Goal: Entertainment & Leisure: Consume media (video, audio)

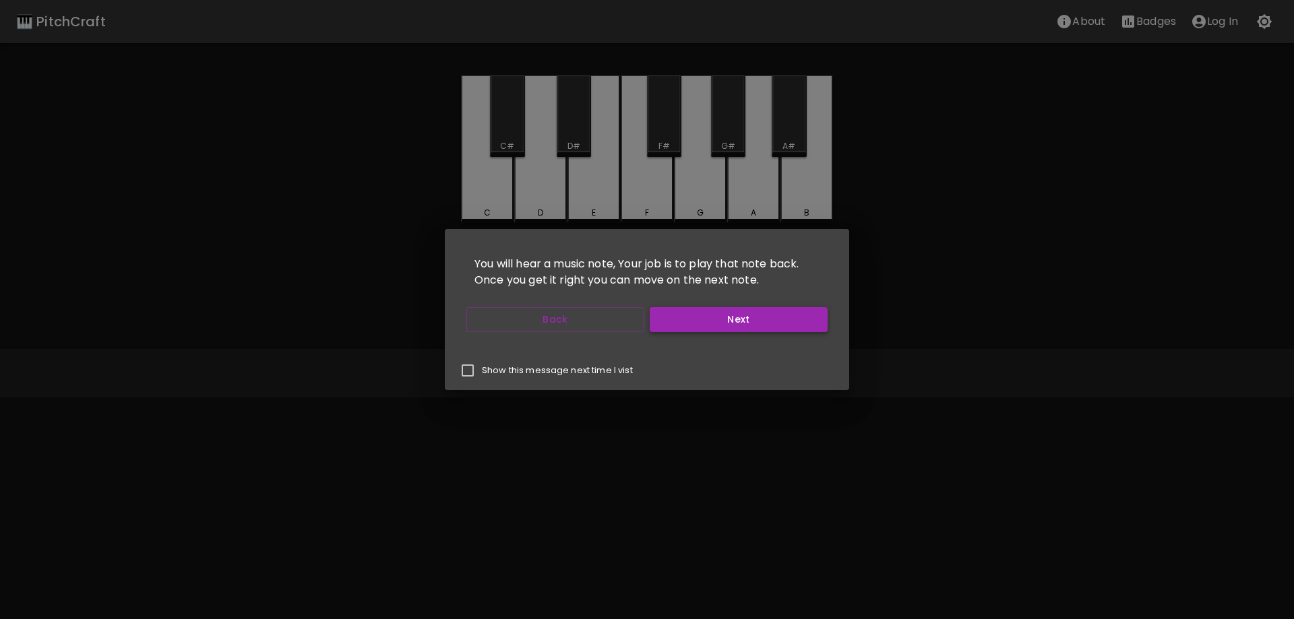
click at [713, 318] on button "Next" at bounding box center [739, 319] width 178 height 25
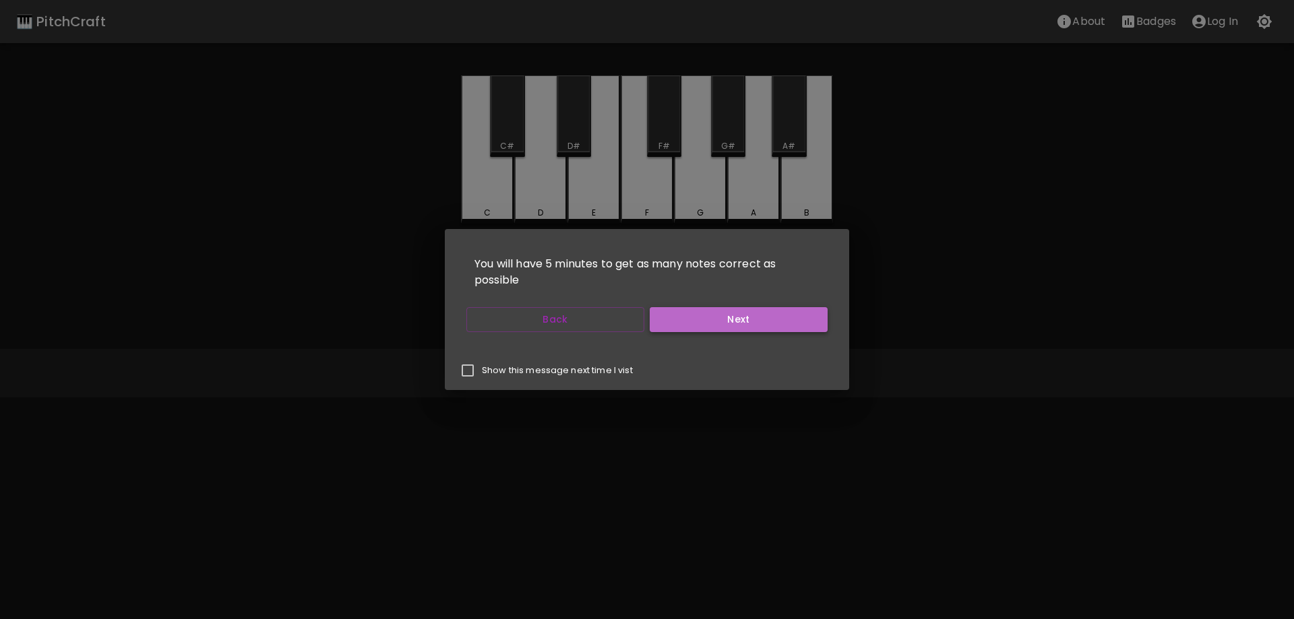
click at [713, 318] on button "Next" at bounding box center [739, 319] width 178 height 25
click at [713, 318] on button "Start Playing" at bounding box center [739, 319] width 178 height 25
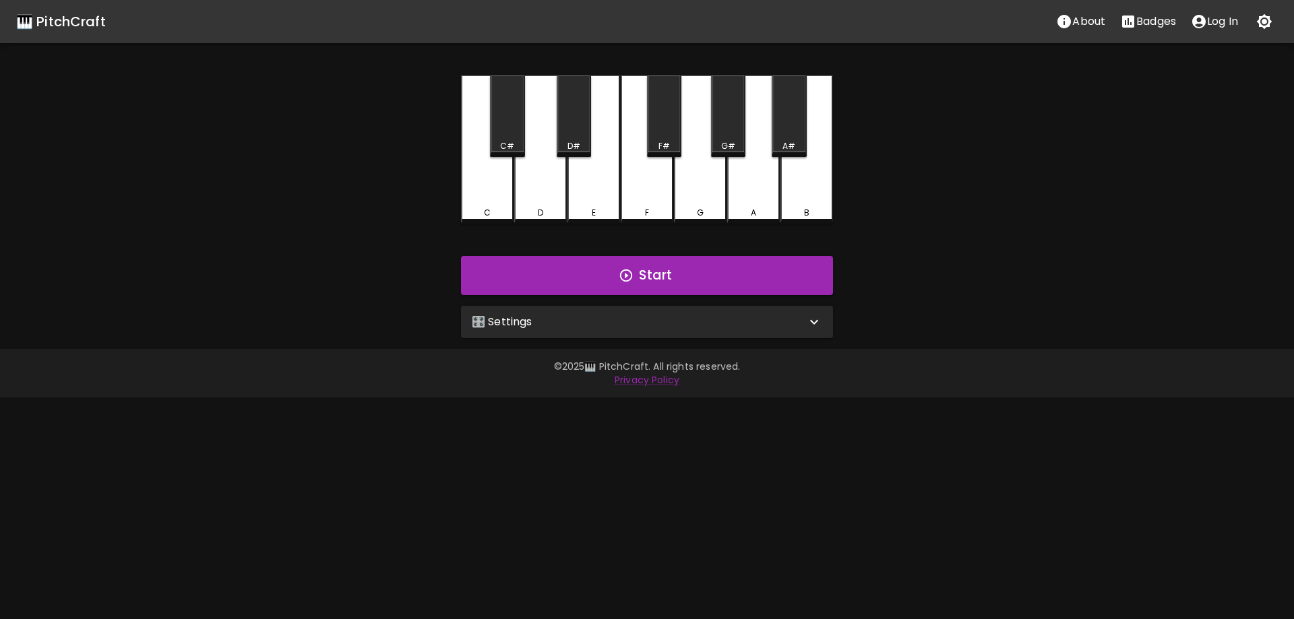
click at [677, 336] on div "🎛️ Settings" at bounding box center [647, 322] width 372 height 32
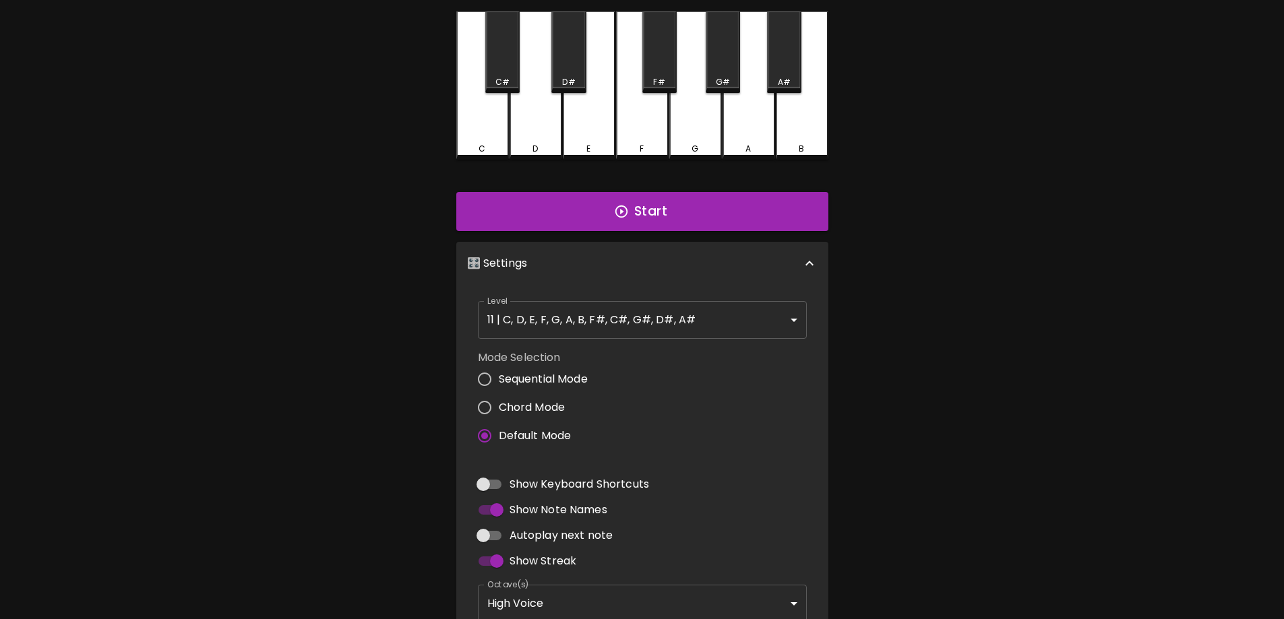
scroll to position [67, 0]
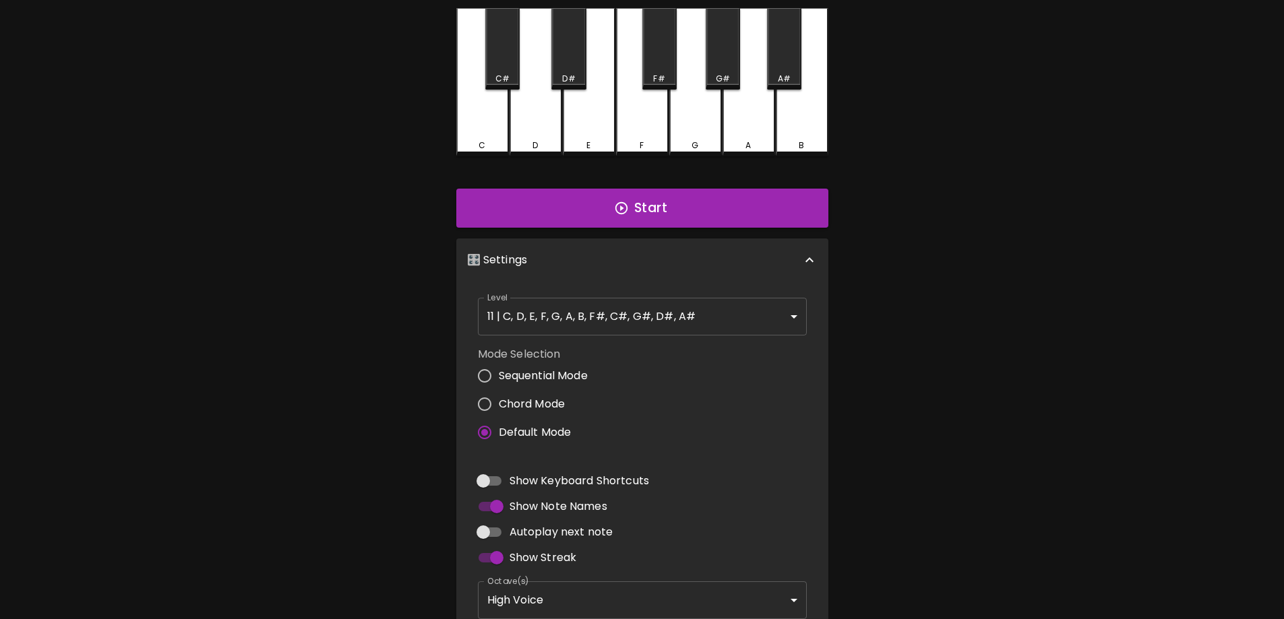
click at [627, 297] on body "🎹 PitchCraft About Badges Log In C C# D D# E F F# G G# A A# B Start 🎛️ Settings…" at bounding box center [642, 341] width 1284 height 816
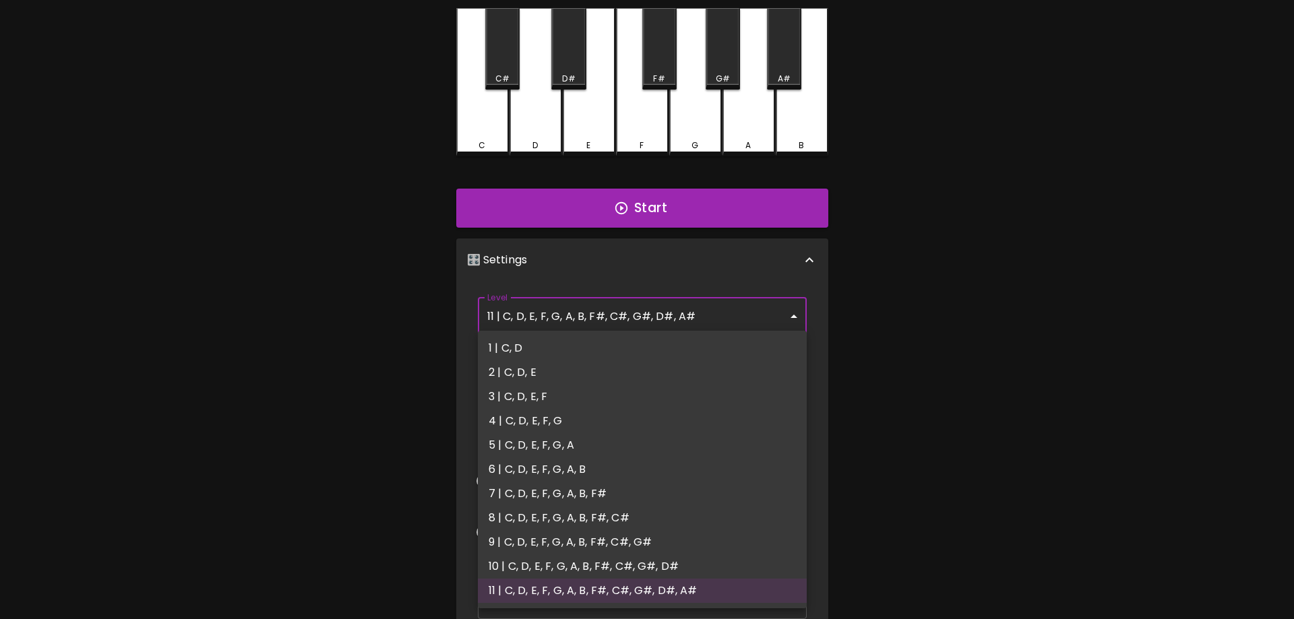
click at [376, 377] on div at bounding box center [647, 309] width 1294 height 619
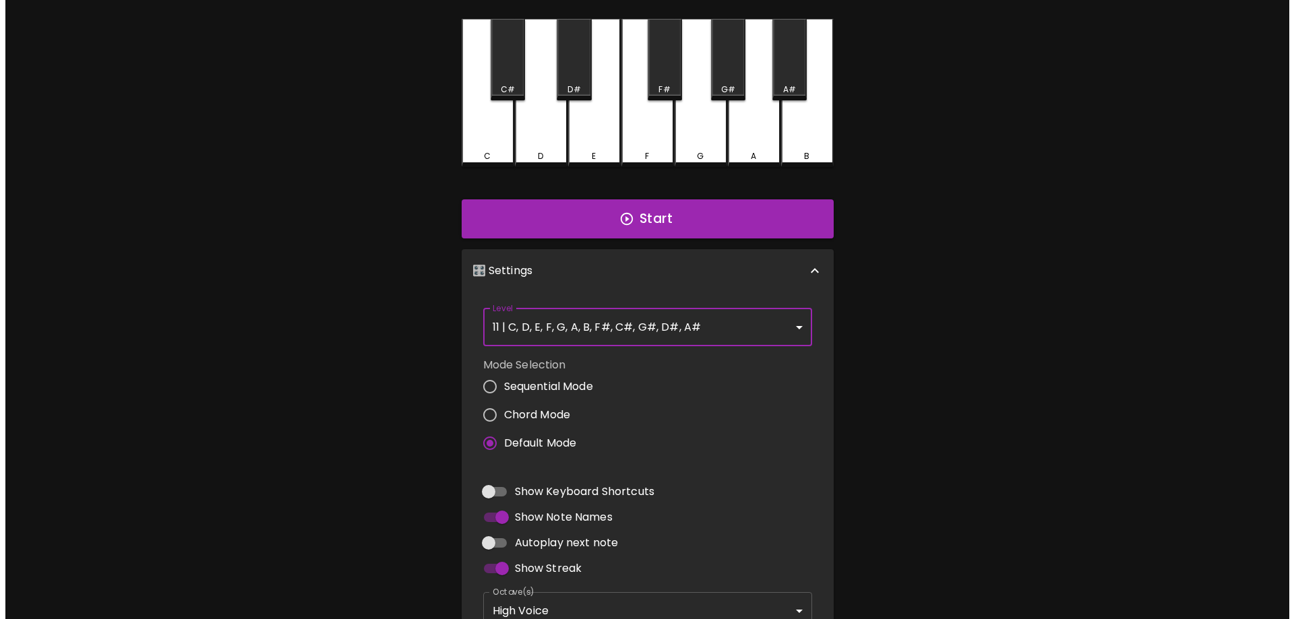
scroll to position [0, 0]
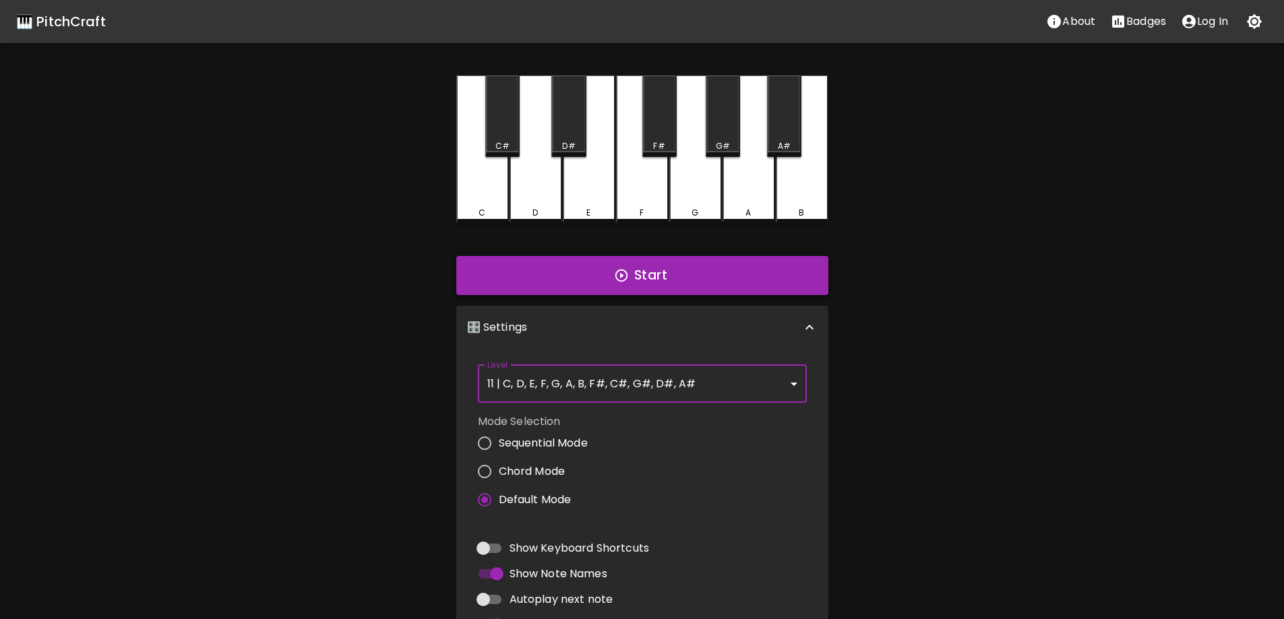
click at [601, 284] on button "Start" at bounding box center [642, 275] width 372 height 39
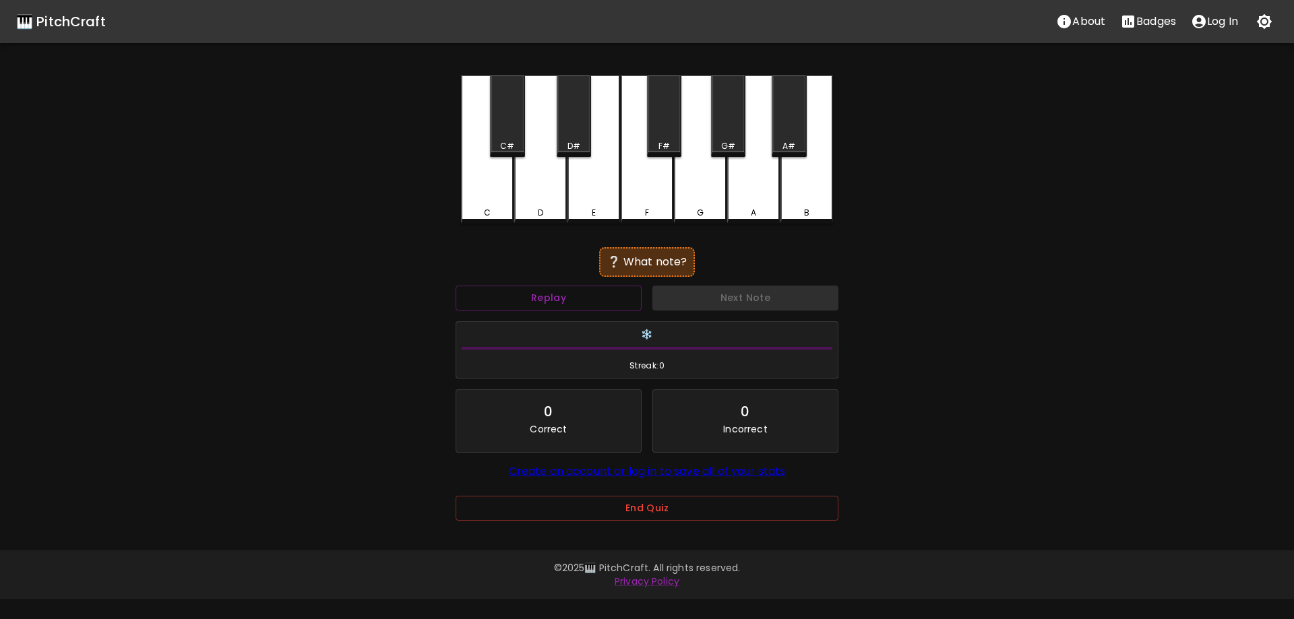
click at [767, 178] on div "A" at bounding box center [753, 149] width 53 height 148
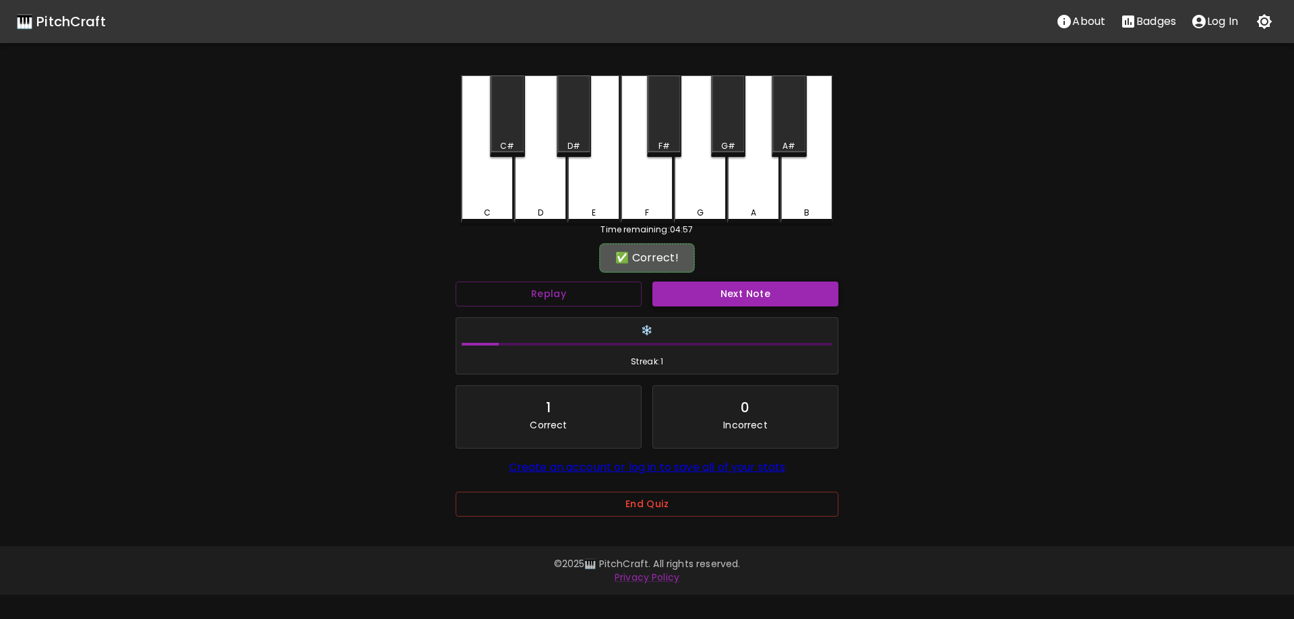
click at [679, 299] on button "Next Note" at bounding box center [745, 294] width 186 height 25
click at [728, 131] on div "G#" at bounding box center [728, 116] width 34 height 82
click at [696, 302] on button "Next Note" at bounding box center [745, 294] width 186 height 25
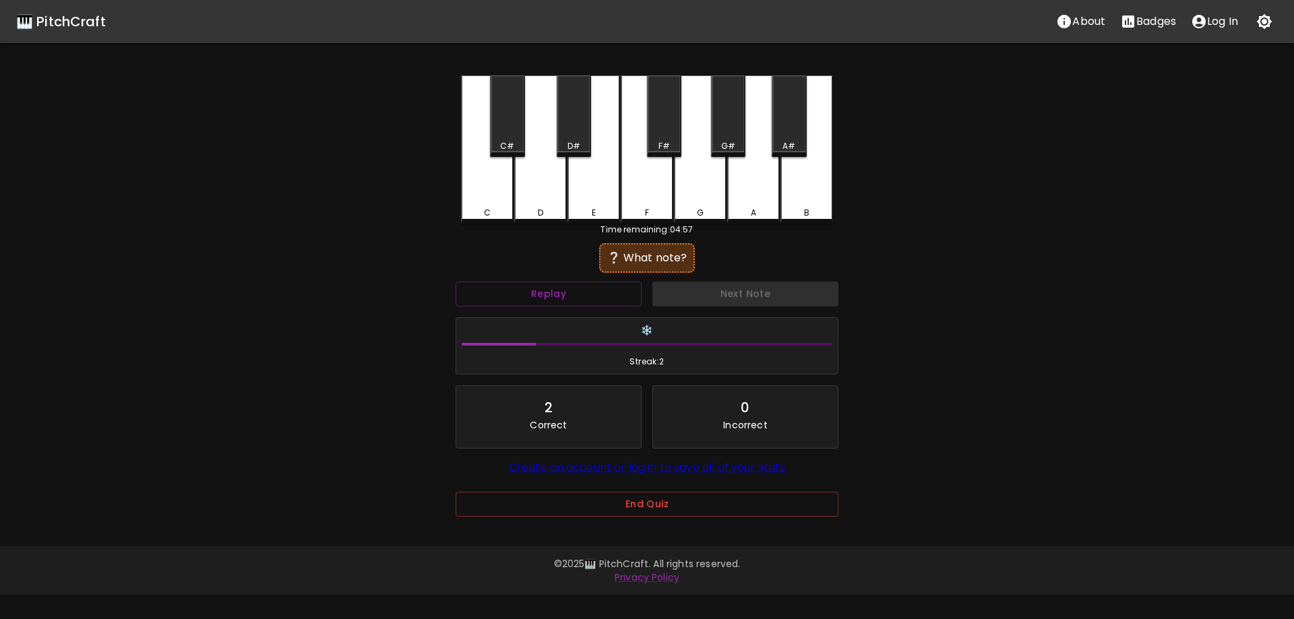
click at [826, 187] on div "B" at bounding box center [806, 149] width 53 height 148
click at [710, 308] on div "Next Note" at bounding box center [745, 294] width 197 height 36
click at [709, 291] on button "Next Note" at bounding box center [745, 294] width 186 height 25
click at [596, 183] on div "E" at bounding box center [593, 149] width 53 height 148
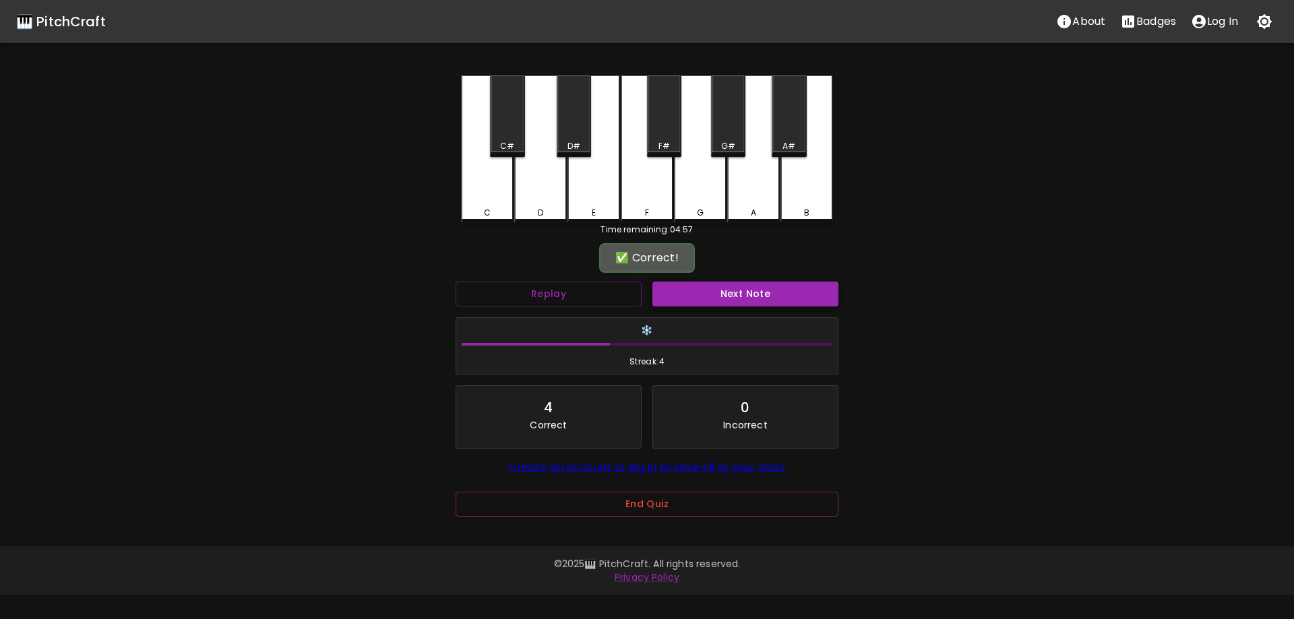
click at [699, 297] on button "Next Note" at bounding box center [745, 294] width 186 height 25
click at [555, 182] on div "D" at bounding box center [540, 148] width 53 height 146
click at [697, 297] on button "Next Note" at bounding box center [745, 294] width 186 height 25
click at [760, 189] on div "A" at bounding box center [753, 148] width 53 height 146
click at [693, 298] on button "Next Note" at bounding box center [745, 294] width 186 height 25
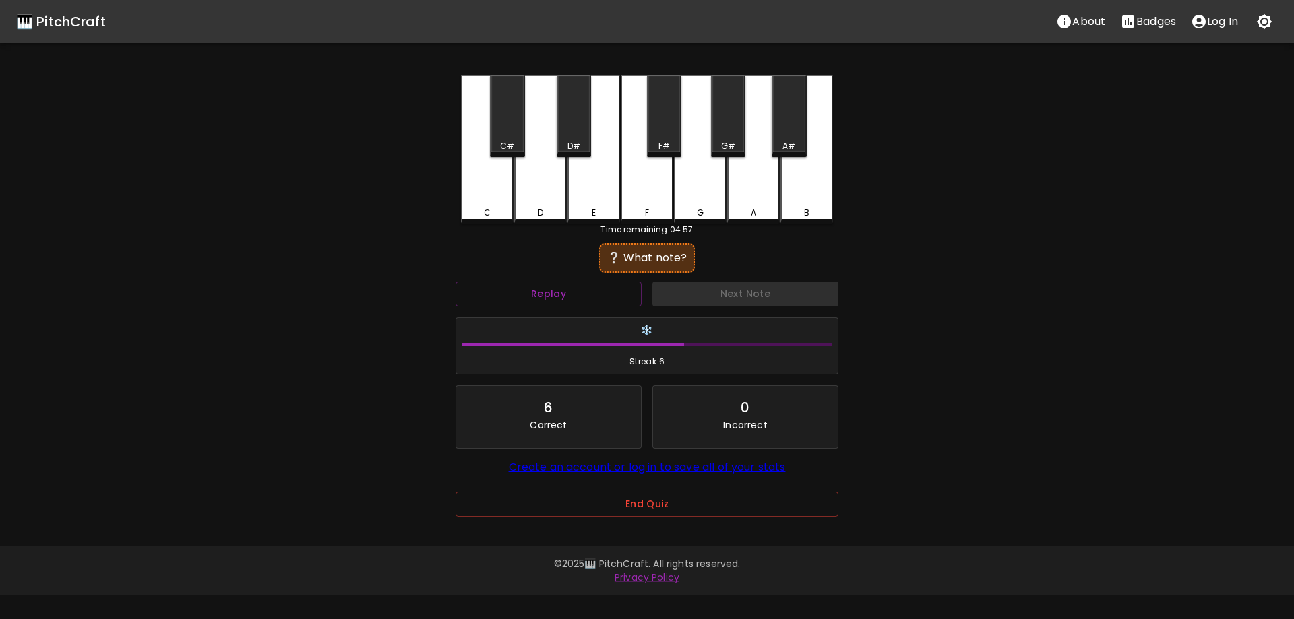
click at [637, 187] on div "F" at bounding box center [647, 149] width 53 height 148
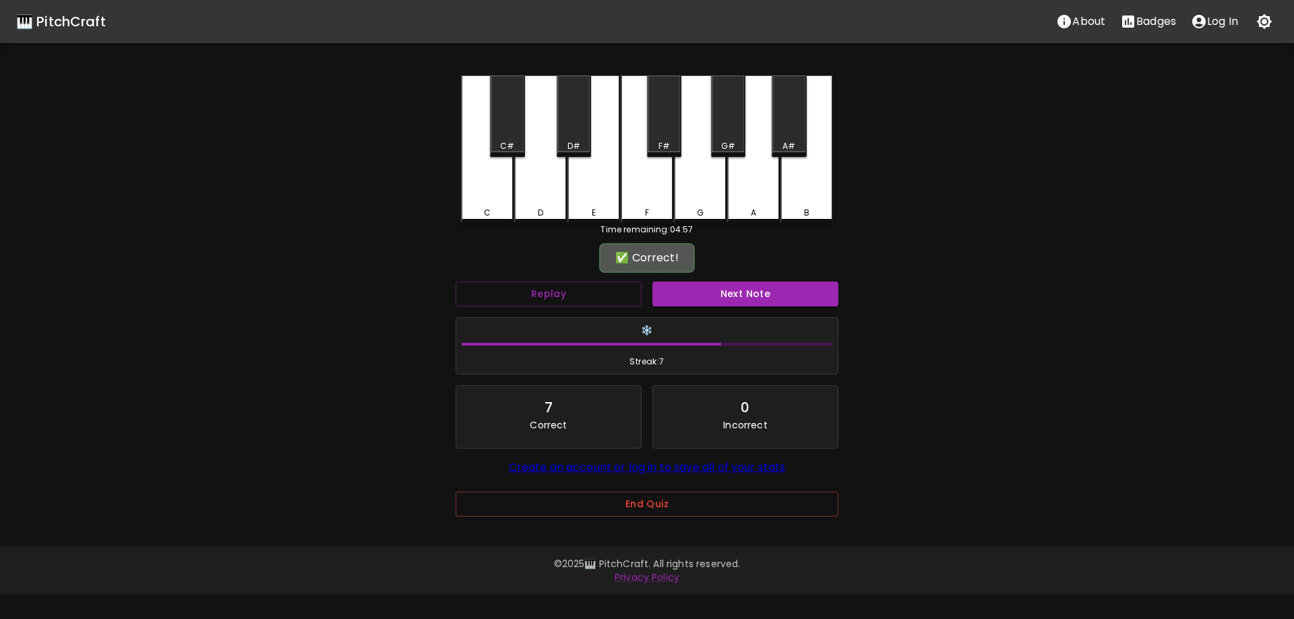
click at [708, 296] on button "Next Note" at bounding box center [745, 294] width 186 height 25
click at [572, 137] on div "D#" at bounding box center [574, 116] width 34 height 82
click at [700, 296] on button "Next Note" at bounding box center [745, 294] width 186 height 25
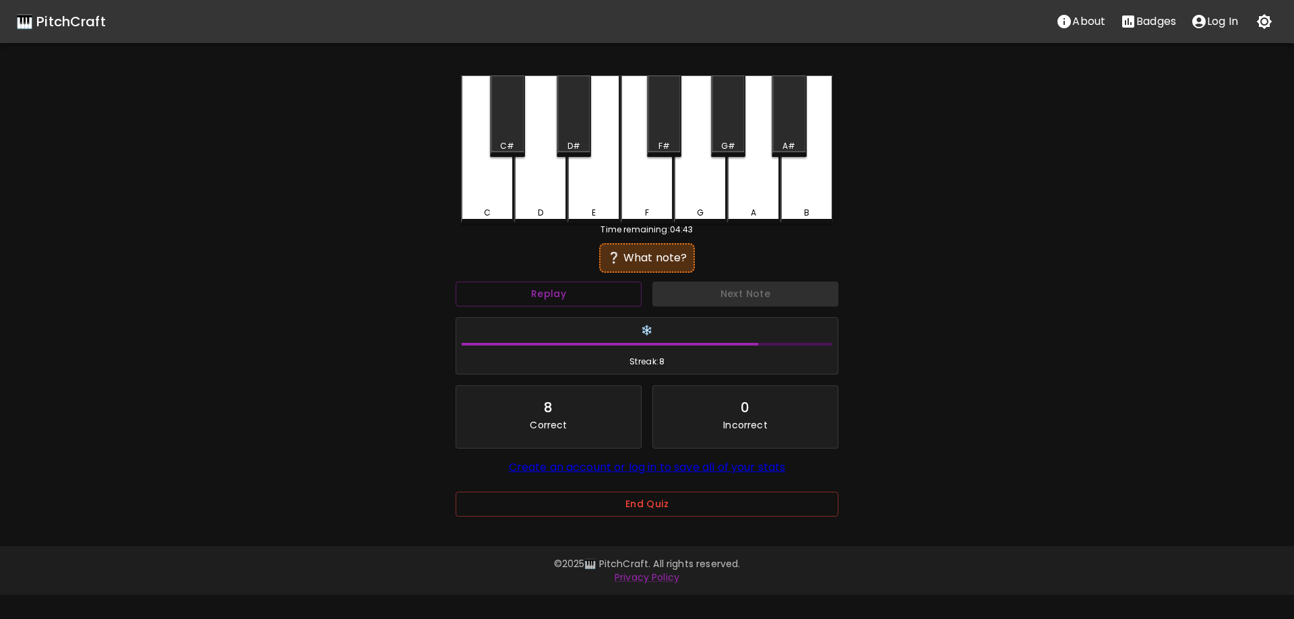
click at [786, 186] on div "B" at bounding box center [806, 149] width 53 height 148
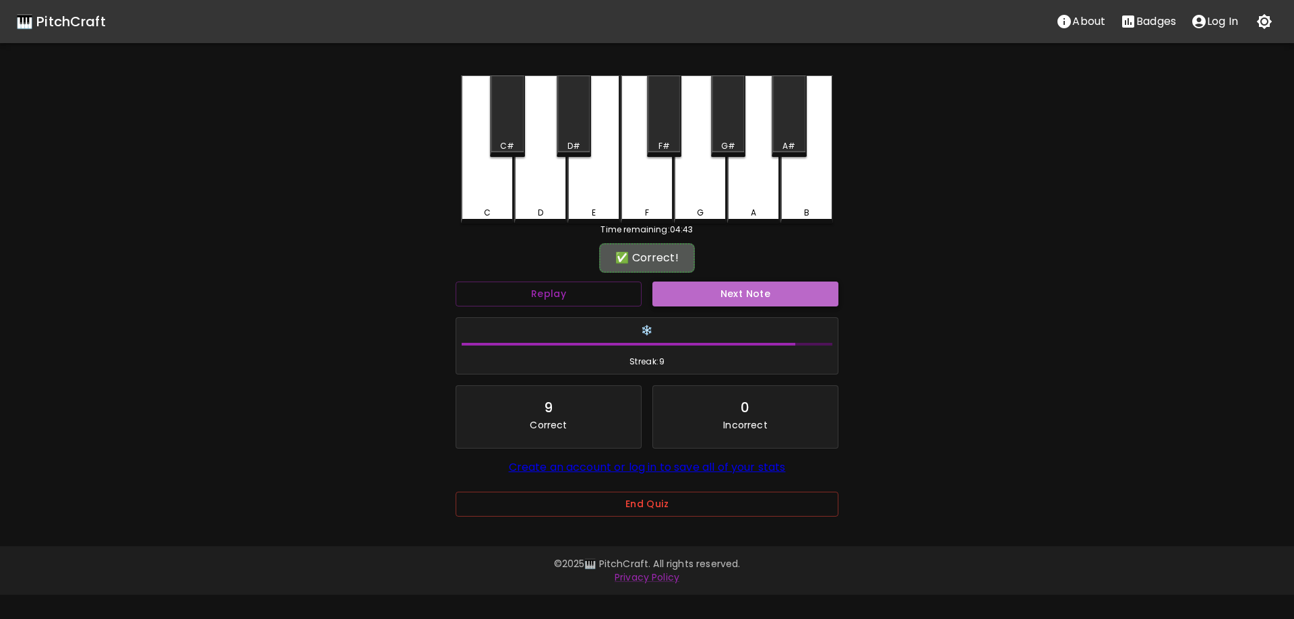
click at [708, 290] on button "Next Note" at bounding box center [745, 294] width 186 height 25
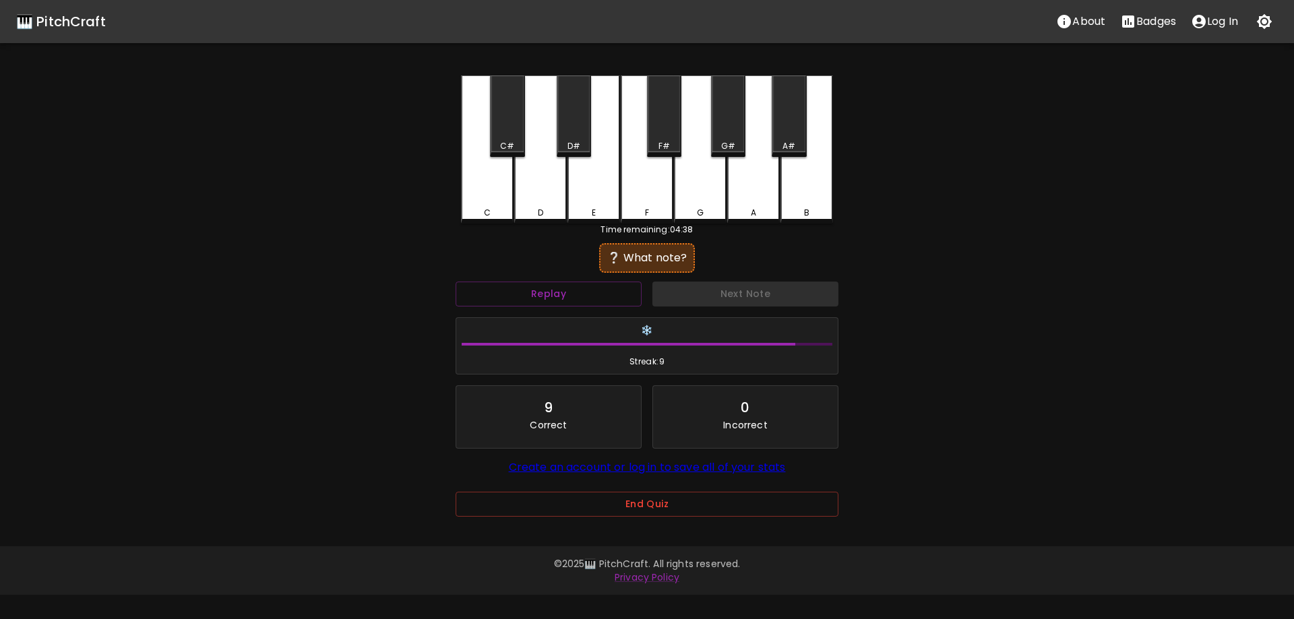
click at [543, 193] on div "D" at bounding box center [540, 149] width 53 height 148
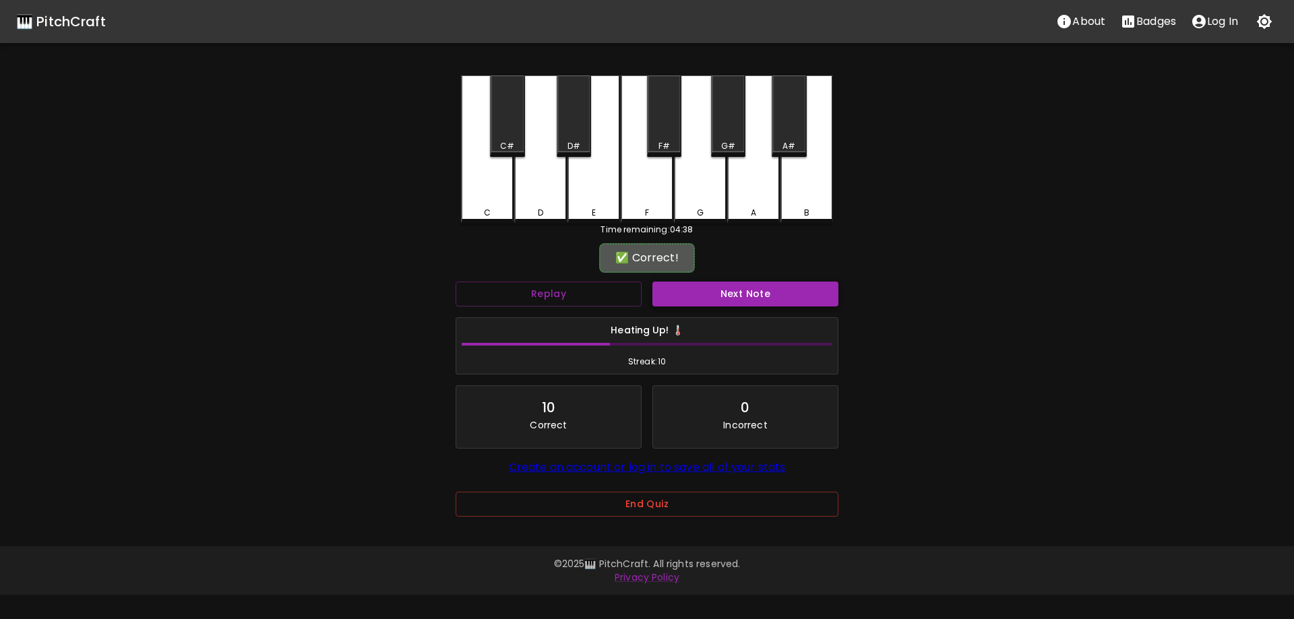
click at [695, 299] on button "Next Note" at bounding box center [745, 294] width 186 height 25
click at [635, 197] on div "F" at bounding box center [647, 149] width 53 height 148
click at [702, 284] on button "Next Note" at bounding box center [745, 294] width 186 height 25
drag, startPoint x: 544, startPoint y: 185, endPoint x: 587, endPoint y: 222, distance: 56.4
click at [545, 185] on div "D" at bounding box center [540, 148] width 53 height 146
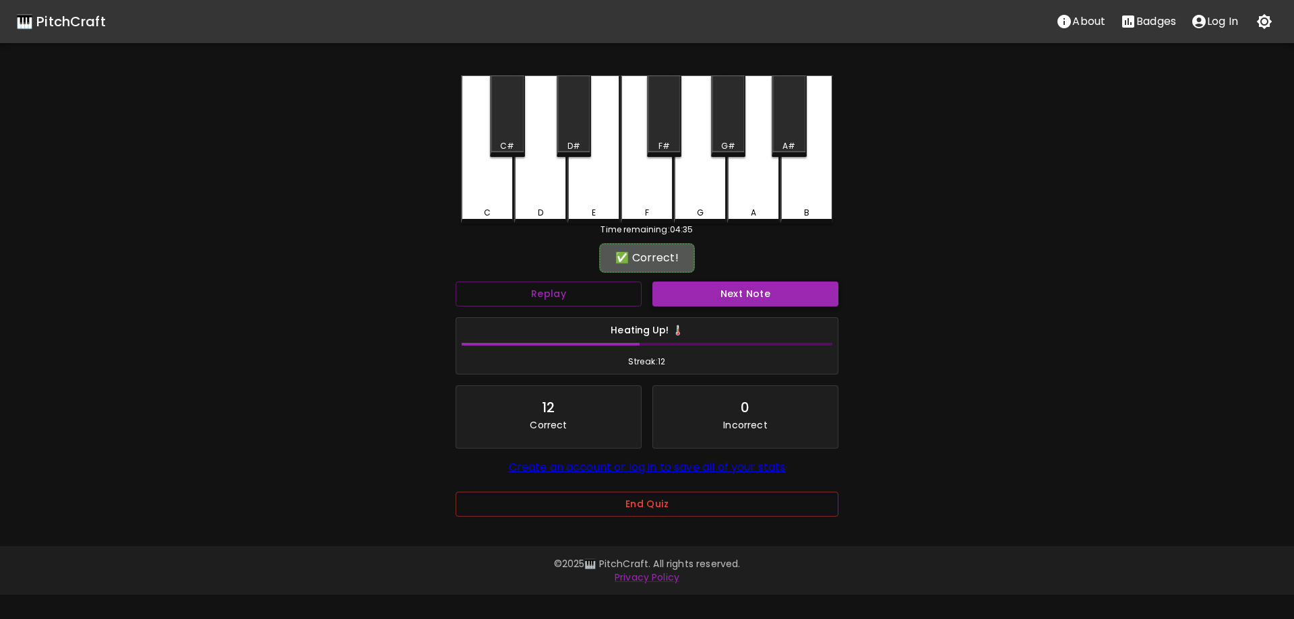
click at [711, 306] on button "Next Note" at bounding box center [745, 294] width 186 height 25
click at [697, 193] on div "G" at bounding box center [700, 148] width 53 height 146
drag, startPoint x: 700, startPoint y: 317, endPoint x: 692, endPoint y: 301, distance: 17.5
click at [699, 317] on div "Heating Up! 🌡️ Streak: 13" at bounding box center [647, 346] width 383 height 58
click at [692, 300] on button "Next Note" at bounding box center [745, 294] width 186 height 25
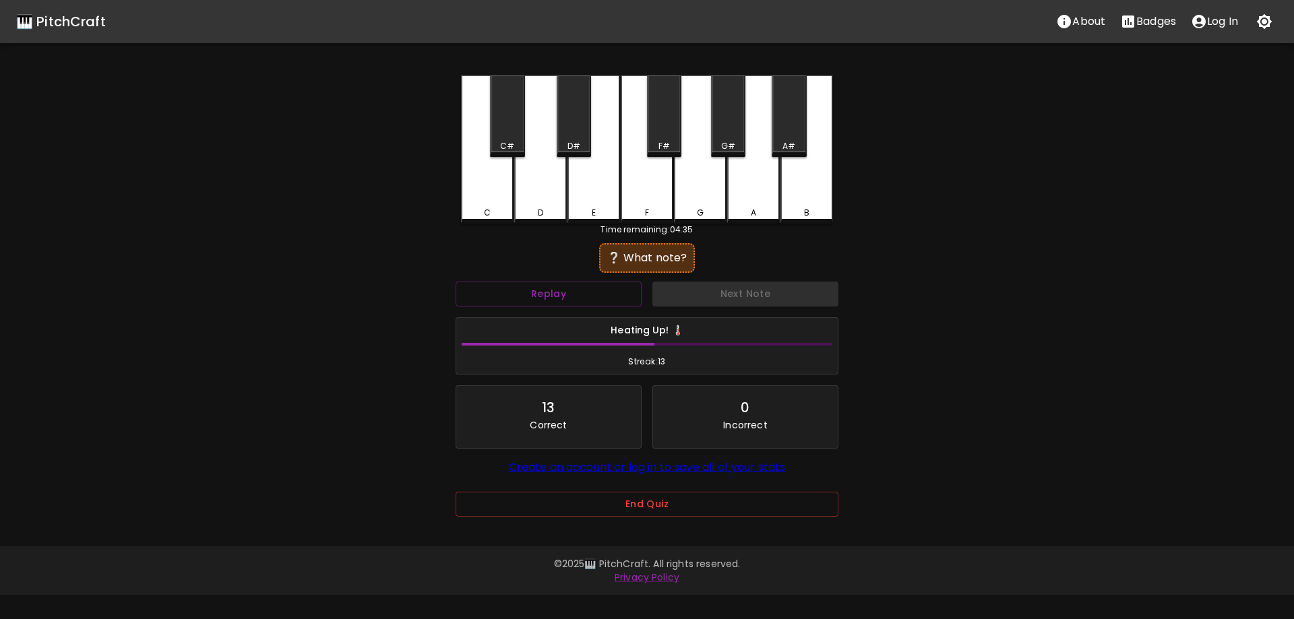
drag, startPoint x: 792, startPoint y: 191, endPoint x: 747, endPoint y: 230, distance: 59.3
click at [794, 192] on div "B" at bounding box center [806, 149] width 53 height 148
click at [701, 296] on button "Next Note" at bounding box center [745, 294] width 186 height 25
click at [732, 141] on div "G#" at bounding box center [728, 146] width 14 height 12
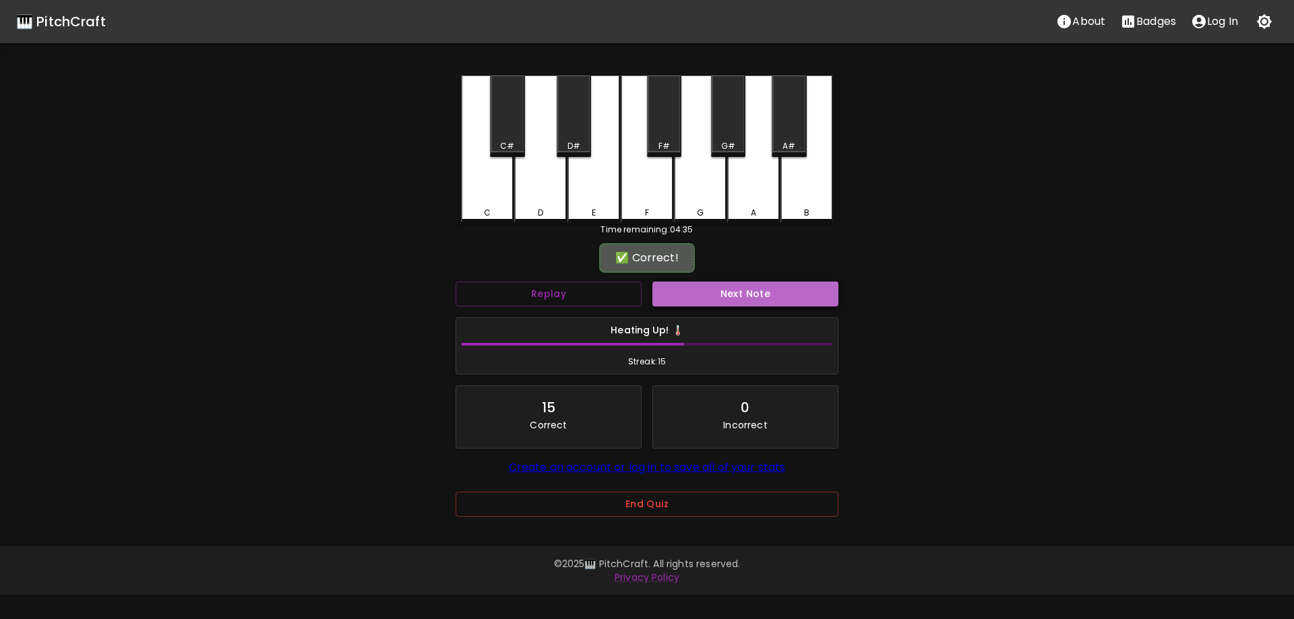
click at [706, 290] on button "Next Note" at bounding box center [745, 294] width 186 height 25
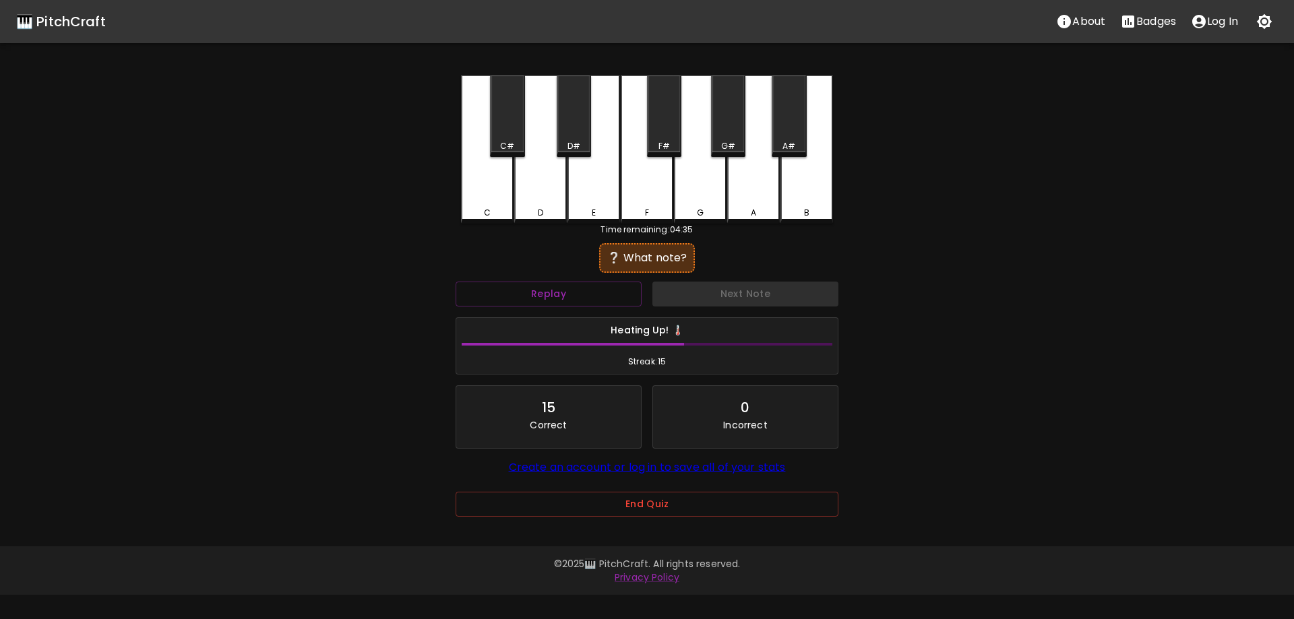
click at [650, 186] on div "F" at bounding box center [647, 149] width 53 height 148
click at [703, 292] on button "Next Note" at bounding box center [745, 294] width 186 height 25
click at [605, 186] on div "E" at bounding box center [593, 149] width 53 height 148
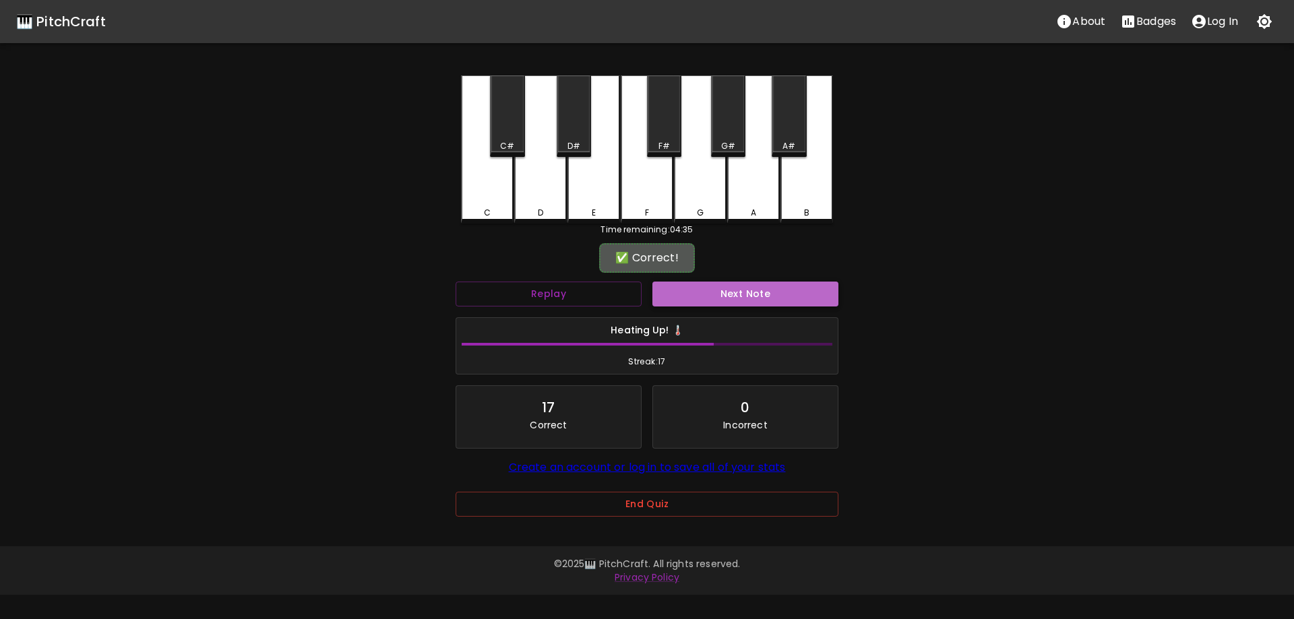
click at [749, 284] on button "Next Note" at bounding box center [745, 294] width 186 height 25
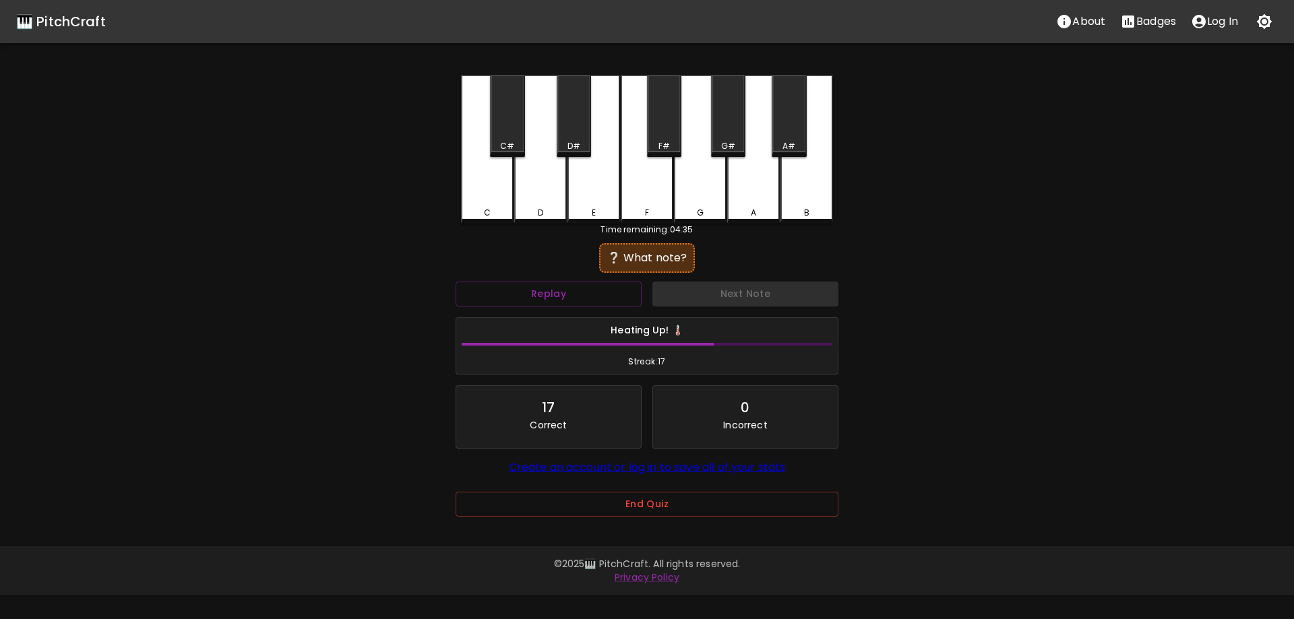
click at [658, 193] on div "F" at bounding box center [647, 149] width 53 height 148
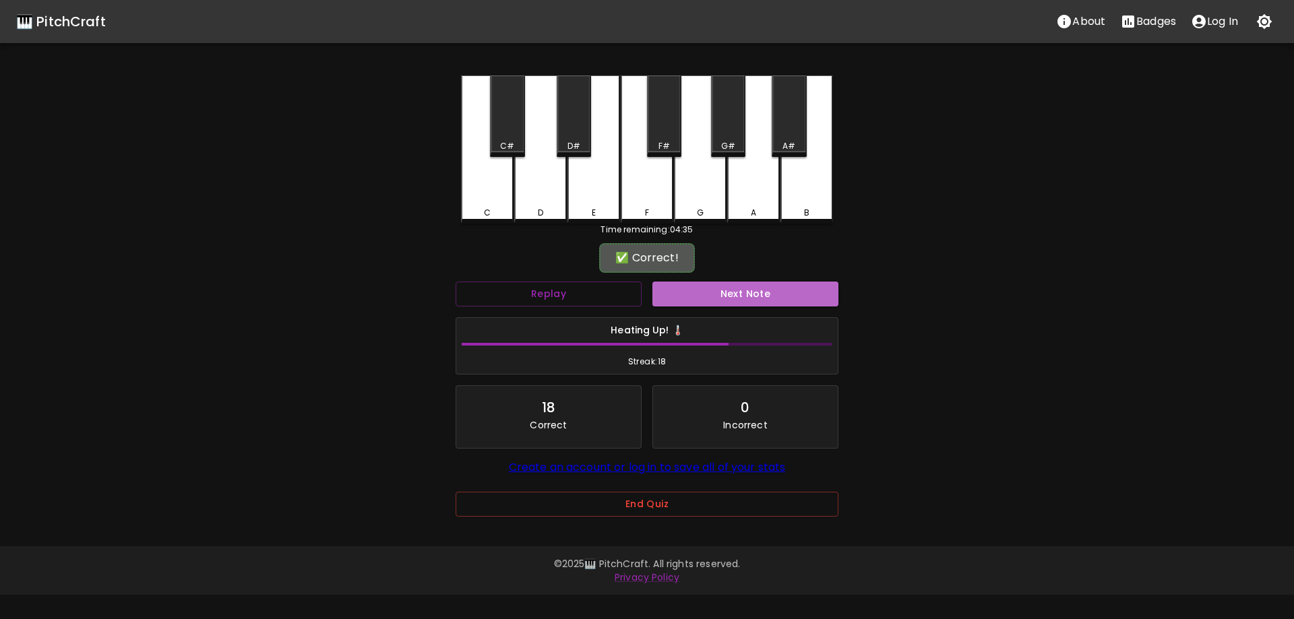
click at [716, 294] on button "Next Note" at bounding box center [745, 294] width 186 height 25
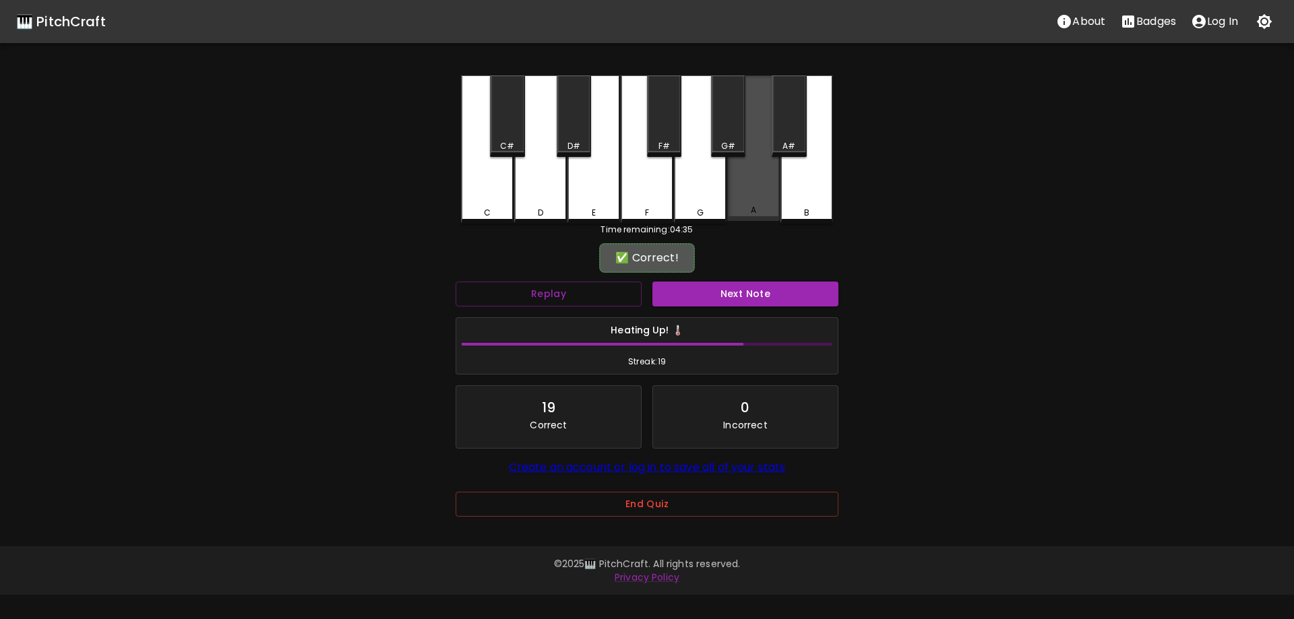
click at [756, 179] on div "A" at bounding box center [753, 148] width 53 height 146
click at [763, 292] on button "Next Note" at bounding box center [745, 294] width 186 height 25
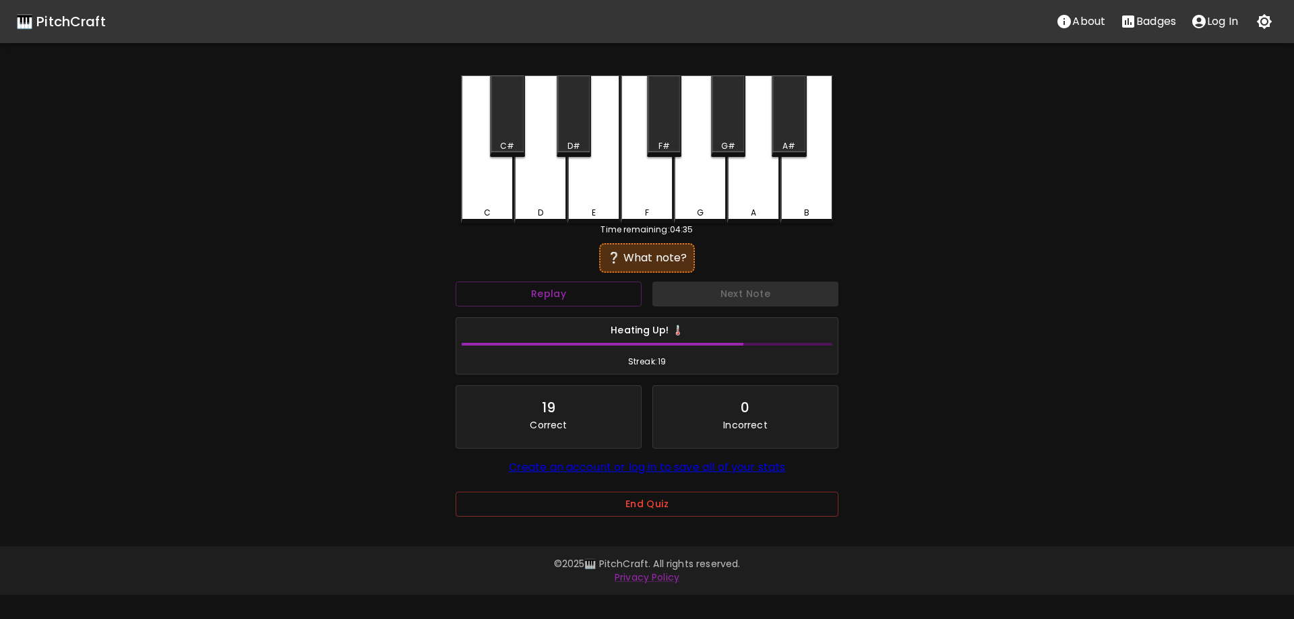
click at [815, 200] on div "B" at bounding box center [806, 149] width 53 height 148
click at [767, 293] on button "Next Note" at bounding box center [745, 294] width 186 height 25
click at [577, 188] on div "E" at bounding box center [593, 149] width 53 height 148
click at [683, 301] on button "Next Note" at bounding box center [745, 294] width 186 height 25
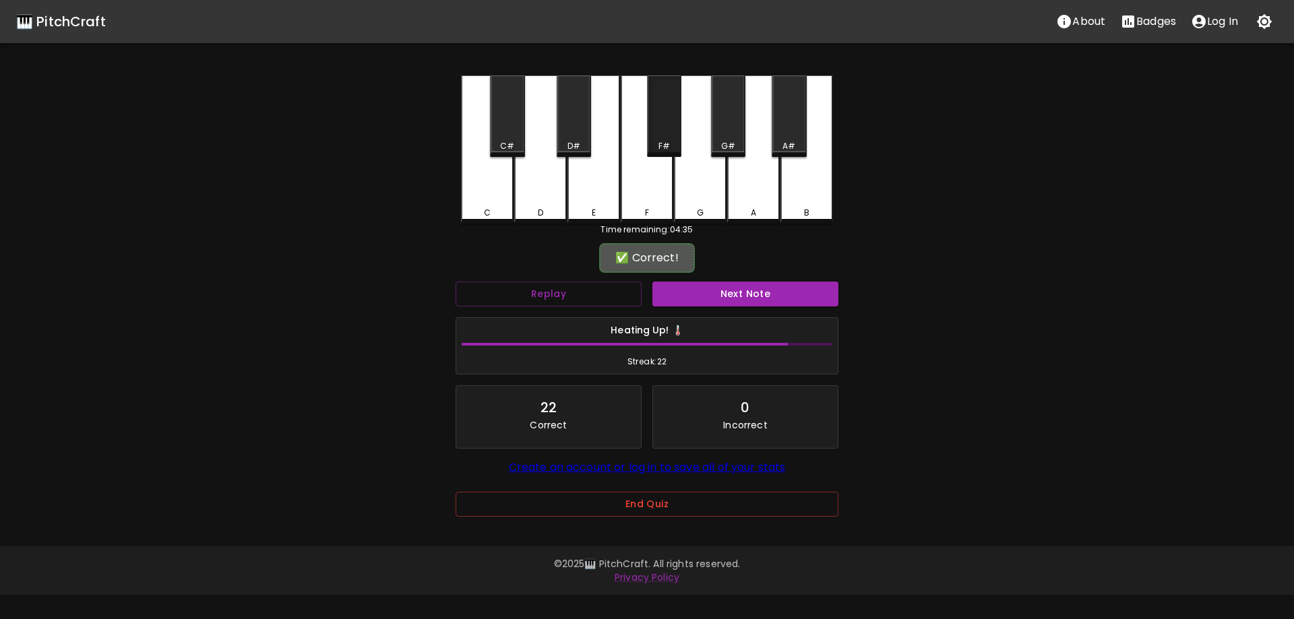
click at [667, 131] on div "F#" at bounding box center [664, 116] width 34 height 82
click at [717, 284] on button "Next Note" at bounding box center [745, 294] width 186 height 25
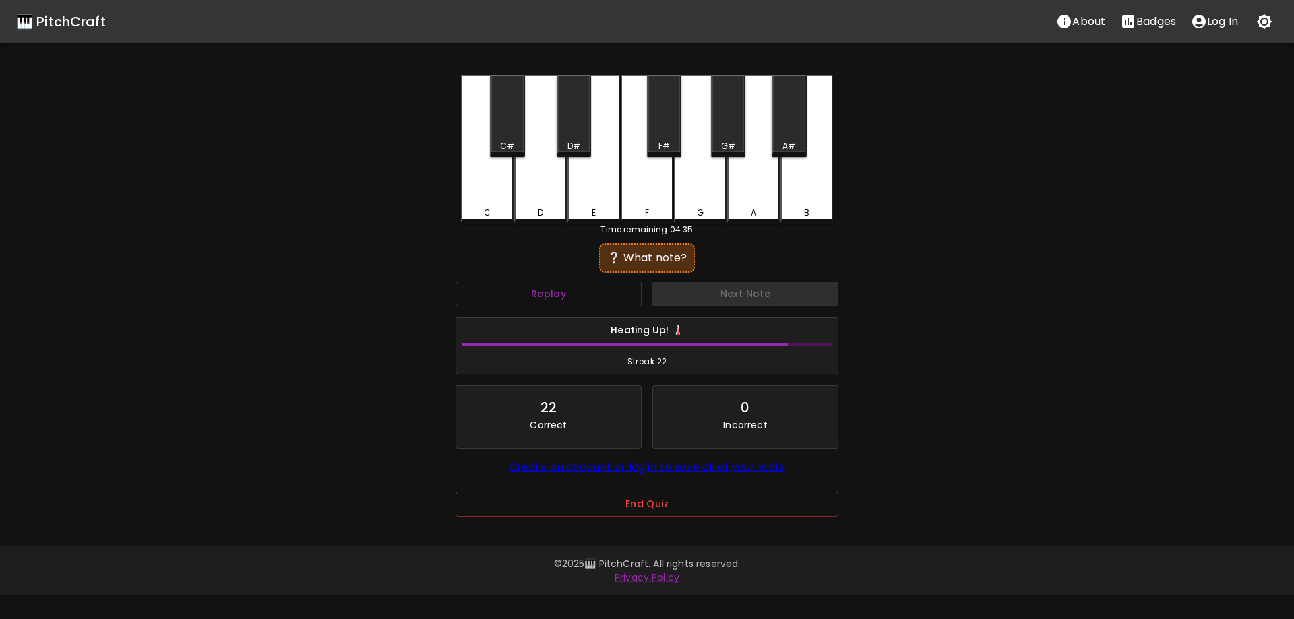
click at [708, 179] on div "G" at bounding box center [700, 149] width 53 height 148
click at [726, 303] on button "Next Note" at bounding box center [745, 294] width 186 height 25
click at [747, 185] on div "A" at bounding box center [753, 149] width 53 height 148
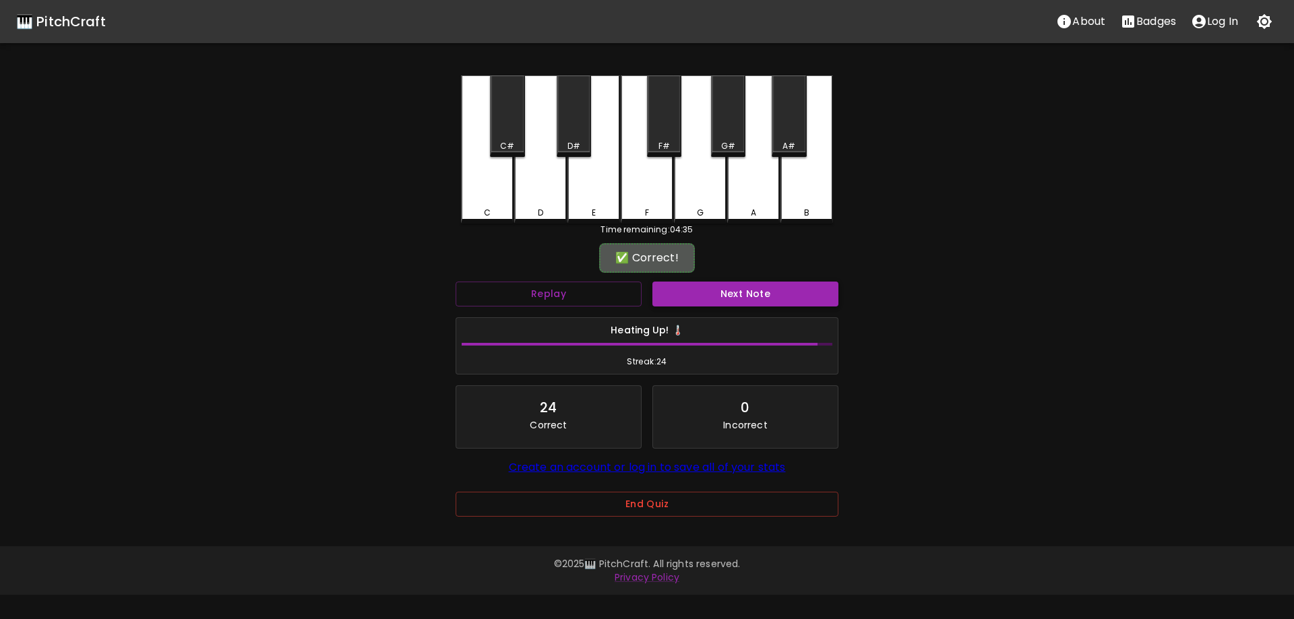
click at [727, 302] on button "Next Note" at bounding box center [745, 294] width 186 height 25
click at [758, 187] on div "A" at bounding box center [753, 149] width 53 height 148
click at [740, 285] on button "Next Note" at bounding box center [745, 294] width 186 height 25
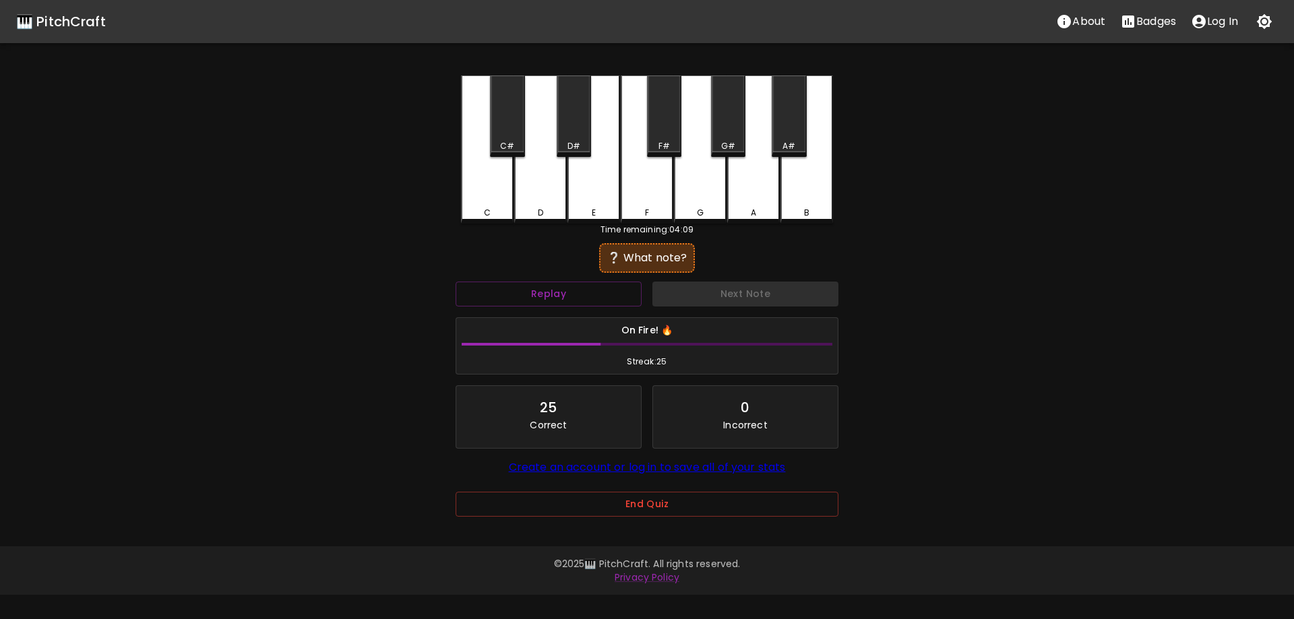
click at [805, 193] on div "B" at bounding box center [806, 149] width 53 height 148
click at [740, 278] on div "Next Note" at bounding box center [745, 294] width 197 height 36
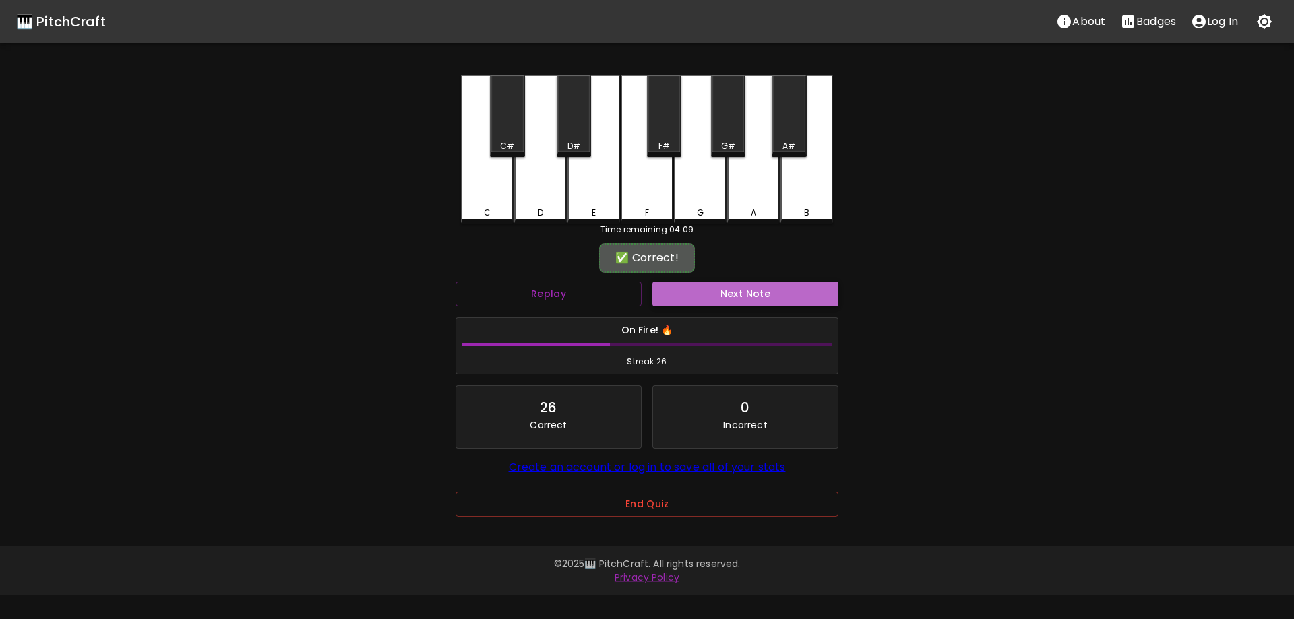
click at [743, 288] on button "Next Note" at bounding box center [745, 294] width 186 height 25
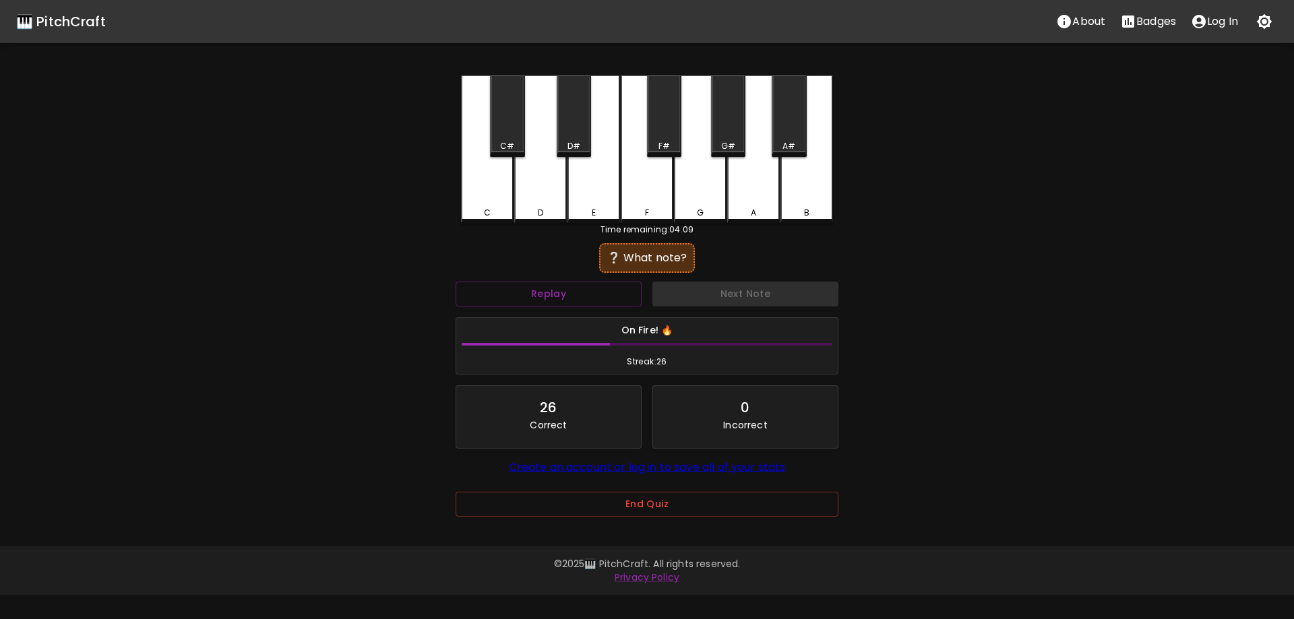
click at [650, 183] on div "F" at bounding box center [647, 149] width 53 height 148
click at [699, 182] on div "G" at bounding box center [700, 149] width 53 height 148
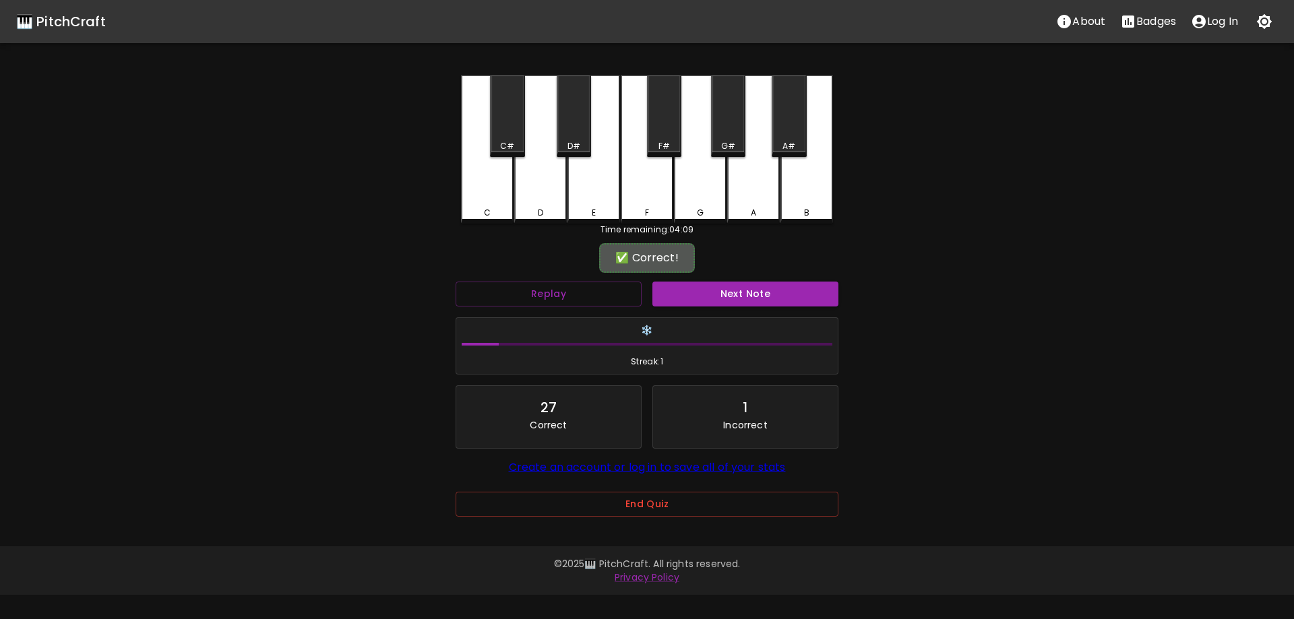
click at [706, 294] on button "Next Note" at bounding box center [745, 294] width 186 height 25
click at [507, 137] on div "C#" at bounding box center [507, 116] width 34 height 82
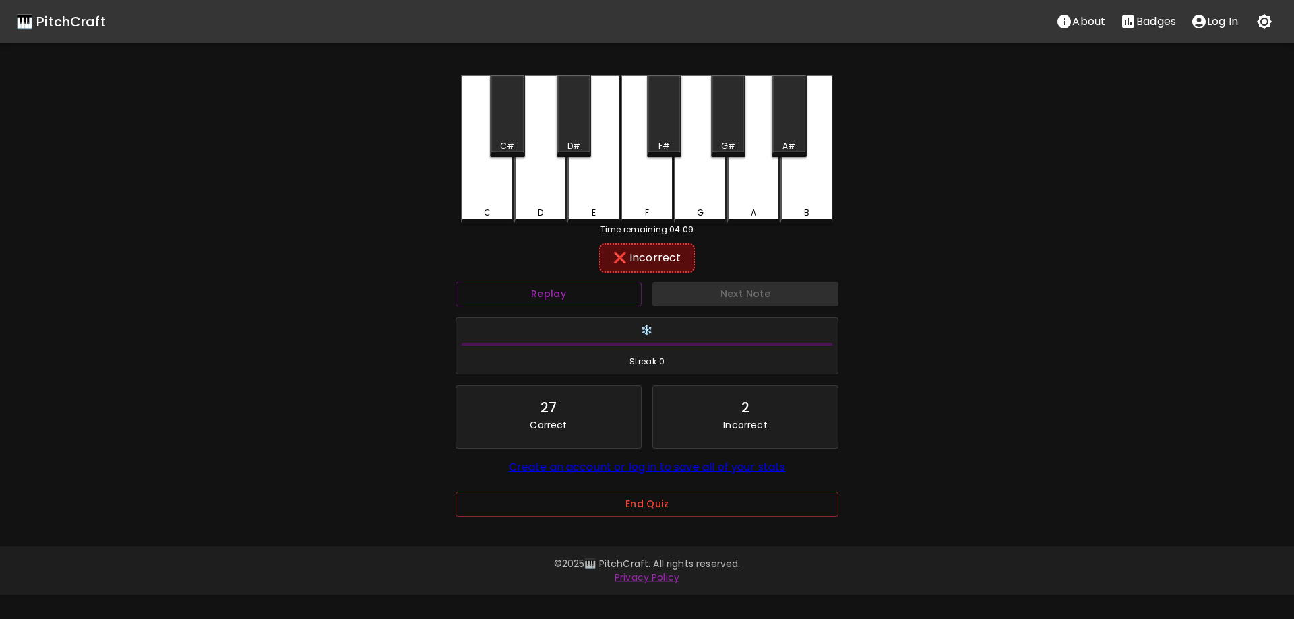
click at [586, 196] on div "E" at bounding box center [593, 149] width 53 height 148
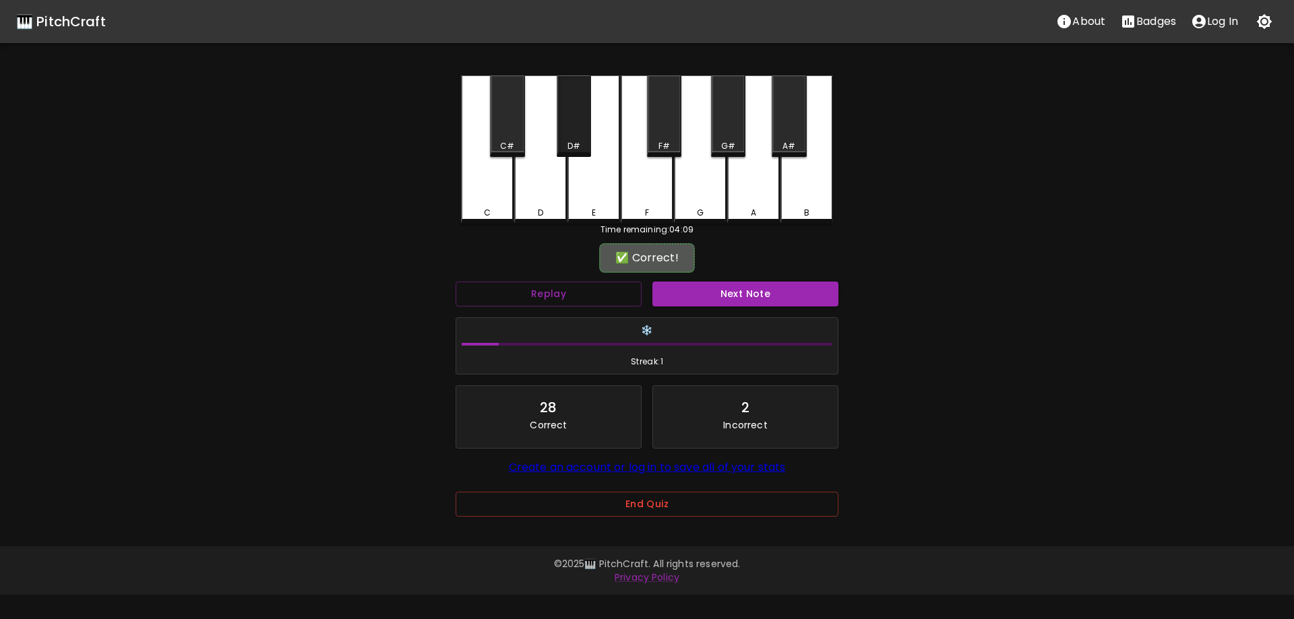
drag, startPoint x: 591, startPoint y: 127, endPoint x: 580, endPoint y: 135, distance: 13.1
click at [590, 128] on div "D#" at bounding box center [574, 116] width 34 height 82
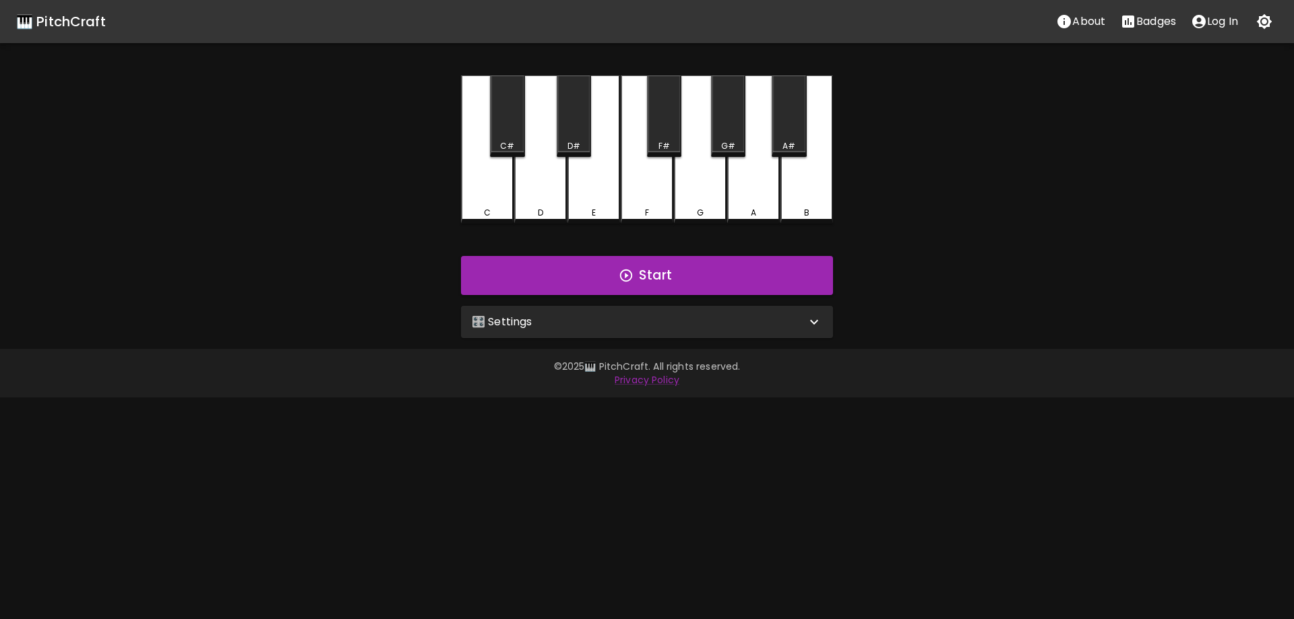
click at [615, 323] on div "🎛️ Settings" at bounding box center [639, 322] width 334 height 16
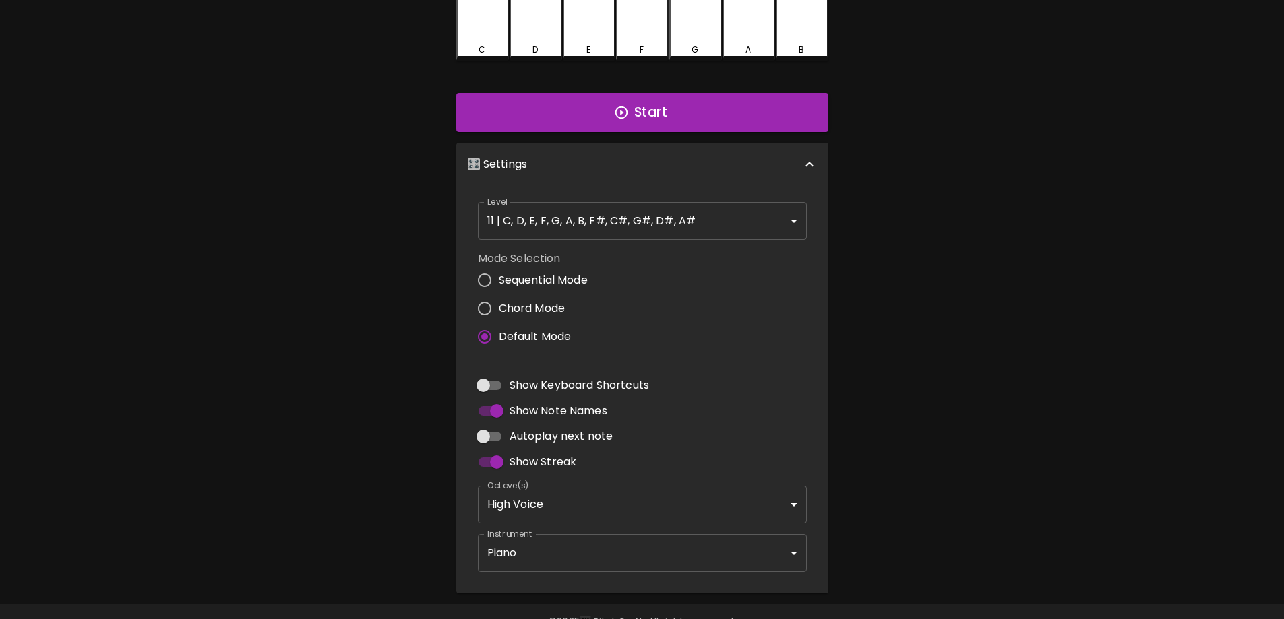
scroll to position [197, 0]
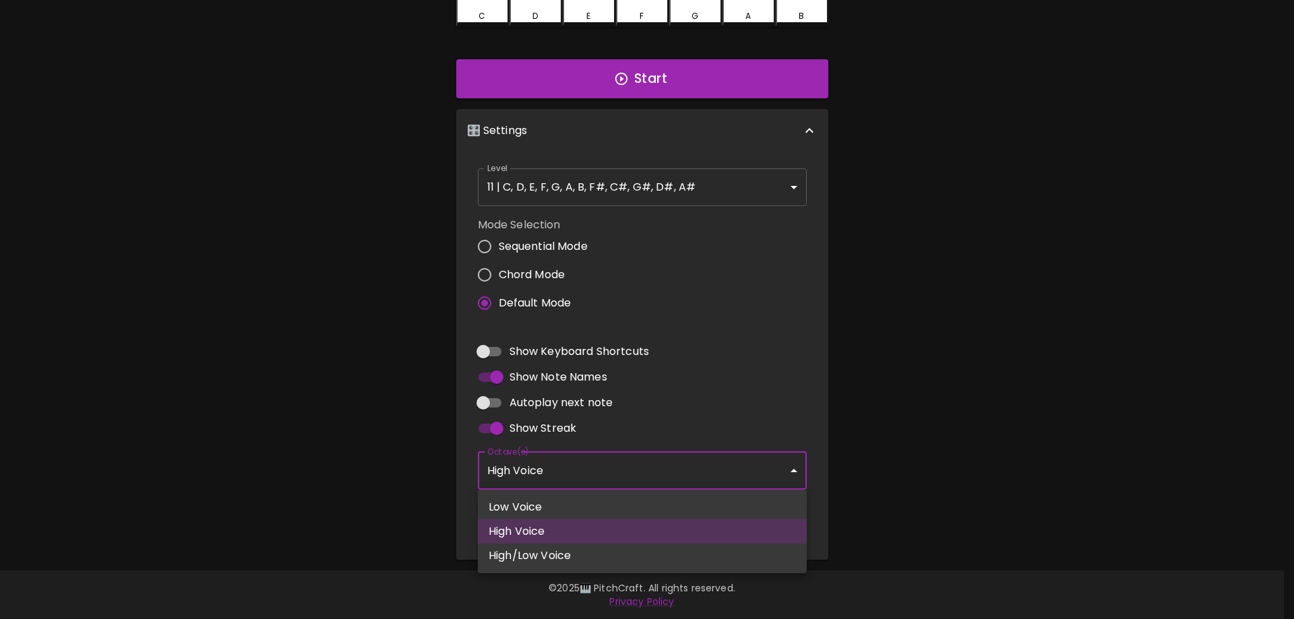
click at [571, 474] on body "🎹 PitchCraft About Badges Log In C C# D D# E F F# G G# A A# B Start 🎛️ Settings…" at bounding box center [647, 211] width 1294 height 816
click at [571, 472] on div at bounding box center [647, 309] width 1294 height 619
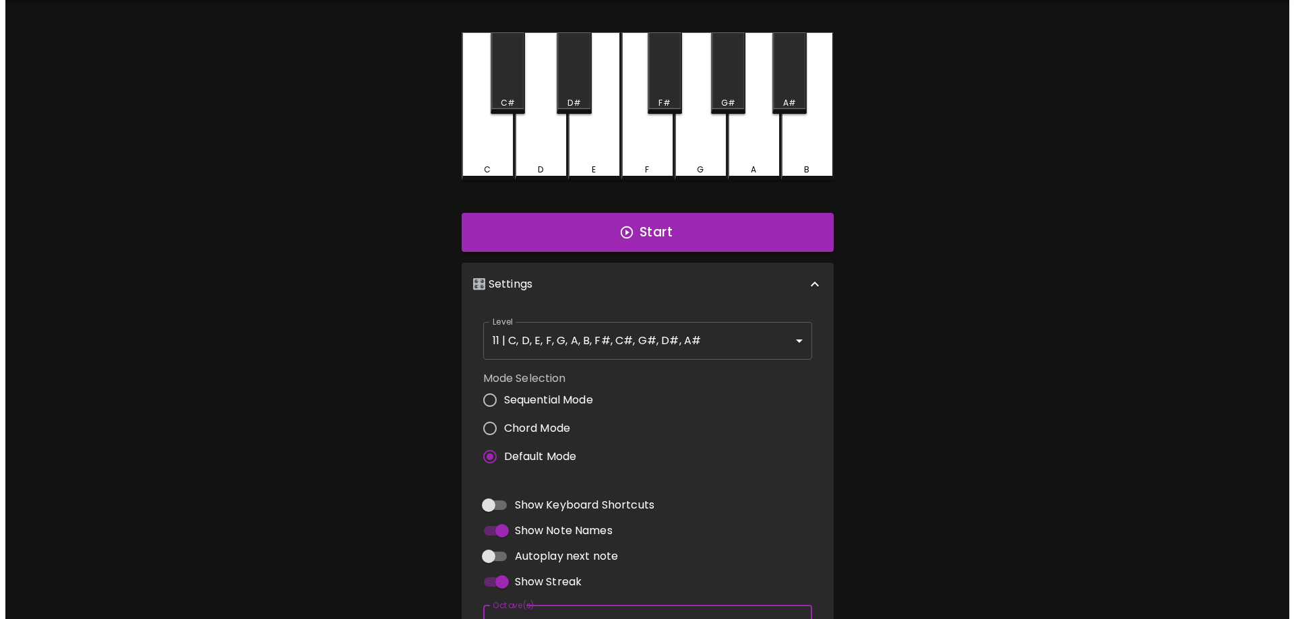
scroll to position [0, 0]
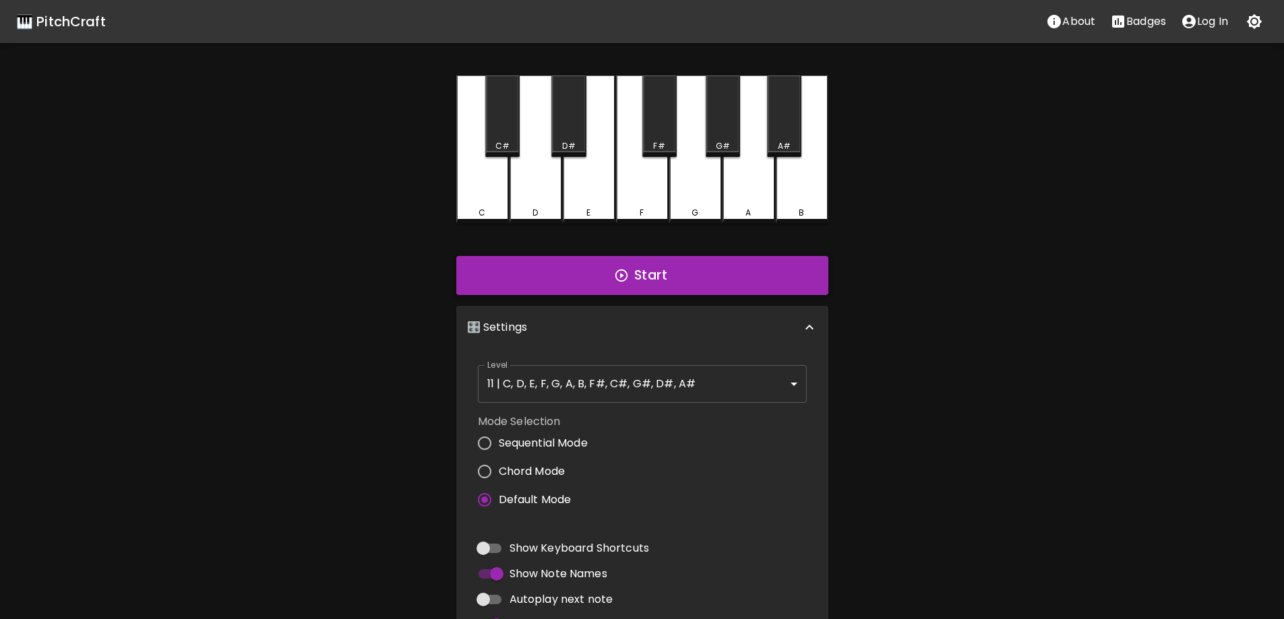
click at [555, 259] on button "Start" at bounding box center [642, 275] width 372 height 39
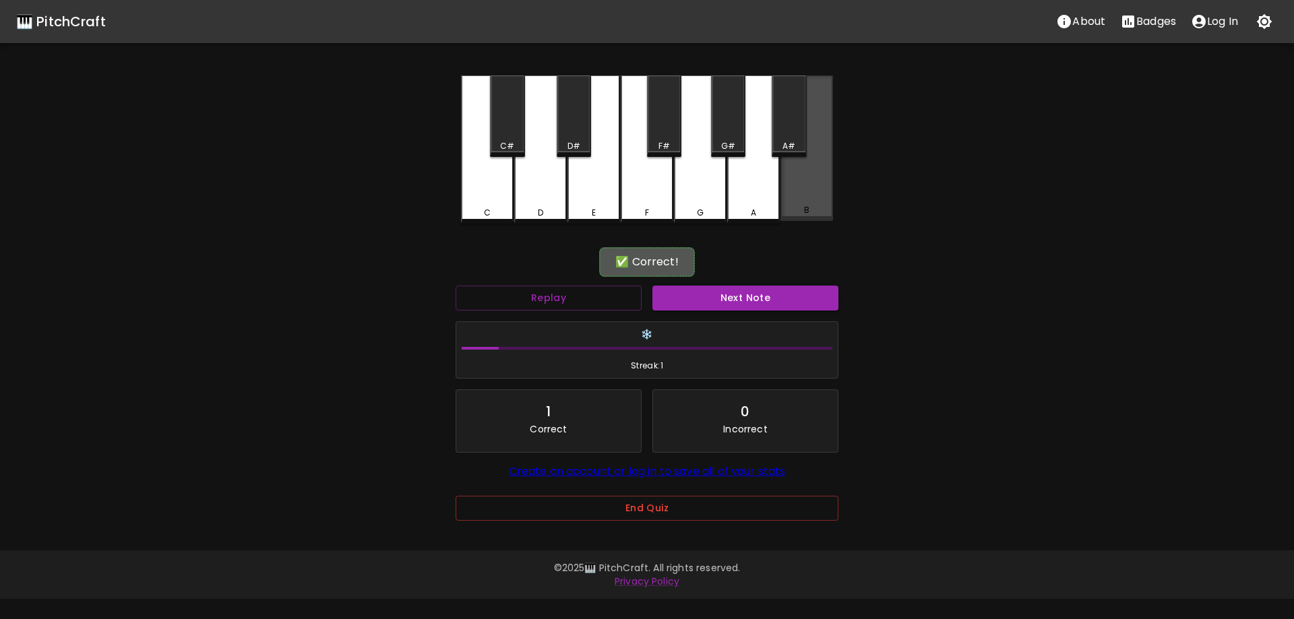
click at [814, 191] on div "B" at bounding box center [806, 148] width 53 height 146
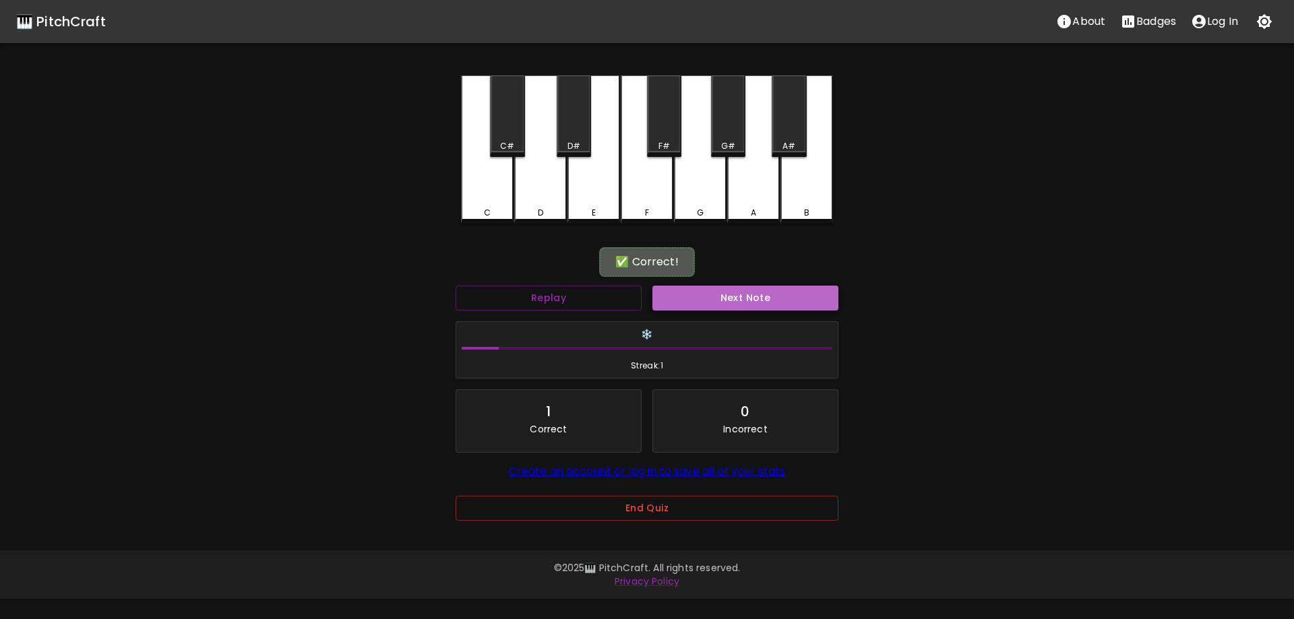
click at [703, 294] on button "Next Note" at bounding box center [745, 298] width 186 height 25
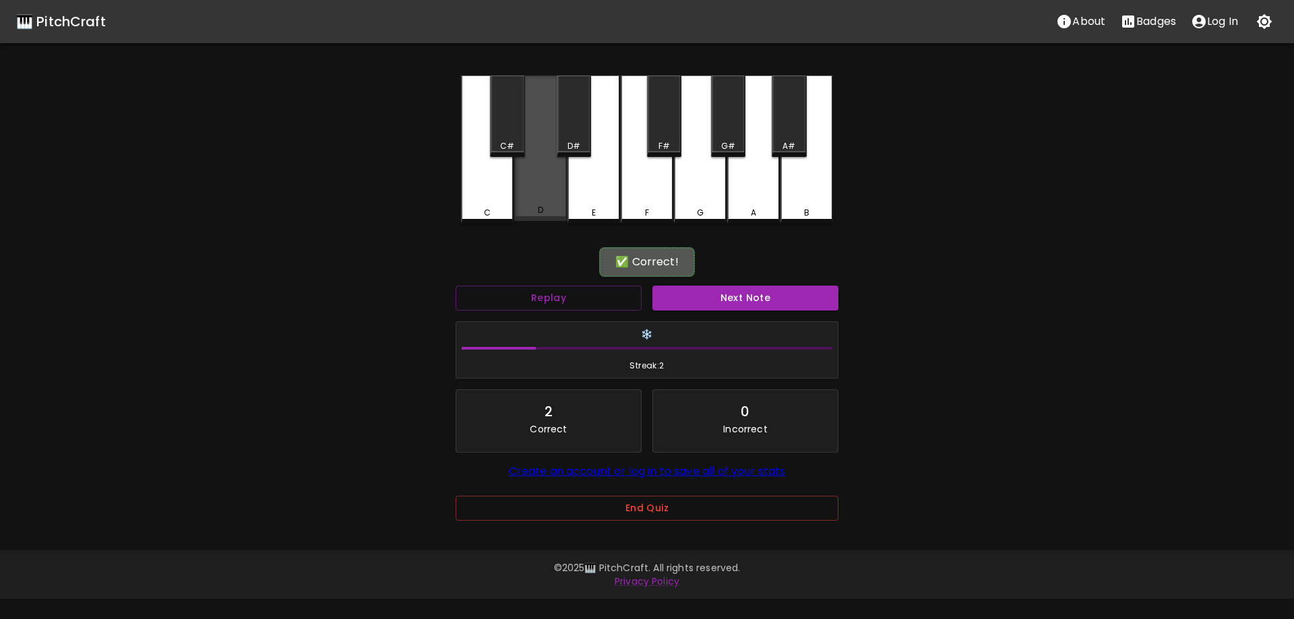
click at [542, 199] on div "D" at bounding box center [540, 148] width 53 height 146
click at [743, 282] on div "Next Note" at bounding box center [745, 298] width 197 height 36
click at [754, 294] on button "Next Note" at bounding box center [745, 298] width 186 height 25
click at [575, 131] on div "D#" at bounding box center [574, 116] width 34 height 82
click at [725, 319] on div "❄️ Streak: 3" at bounding box center [647, 350] width 394 height 69
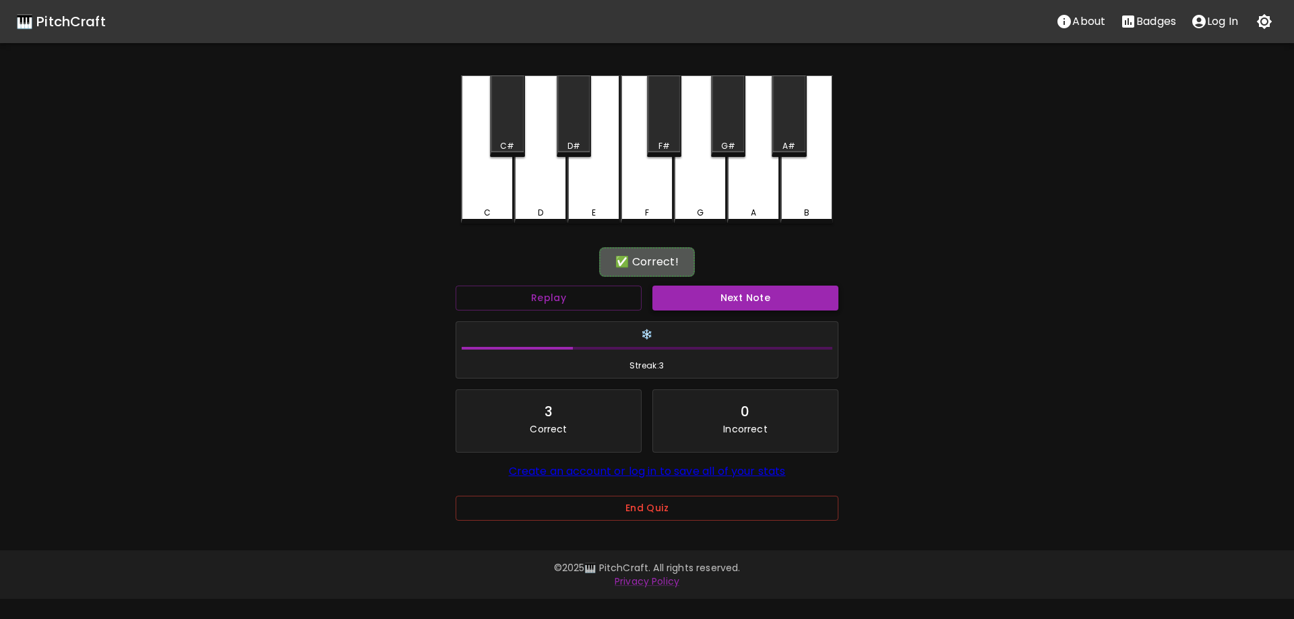
click at [722, 306] on button "Next Note" at bounding box center [745, 298] width 186 height 25
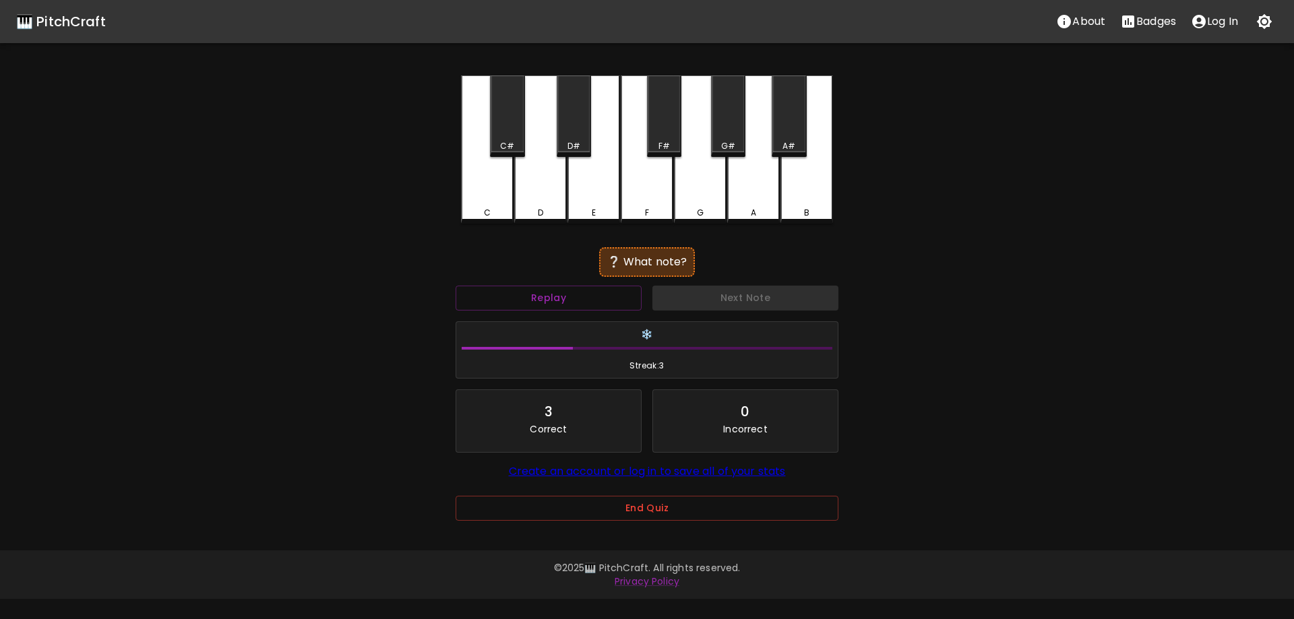
click at [564, 126] on div "D#" at bounding box center [574, 116] width 34 height 82
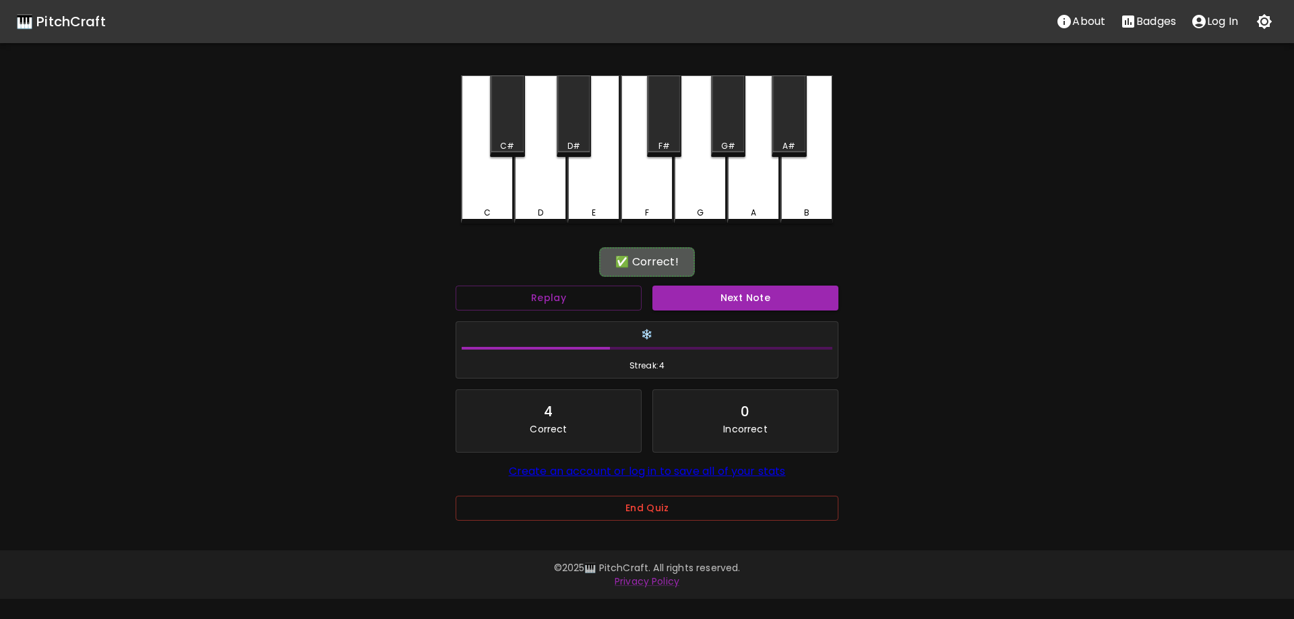
click at [715, 303] on button "Next Note" at bounding box center [745, 298] width 186 height 25
click at [767, 168] on div "A" at bounding box center [753, 148] width 53 height 146
click at [734, 302] on button "Next Note" at bounding box center [745, 298] width 186 height 25
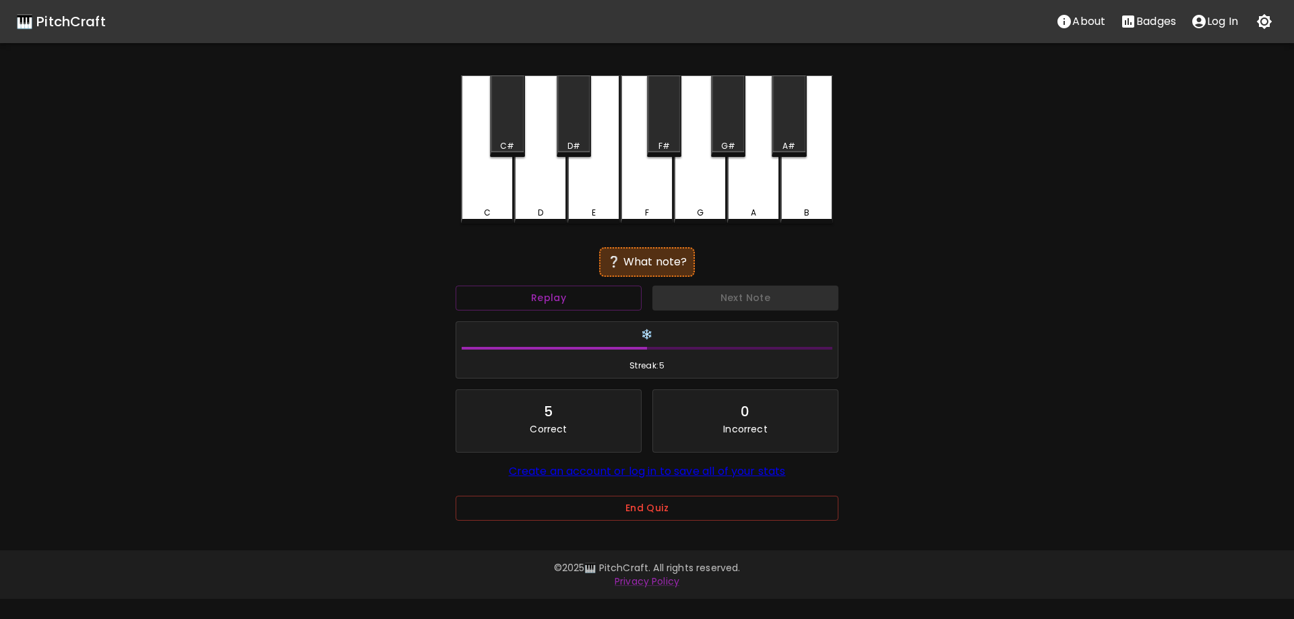
click at [724, 141] on div "G#" at bounding box center [728, 146] width 14 height 12
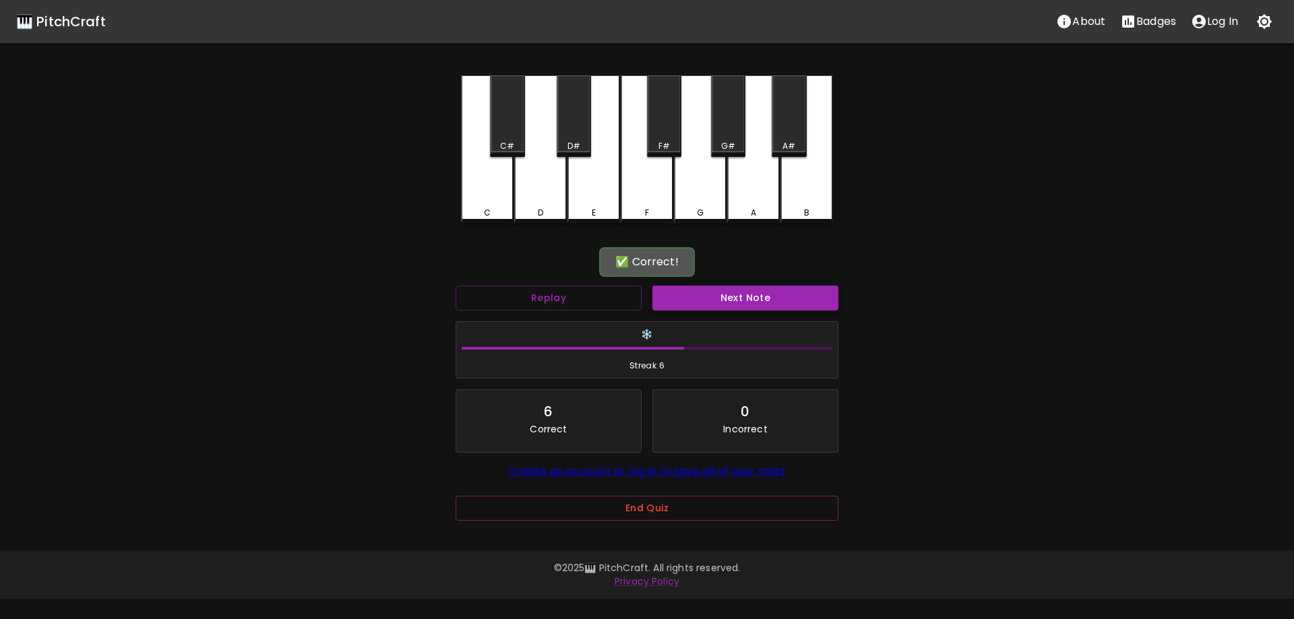
click at [701, 298] on button "Next Note" at bounding box center [745, 298] width 186 height 25
drag, startPoint x: 492, startPoint y: 199, endPoint x: 520, endPoint y: 220, distance: 34.8
click at [491, 199] on div "C" at bounding box center [487, 148] width 53 height 146
click at [782, 307] on button "Next Note" at bounding box center [745, 298] width 186 height 25
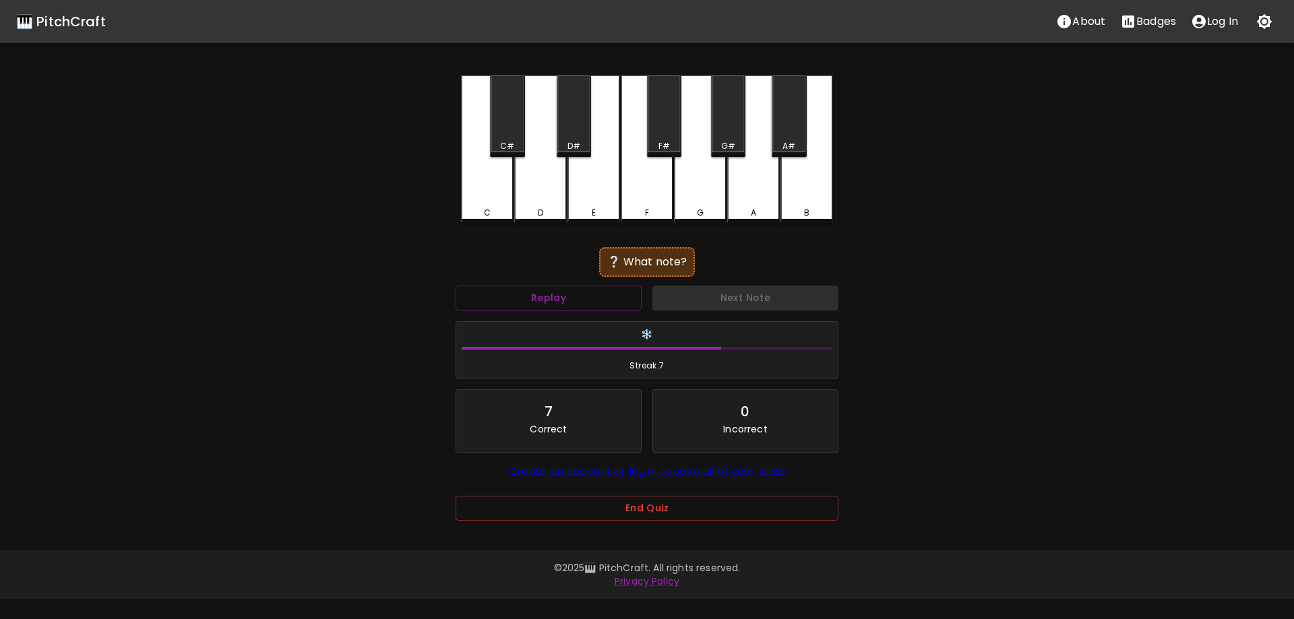
drag, startPoint x: 498, startPoint y: 185, endPoint x: 656, endPoint y: 281, distance: 184.4
click at [499, 185] on div "C" at bounding box center [487, 149] width 53 height 148
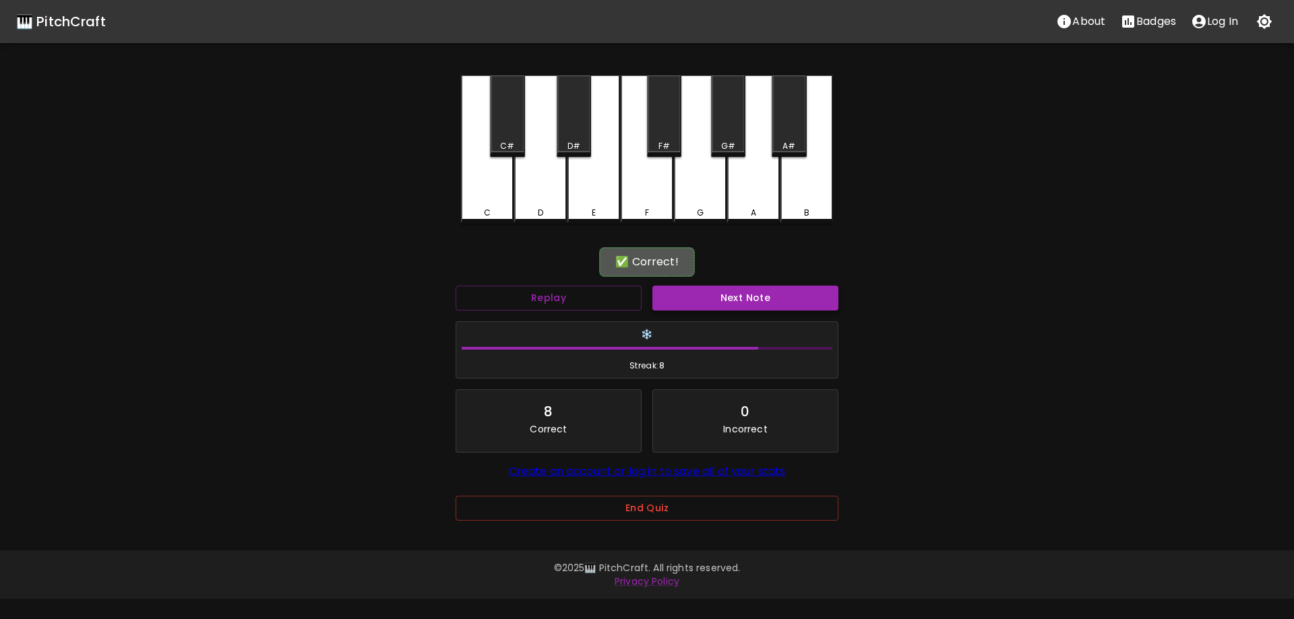
click at [740, 299] on button "Next Note" at bounding box center [745, 298] width 186 height 25
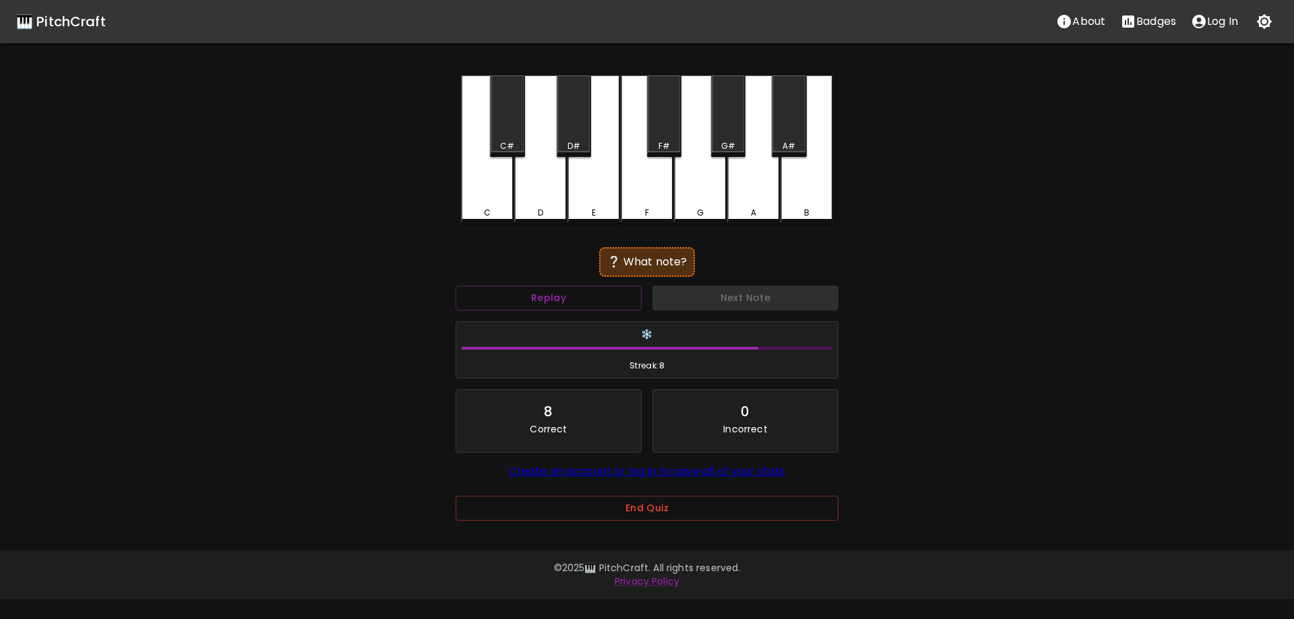
click at [588, 179] on div "E" at bounding box center [593, 149] width 53 height 148
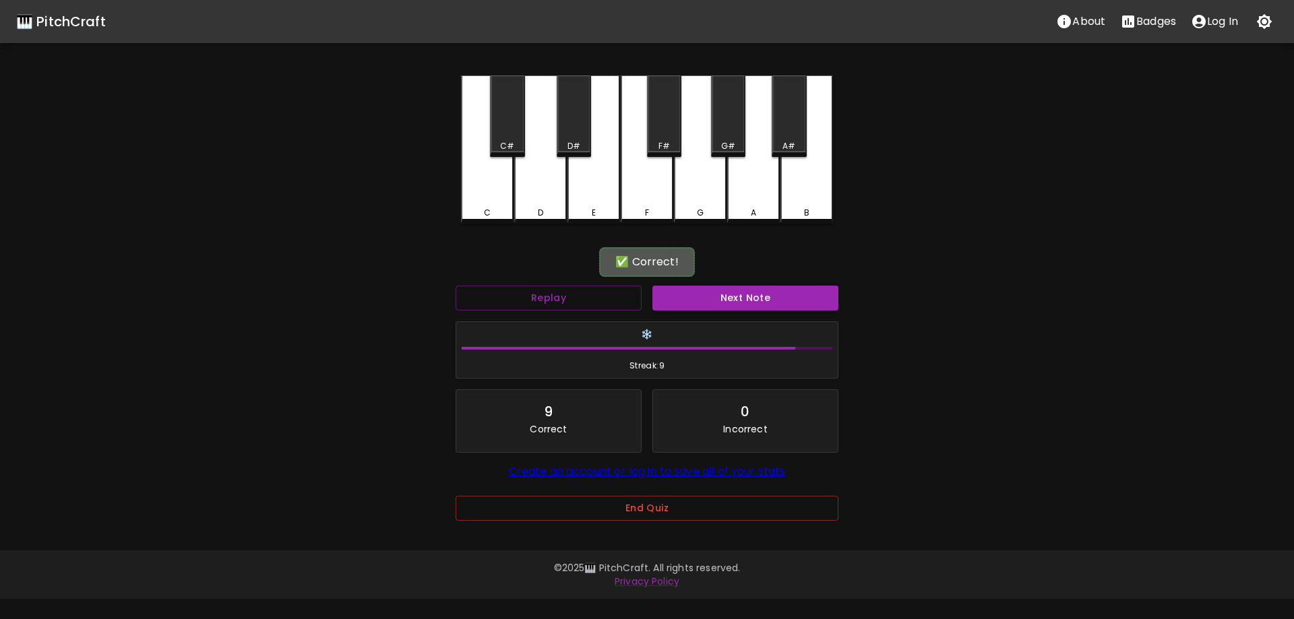
click at [693, 296] on button "Next Note" at bounding box center [745, 298] width 186 height 25
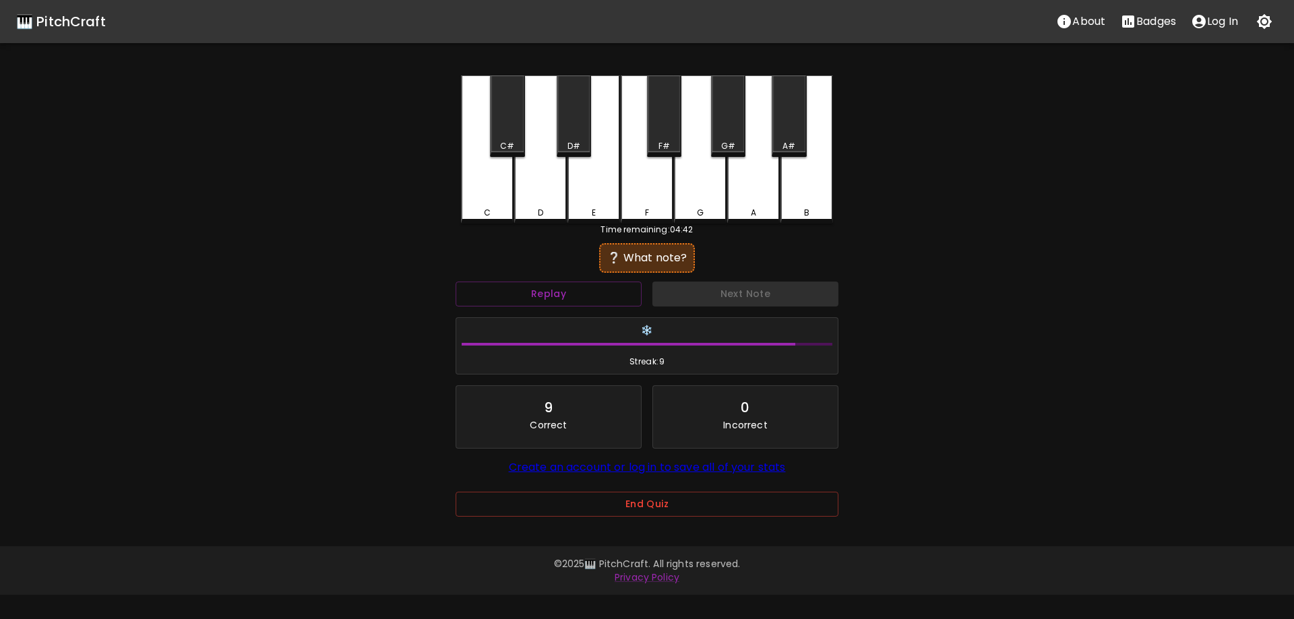
click at [521, 142] on div "C#" at bounding box center [507, 146] width 32 height 12
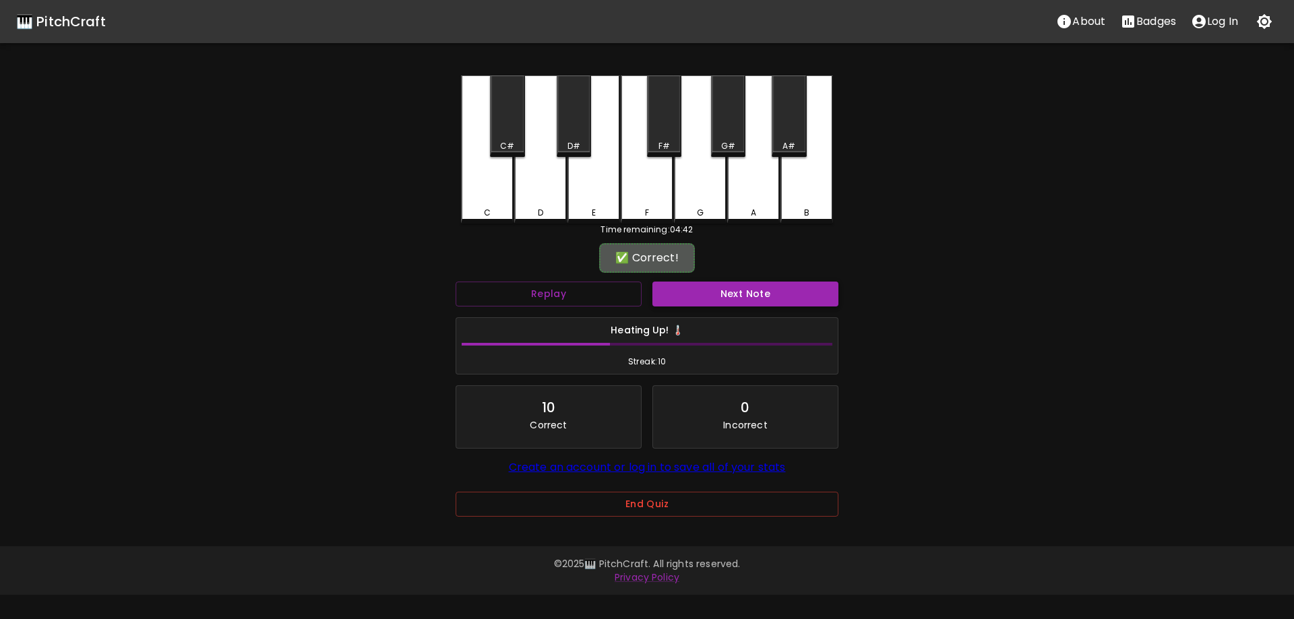
click at [747, 296] on button "Next Note" at bounding box center [745, 294] width 186 height 25
click at [665, 145] on div "F#" at bounding box center [663, 146] width 11 height 12
click at [720, 282] on div "Next Note" at bounding box center [745, 294] width 197 height 36
click at [720, 286] on button "Next Note" at bounding box center [745, 294] width 186 height 25
click at [647, 189] on div "F" at bounding box center [647, 149] width 53 height 148
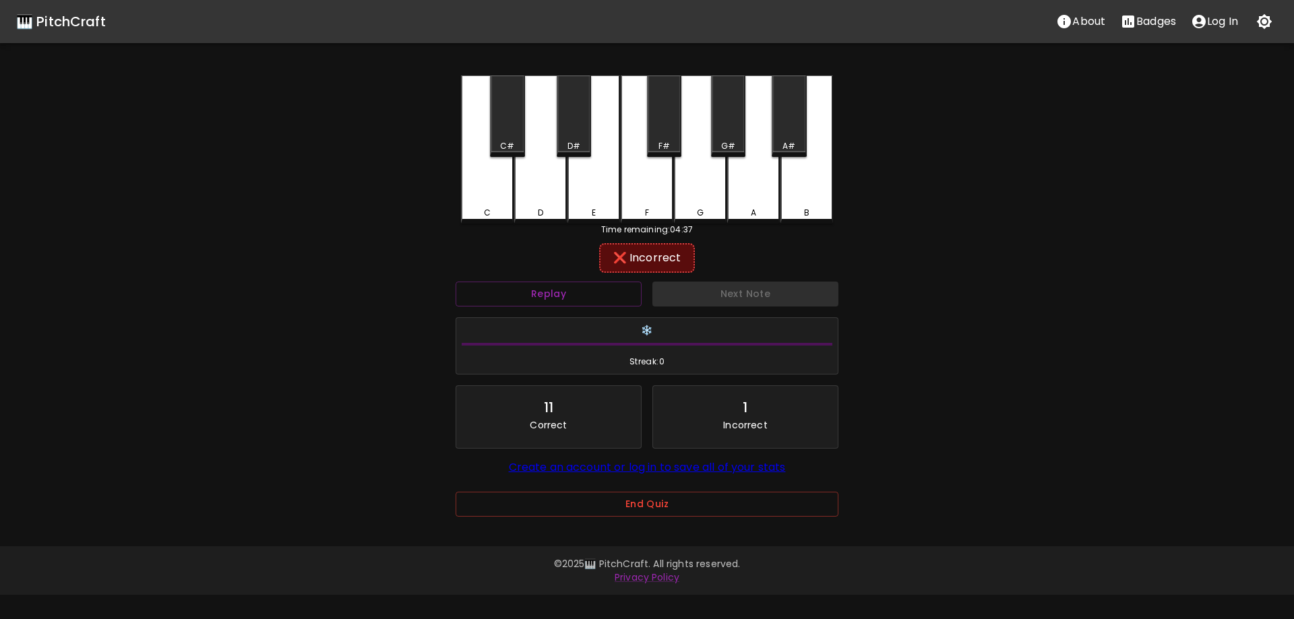
click at [725, 292] on div "Next Note" at bounding box center [745, 294] width 197 height 36
click at [595, 185] on div "E" at bounding box center [593, 149] width 53 height 148
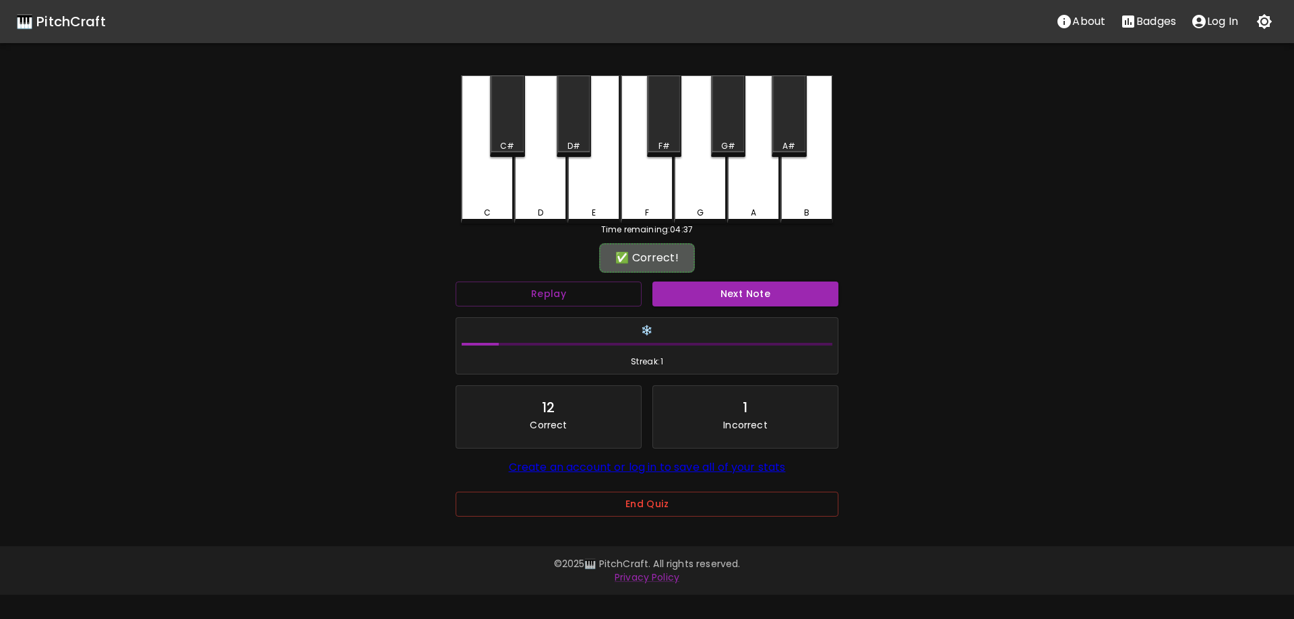
click at [737, 307] on div "Next Note" at bounding box center [745, 294] width 197 height 36
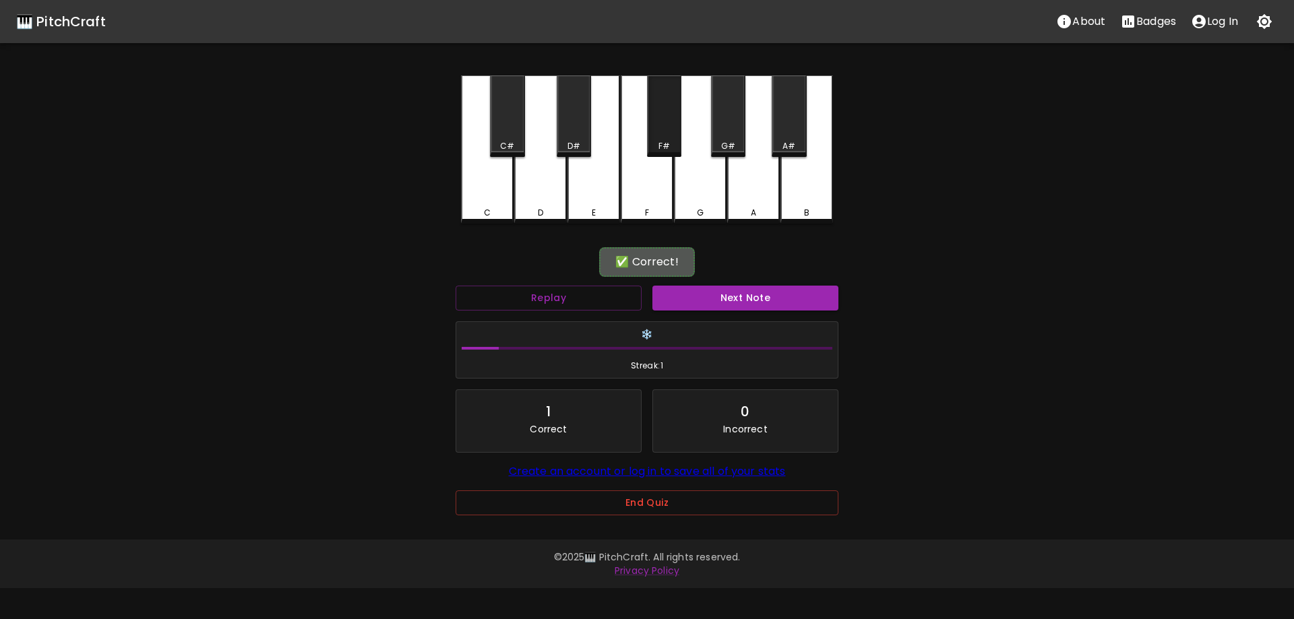
click at [661, 144] on div "F#" at bounding box center [663, 146] width 11 height 12
click at [714, 292] on button "Next Note" at bounding box center [745, 298] width 186 height 25
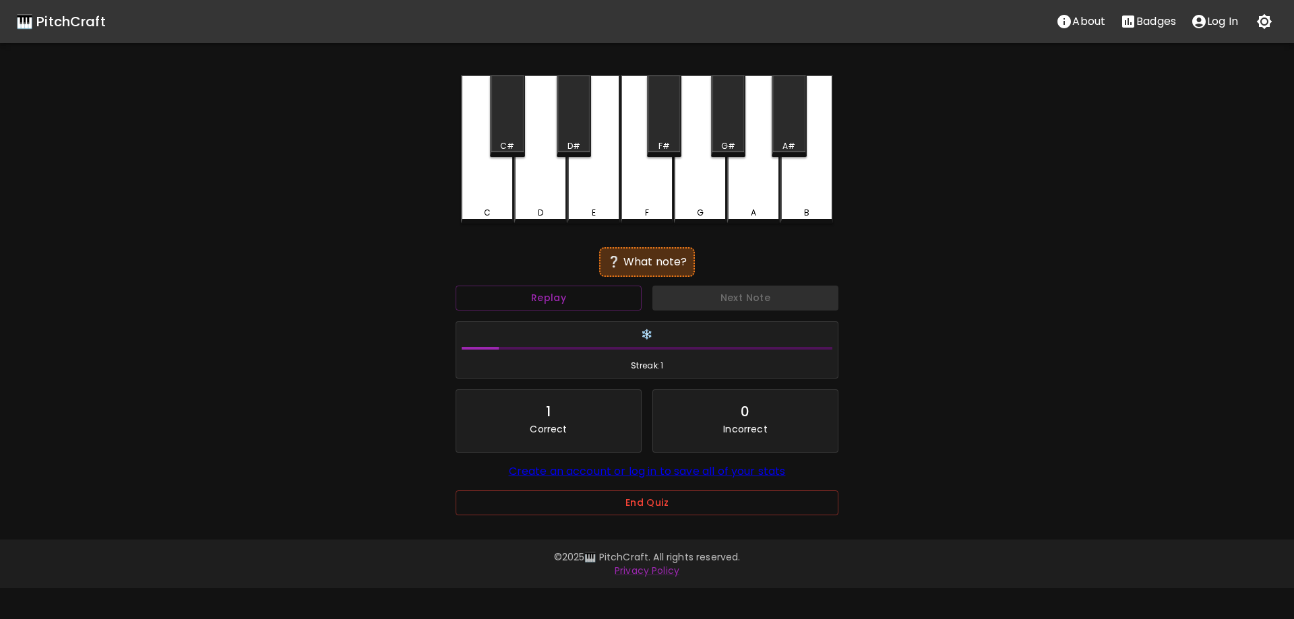
click at [512, 132] on div "C#" at bounding box center [507, 116] width 34 height 82
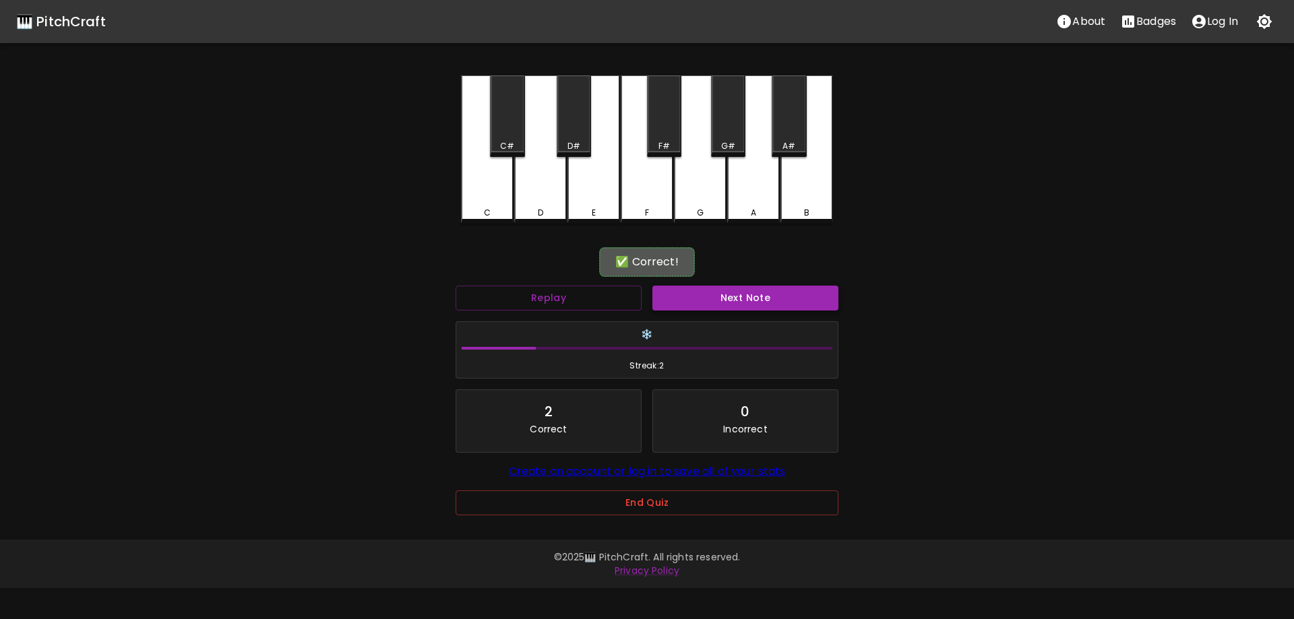
click at [716, 299] on button "Next Note" at bounding box center [745, 298] width 186 height 25
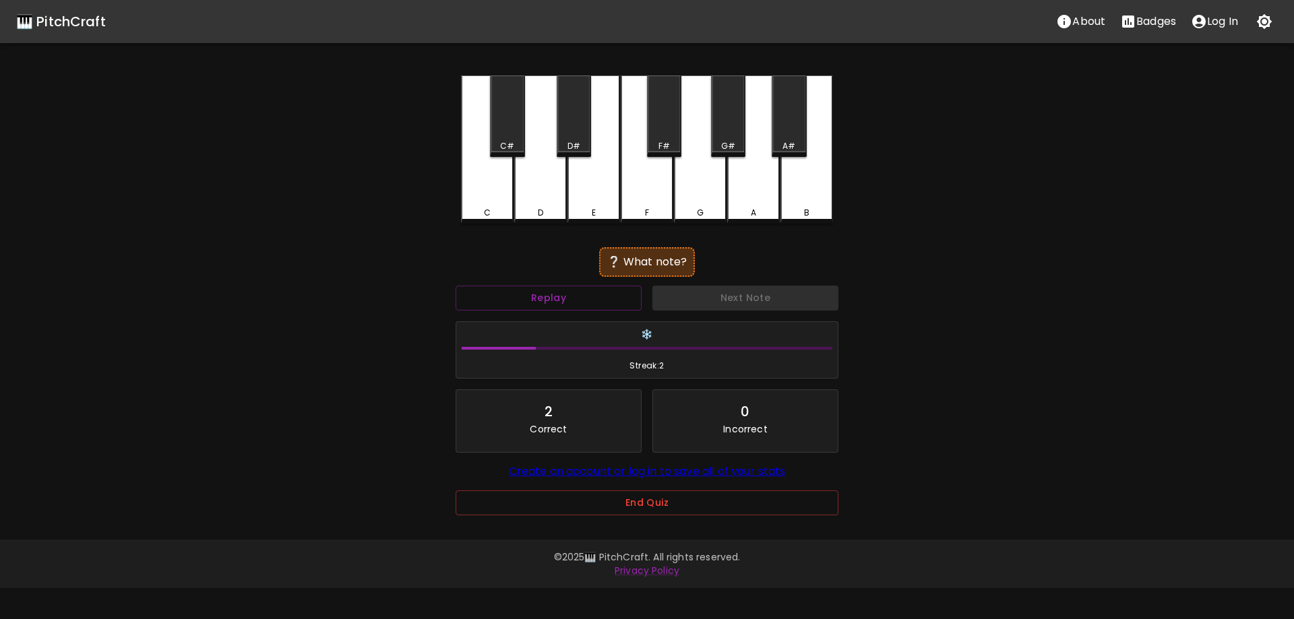
click at [485, 185] on div "C" at bounding box center [487, 149] width 53 height 148
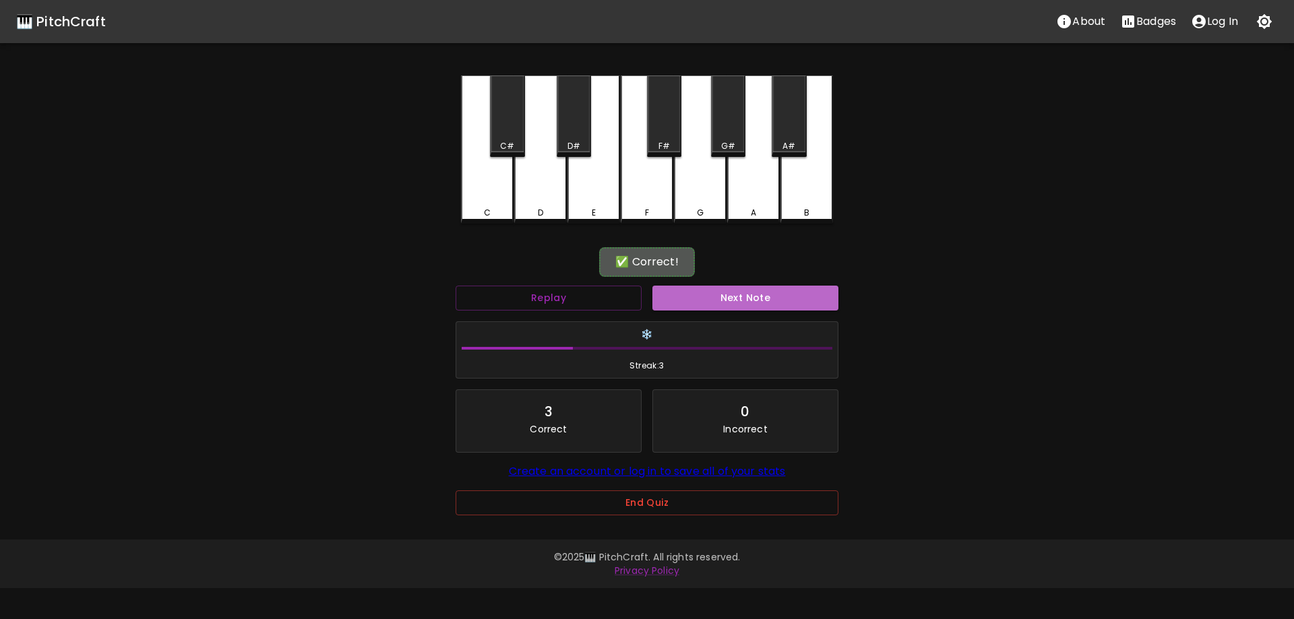
click at [692, 294] on button "Next Note" at bounding box center [745, 298] width 186 height 25
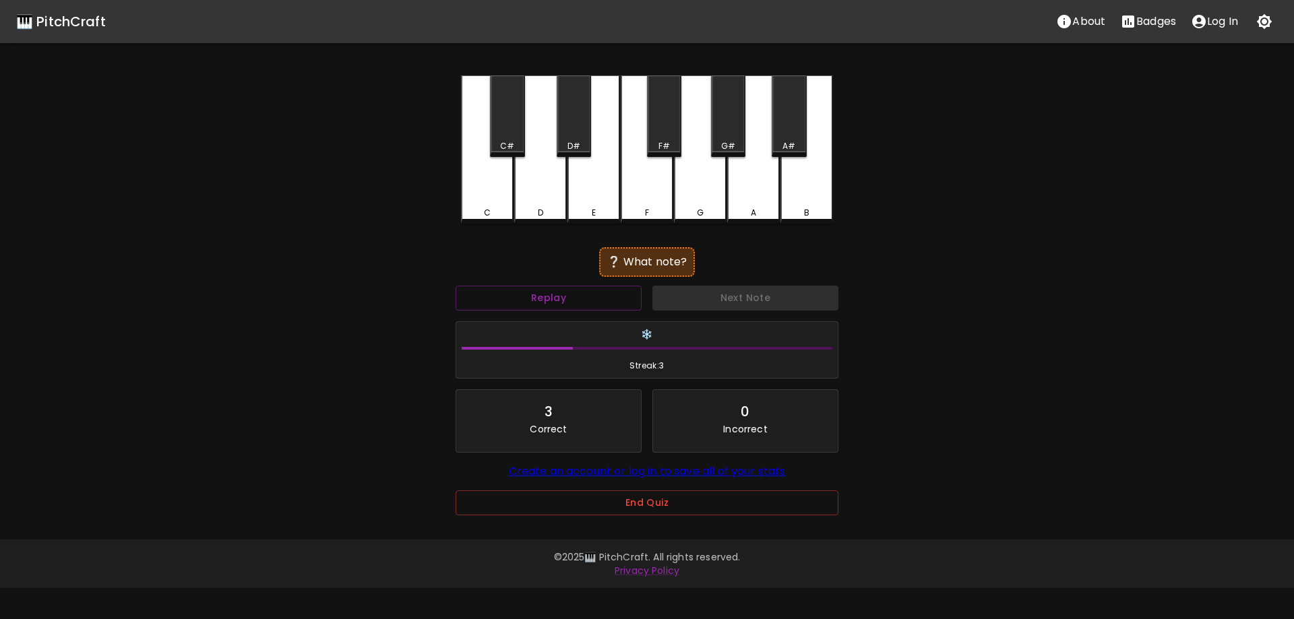
click at [811, 182] on div "B" at bounding box center [806, 149] width 53 height 148
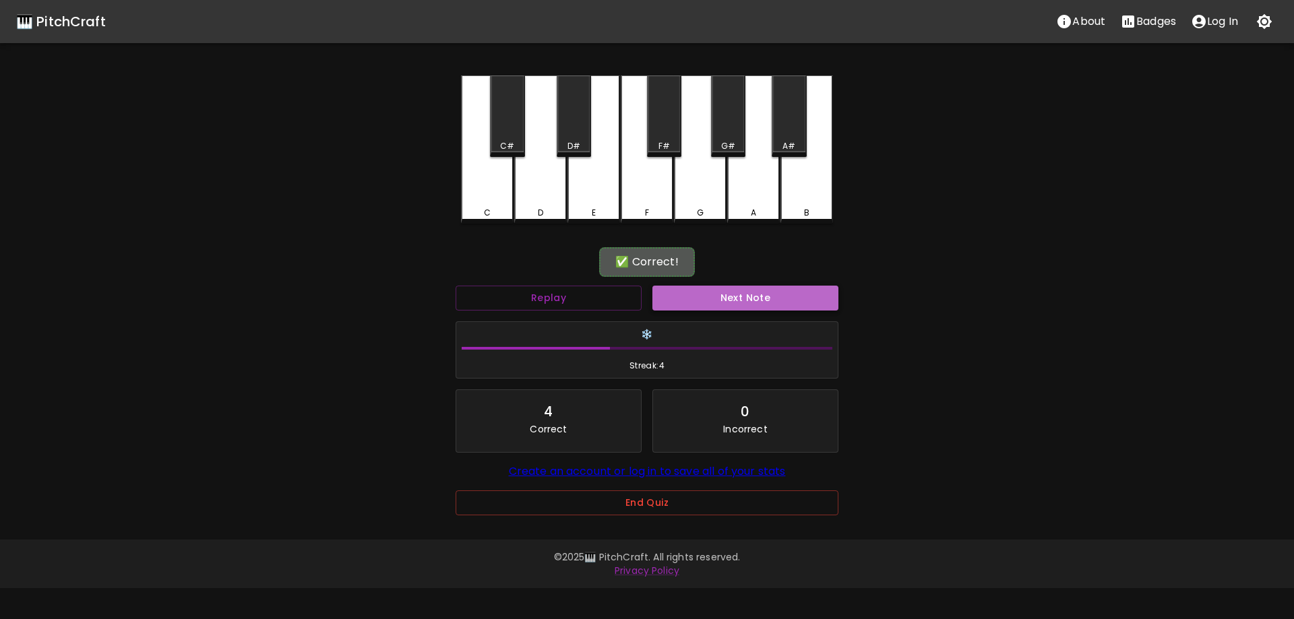
click at [693, 297] on button "Next Note" at bounding box center [745, 298] width 186 height 25
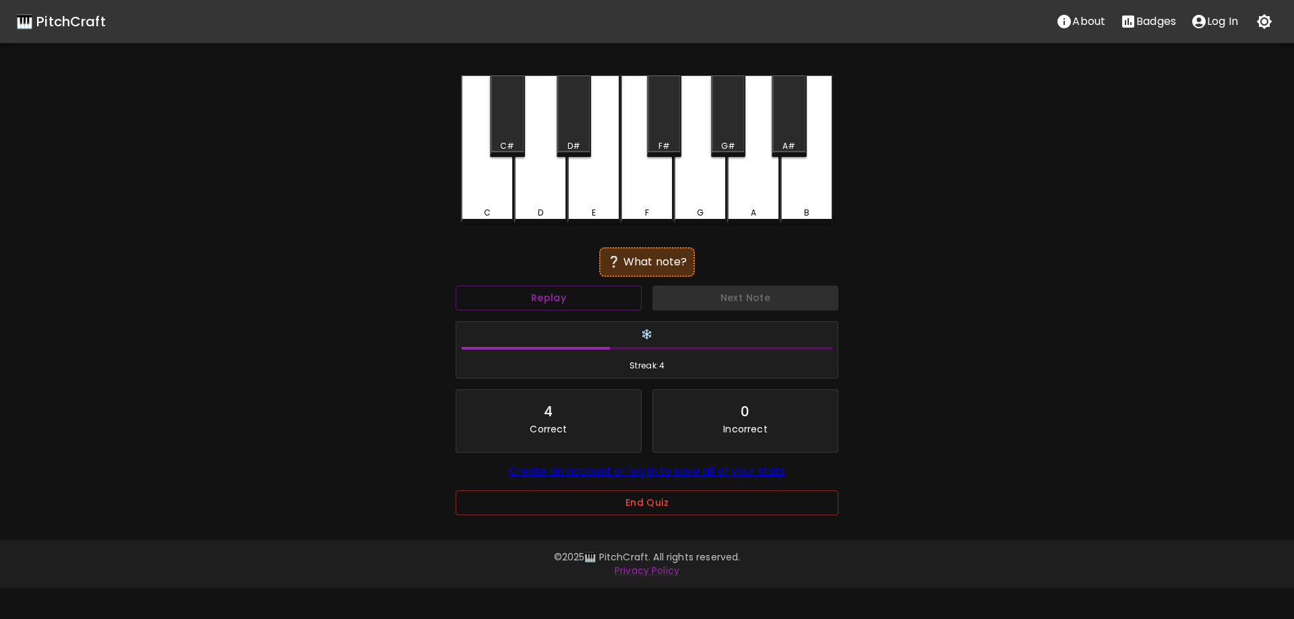
click at [791, 130] on div "A#" at bounding box center [789, 116] width 34 height 82
click at [732, 150] on div "G#" at bounding box center [728, 146] width 14 height 12
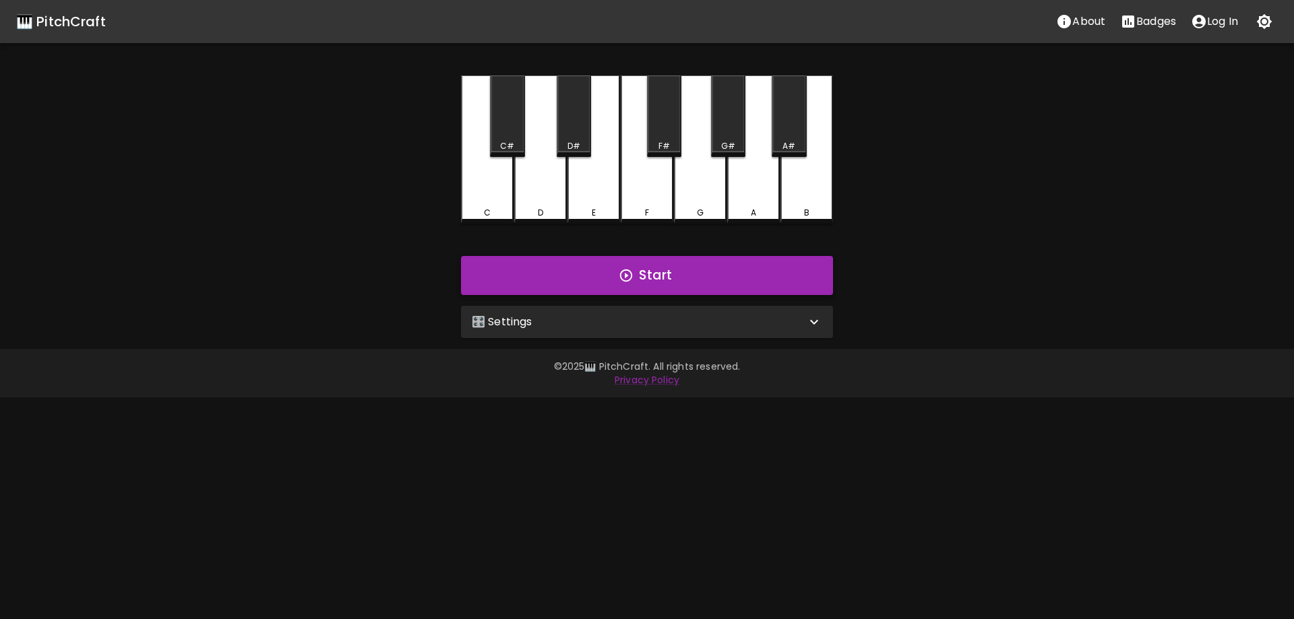
click at [606, 277] on button "Start" at bounding box center [647, 275] width 372 height 39
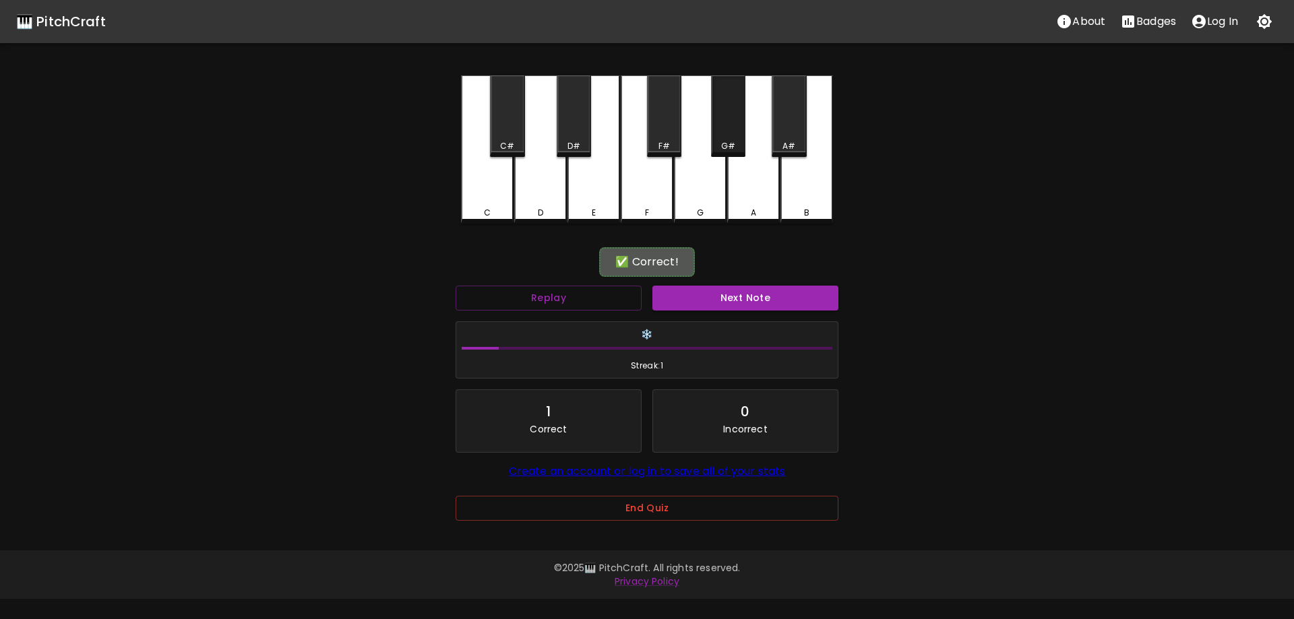
drag, startPoint x: 732, startPoint y: 127, endPoint x: 699, endPoint y: 239, distance: 115.8
click at [731, 127] on div "G#" at bounding box center [728, 116] width 34 height 82
click at [691, 299] on button "Next Note" at bounding box center [745, 298] width 186 height 25
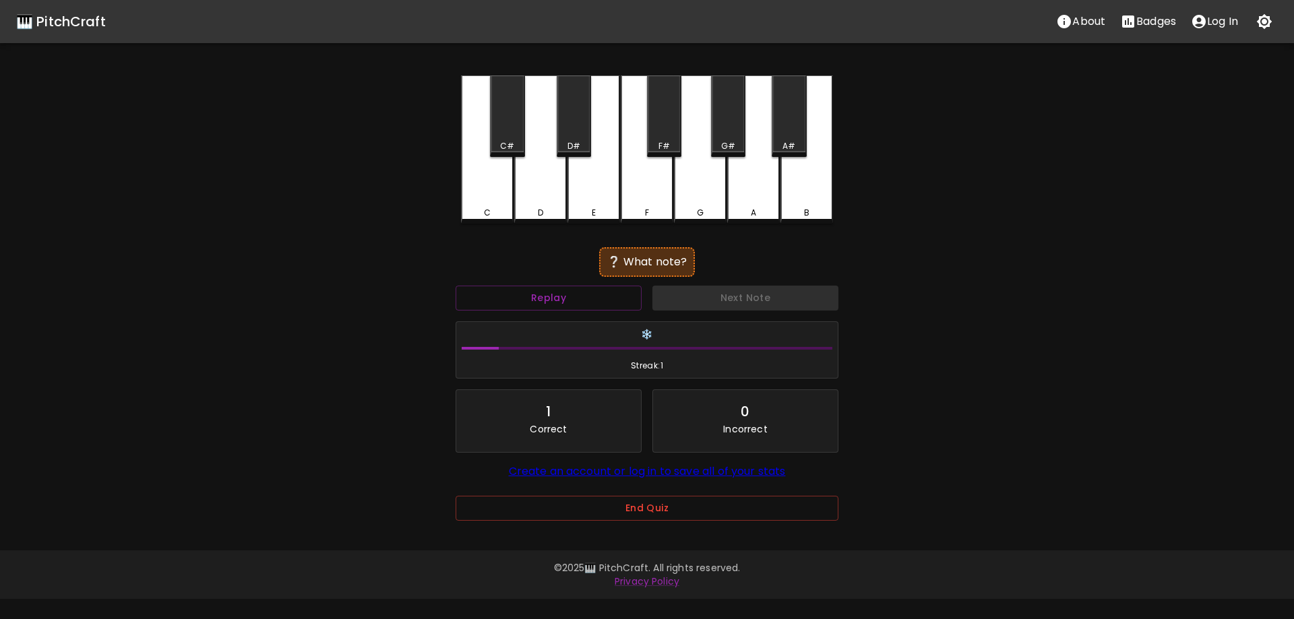
click at [813, 187] on div "B" at bounding box center [806, 149] width 53 height 148
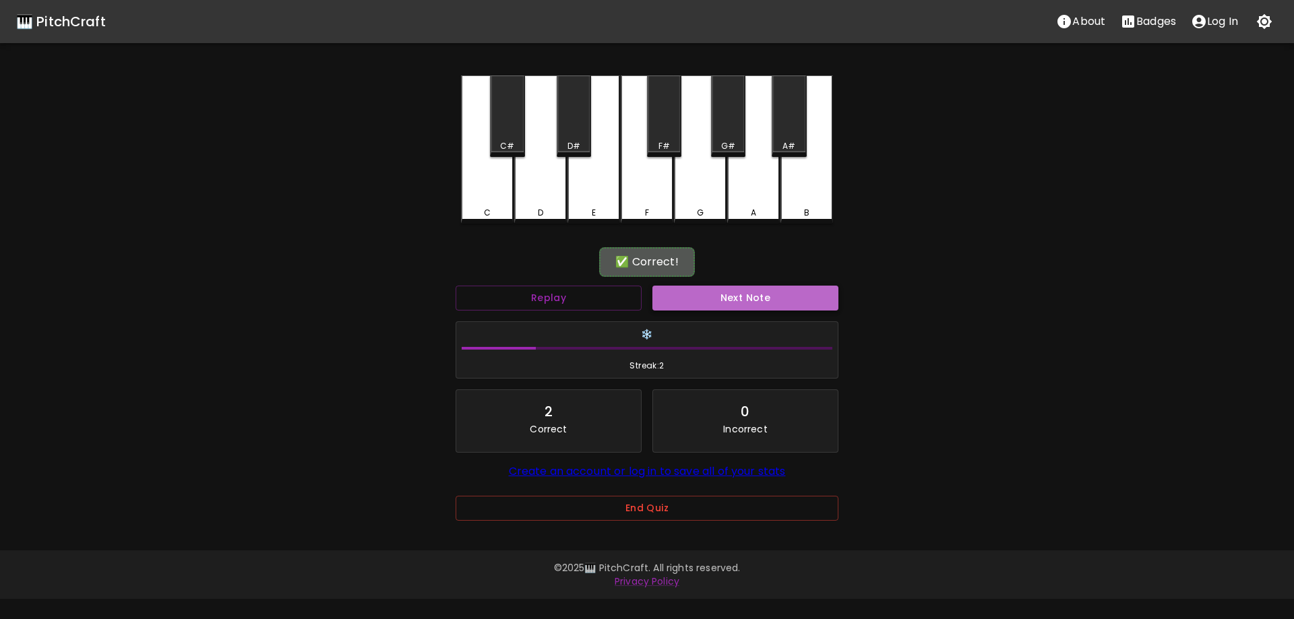
click at [679, 290] on button "Next Note" at bounding box center [745, 298] width 186 height 25
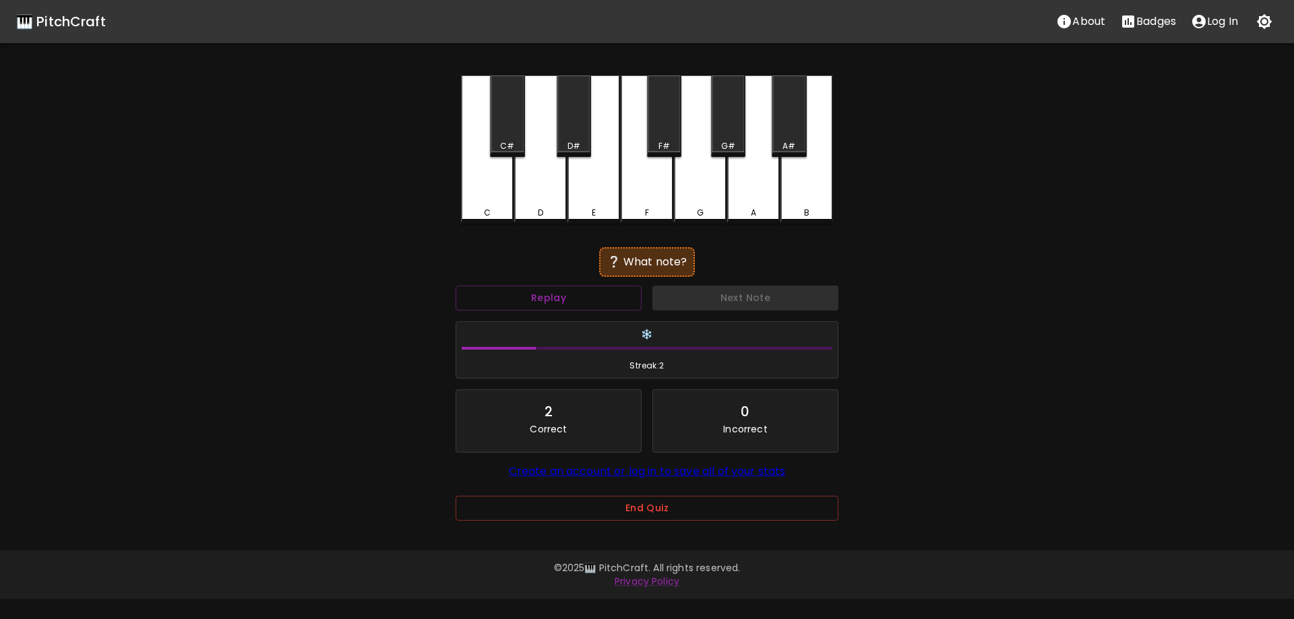
click at [511, 143] on div "C#" at bounding box center [507, 146] width 14 height 12
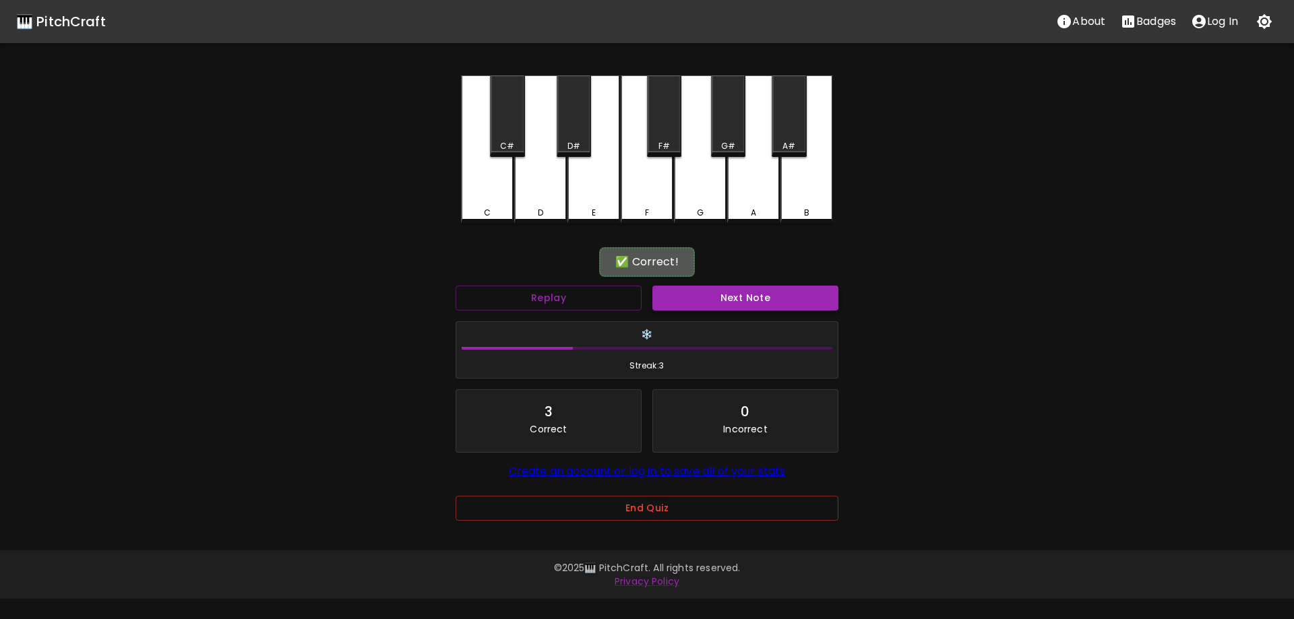
click at [690, 309] on button "Next Note" at bounding box center [745, 298] width 186 height 25
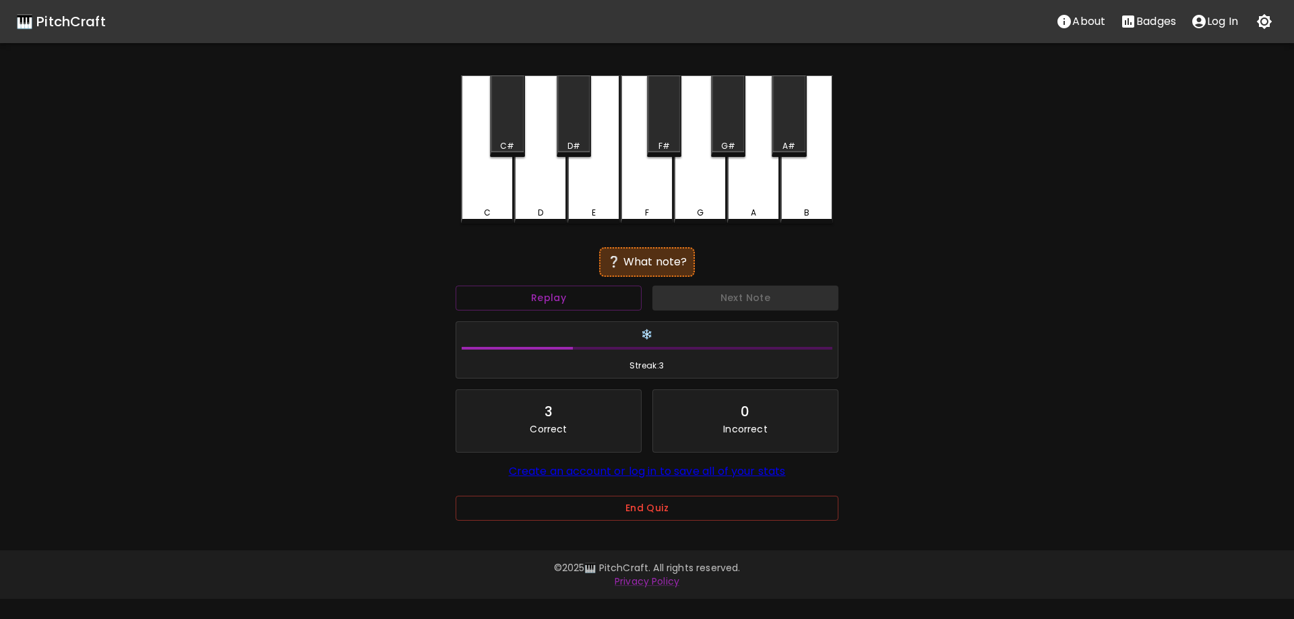
click at [788, 130] on div "A#" at bounding box center [789, 116] width 34 height 82
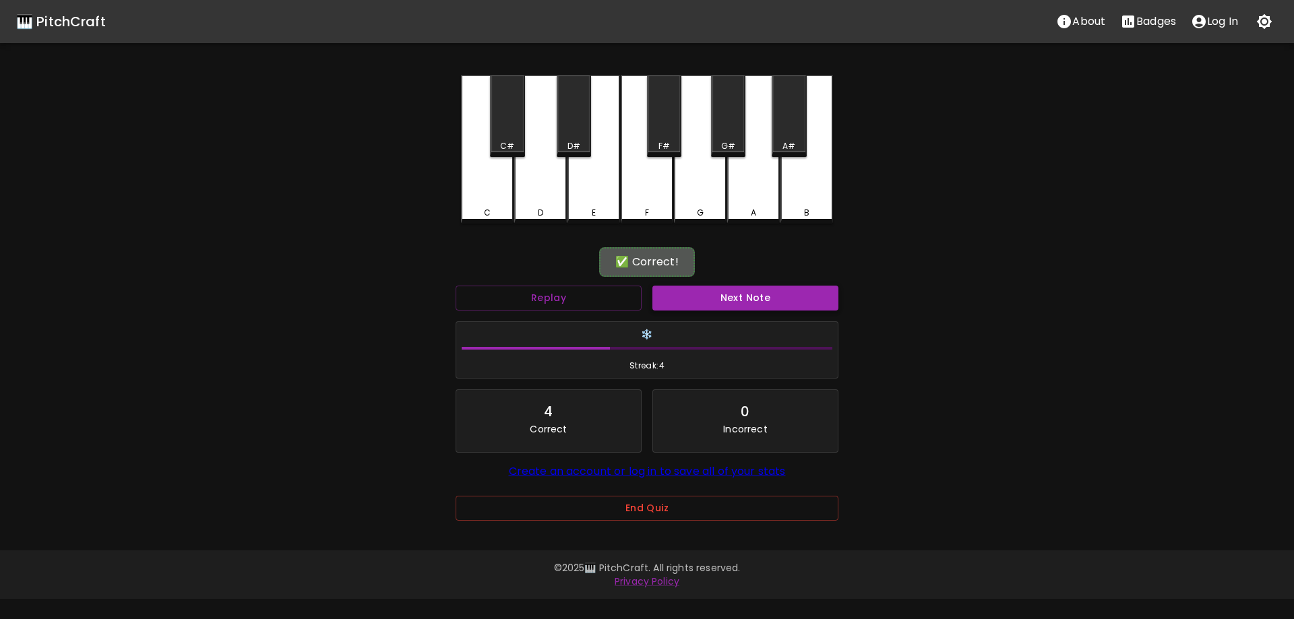
click at [690, 297] on button "Next Note" at bounding box center [745, 298] width 186 height 25
click at [664, 143] on div "F#" at bounding box center [663, 146] width 11 height 12
click at [706, 315] on div "Next Note" at bounding box center [745, 298] width 197 height 36
click at [701, 305] on button "Next Note" at bounding box center [745, 298] width 186 height 25
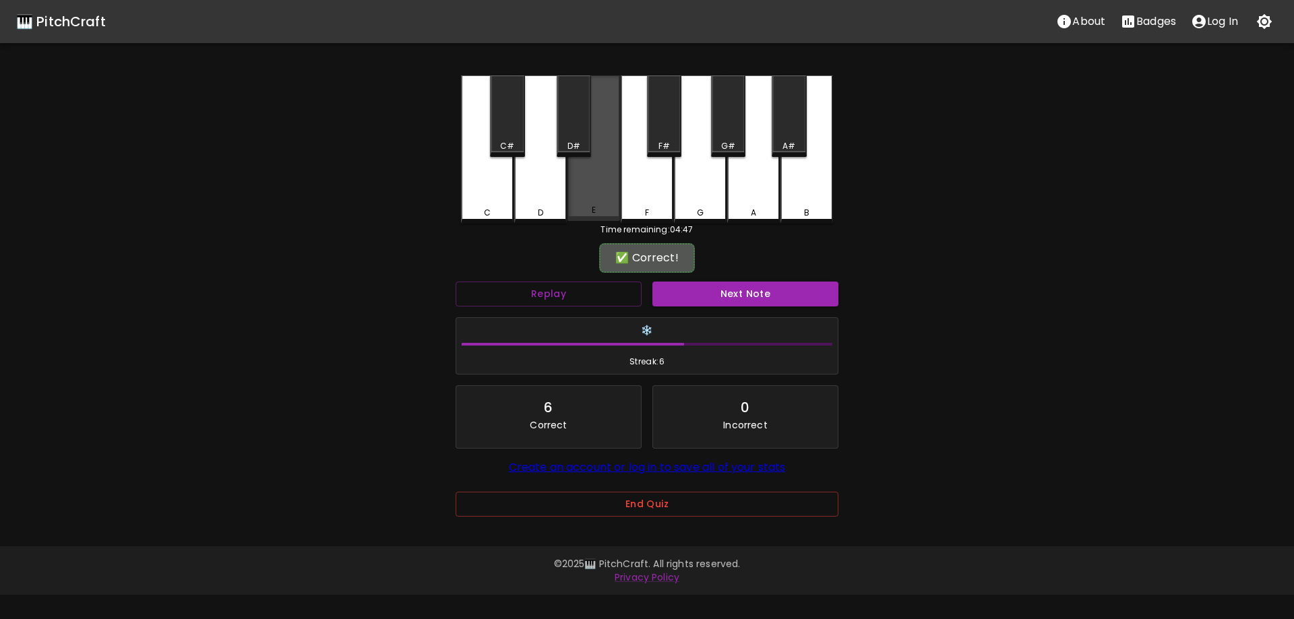
click at [582, 197] on div "E" at bounding box center [593, 148] width 53 height 146
click at [737, 306] on button "Next Note" at bounding box center [745, 294] width 186 height 25
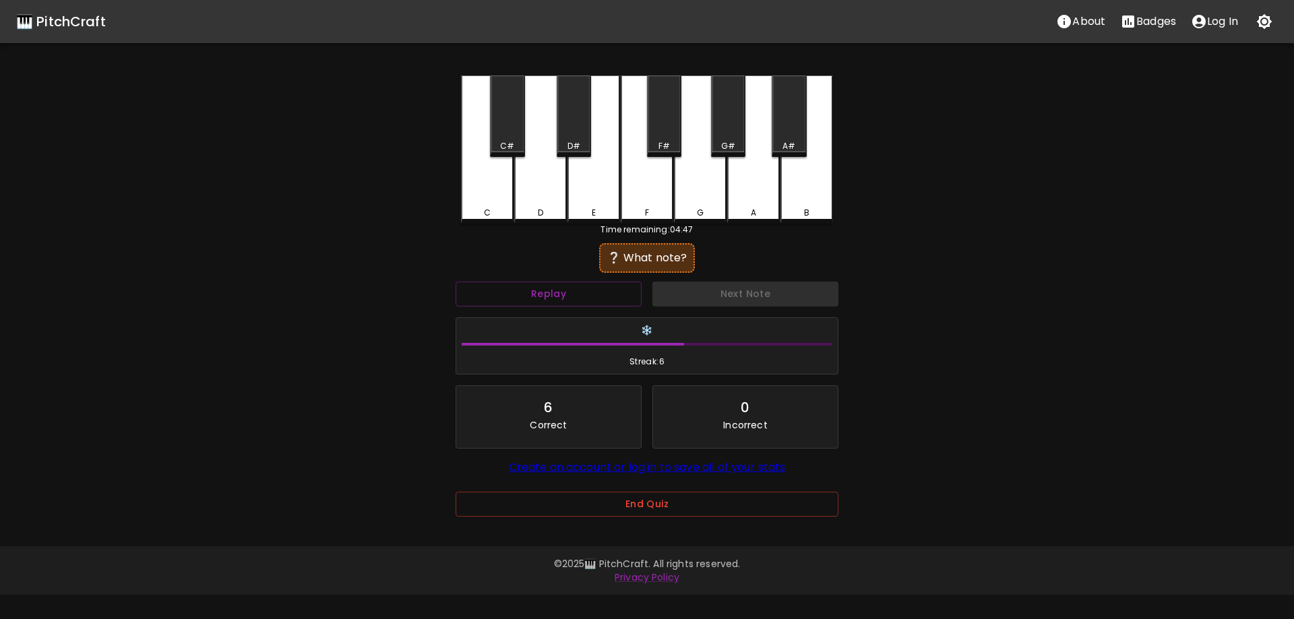
click at [725, 296] on div "Next Note" at bounding box center [745, 294] width 197 height 36
click at [574, 139] on div "D#" at bounding box center [574, 116] width 34 height 82
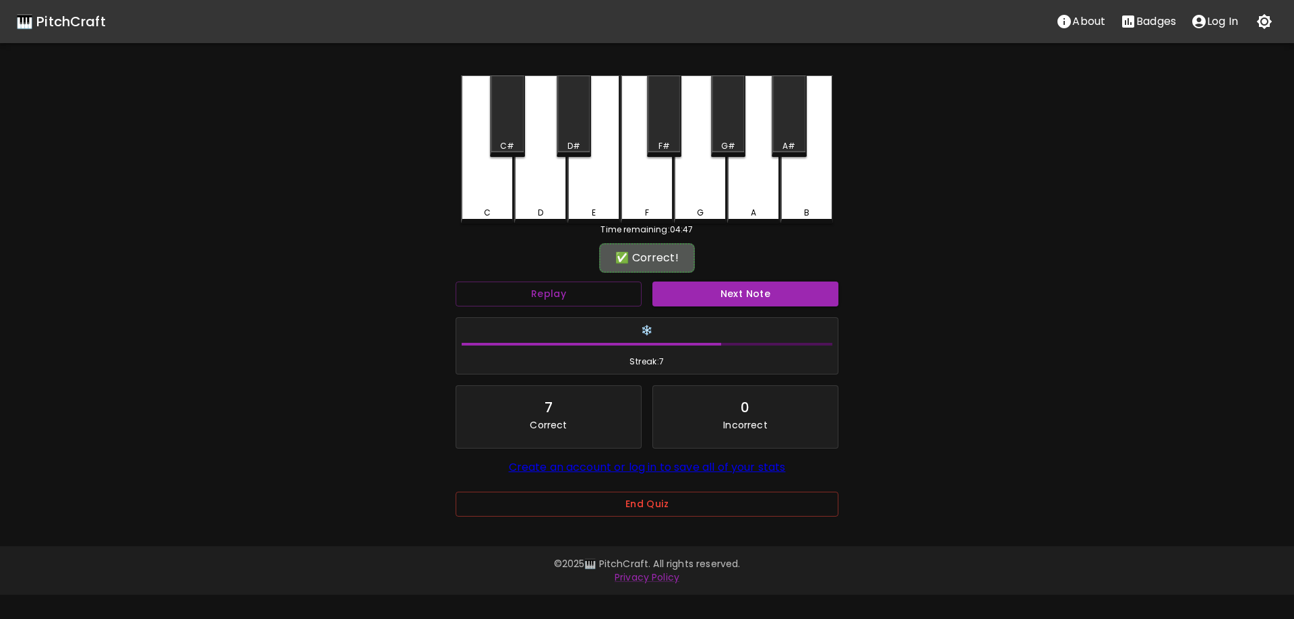
click at [735, 296] on button "Next Note" at bounding box center [745, 294] width 186 height 25
click at [651, 195] on div "F" at bounding box center [647, 148] width 53 height 146
click at [726, 284] on button "Next Note" at bounding box center [745, 294] width 186 height 25
click at [785, 125] on div "A#" at bounding box center [789, 116] width 34 height 82
click at [739, 287] on button "Next Note" at bounding box center [745, 294] width 186 height 25
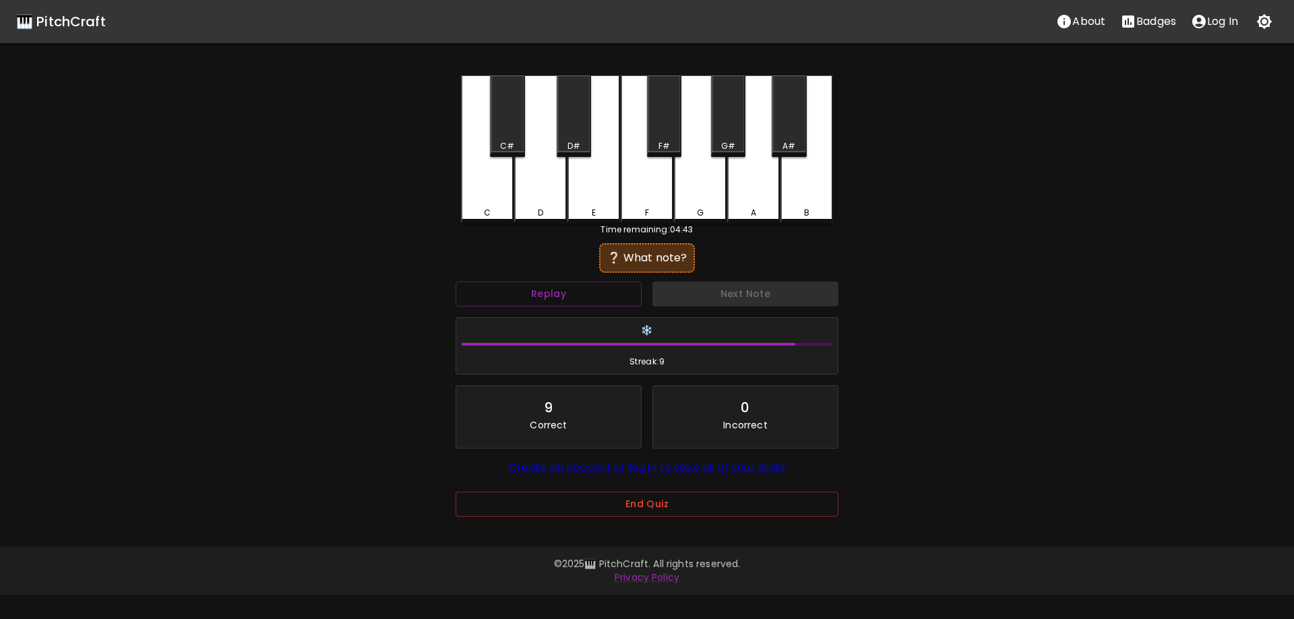
click at [476, 202] on div "C" at bounding box center [487, 149] width 53 height 148
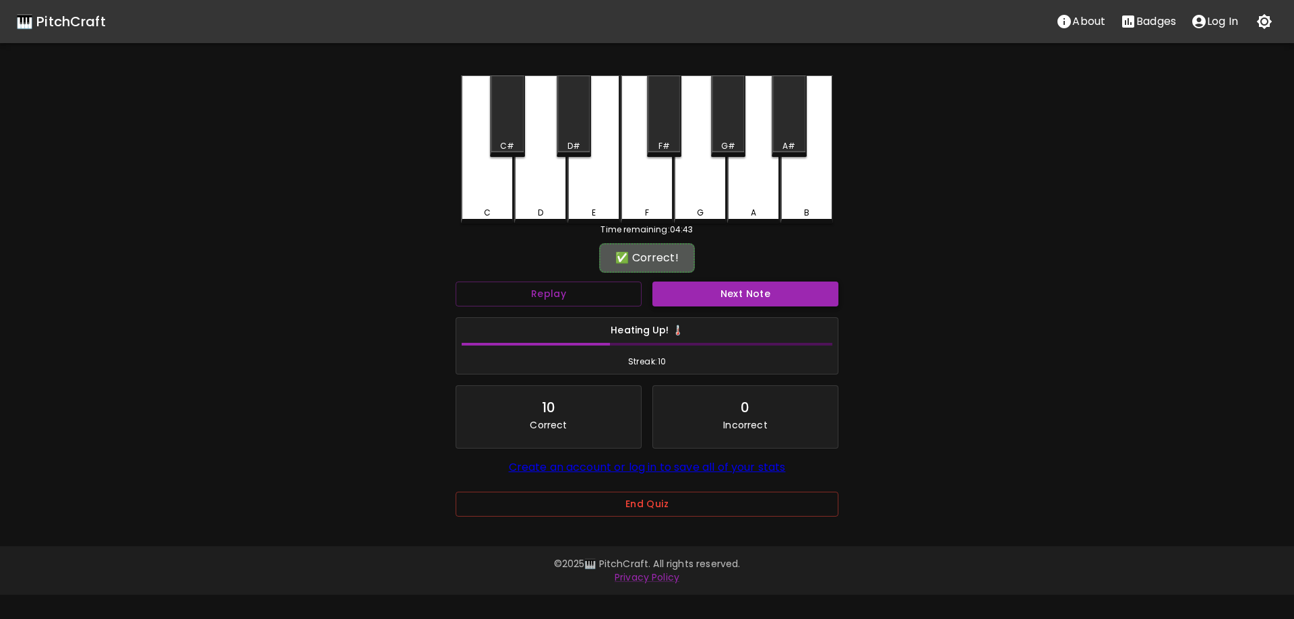
click at [774, 305] on button "Next Note" at bounding box center [745, 294] width 186 height 25
click at [766, 177] on div "A" at bounding box center [753, 149] width 53 height 148
click at [745, 305] on button "Next Note" at bounding box center [745, 294] width 186 height 25
click at [705, 195] on div "G" at bounding box center [700, 148] width 53 height 146
click at [718, 287] on button "Next Note" at bounding box center [745, 294] width 186 height 25
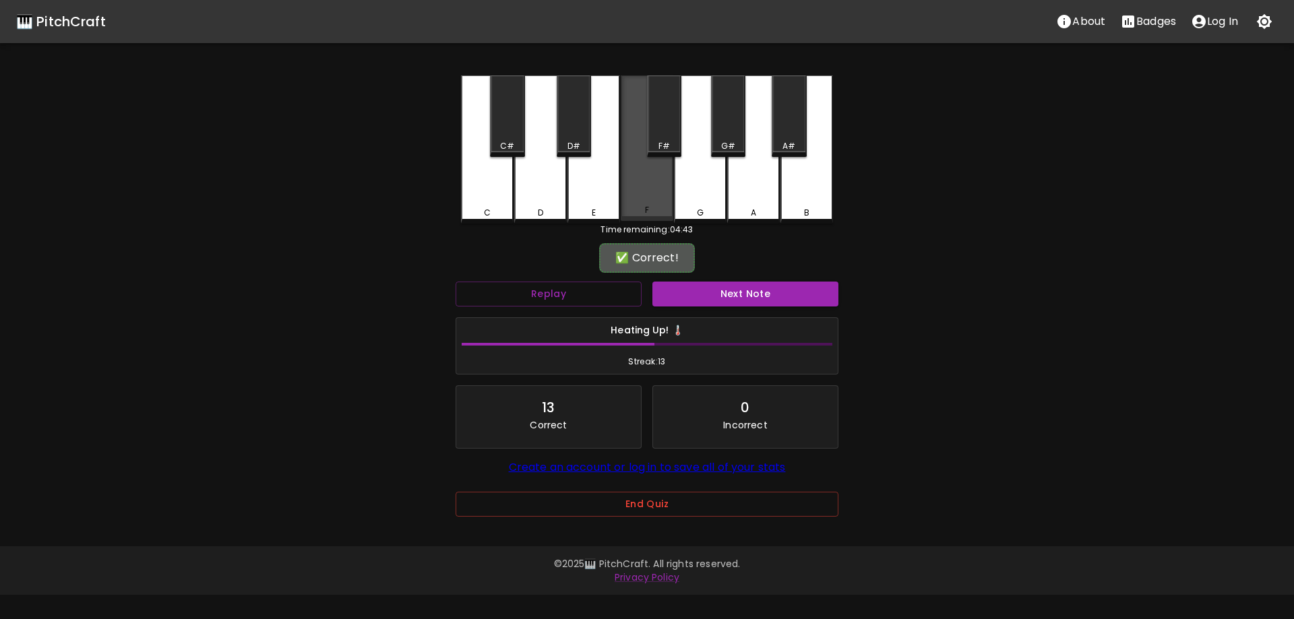
click at [650, 197] on div "F" at bounding box center [647, 148] width 53 height 146
click at [726, 291] on button "Next Note" at bounding box center [745, 294] width 186 height 25
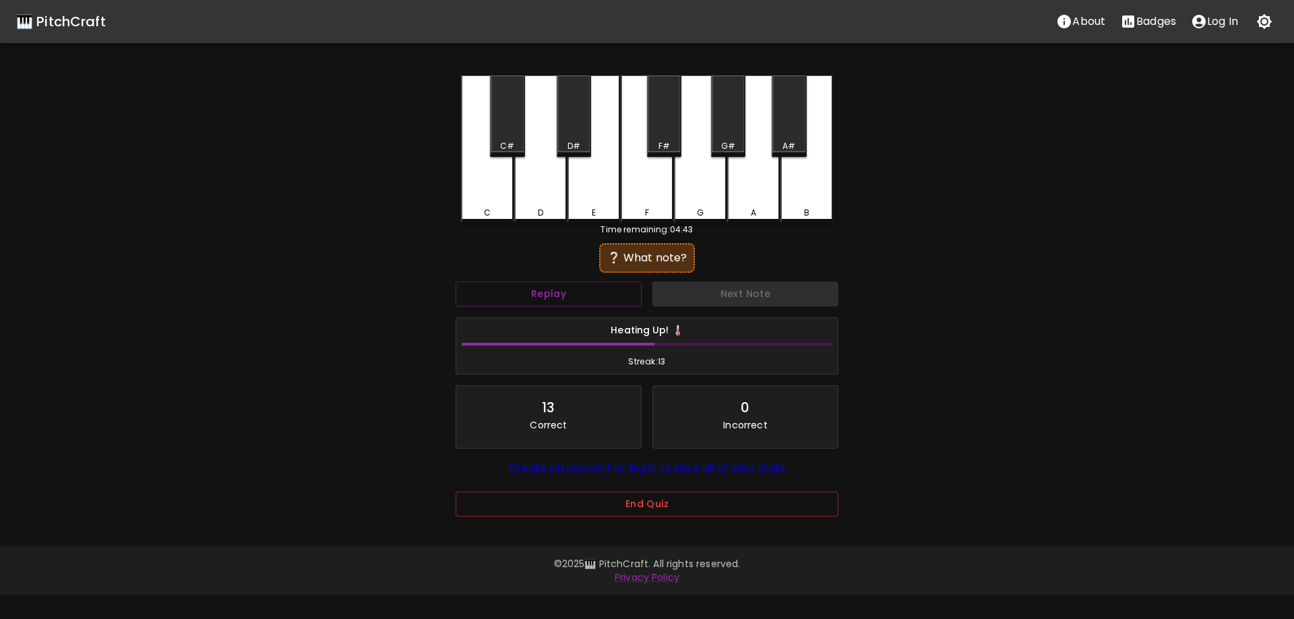
click at [546, 196] on div "D" at bounding box center [540, 149] width 53 height 148
click at [685, 288] on button "Next Note" at bounding box center [745, 294] width 186 height 25
click at [792, 135] on div "A#" at bounding box center [789, 116] width 34 height 82
click at [720, 308] on div "Next Note" at bounding box center [745, 294] width 197 height 36
click at [716, 294] on button "Next Note" at bounding box center [745, 294] width 186 height 25
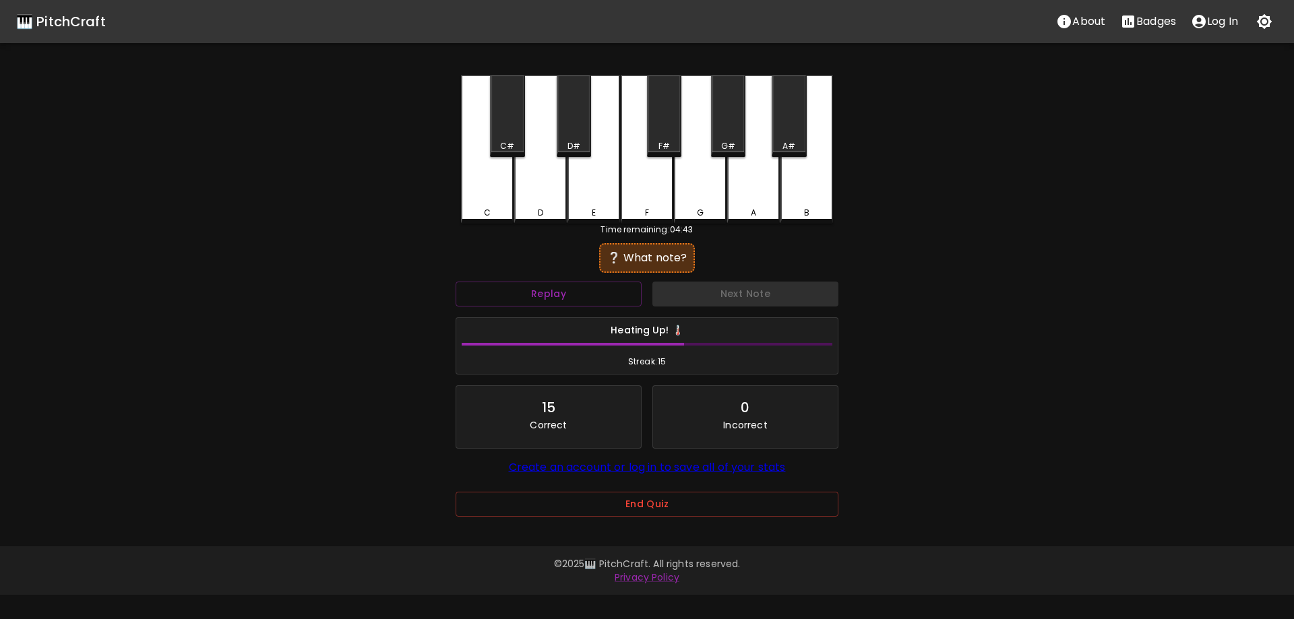
click at [668, 139] on div "F#" at bounding box center [664, 116] width 34 height 82
click at [722, 290] on button "Next Note" at bounding box center [745, 294] width 186 height 25
click at [706, 179] on div "G" at bounding box center [700, 149] width 53 height 148
click at [701, 291] on button "Next Note" at bounding box center [745, 294] width 186 height 25
click at [669, 125] on div "F#" at bounding box center [664, 116] width 34 height 82
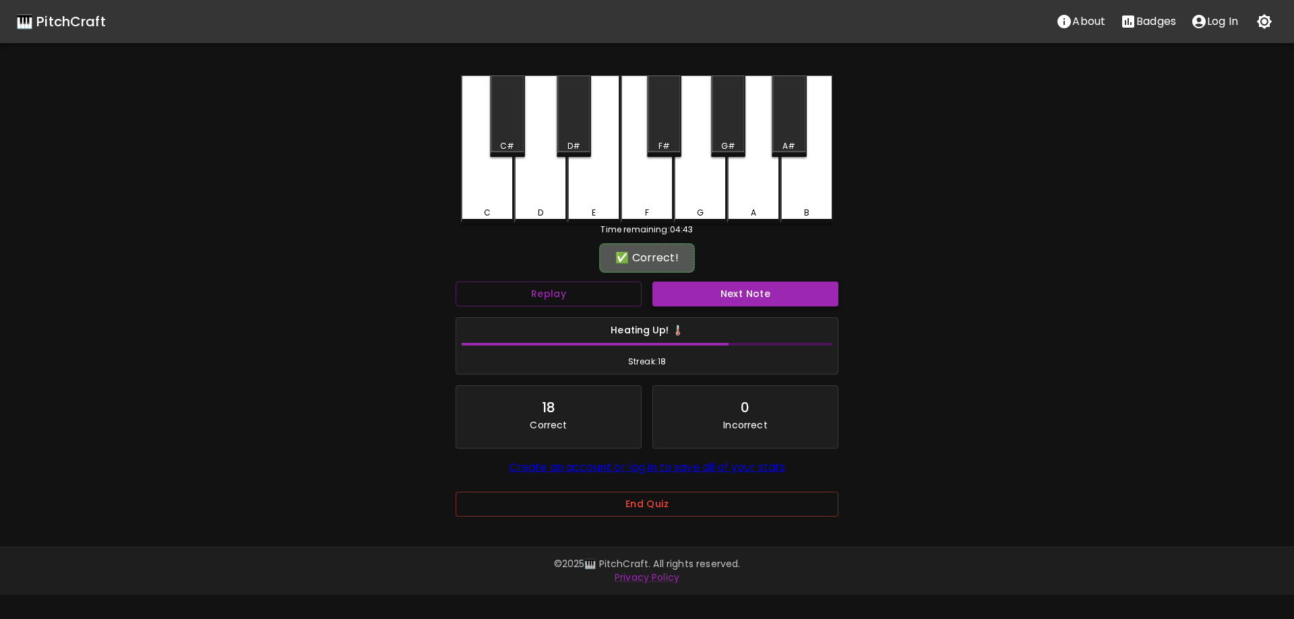
click at [693, 294] on button "Next Note" at bounding box center [745, 294] width 186 height 25
click at [788, 141] on div "A#" at bounding box center [788, 146] width 13 height 12
drag, startPoint x: 717, startPoint y: 294, endPoint x: 709, endPoint y: 299, distance: 9.4
click at [716, 294] on button "Next Note" at bounding box center [745, 294] width 186 height 25
click at [587, 195] on div "E" at bounding box center [593, 149] width 53 height 148
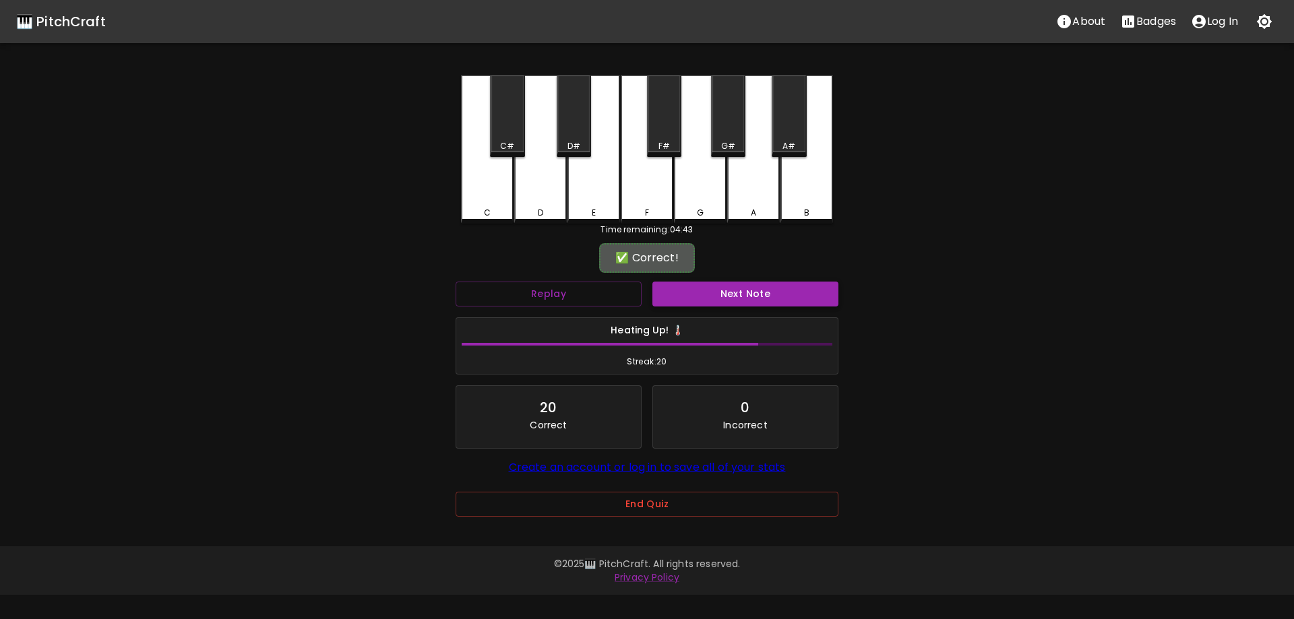
click at [697, 295] on button "Next Note" at bounding box center [745, 294] width 186 height 25
click at [723, 134] on div "G#" at bounding box center [728, 116] width 34 height 82
click at [688, 296] on button "Next Note" at bounding box center [745, 294] width 186 height 25
click at [785, 125] on div "A#" at bounding box center [789, 116] width 34 height 82
click at [710, 296] on button "Next Note" at bounding box center [745, 294] width 186 height 25
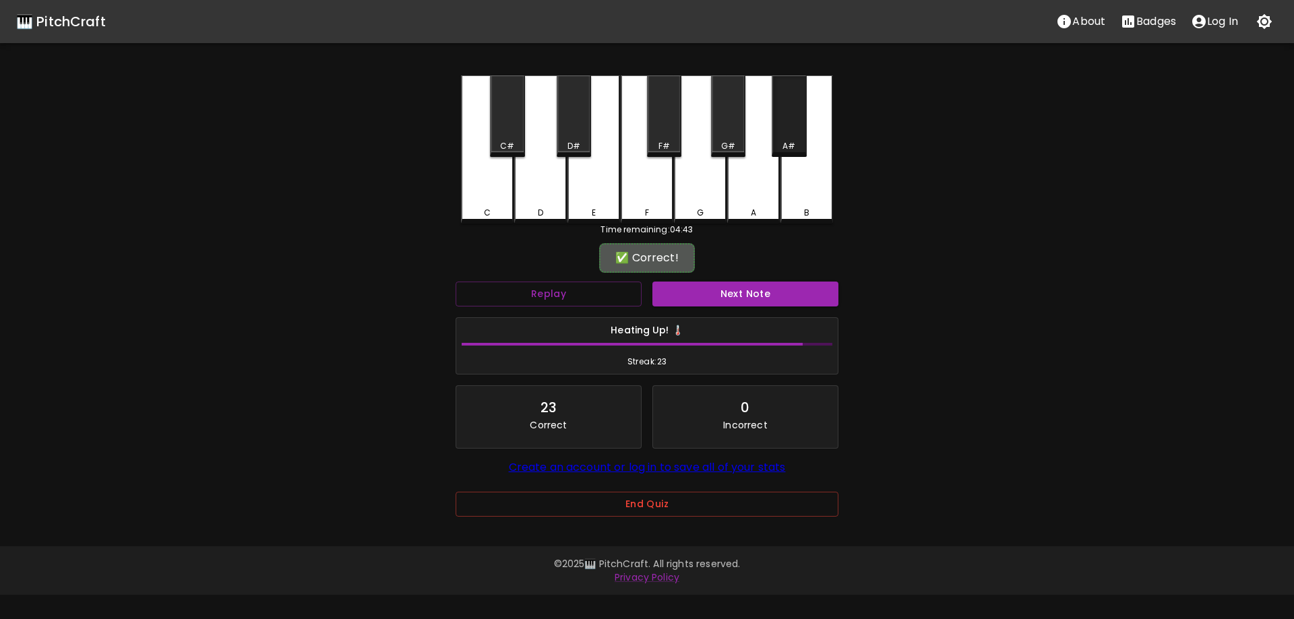
click at [785, 134] on div "A#" at bounding box center [789, 116] width 34 height 82
click at [734, 281] on div "Next Note" at bounding box center [745, 294] width 197 height 36
click at [738, 292] on button "Next Note" at bounding box center [745, 294] width 186 height 25
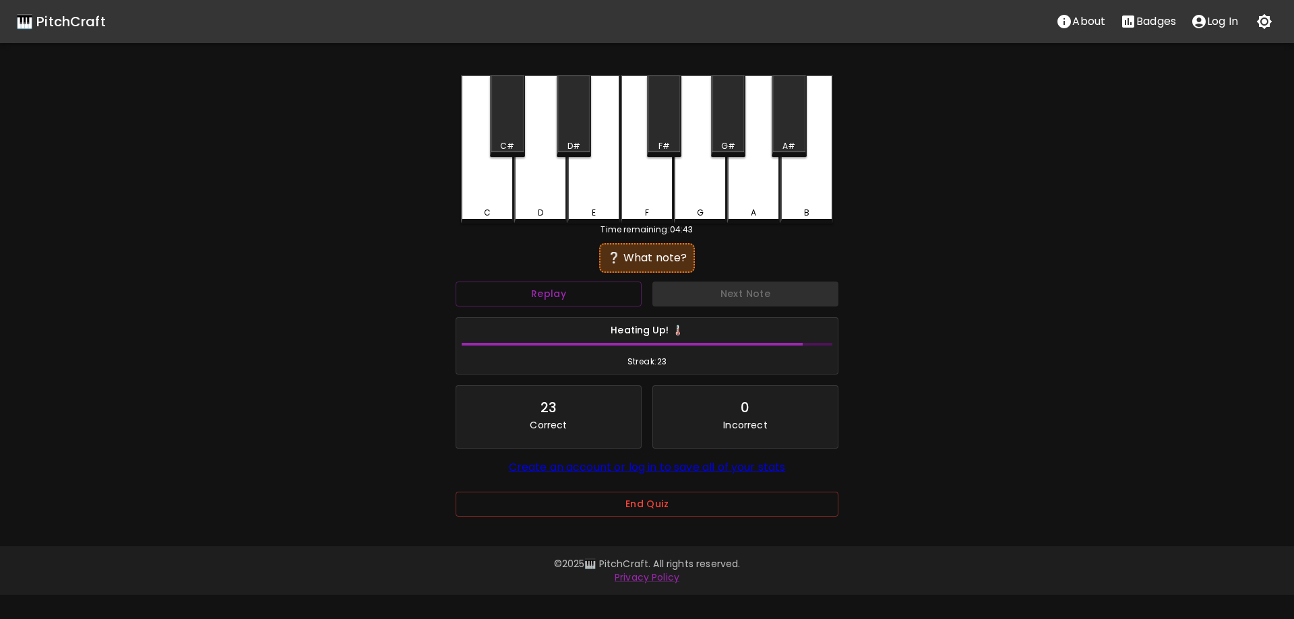
click at [598, 194] on div "E" at bounding box center [593, 149] width 53 height 148
click at [730, 297] on button "Next Note" at bounding box center [745, 294] width 186 height 25
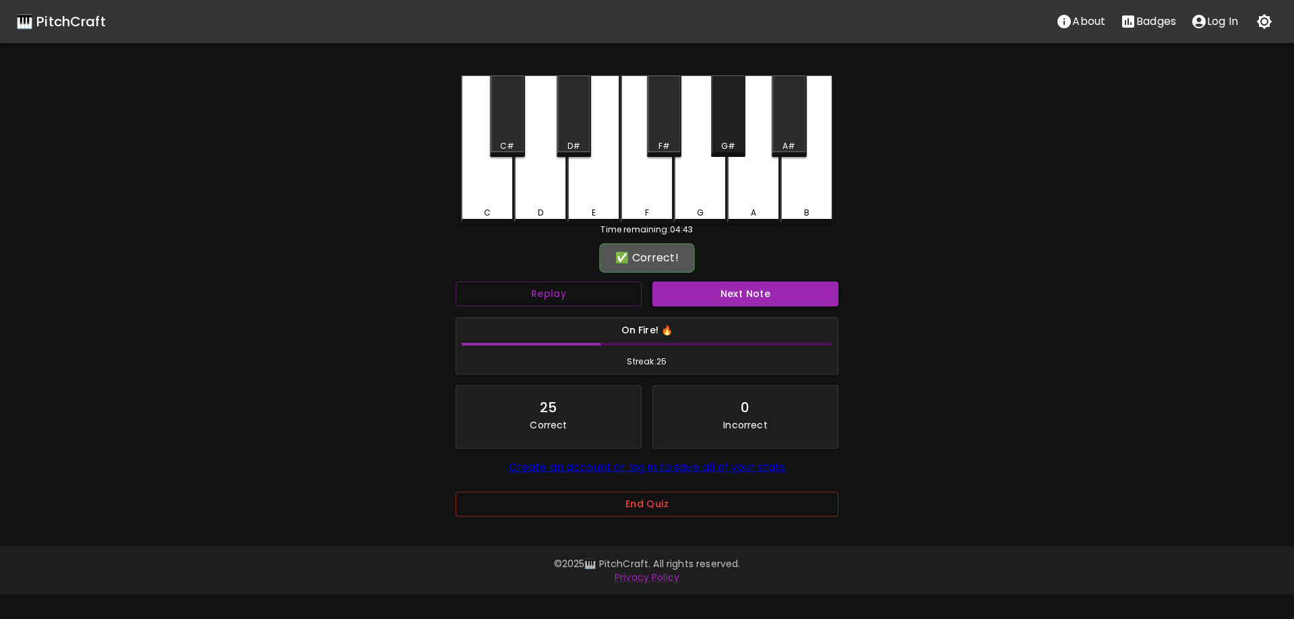
click at [729, 135] on div "G#" at bounding box center [728, 116] width 34 height 82
click at [711, 314] on div "On Fire! 🔥 Streak: 25" at bounding box center [647, 346] width 394 height 69
click at [708, 299] on button "Next Note" at bounding box center [745, 294] width 186 height 25
click at [584, 189] on div "E" at bounding box center [593, 148] width 53 height 146
click at [737, 296] on button "Next Note" at bounding box center [745, 294] width 186 height 25
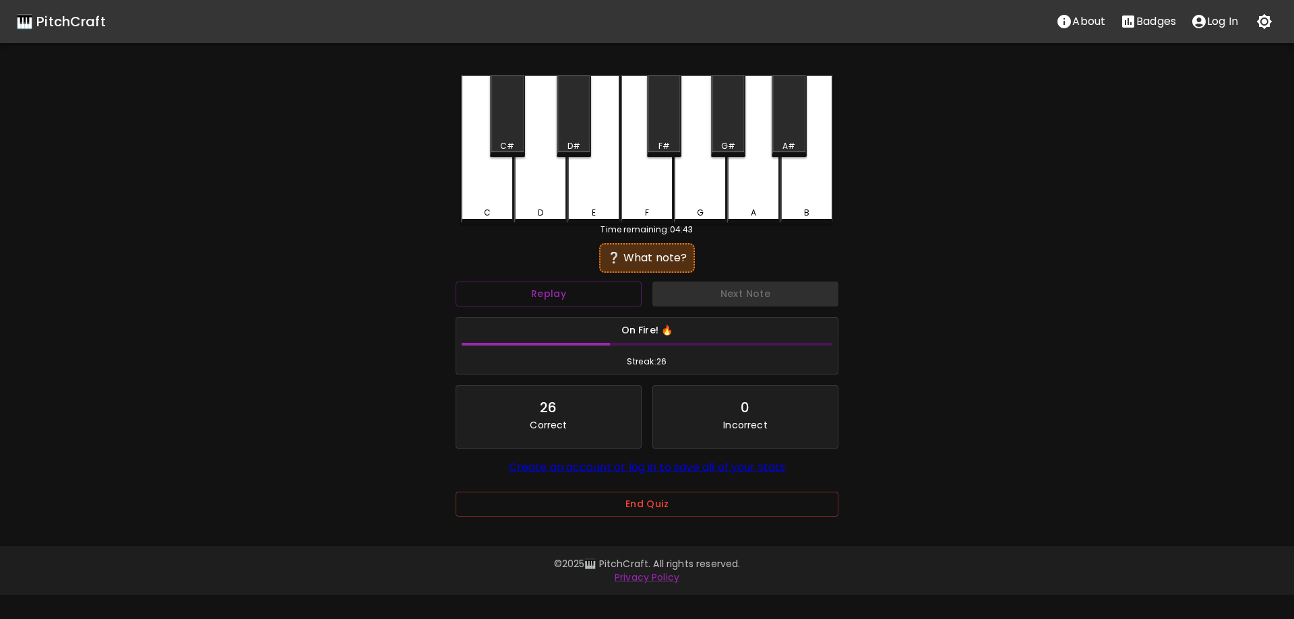
click at [739, 187] on div "A" at bounding box center [753, 149] width 53 height 148
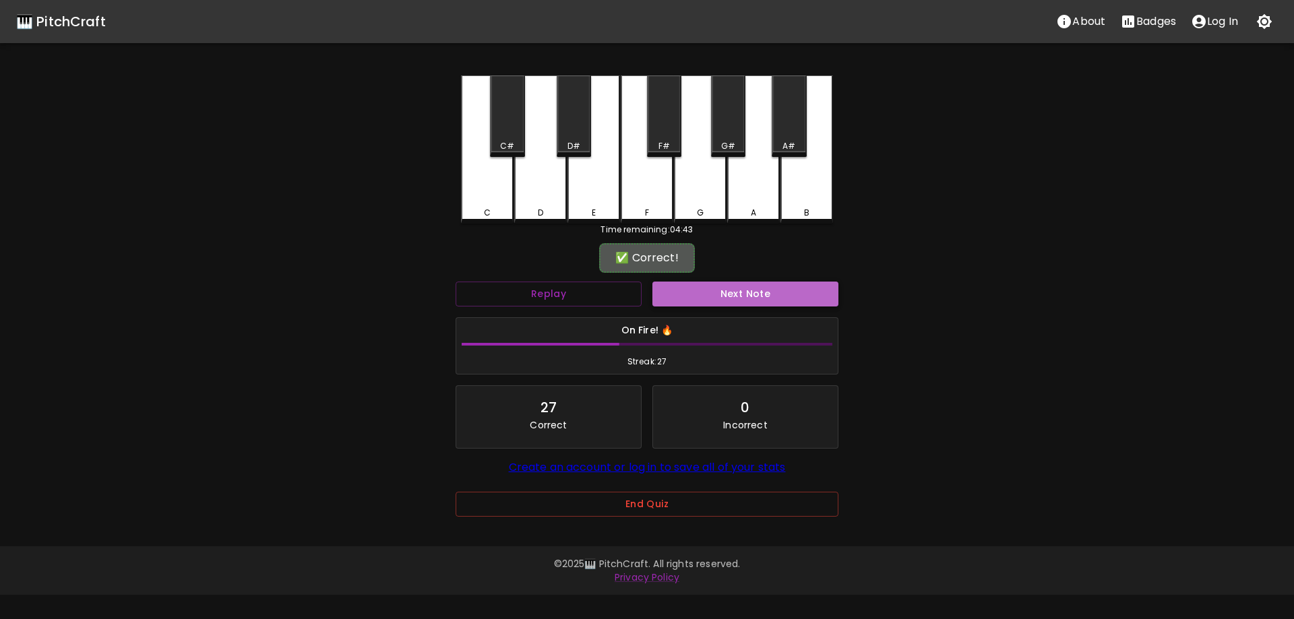
drag, startPoint x: 728, startPoint y: 304, endPoint x: 720, endPoint y: 306, distance: 8.3
click at [727, 304] on button "Next Note" at bounding box center [745, 294] width 186 height 25
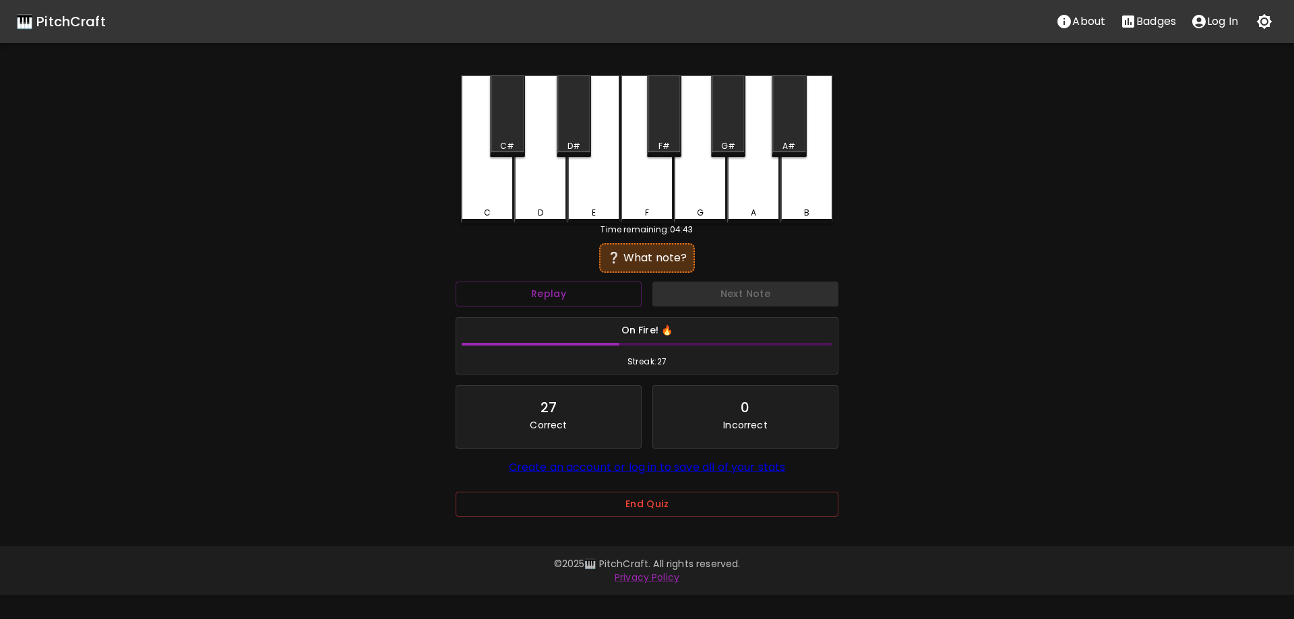
click at [571, 135] on div "D#" at bounding box center [574, 116] width 34 height 82
click at [683, 284] on button "Next Note" at bounding box center [745, 294] width 186 height 25
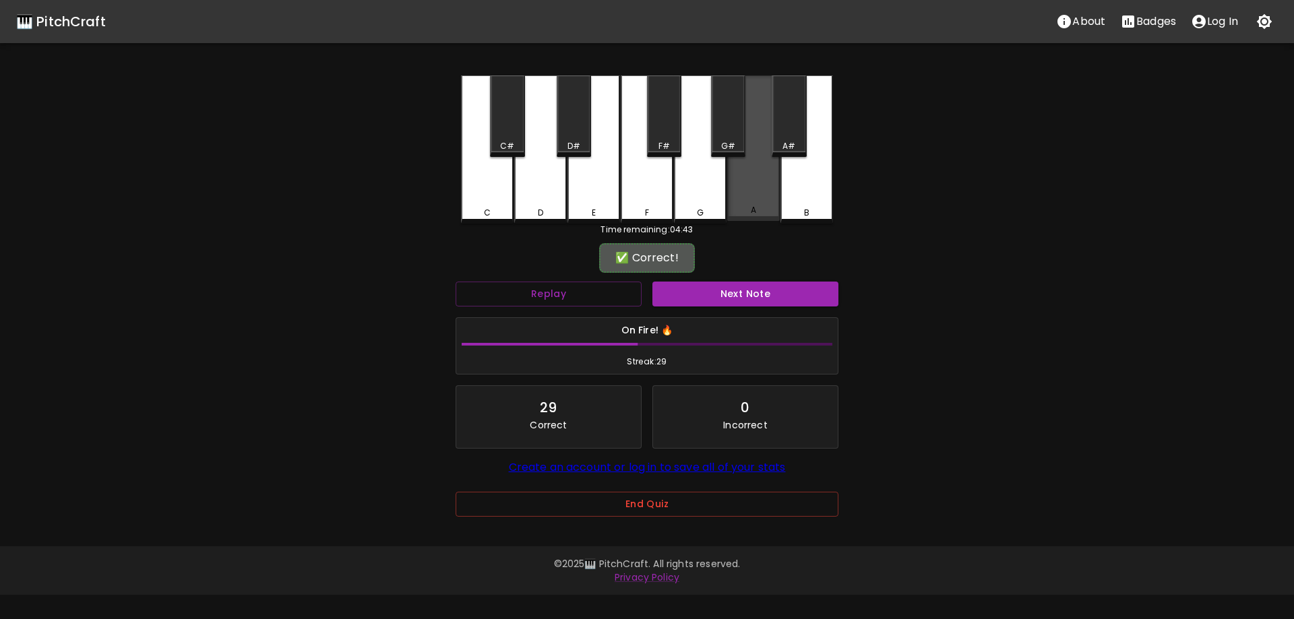
click at [761, 185] on div "A" at bounding box center [753, 148] width 53 height 146
click at [710, 308] on div "Next Note" at bounding box center [745, 294] width 197 height 36
click at [713, 293] on button "Next Note" at bounding box center [745, 294] width 186 height 25
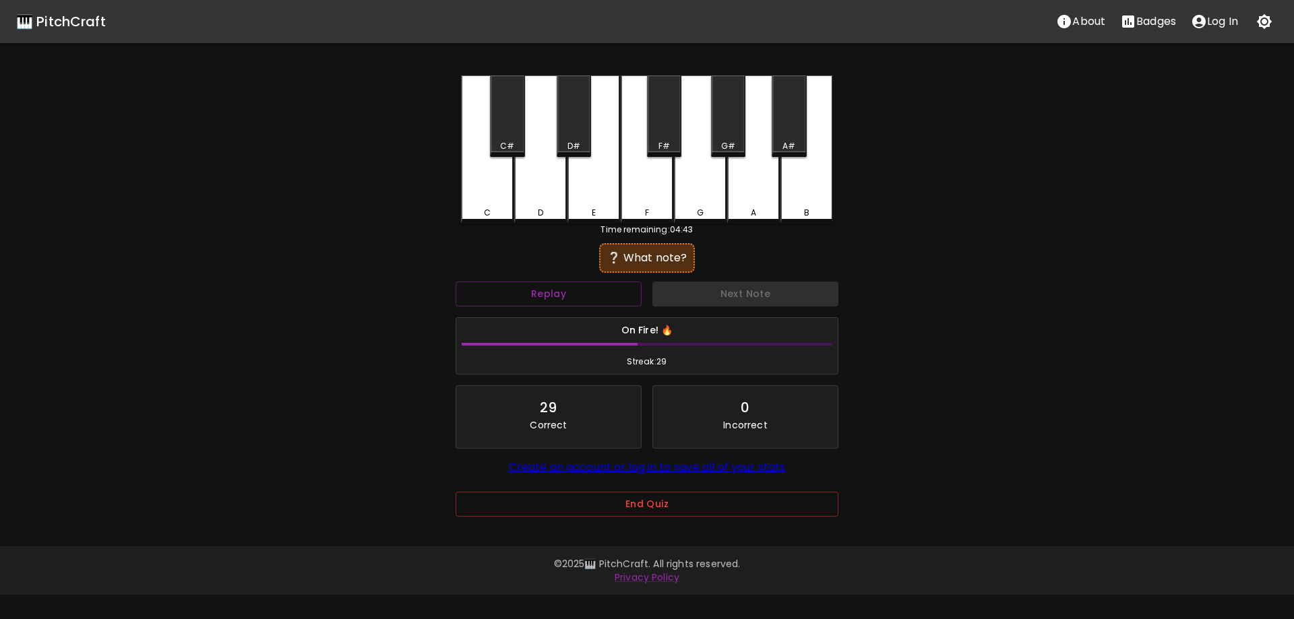
drag, startPoint x: 787, startPoint y: 123, endPoint x: 785, endPoint y: 131, distance: 8.3
click at [788, 124] on div "A#" at bounding box center [789, 116] width 34 height 82
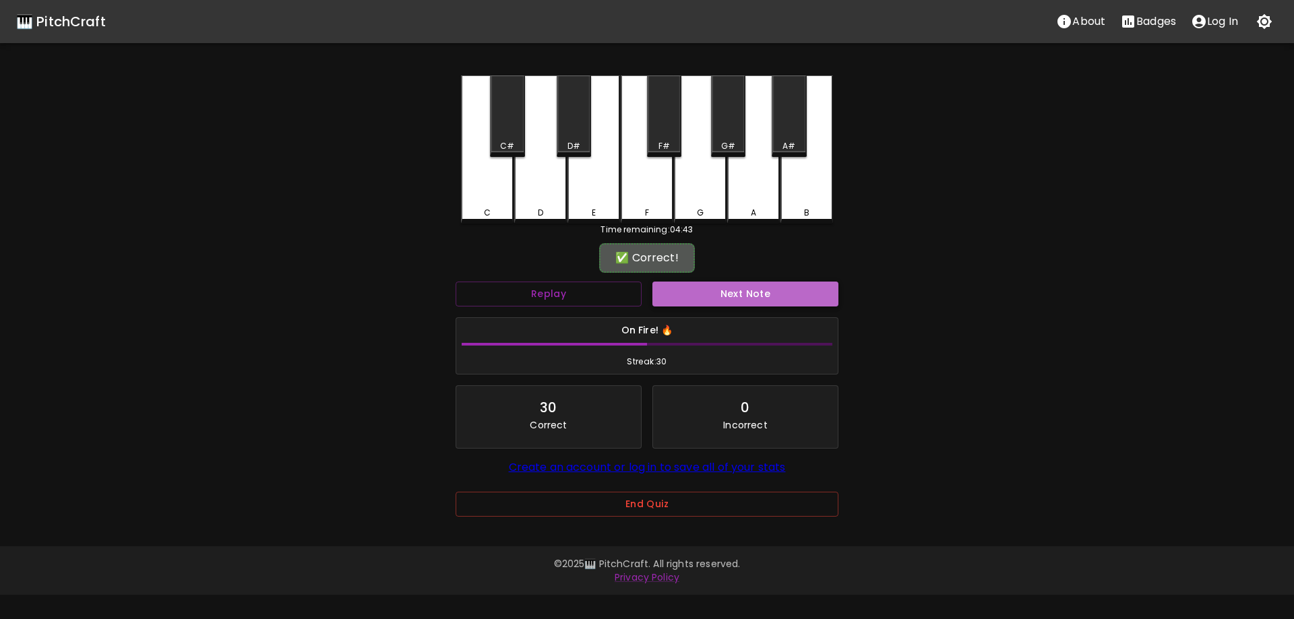
click at [754, 289] on button "Next Note" at bounding box center [745, 294] width 186 height 25
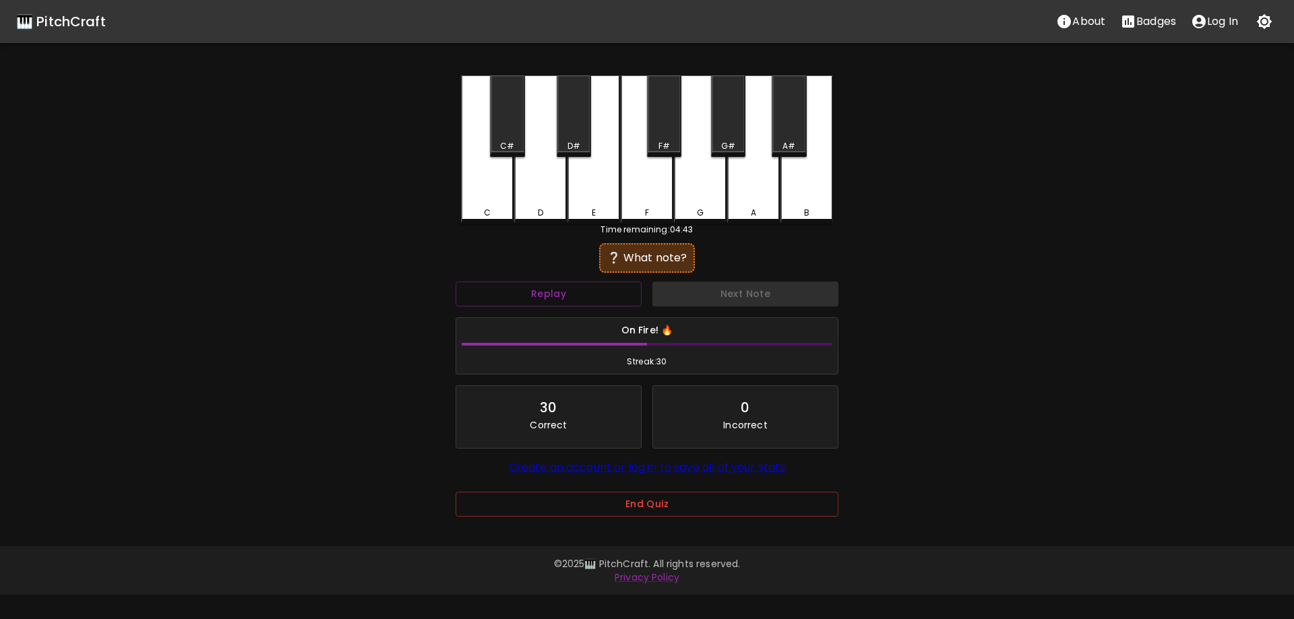
click at [648, 182] on div "F" at bounding box center [647, 149] width 53 height 148
click at [715, 286] on button "Next Note" at bounding box center [745, 294] width 186 height 25
click at [600, 195] on div "E" at bounding box center [593, 149] width 53 height 148
click at [710, 294] on button "Next Note" at bounding box center [745, 294] width 186 height 25
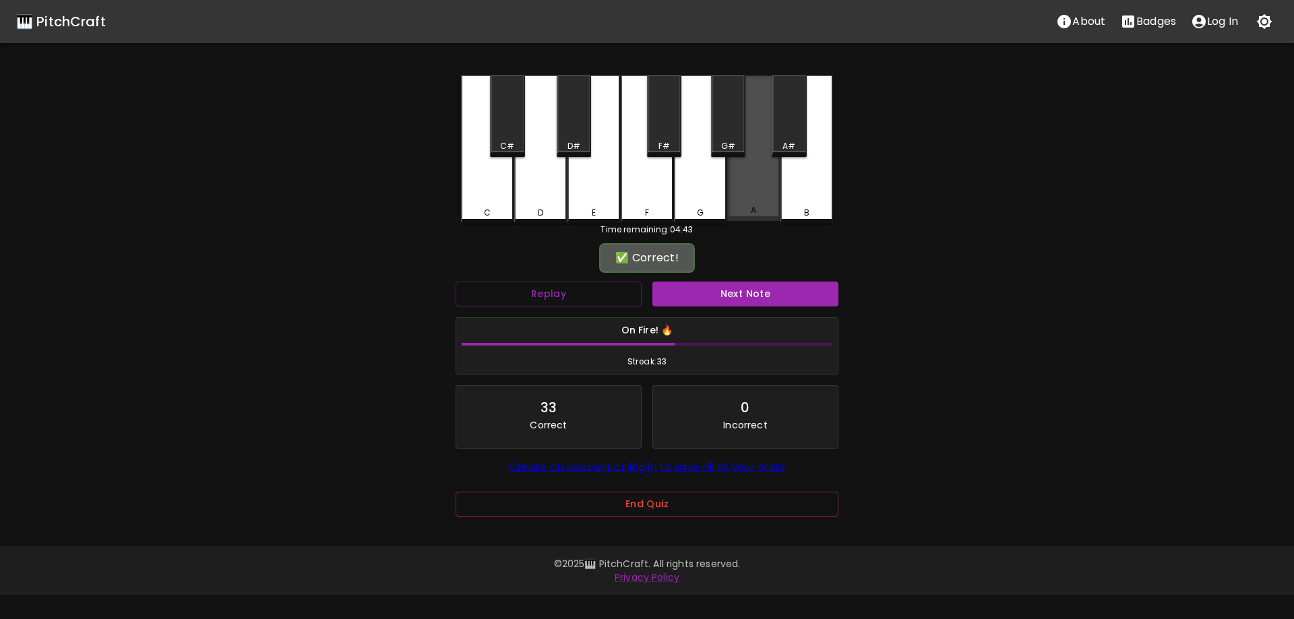
click at [749, 185] on div "A" at bounding box center [753, 148] width 53 height 146
click at [722, 286] on button "Next Note" at bounding box center [745, 294] width 186 height 25
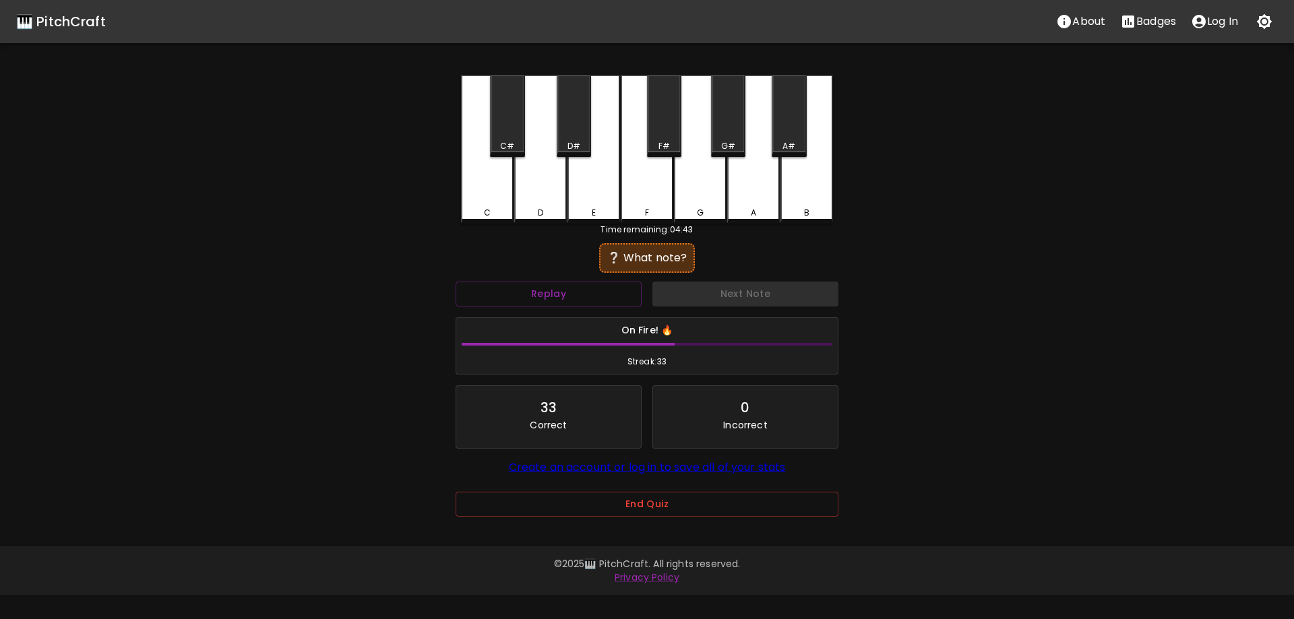
click at [705, 170] on div "G" at bounding box center [700, 149] width 53 height 148
click at [682, 279] on div "Next Note" at bounding box center [745, 294] width 197 height 36
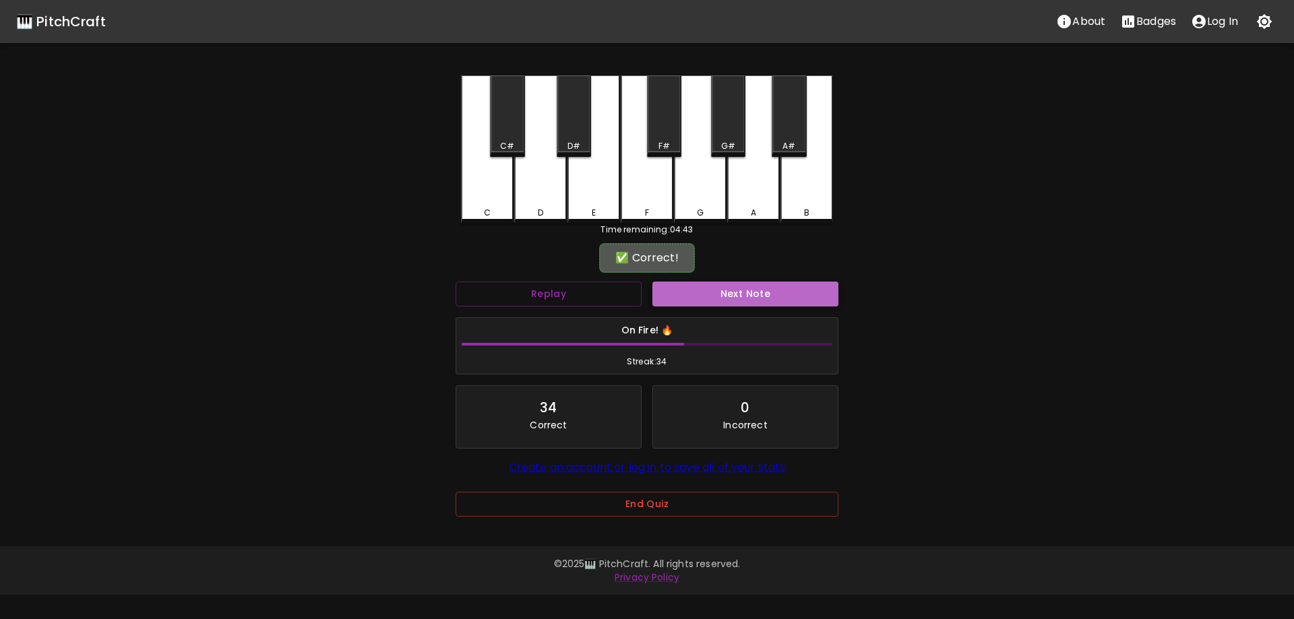
click at [685, 292] on button "Next Note" at bounding box center [745, 294] width 186 height 25
click at [669, 130] on div "F#" at bounding box center [664, 116] width 34 height 82
click at [694, 290] on button "Next Note" at bounding box center [745, 294] width 186 height 25
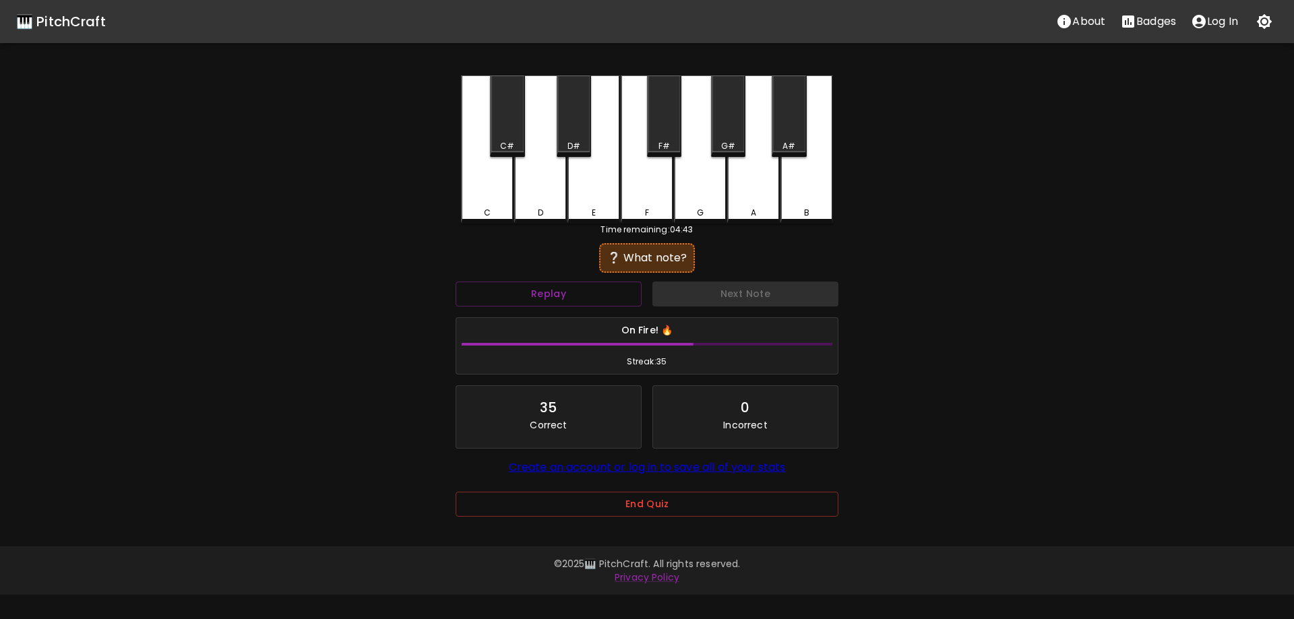
click at [663, 138] on div "F#" at bounding box center [664, 116] width 34 height 82
click at [699, 287] on button "Next Note" at bounding box center [745, 294] width 186 height 25
click at [671, 117] on div "F#" at bounding box center [664, 116] width 34 height 82
click at [723, 292] on button "Next Note" at bounding box center [745, 294] width 186 height 25
click at [787, 137] on div "A#" at bounding box center [789, 116] width 34 height 82
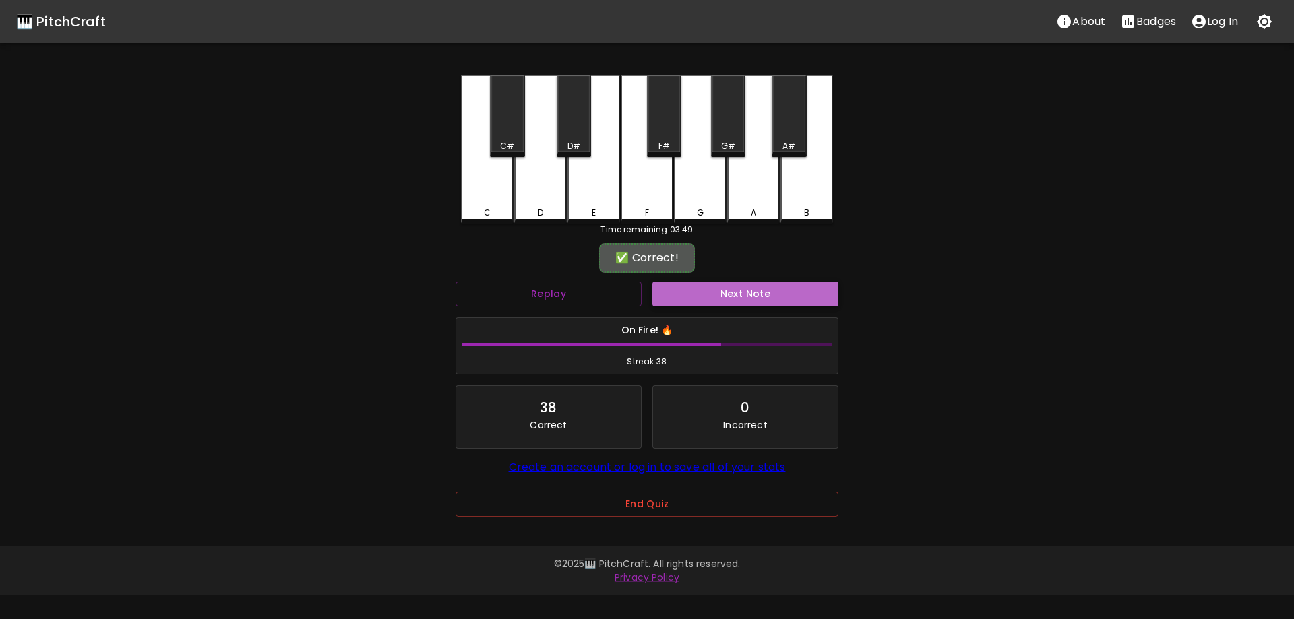
click at [752, 288] on button "Next Note" at bounding box center [745, 294] width 186 height 25
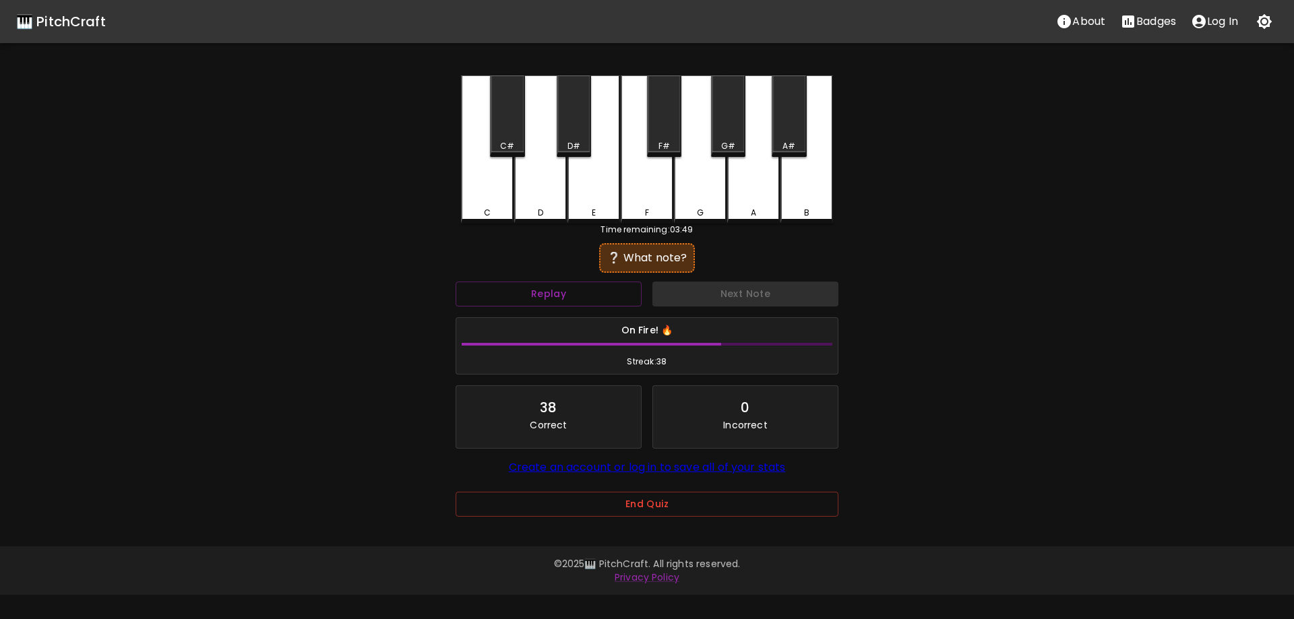
drag, startPoint x: 483, startPoint y: 185, endPoint x: 638, endPoint y: 235, distance: 163.0
click at [484, 185] on div "C" at bounding box center [487, 149] width 53 height 148
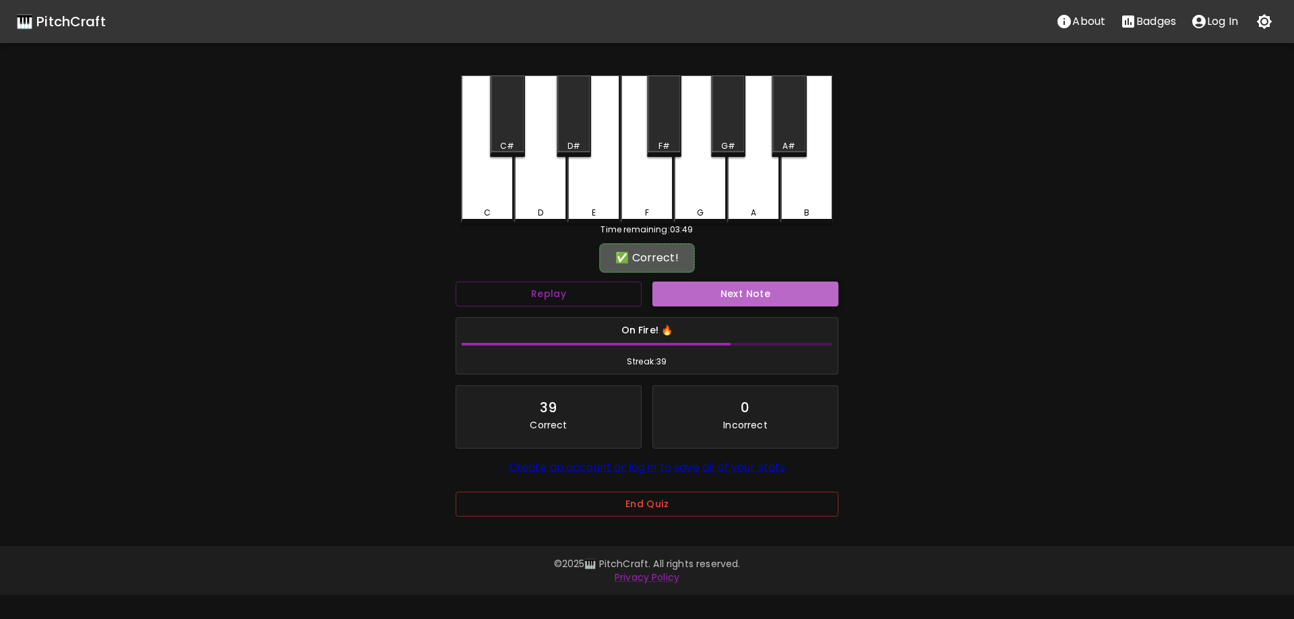
click at [697, 288] on button "Next Note" at bounding box center [745, 294] width 186 height 25
click at [729, 137] on div "G#" at bounding box center [728, 116] width 34 height 82
click at [696, 303] on button "Next Note" at bounding box center [745, 294] width 186 height 25
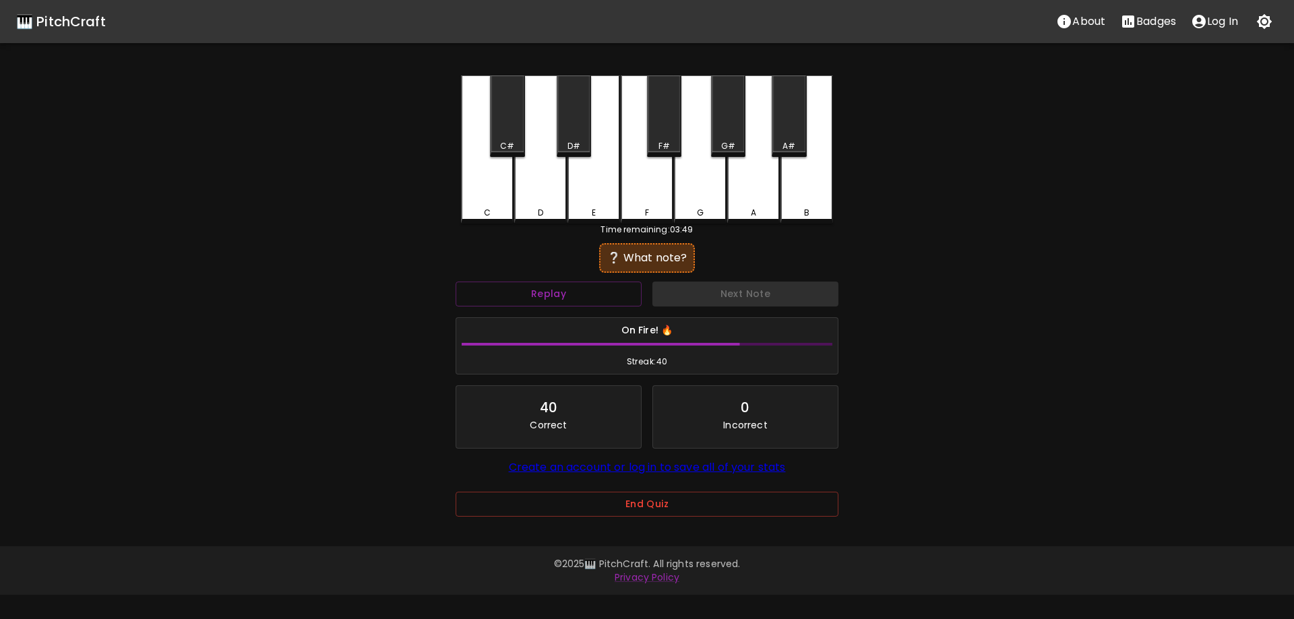
click at [708, 195] on div "G" at bounding box center [700, 149] width 53 height 148
click at [597, 288] on button "Replay" at bounding box center [549, 294] width 186 height 25
click at [659, 176] on div "F" at bounding box center [647, 149] width 53 height 148
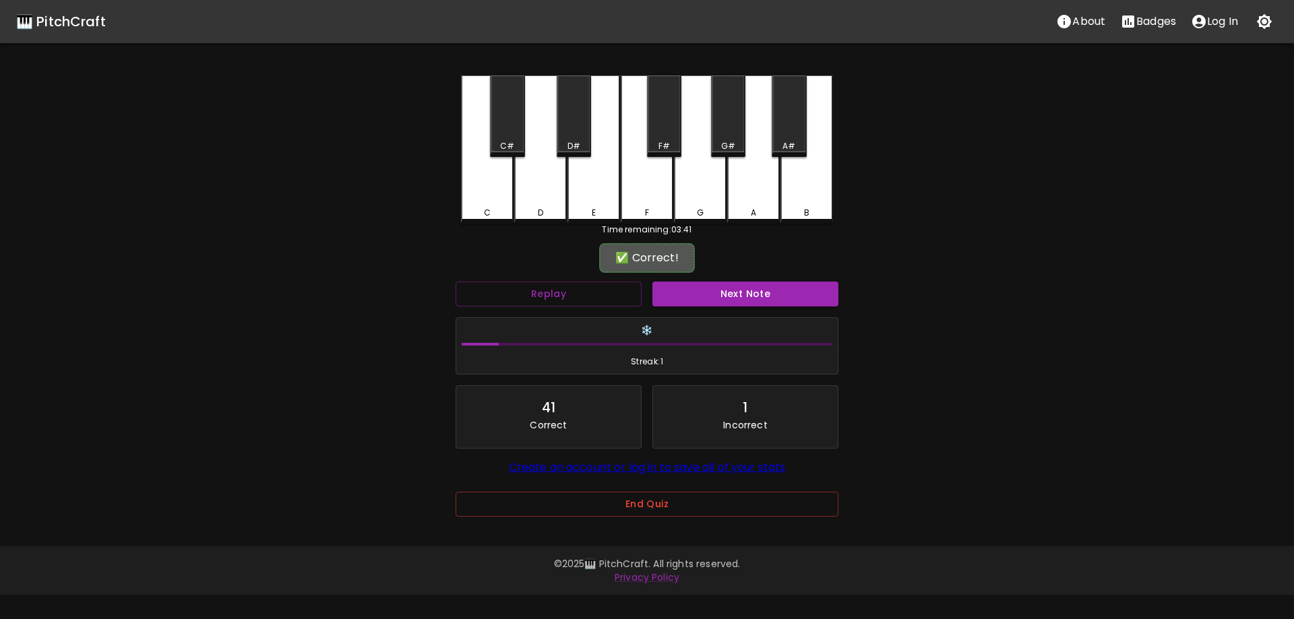
click at [699, 307] on div "Next Note" at bounding box center [745, 294] width 197 height 36
click at [693, 301] on button "Next Note" at bounding box center [745, 294] width 186 height 25
click at [544, 297] on button "Replay" at bounding box center [549, 294] width 186 height 25
click at [726, 138] on div "G#" at bounding box center [728, 116] width 34 height 82
click at [693, 292] on button "Next Note" at bounding box center [745, 294] width 186 height 25
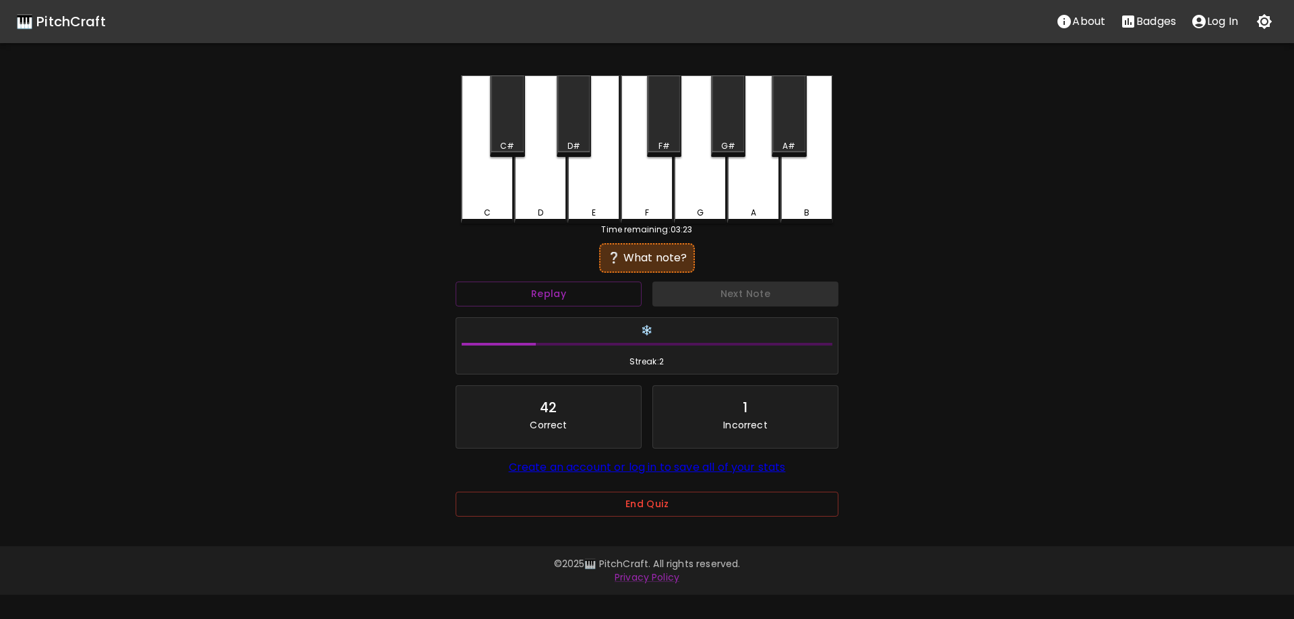
click at [507, 135] on div "C#" at bounding box center [507, 116] width 34 height 82
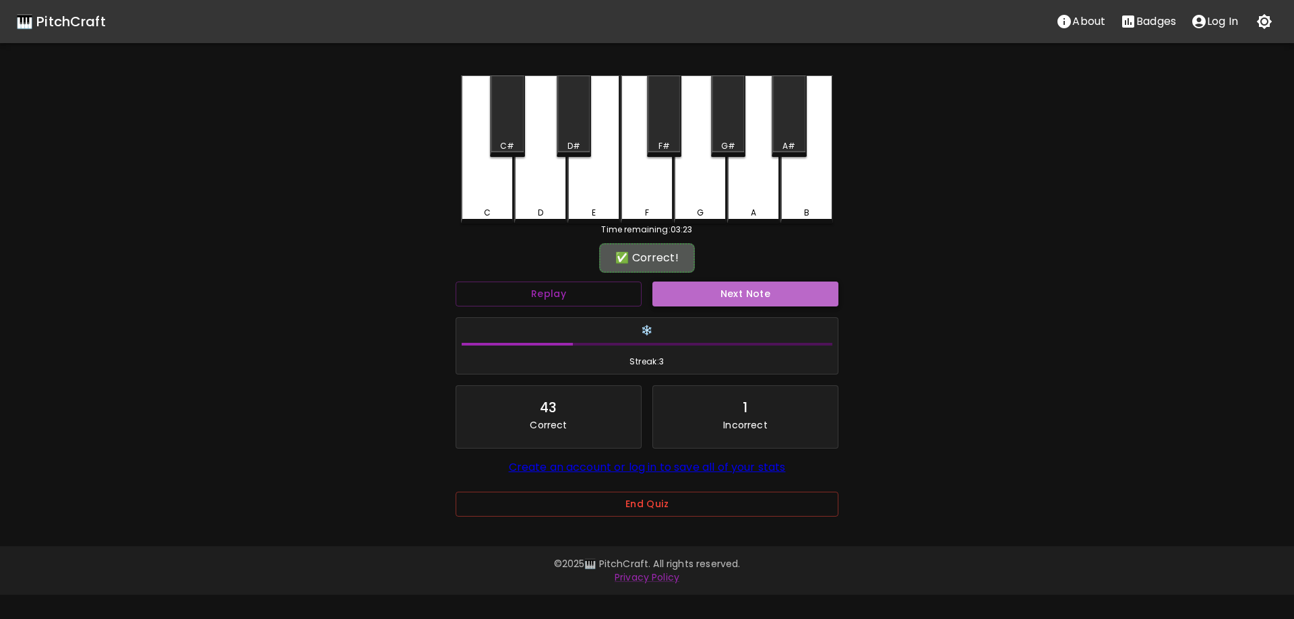
click at [705, 301] on button "Next Note" at bounding box center [745, 294] width 186 height 25
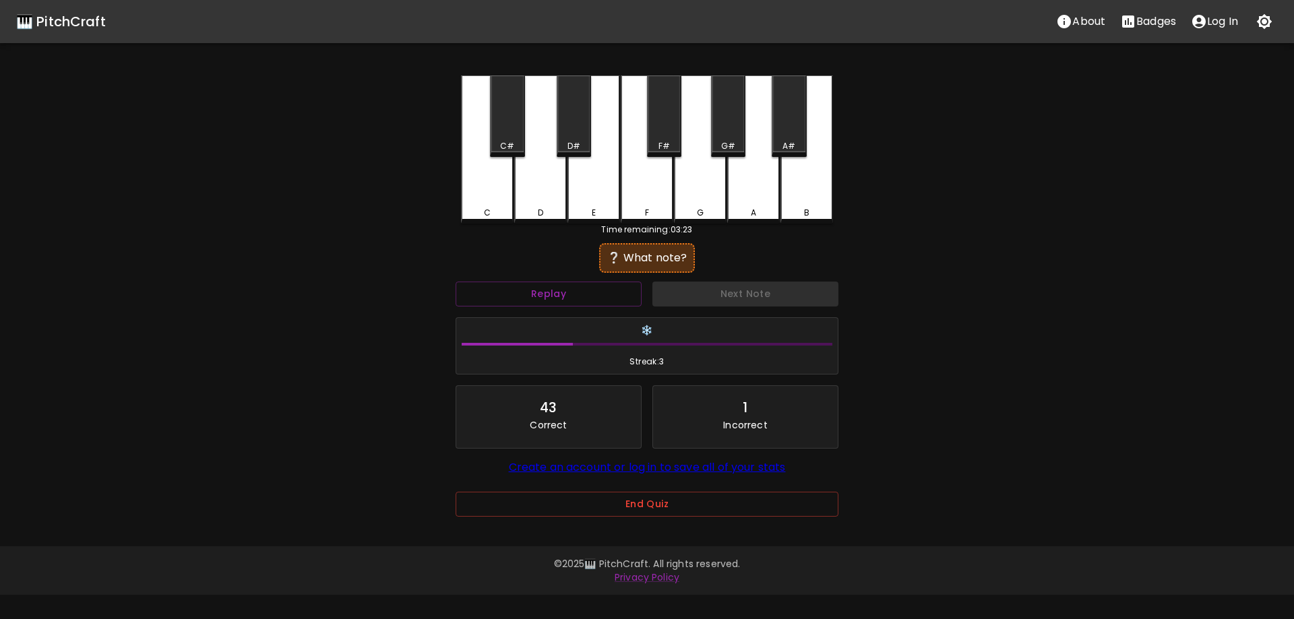
click at [802, 115] on div "A#" at bounding box center [789, 116] width 34 height 82
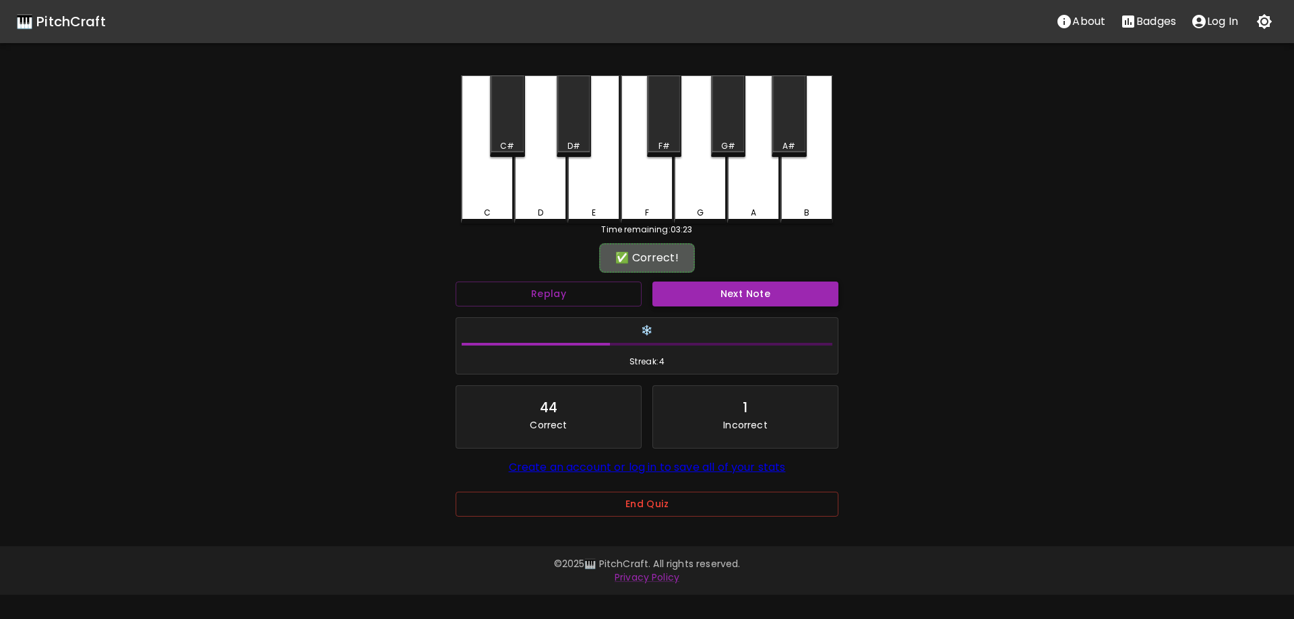
click at [707, 286] on button "Next Note" at bounding box center [745, 294] width 186 height 25
click at [567, 119] on div "D#" at bounding box center [574, 116] width 34 height 82
click at [704, 295] on button "Next Note" at bounding box center [745, 294] width 186 height 25
click at [574, 115] on div "D#" at bounding box center [574, 116] width 34 height 82
click at [704, 293] on button "Next Note" at bounding box center [745, 294] width 186 height 25
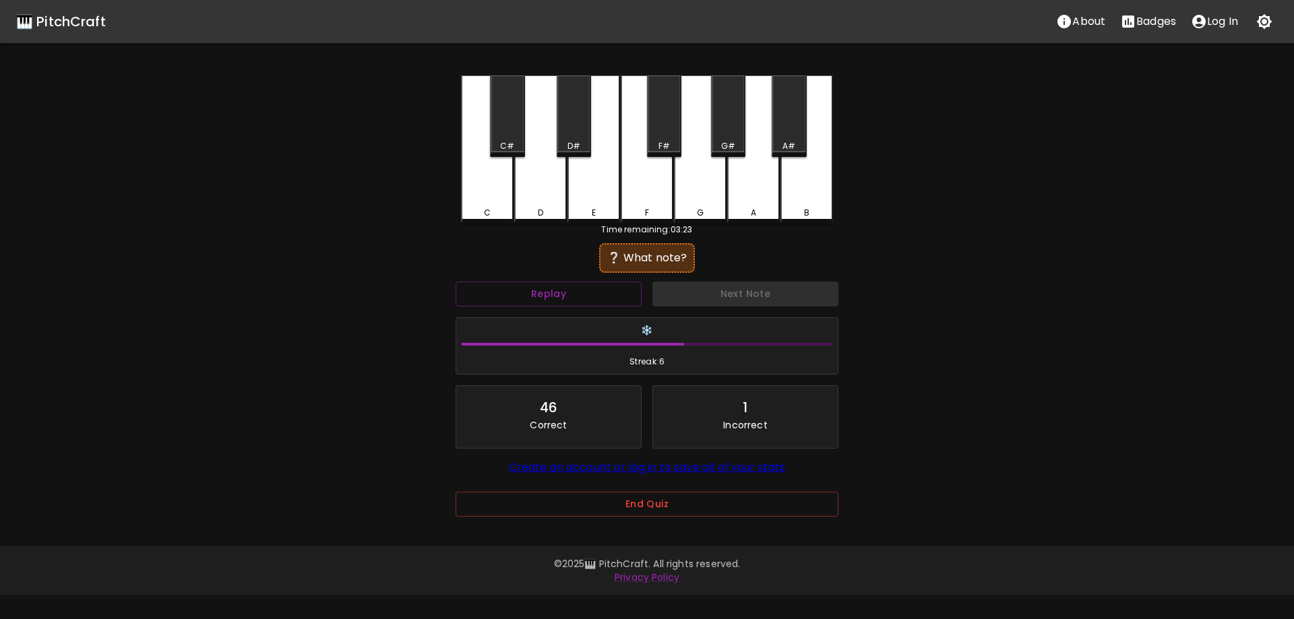
click at [798, 188] on div "B" at bounding box center [806, 149] width 53 height 148
click at [734, 297] on button "Next Note" at bounding box center [745, 294] width 186 height 25
click at [705, 170] on div "G" at bounding box center [700, 149] width 53 height 148
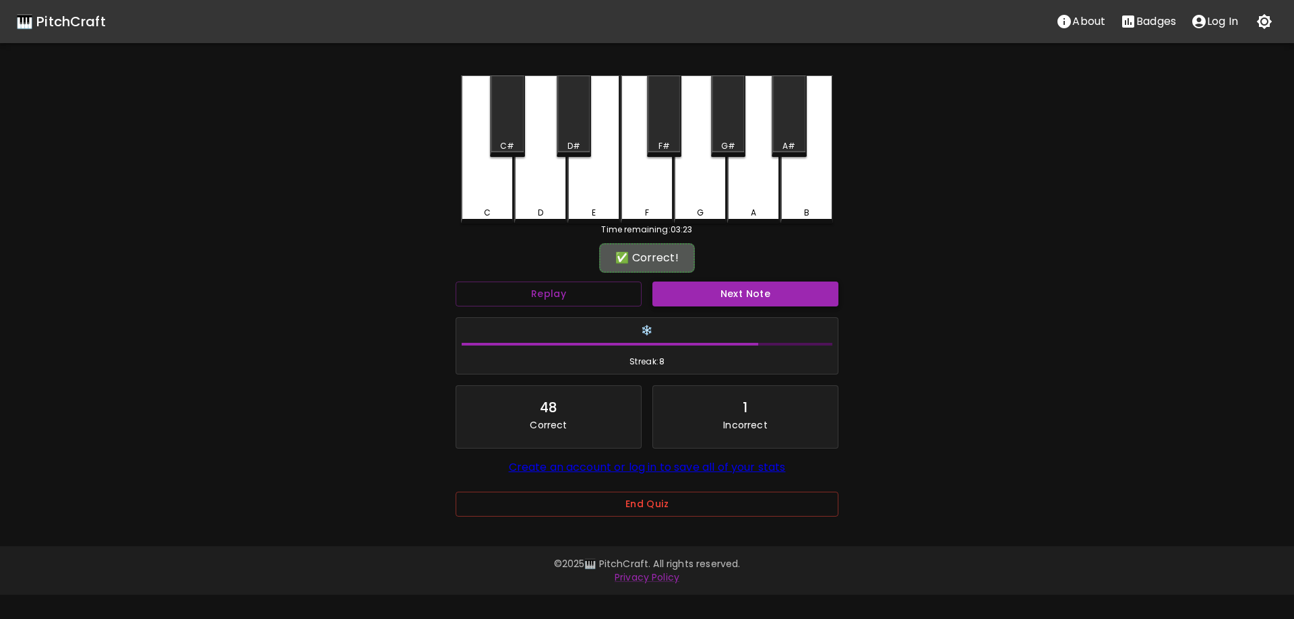
click at [702, 293] on button "Next Note" at bounding box center [745, 294] width 186 height 25
click at [767, 181] on div "A" at bounding box center [753, 149] width 53 height 148
click at [689, 287] on button "Next Note" at bounding box center [745, 294] width 186 height 25
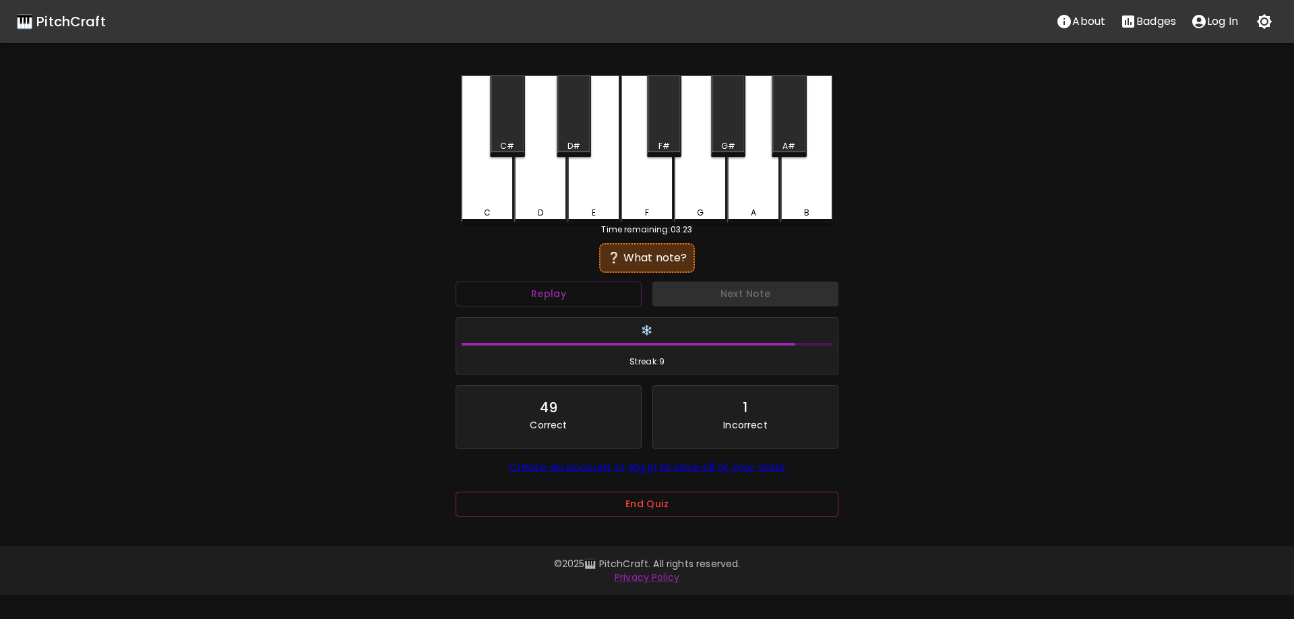
click at [514, 187] on div "D" at bounding box center [540, 149] width 53 height 148
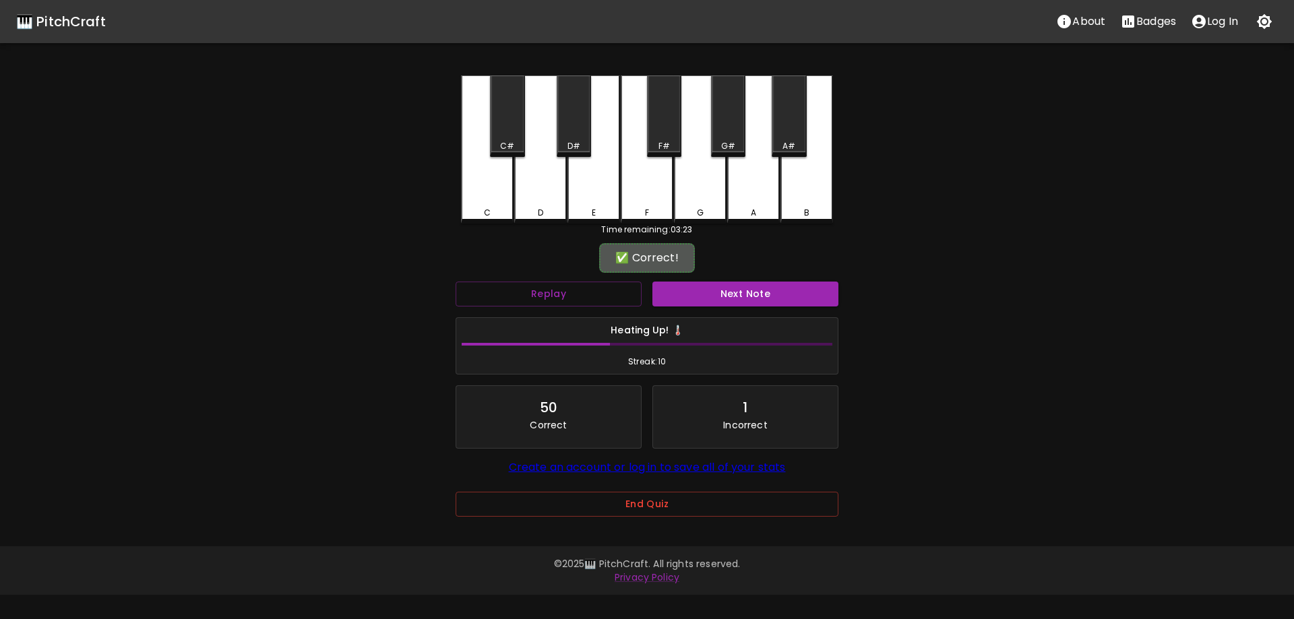
click at [716, 300] on button "Next Note" at bounding box center [745, 294] width 186 height 25
click at [794, 130] on div "A#" at bounding box center [789, 116] width 34 height 82
click at [722, 286] on button "Next Note" at bounding box center [745, 294] width 186 height 25
click at [692, 195] on div "G" at bounding box center [700, 149] width 53 height 148
click at [687, 285] on button "Next Note" at bounding box center [745, 294] width 186 height 25
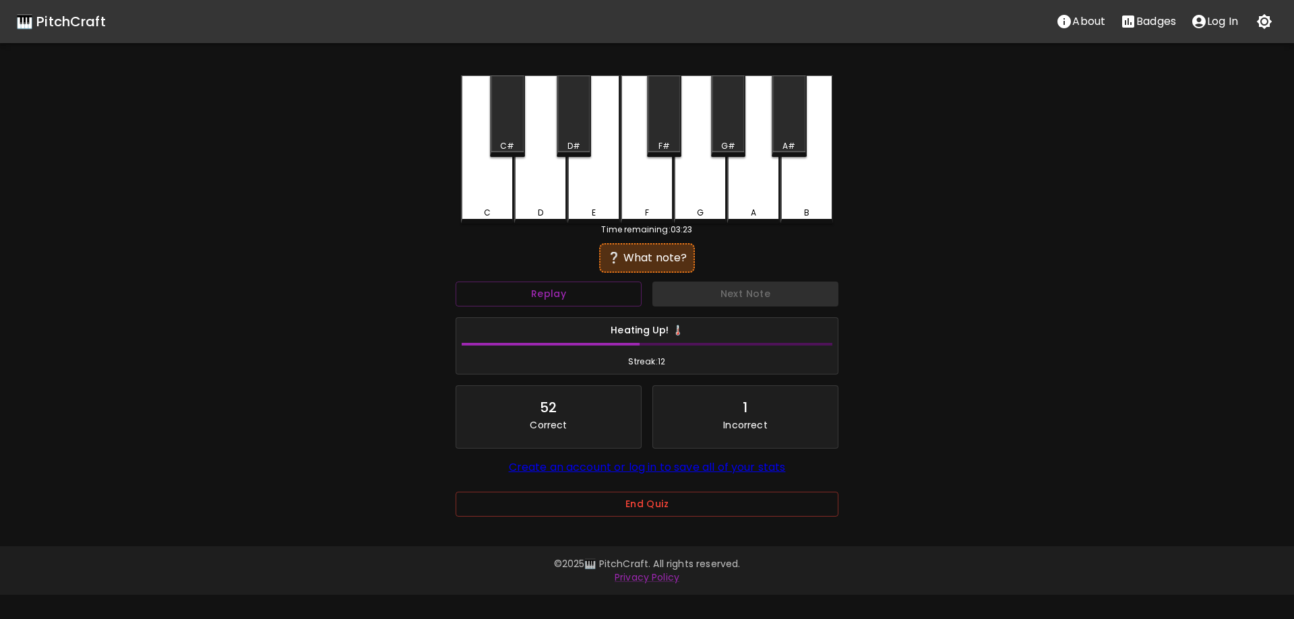
click at [586, 201] on div "E" at bounding box center [593, 149] width 53 height 148
click at [685, 288] on button "Next Note" at bounding box center [745, 294] width 186 height 25
drag, startPoint x: 497, startPoint y: 185, endPoint x: 571, endPoint y: 254, distance: 101.1
click at [493, 187] on div "C" at bounding box center [487, 149] width 53 height 148
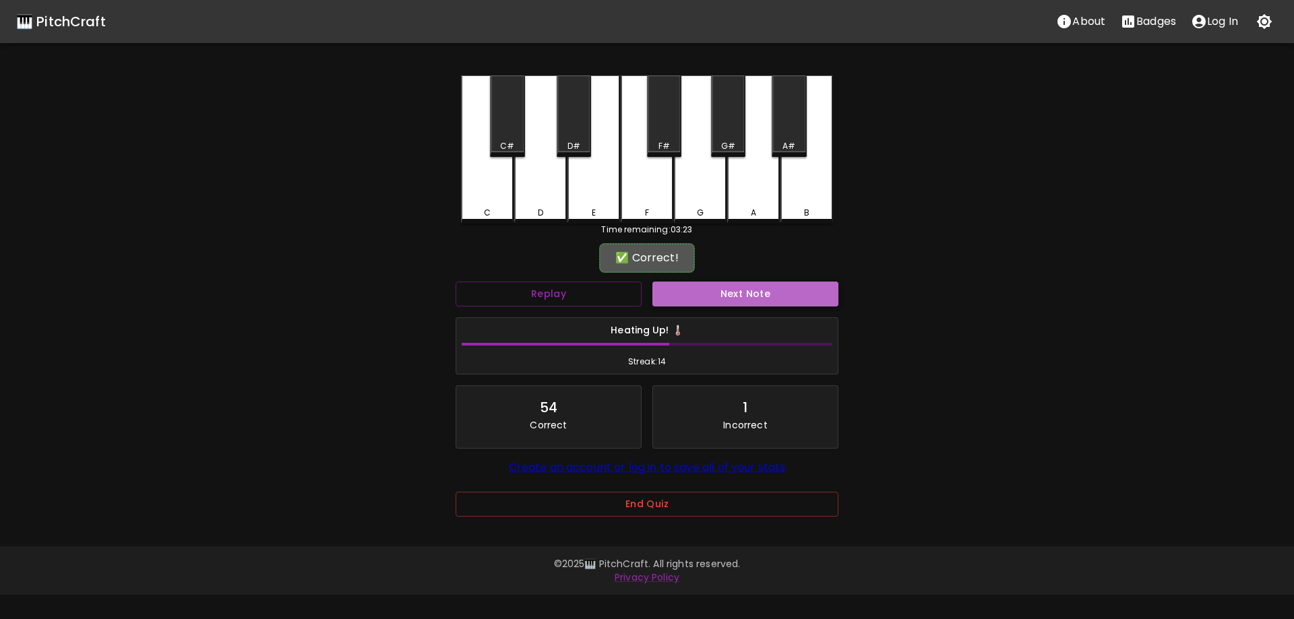
click at [703, 294] on button "Next Note" at bounding box center [745, 294] width 186 height 25
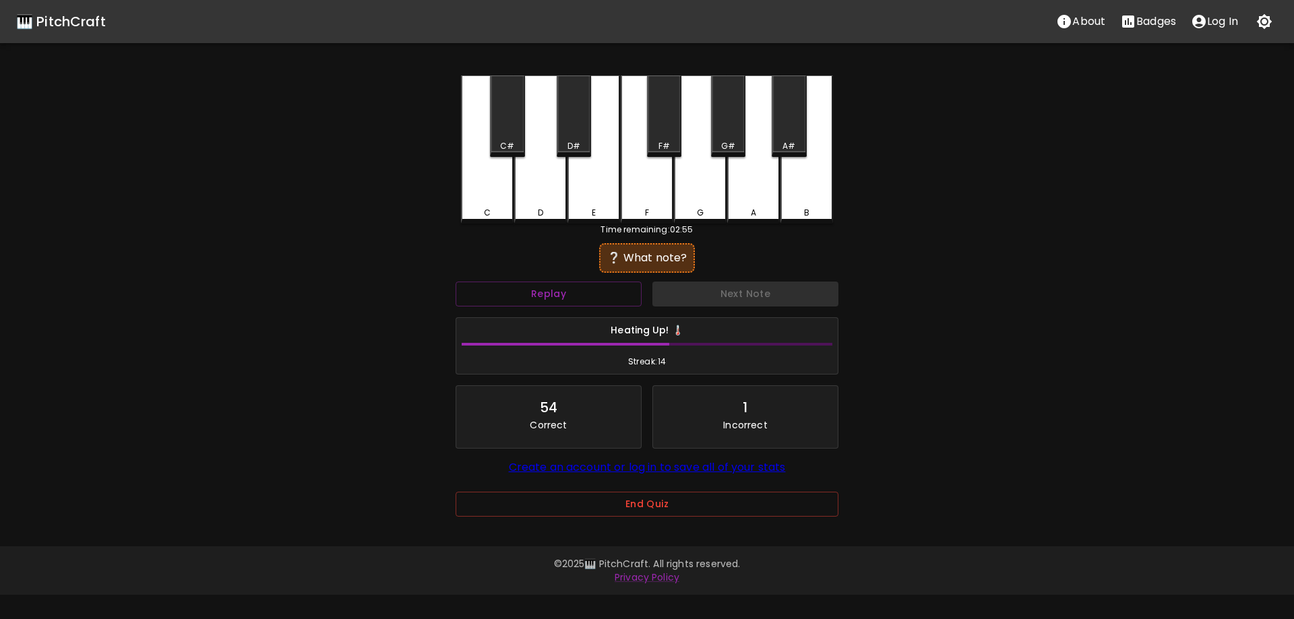
click at [660, 131] on div "F#" at bounding box center [664, 116] width 34 height 82
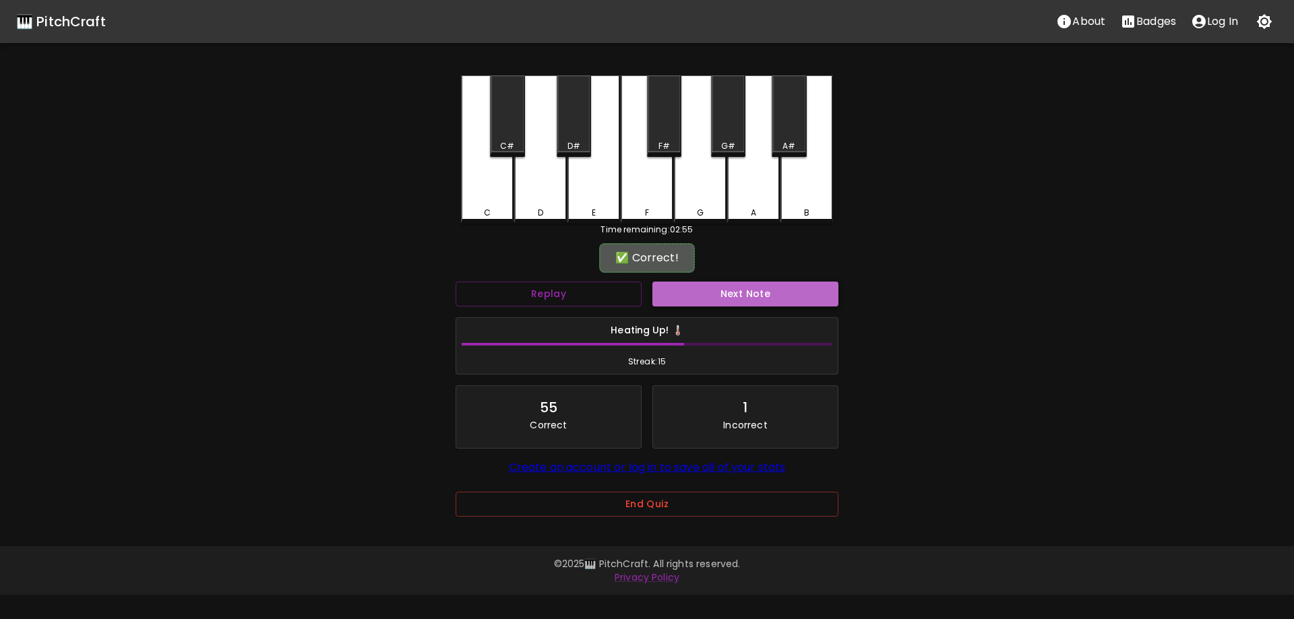
click at [690, 294] on button "Next Note" at bounding box center [745, 294] width 186 height 25
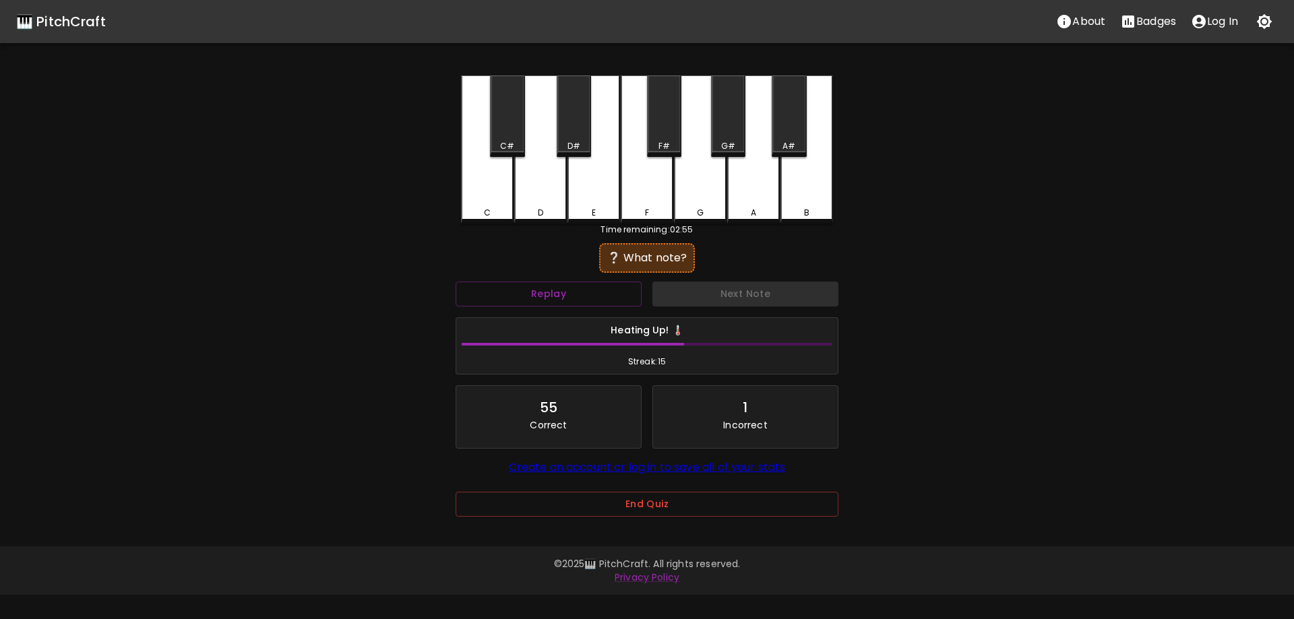
click at [488, 200] on div "C" at bounding box center [487, 149] width 53 height 148
click at [699, 292] on button "Next Note" at bounding box center [745, 294] width 186 height 25
click at [576, 128] on div "D#" at bounding box center [574, 116] width 34 height 82
click at [730, 290] on button "Next Note" at bounding box center [745, 294] width 186 height 25
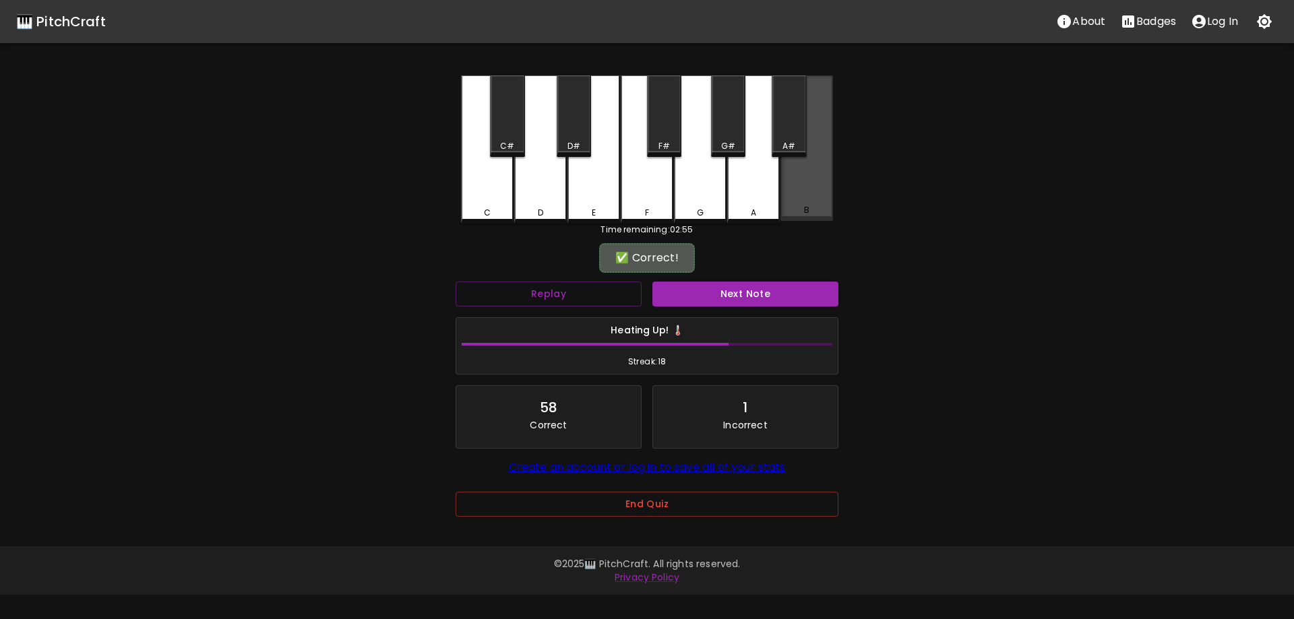
drag, startPoint x: 809, startPoint y: 191, endPoint x: 721, endPoint y: 303, distance: 142.5
click at [809, 191] on div "B" at bounding box center [806, 148] width 53 height 146
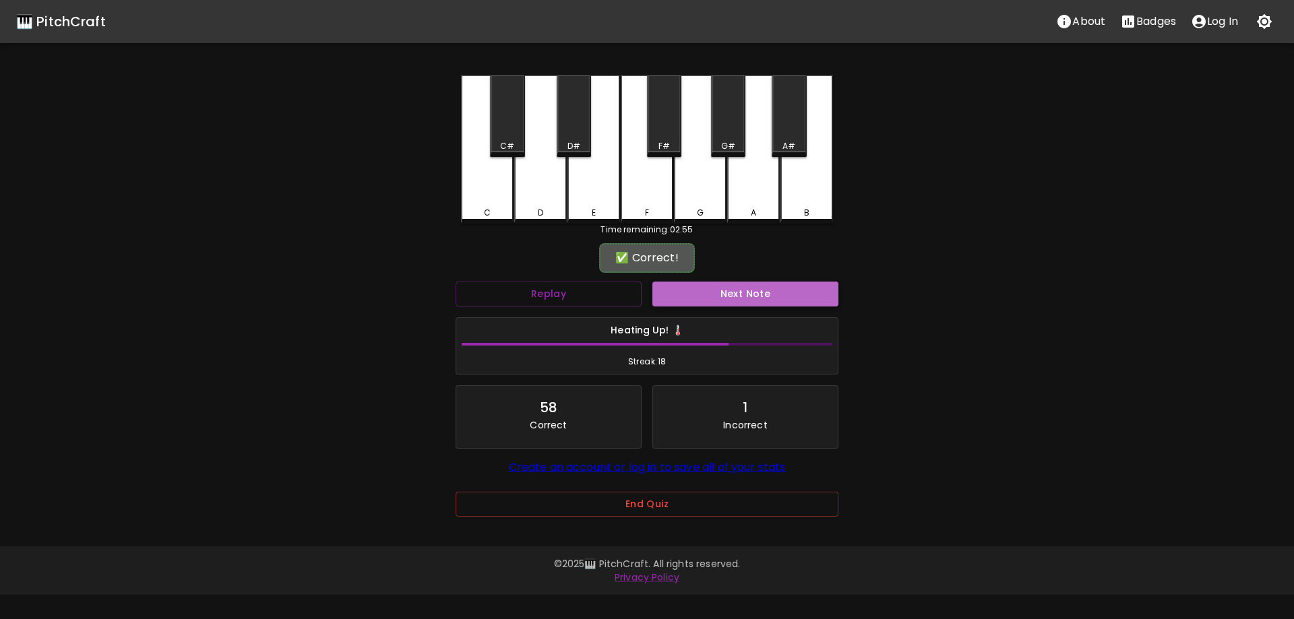
click at [700, 289] on button "Next Note" at bounding box center [745, 294] width 186 height 25
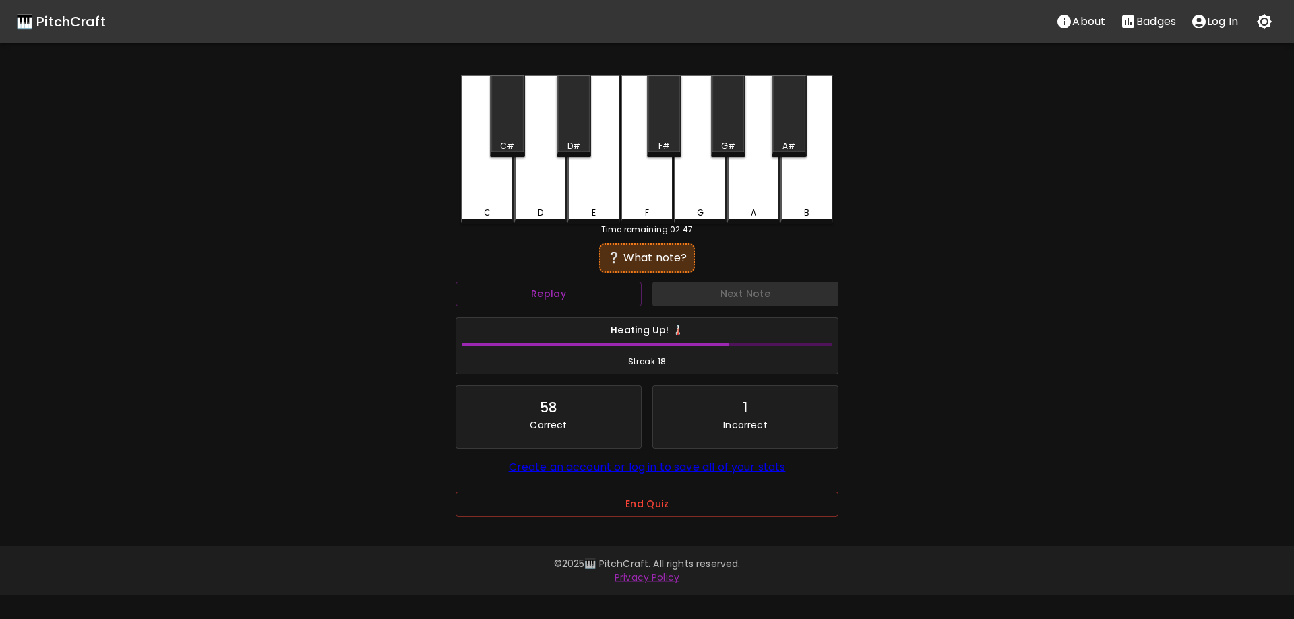
click at [575, 139] on div "D#" at bounding box center [574, 116] width 34 height 82
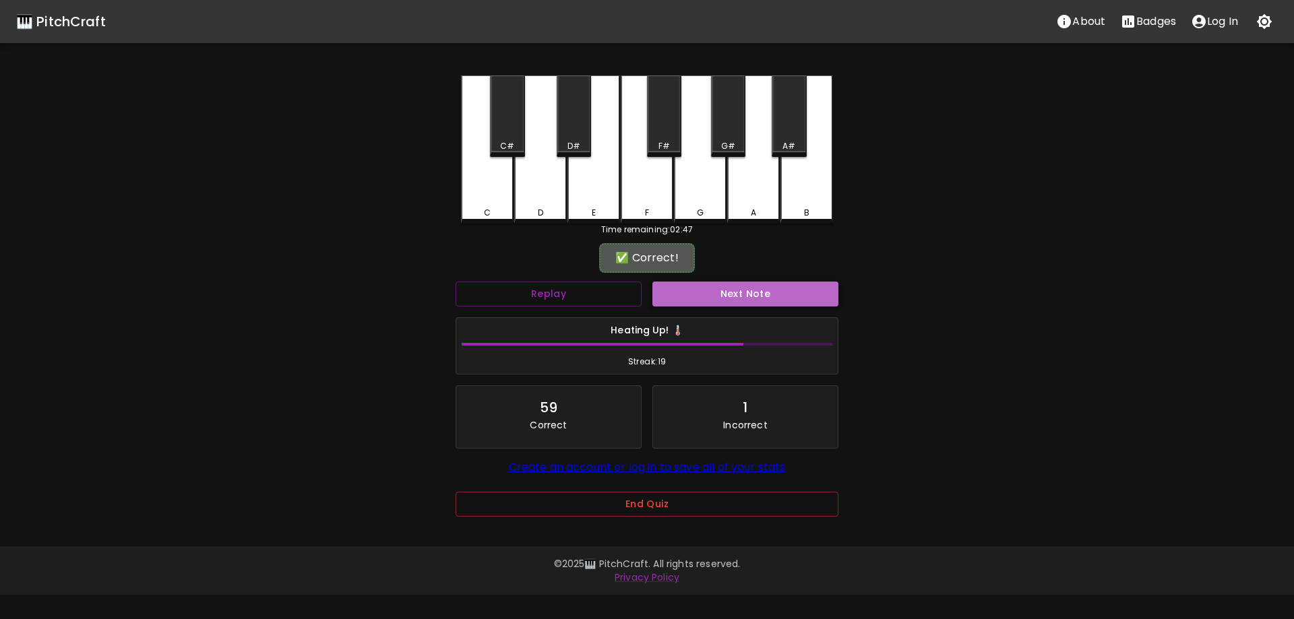
click at [675, 290] on button "Next Note" at bounding box center [745, 294] width 186 height 25
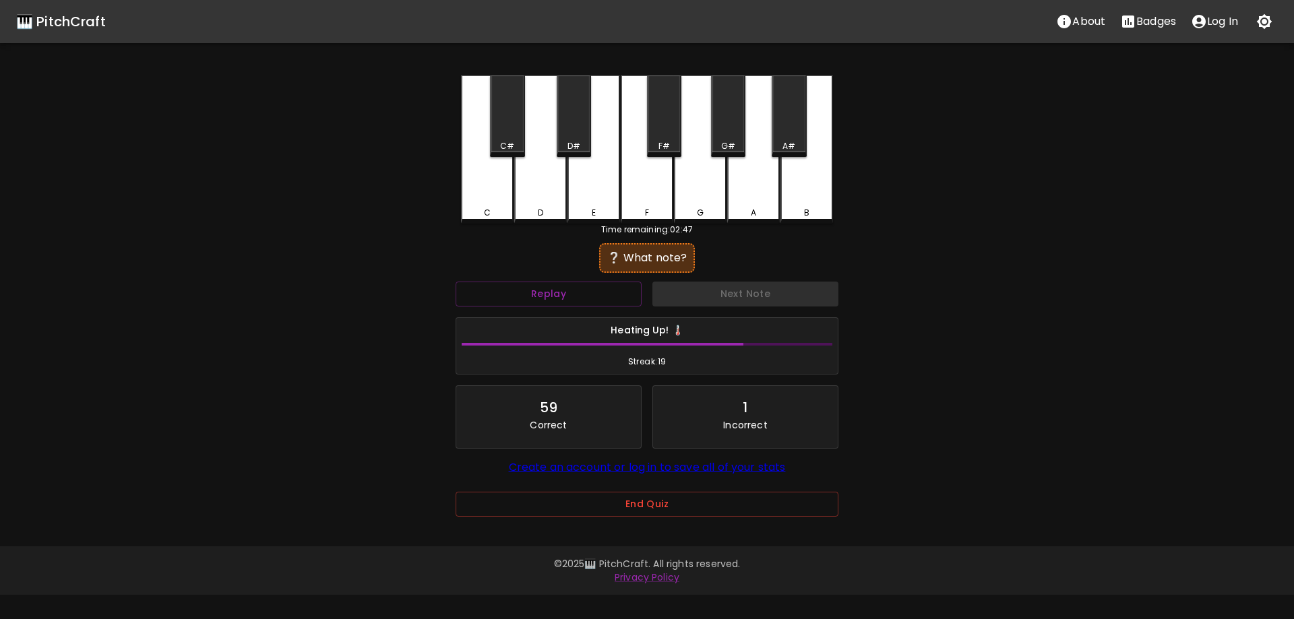
click at [696, 198] on div "G" at bounding box center [700, 149] width 53 height 148
click at [673, 304] on button "Next Note" at bounding box center [745, 294] width 186 height 25
click at [475, 208] on div "C" at bounding box center [487, 213] width 50 height 12
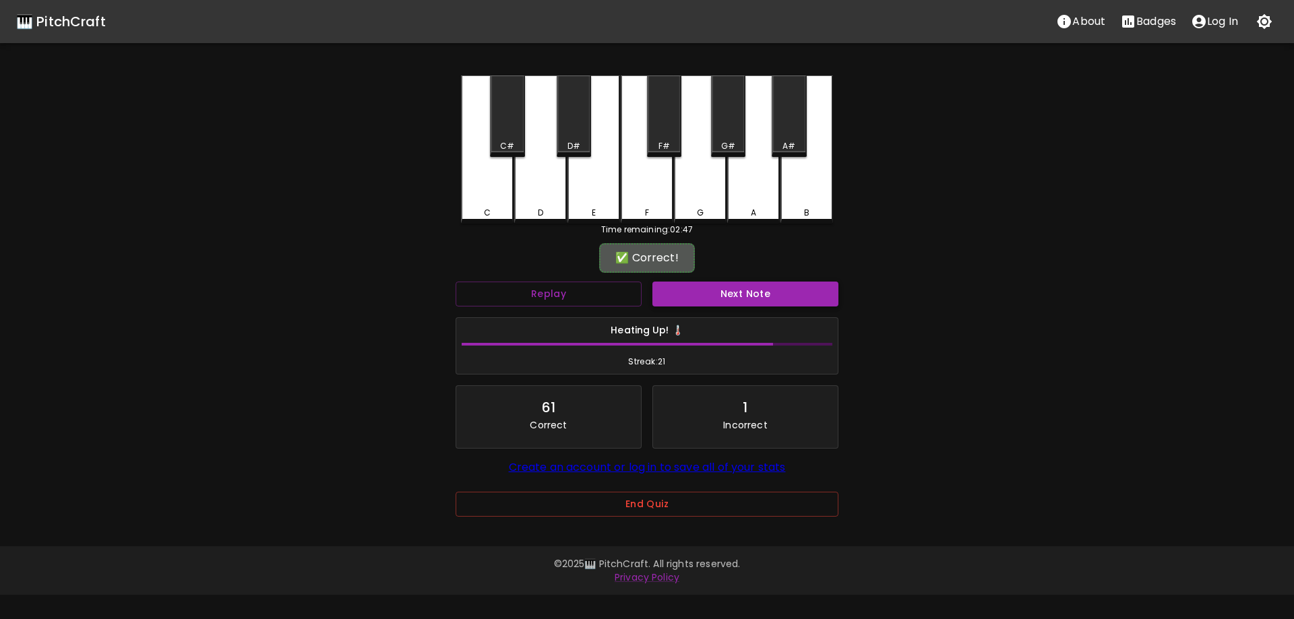
click at [691, 293] on button "Next Note" at bounding box center [745, 294] width 186 height 25
click at [575, 180] on div "E" at bounding box center [593, 149] width 53 height 148
click at [703, 288] on button "Next Note" at bounding box center [745, 294] width 186 height 25
click at [648, 182] on div "F" at bounding box center [647, 149] width 53 height 148
click at [727, 278] on div "Next Note" at bounding box center [745, 294] width 197 height 36
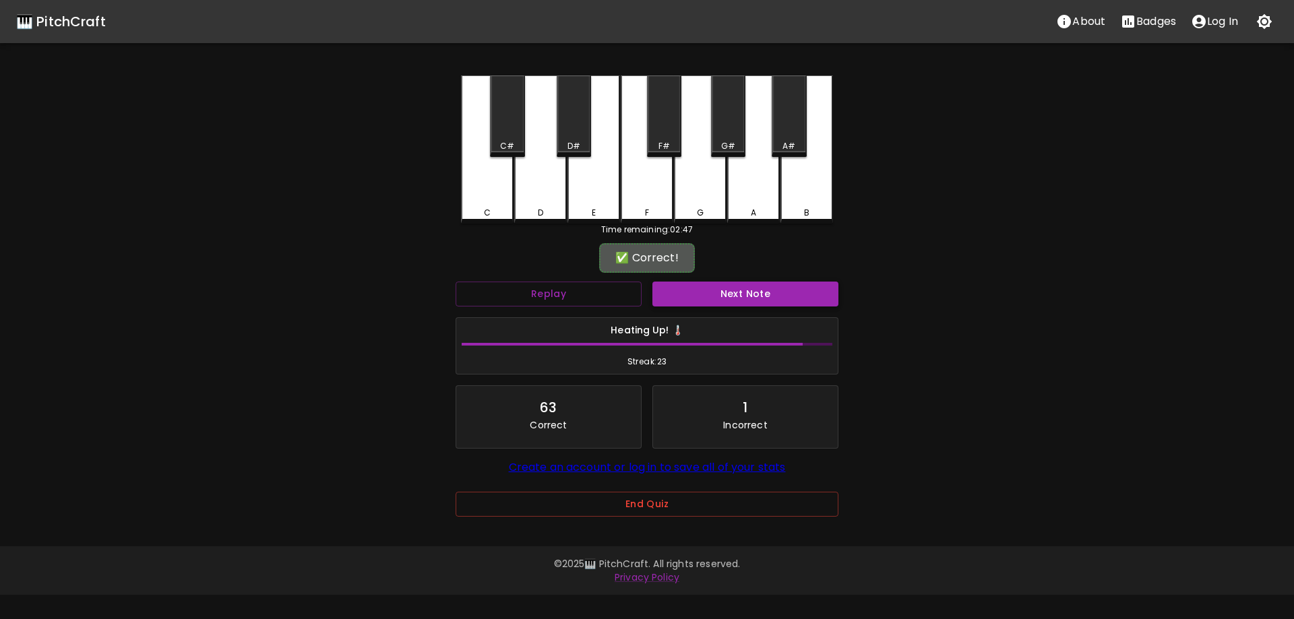
click at [735, 297] on button "Next Note" at bounding box center [745, 294] width 186 height 25
click at [650, 203] on div "F" at bounding box center [647, 149] width 53 height 148
click at [685, 281] on div "Next Note" at bounding box center [745, 294] width 197 height 36
click at [669, 300] on button "Next Note" at bounding box center [745, 294] width 186 height 25
click at [603, 182] on div "E" at bounding box center [593, 149] width 53 height 148
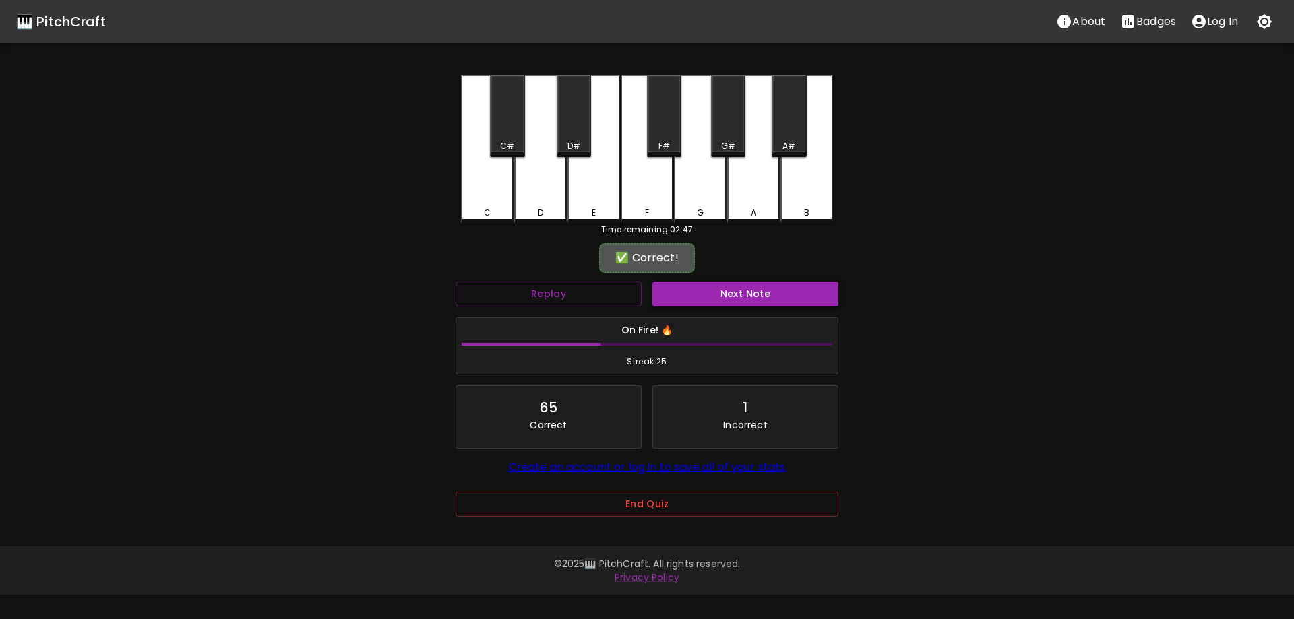
click at [732, 295] on button "Next Note" at bounding box center [745, 294] width 186 height 25
click at [731, 139] on div "G#" at bounding box center [728, 116] width 34 height 82
click at [713, 287] on button "Next Note" at bounding box center [745, 294] width 186 height 25
click at [786, 133] on div "A#" at bounding box center [789, 116] width 34 height 82
click at [728, 301] on button "Next Note" at bounding box center [745, 294] width 186 height 25
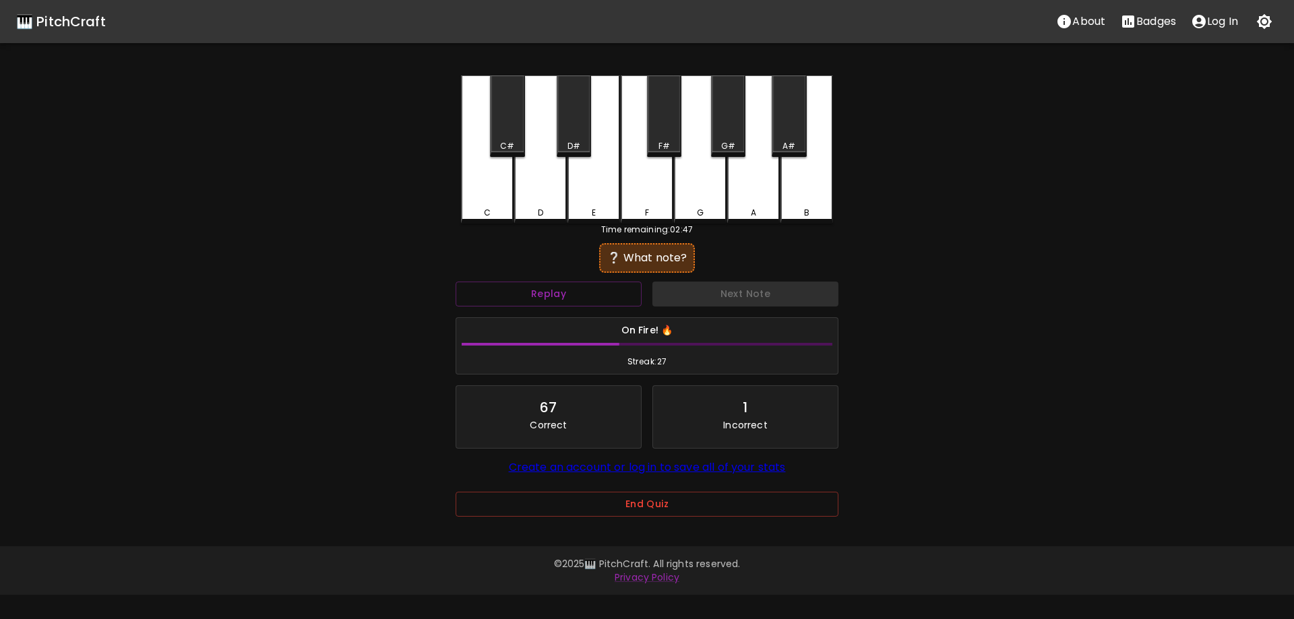
drag, startPoint x: 570, startPoint y: 144, endPoint x: 648, endPoint y: 270, distance: 148.3
click at [571, 144] on div "D#" at bounding box center [573, 146] width 13 height 12
drag, startPoint x: 681, startPoint y: 278, endPoint x: 687, endPoint y: 298, distance: 21.3
click at [681, 278] on div "Next Note" at bounding box center [745, 294] width 197 height 36
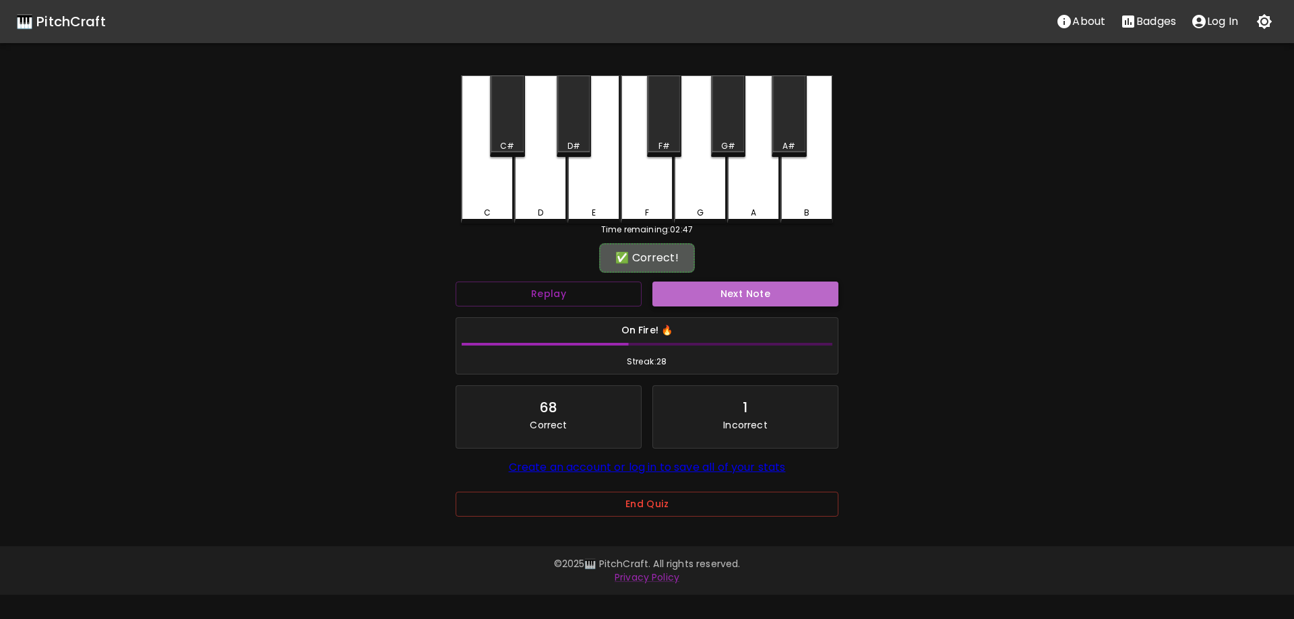
click at [690, 301] on button "Next Note" at bounding box center [745, 294] width 186 height 25
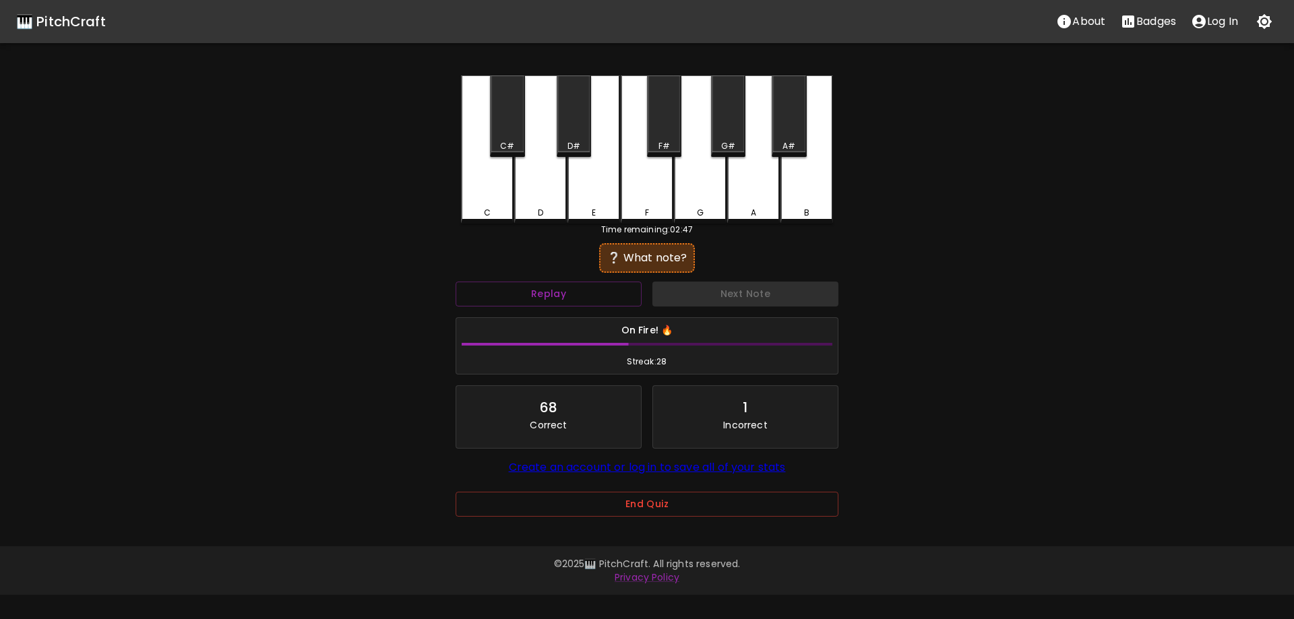
click at [636, 194] on div "F" at bounding box center [647, 149] width 53 height 148
click at [689, 292] on button "Next Note" at bounding box center [745, 294] width 186 height 25
click at [501, 192] on div "C" at bounding box center [487, 148] width 53 height 146
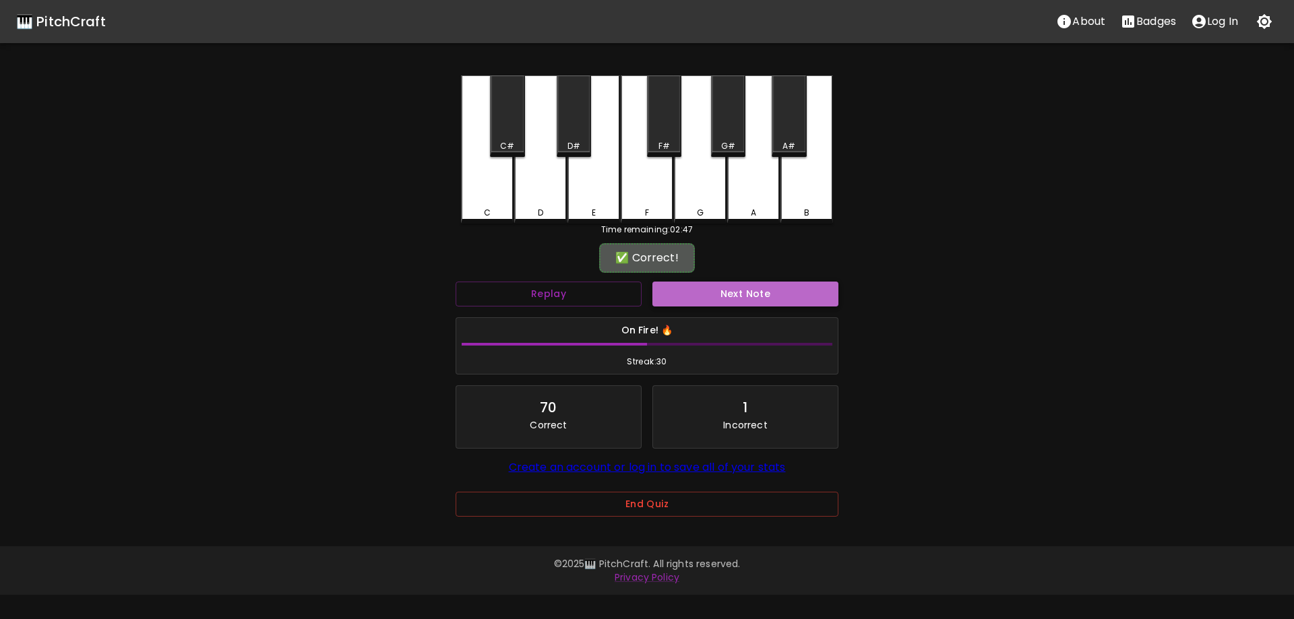
click at [749, 298] on button "Next Note" at bounding box center [745, 294] width 186 height 25
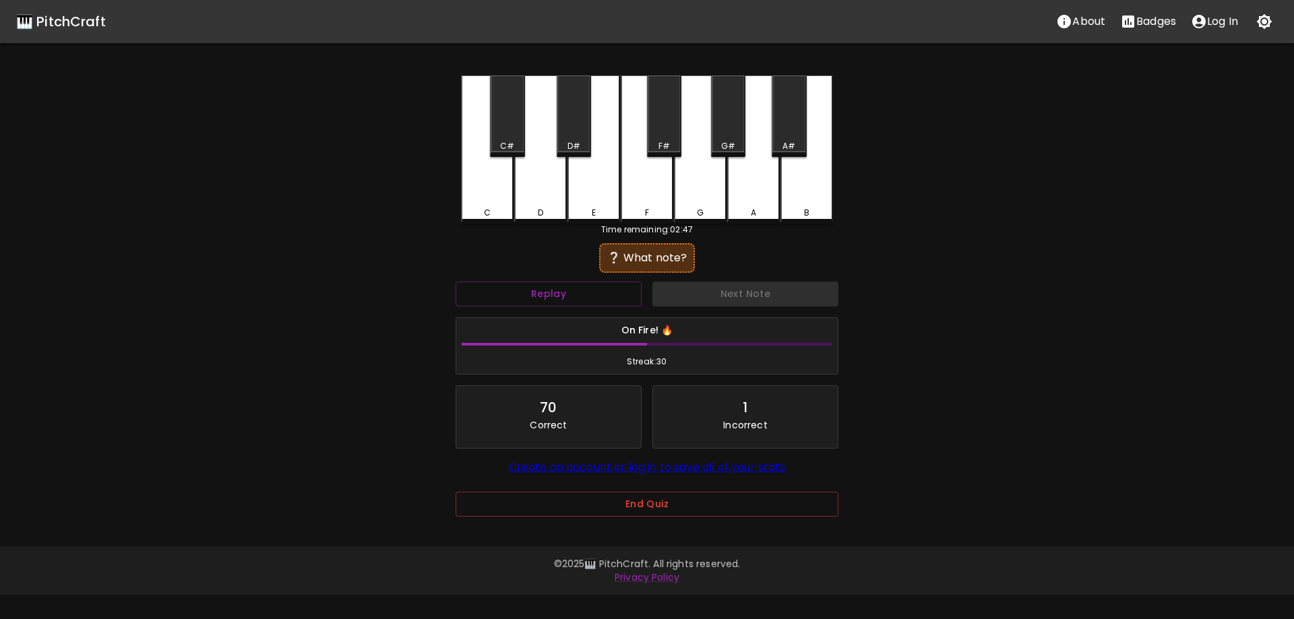
click at [492, 187] on div "C" at bounding box center [487, 149] width 53 height 148
click at [777, 290] on button "Next Note" at bounding box center [745, 294] width 186 height 25
click at [754, 201] on div "A" at bounding box center [753, 148] width 53 height 146
click at [736, 293] on button "Next Note" at bounding box center [745, 294] width 186 height 25
click at [670, 136] on div "F#" at bounding box center [664, 116] width 34 height 82
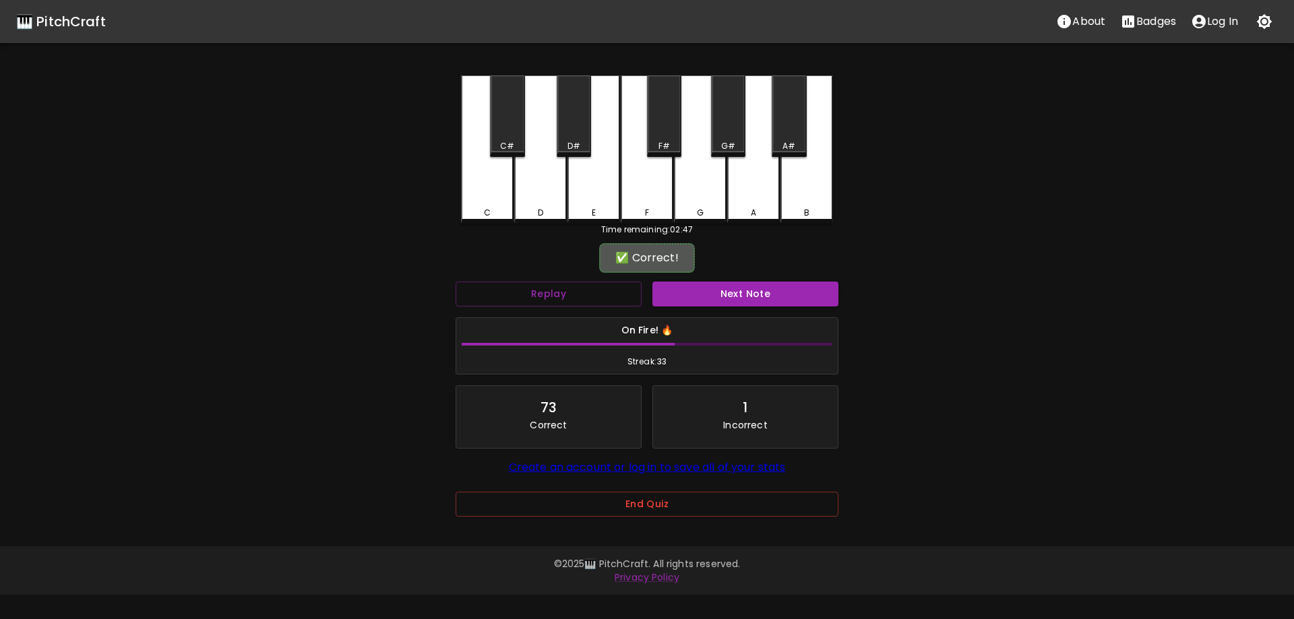
click at [719, 273] on div "✅ Correct!" at bounding box center [647, 258] width 383 height 34
click at [721, 291] on button "Next Note" at bounding box center [745, 294] width 186 height 25
click at [573, 137] on div "D#" at bounding box center [574, 116] width 34 height 82
click at [786, 298] on button "Next Note" at bounding box center [745, 294] width 186 height 25
click at [666, 139] on div "F#" at bounding box center [664, 116] width 34 height 82
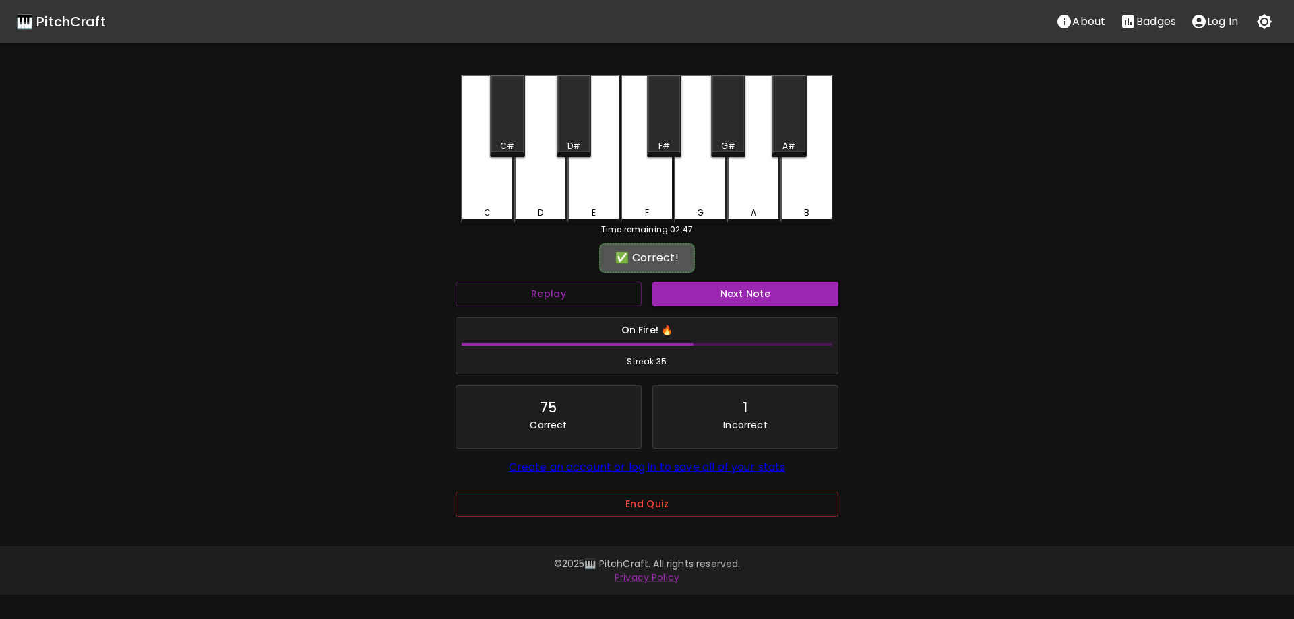
drag, startPoint x: 709, startPoint y: 311, endPoint x: 700, endPoint y: 306, distance: 10.3
click at [704, 312] on div "On Fire! 🔥 Streak: 35" at bounding box center [647, 346] width 394 height 69
click at [700, 296] on button "Next Note" at bounding box center [745, 294] width 186 height 25
click at [749, 183] on div "A" at bounding box center [753, 149] width 53 height 148
click at [705, 286] on button "Next Note" at bounding box center [745, 294] width 186 height 25
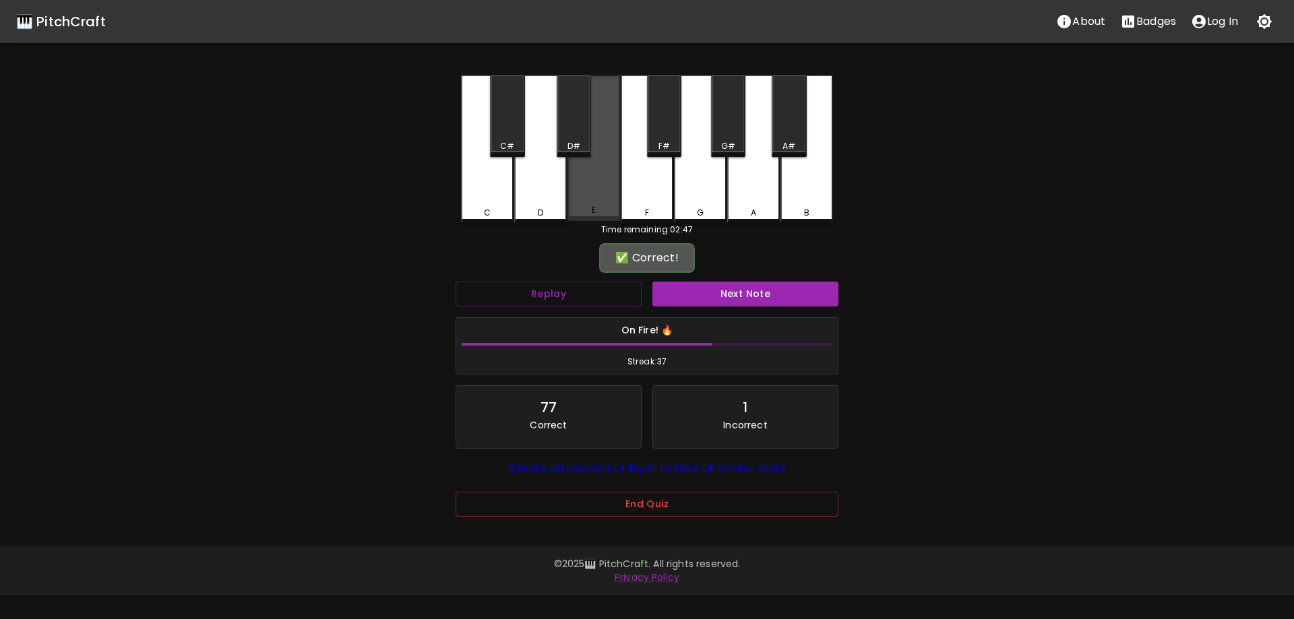
click at [599, 206] on div "E" at bounding box center [593, 148] width 53 height 146
click at [716, 295] on button "Next Note" at bounding box center [745, 294] width 186 height 25
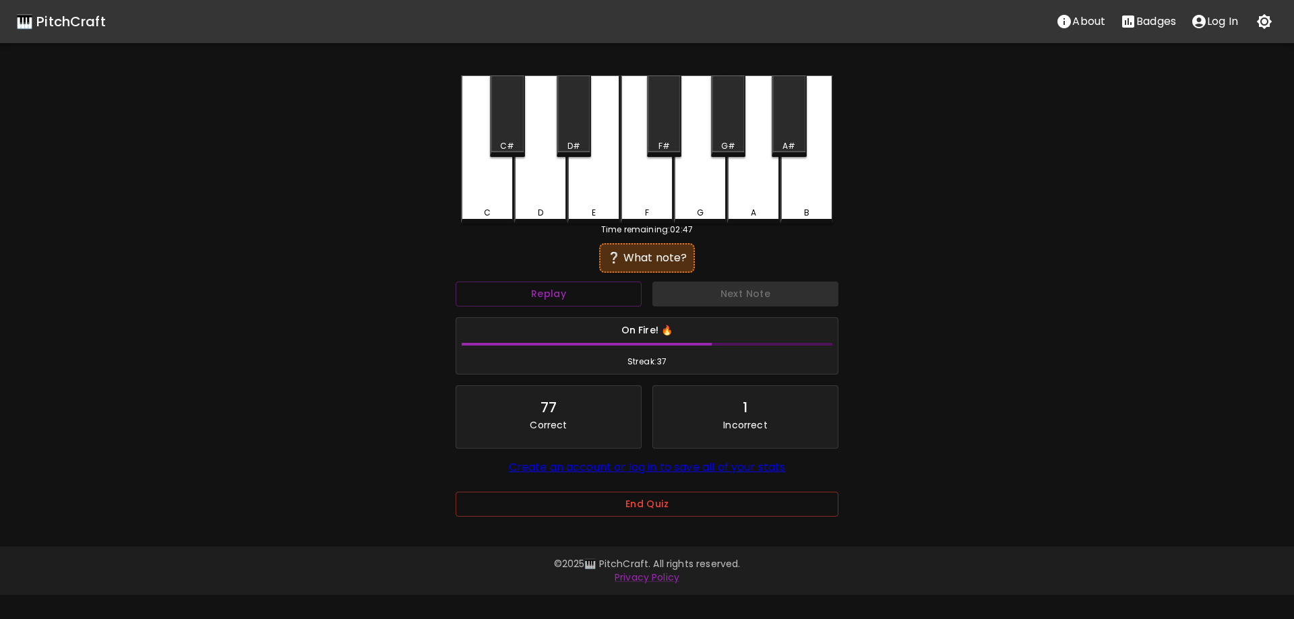
click at [599, 185] on div "E" at bounding box center [593, 149] width 53 height 148
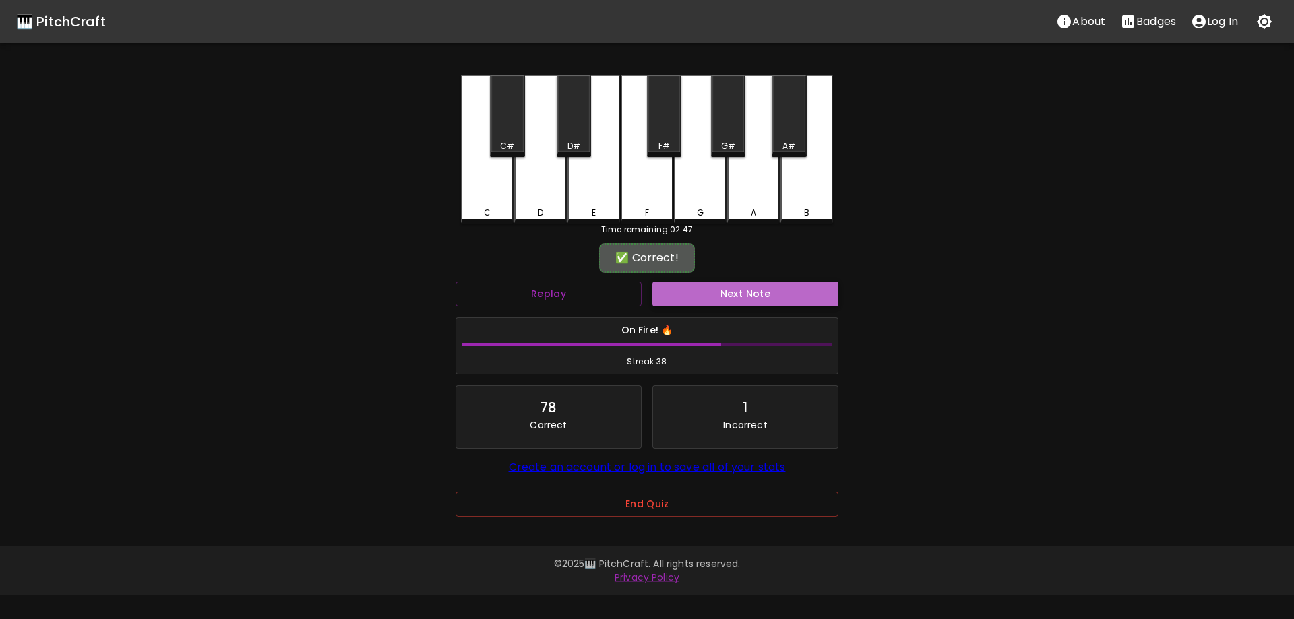
click at [695, 305] on button "Next Note" at bounding box center [745, 294] width 186 height 25
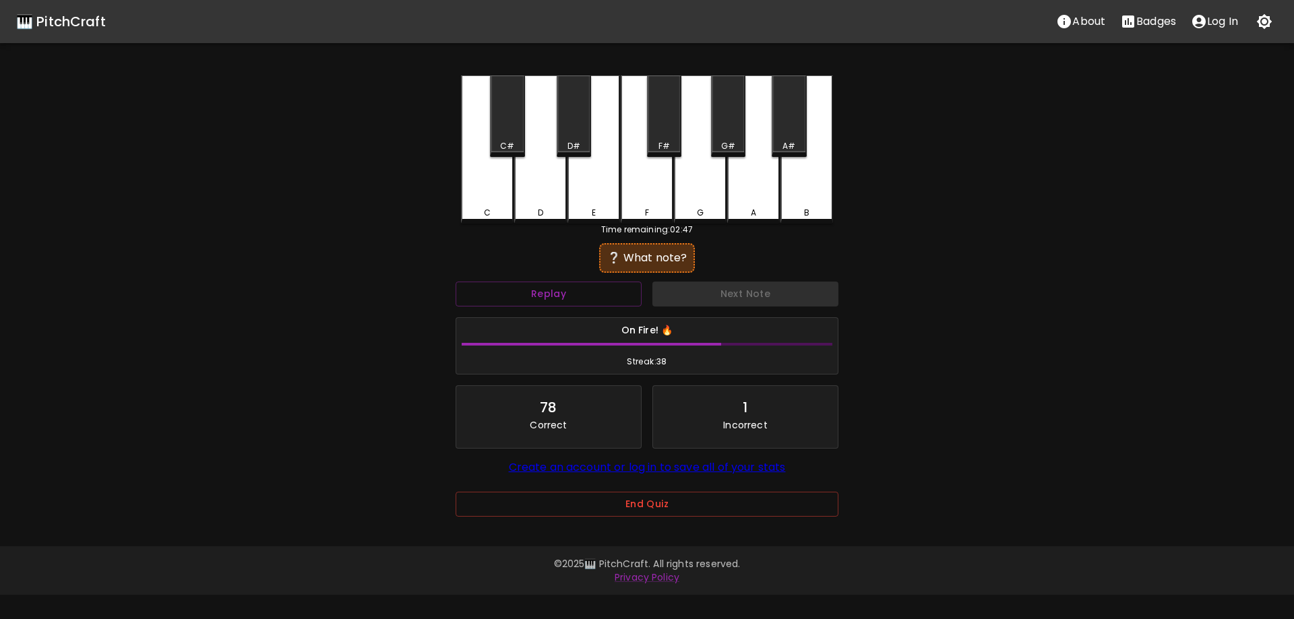
click at [696, 178] on div "G" at bounding box center [700, 149] width 53 height 148
click at [696, 311] on div "Next Note" at bounding box center [745, 294] width 197 height 36
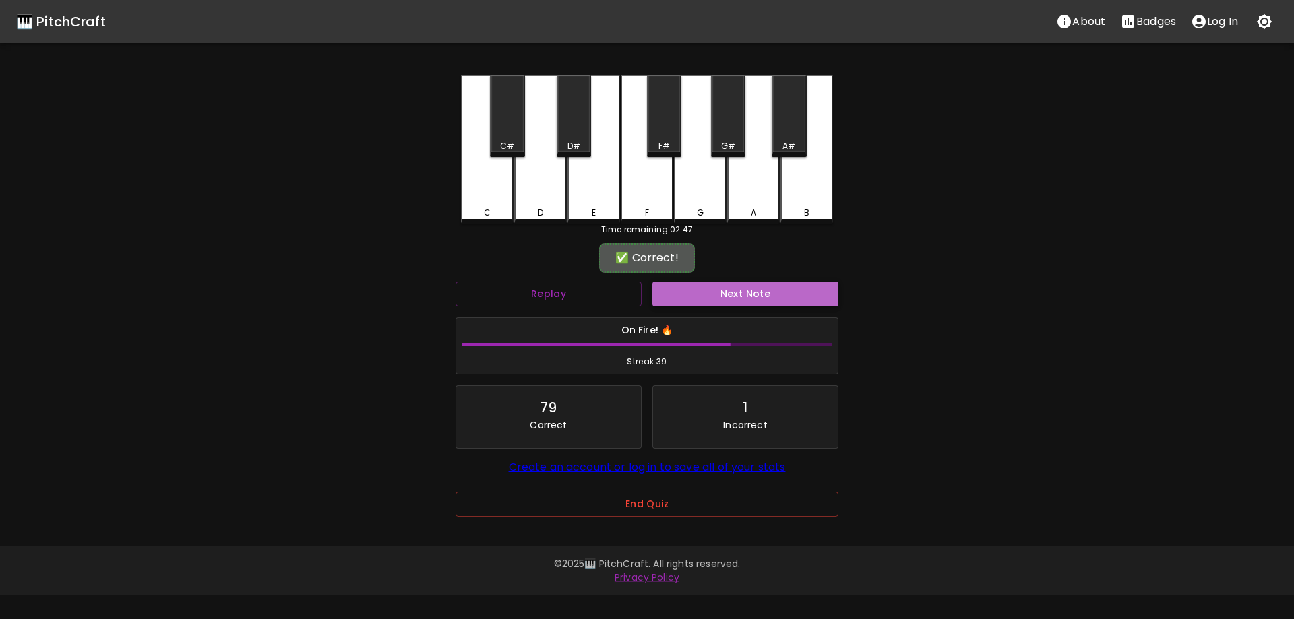
click at [689, 297] on button "Next Note" at bounding box center [745, 294] width 186 height 25
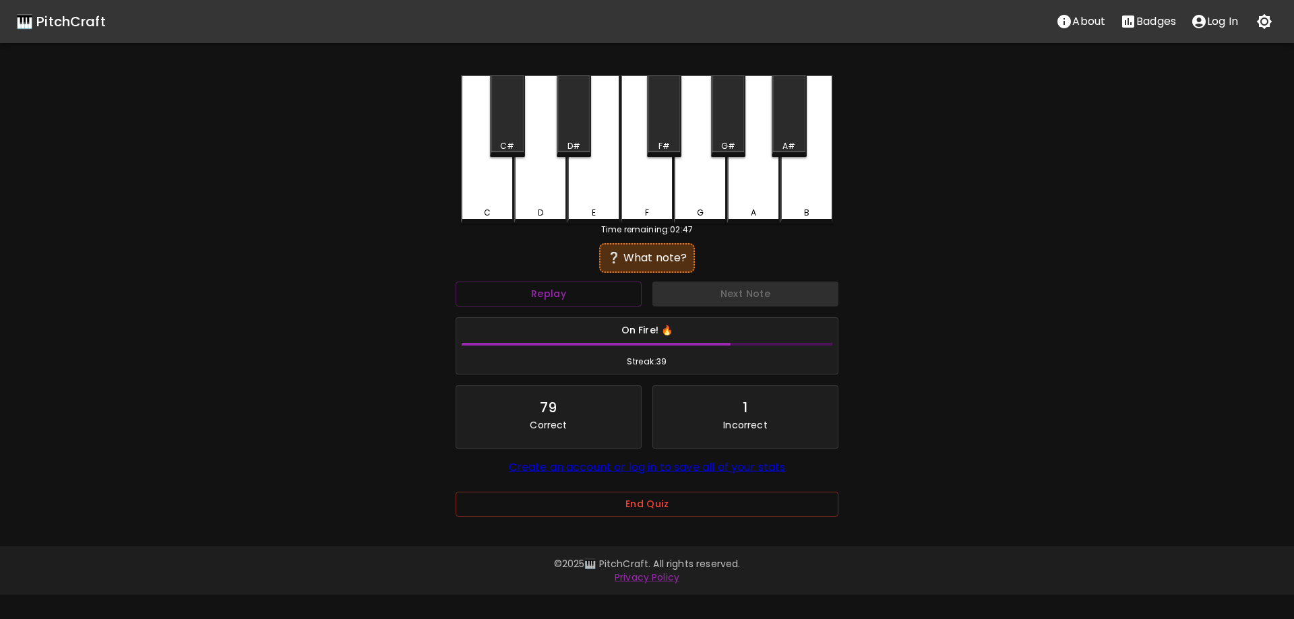
click at [788, 137] on div "A#" at bounding box center [789, 116] width 34 height 82
click at [710, 278] on div "Next Note" at bounding box center [745, 294] width 197 height 36
click at [718, 290] on button "Next Note" at bounding box center [745, 294] width 186 height 25
click at [593, 202] on div "E" at bounding box center [593, 149] width 53 height 148
click at [737, 312] on div "On Fire! 🔥 Streak: 41" at bounding box center [647, 346] width 394 height 69
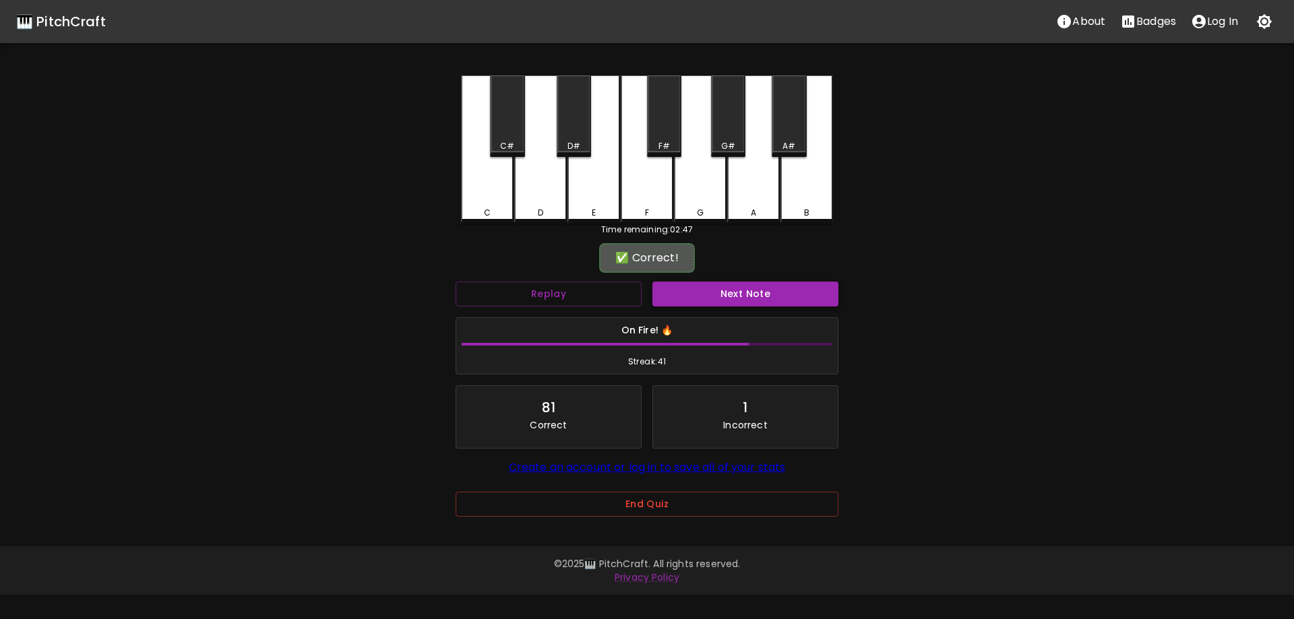
click at [726, 301] on button "Next Note" at bounding box center [745, 294] width 186 height 25
click at [662, 176] on div "F" at bounding box center [647, 149] width 53 height 148
click at [715, 299] on button "Next Note" at bounding box center [745, 294] width 186 height 25
click at [666, 135] on div "F#" at bounding box center [664, 116] width 34 height 82
click at [728, 303] on button "Next Note" at bounding box center [745, 294] width 186 height 25
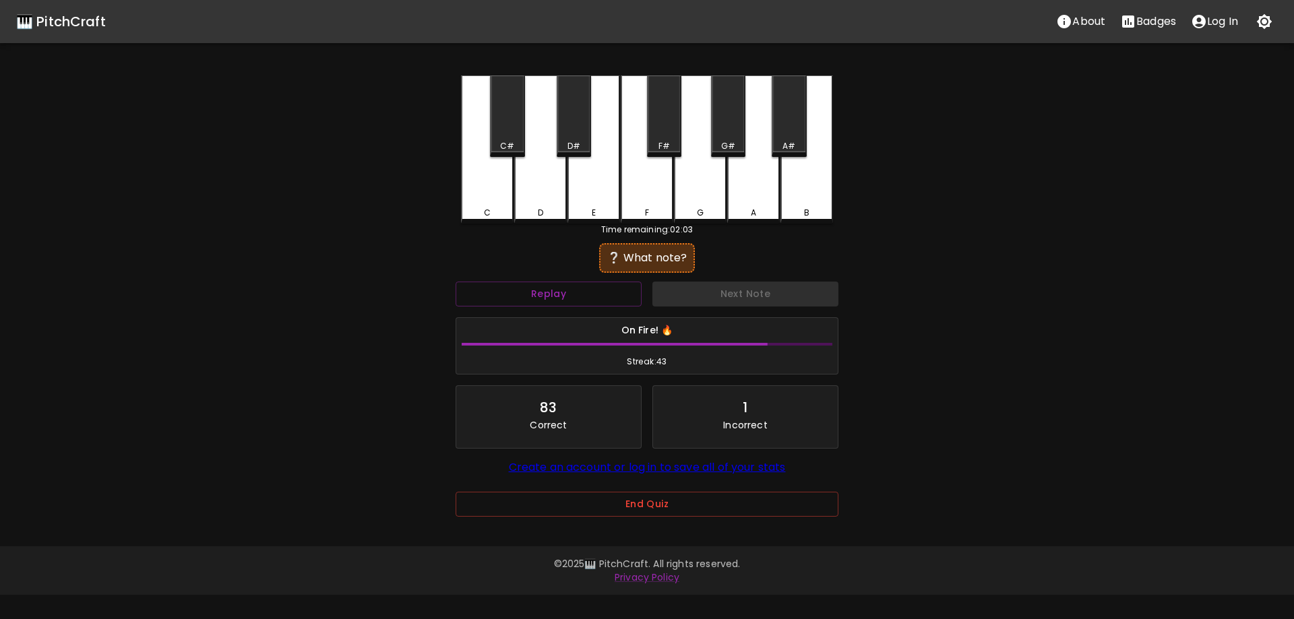
click at [489, 184] on div "C" at bounding box center [487, 149] width 53 height 148
click at [710, 303] on button "Next Note" at bounding box center [745, 294] width 186 height 25
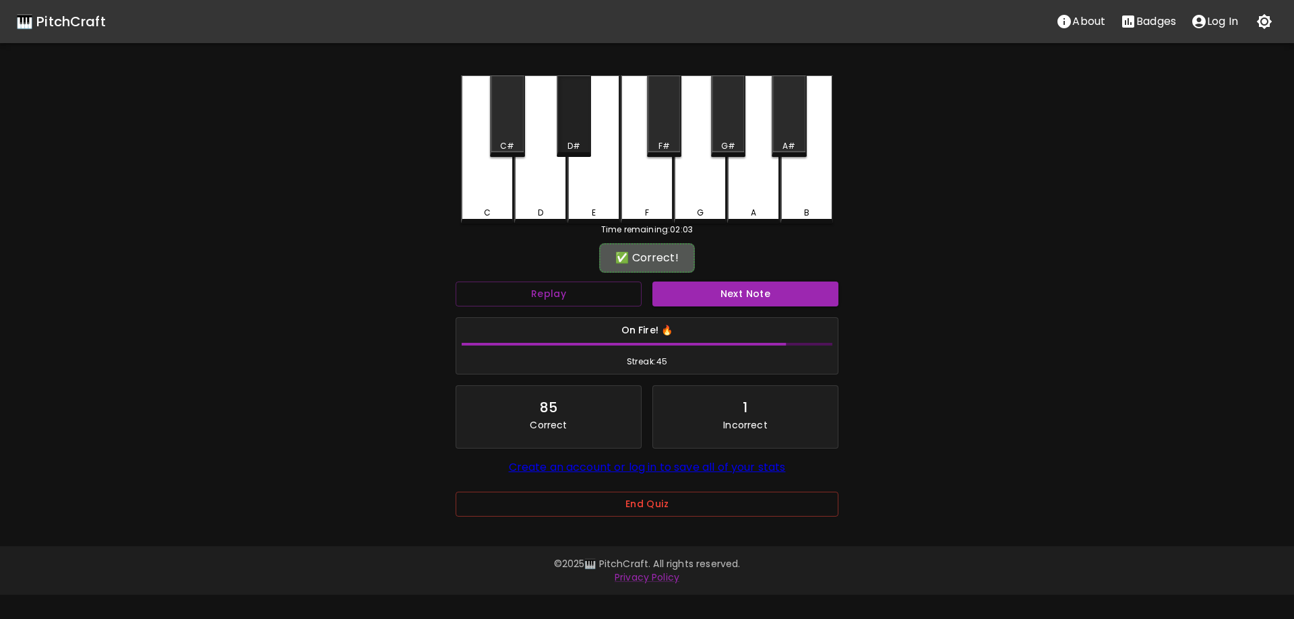
click at [583, 137] on div "D#" at bounding box center [574, 116] width 34 height 82
click at [717, 288] on button "Next Note" at bounding box center [745, 294] width 186 height 25
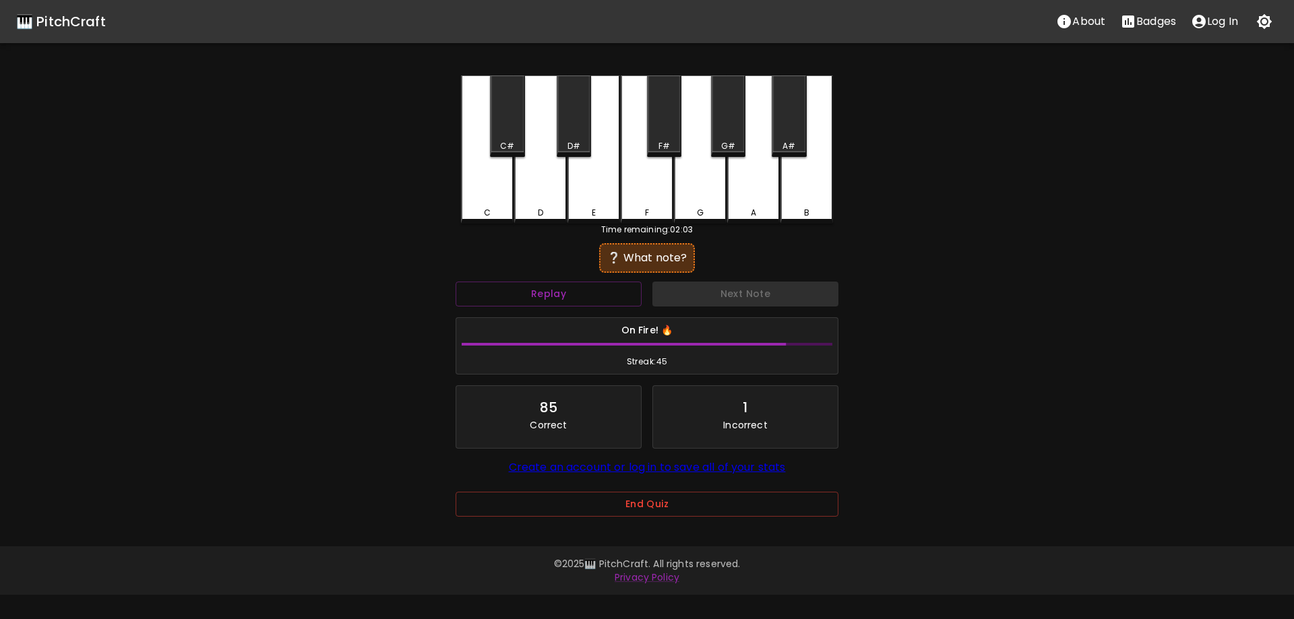
click at [491, 166] on div "C" at bounding box center [487, 149] width 53 height 148
click at [716, 284] on button "Next Note" at bounding box center [745, 294] width 186 height 25
click at [545, 168] on div "D" at bounding box center [540, 149] width 53 height 148
click at [725, 293] on button "Next Note" at bounding box center [745, 294] width 186 height 25
click at [487, 191] on div "C" at bounding box center [487, 149] width 53 height 148
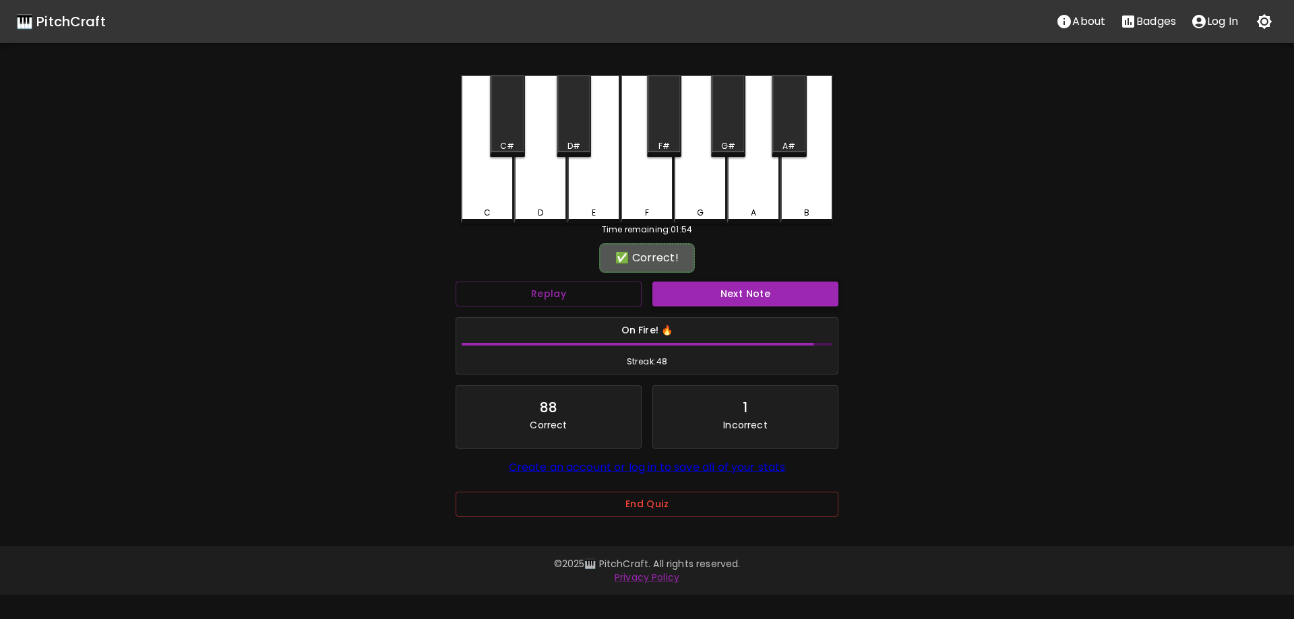
click at [773, 303] on button "Next Note" at bounding box center [745, 294] width 186 height 25
click at [617, 199] on div "E" at bounding box center [593, 149] width 53 height 148
click at [748, 282] on button "Next Note" at bounding box center [745, 294] width 186 height 25
click at [556, 189] on div "D" at bounding box center [540, 149] width 53 height 148
click at [759, 305] on button "Next Note" at bounding box center [745, 294] width 186 height 25
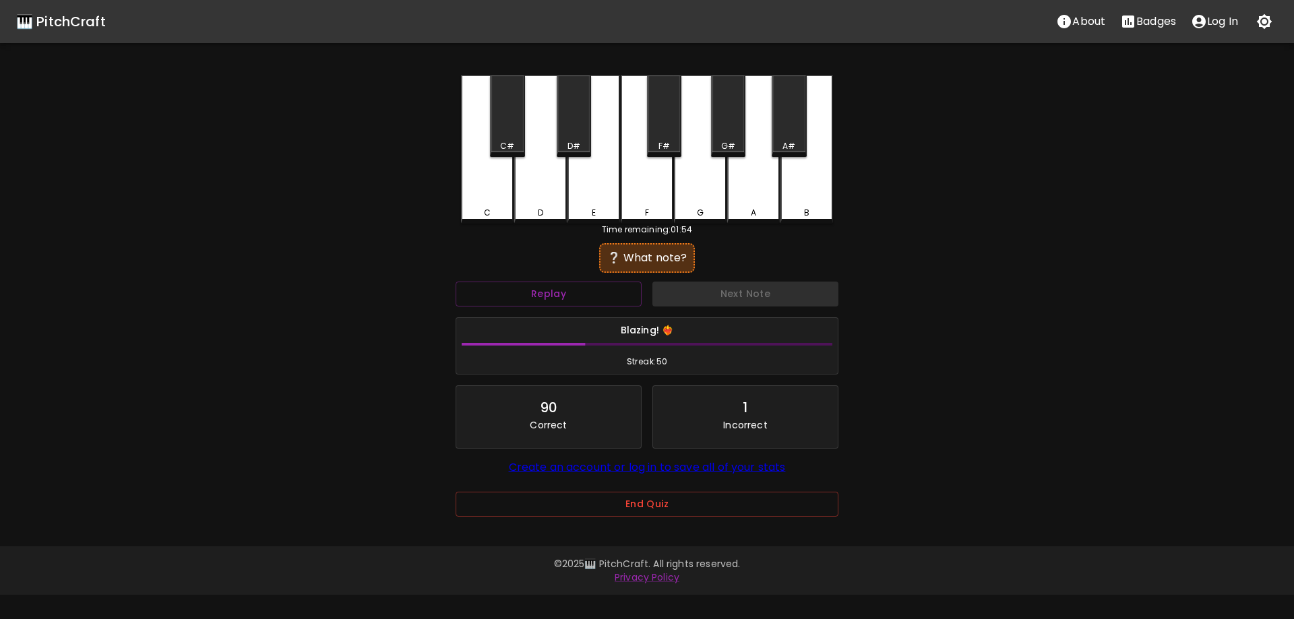
click at [655, 144] on div "F#" at bounding box center [664, 146] width 32 height 12
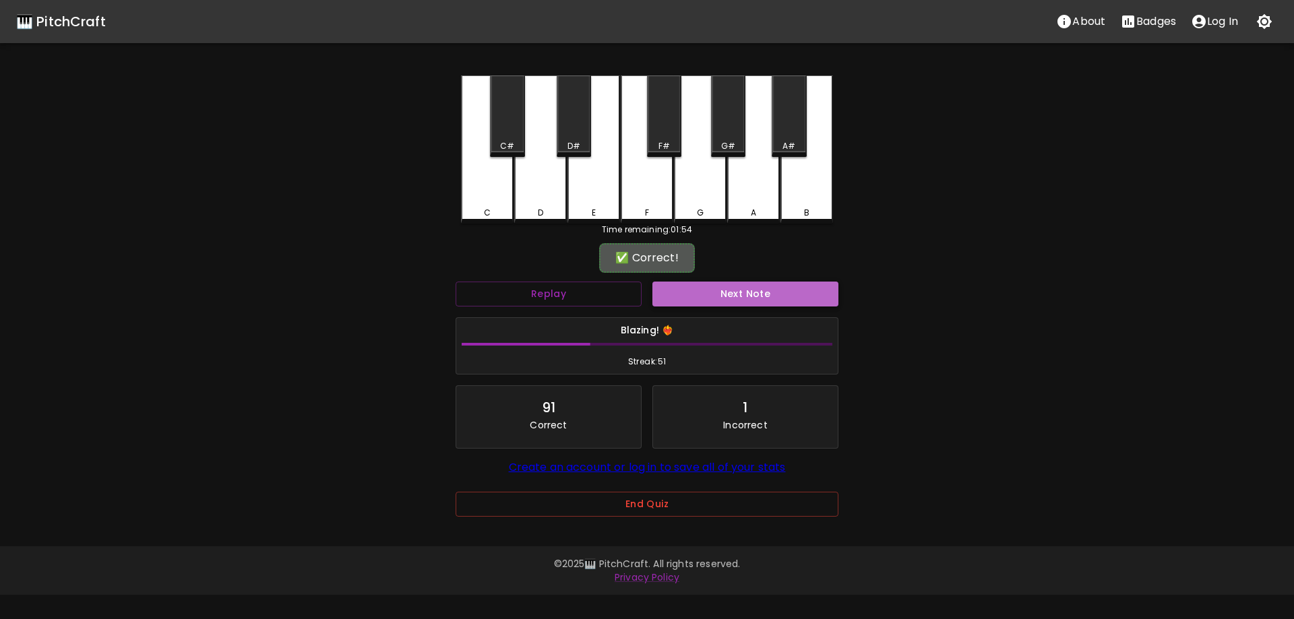
click at [697, 298] on button "Next Note" at bounding box center [745, 294] width 186 height 25
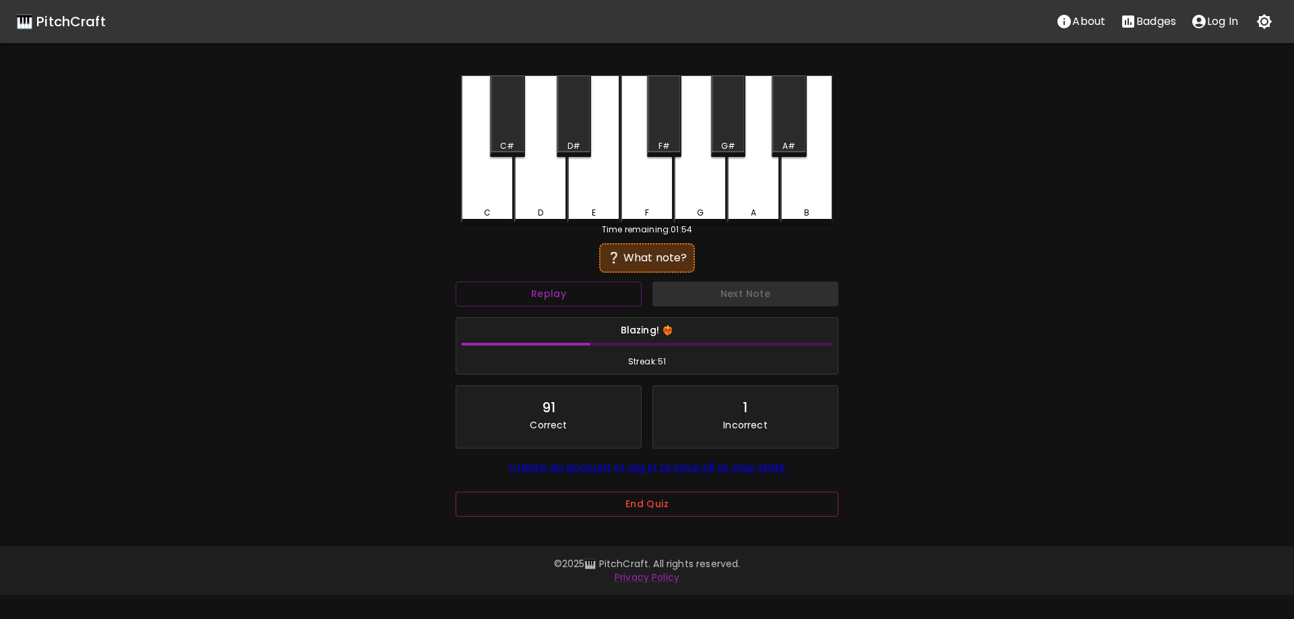
click at [656, 182] on div "F" at bounding box center [647, 149] width 53 height 148
click at [742, 293] on button "Next Note" at bounding box center [745, 294] width 186 height 25
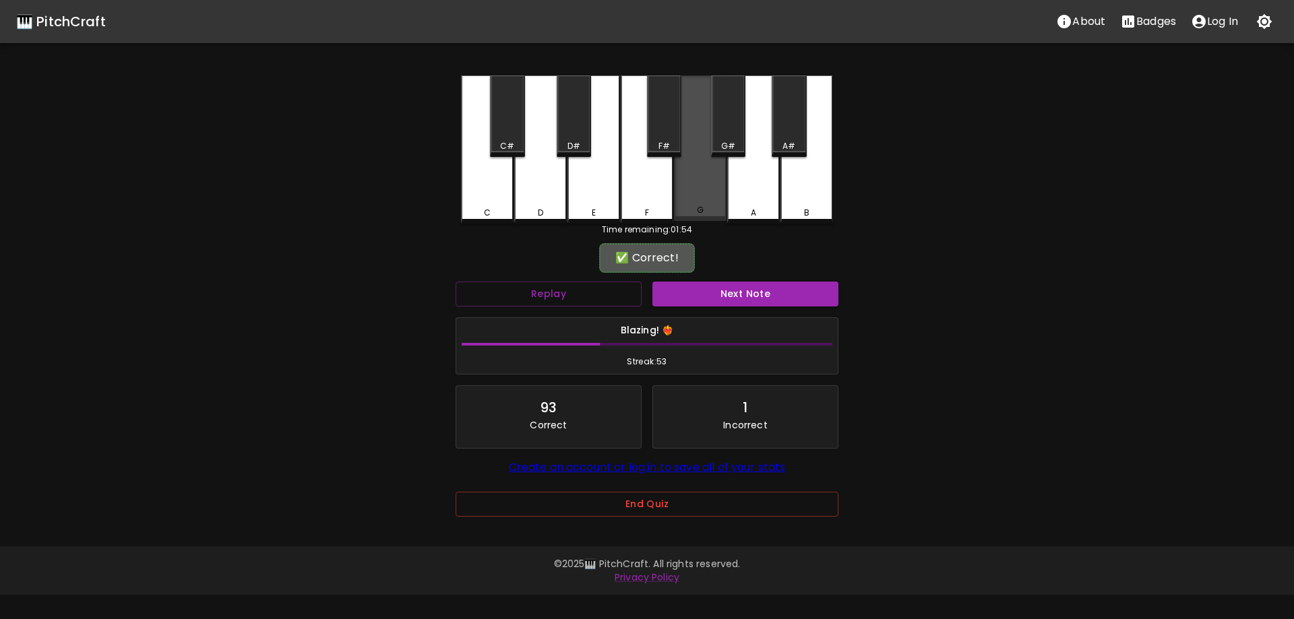
click at [695, 175] on div "G" at bounding box center [700, 148] width 53 height 146
click at [706, 296] on button "Next Note" at bounding box center [745, 294] width 186 height 25
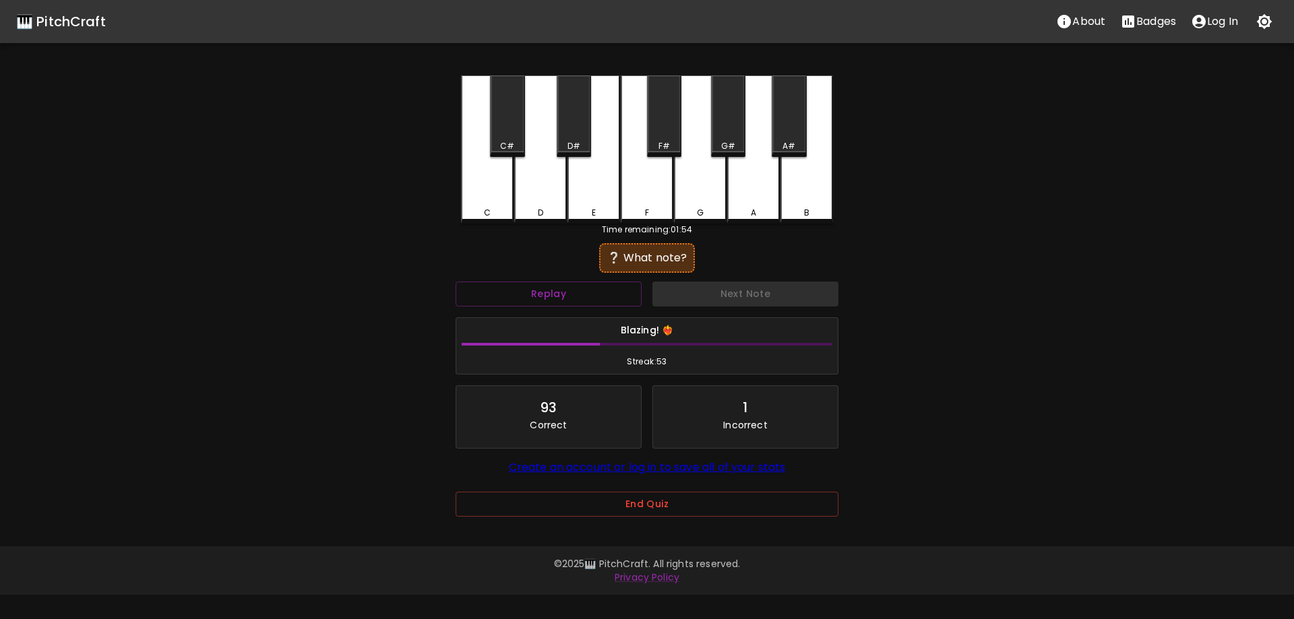
click at [491, 196] on div "C" at bounding box center [487, 149] width 53 height 148
click at [743, 290] on button "Next Note" at bounding box center [745, 294] width 186 height 25
click at [686, 185] on div "G" at bounding box center [700, 149] width 53 height 148
click at [701, 313] on div "Blazing! ❤️‍🔥 Streak: 55" at bounding box center [647, 346] width 394 height 69
click at [695, 295] on button "Next Note" at bounding box center [745, 294] width 186 height 25
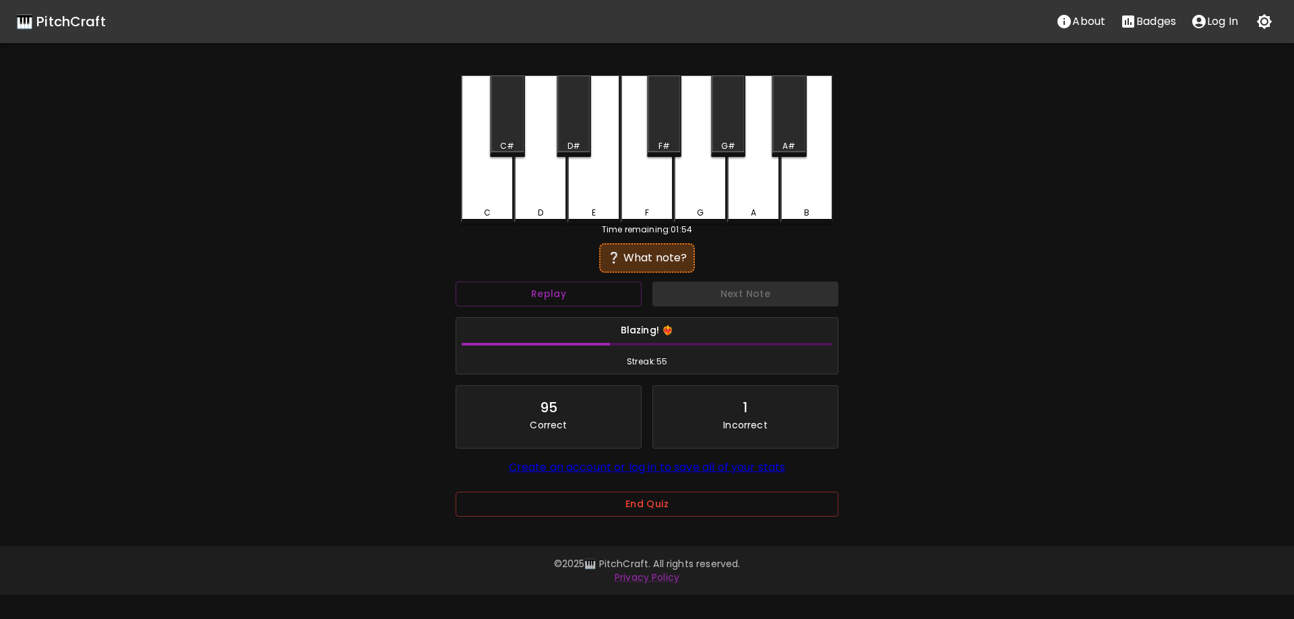
click at [827, 170] on div "B" at bounding box center [806, 149] width 53 height 148
click at [753, 286] on button "Next Note" at bounding box center [745, 294] width 186 height 25
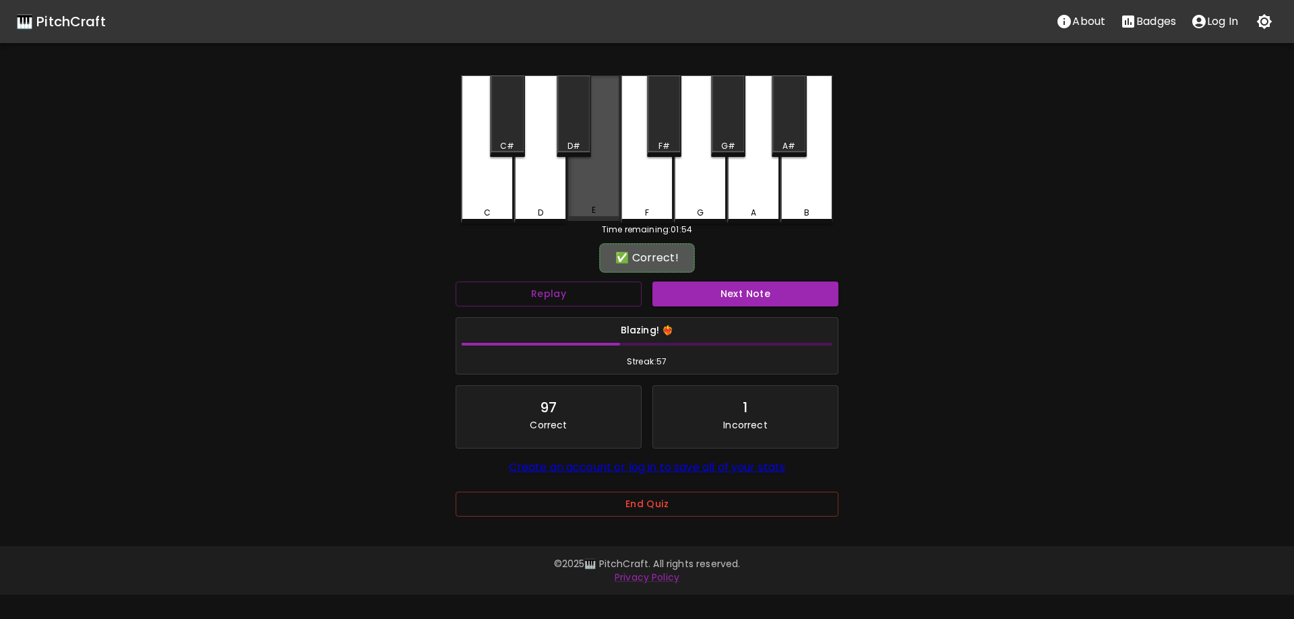
click at [590, 189] on div "E" at bounding box center [593, 148] width 53 height 146
click at [745, 286] on button "Next Note" at bounding box center [745, 294] width 186 height 25
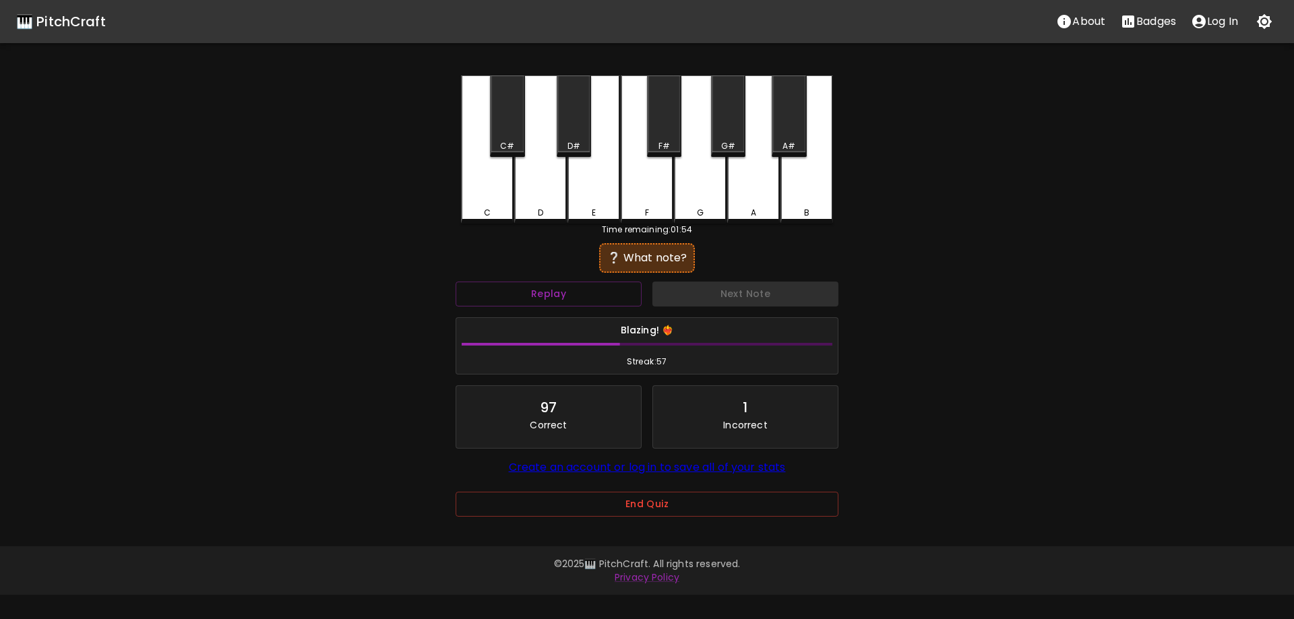
click at [564, 138] on div "D#" at bounding box center [574, 116] width 34 height 82
click at [675, 294] on button "Next Note" at bounding box center [745, 294] width 186 height 25
drag, startPoint x: 696, startPoint y: 186, endPoint x: 695, endPoint y: 205, distance: 18.9
click at [695, 186] on div "G" at bounding box center [700, 149] width 53 height 148
click at [697, 292] on button "Next Note" at bounding box center [745, 294] width 186 height 25
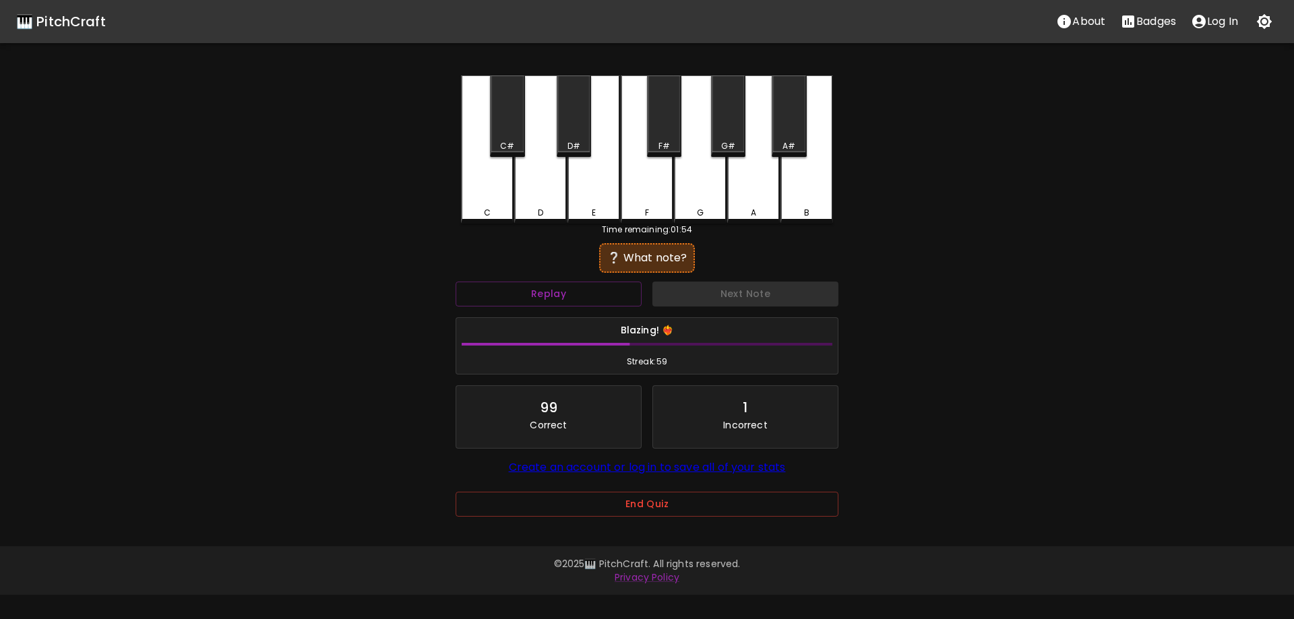
click at [763, 181] on div "A" at bounding box center [753, 149] width 53 height 148
click at [752, 290] on button "Next Note" at bounding box center [745, 294] width 186 height 25
drag, startPoint x: 658, startPoint y: 129, endPoint x: 669, endPoint y: 208, distance: 80.3
click at [659, 129] on div "F#" at bounding box center [664, 116] width 34 height 82
click at [685, 296] on button "Next Note" at bounding box center [745, 294] width 186 height 25
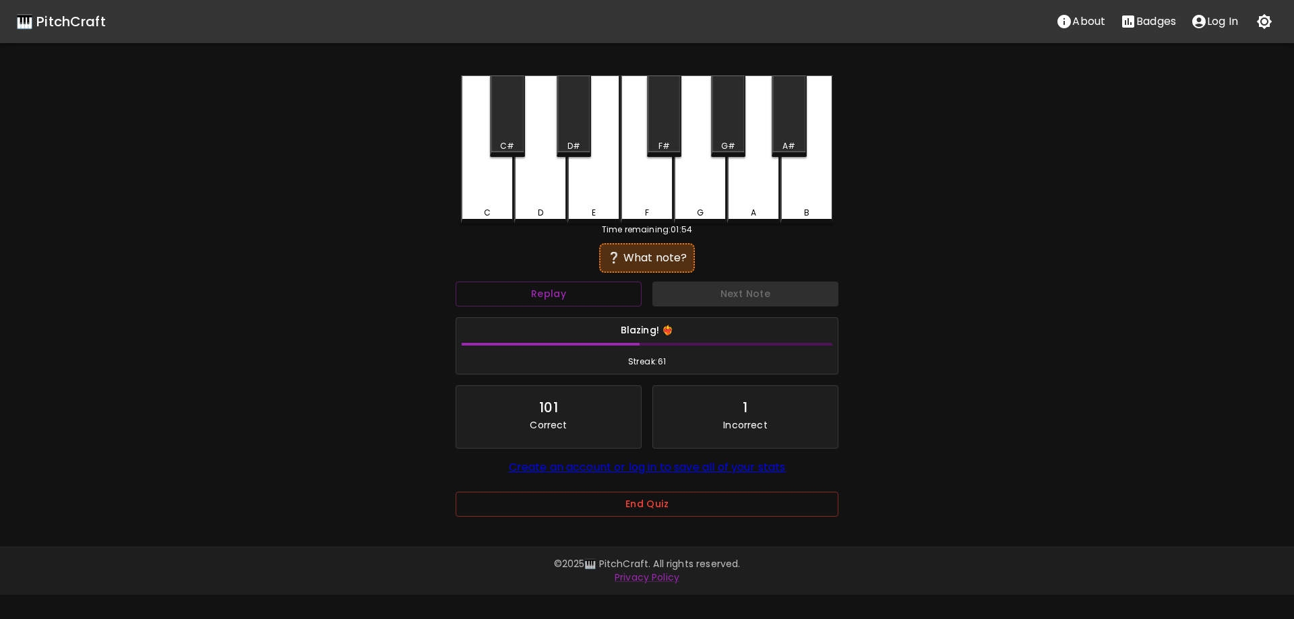
click at [720, 129] on div "G#" at bounding box center [728, 116] width 34 height 82
click at [701, 294] on button "Next Note" at bounding box center [745, 294] width 186 height 25
click at [782, 141] on div "A#" at bounding box center [789, 146] width 32 height 12
click at [712, 306] on button "Next Note" at bounding box center [745, 294] width 186 height 25
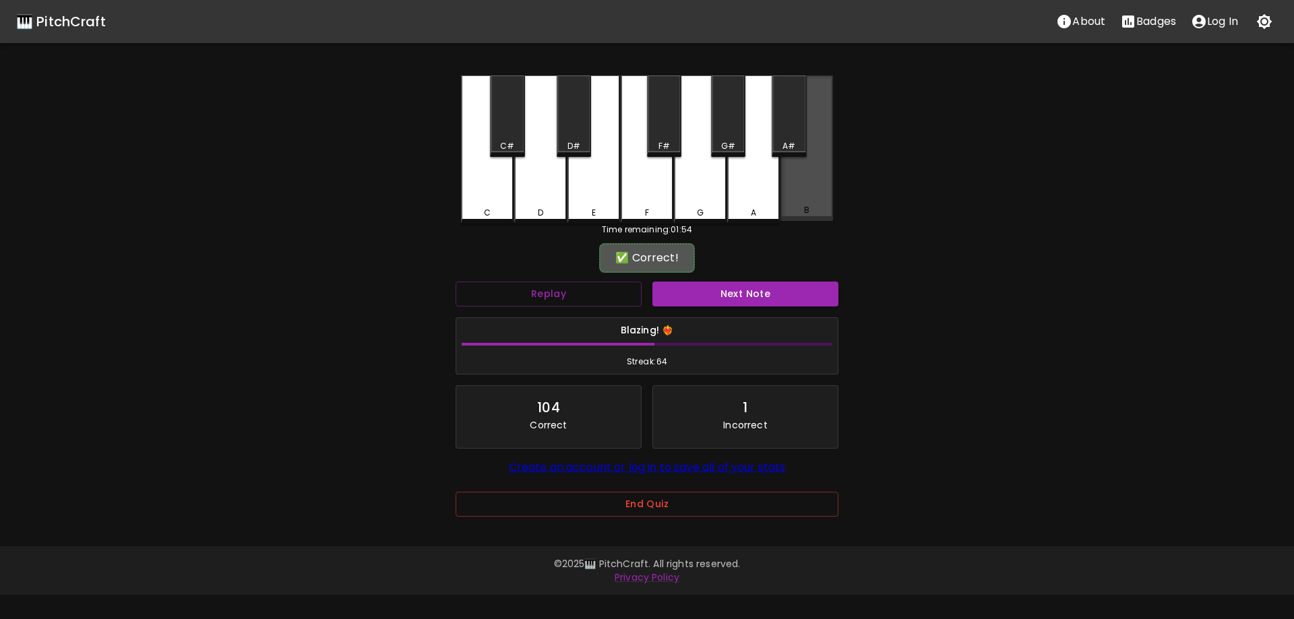
drag, startPoint x: 808, startPoint y: 206, endPoint x: 770, endPoint y: 243, distance: 53.4
click at [807, 206] on div "B" at bounding box center [806, 148] width 53 height 146
click at [716, 290] on button "Next Note" at bounding box center [745, 294] width 186 height 25
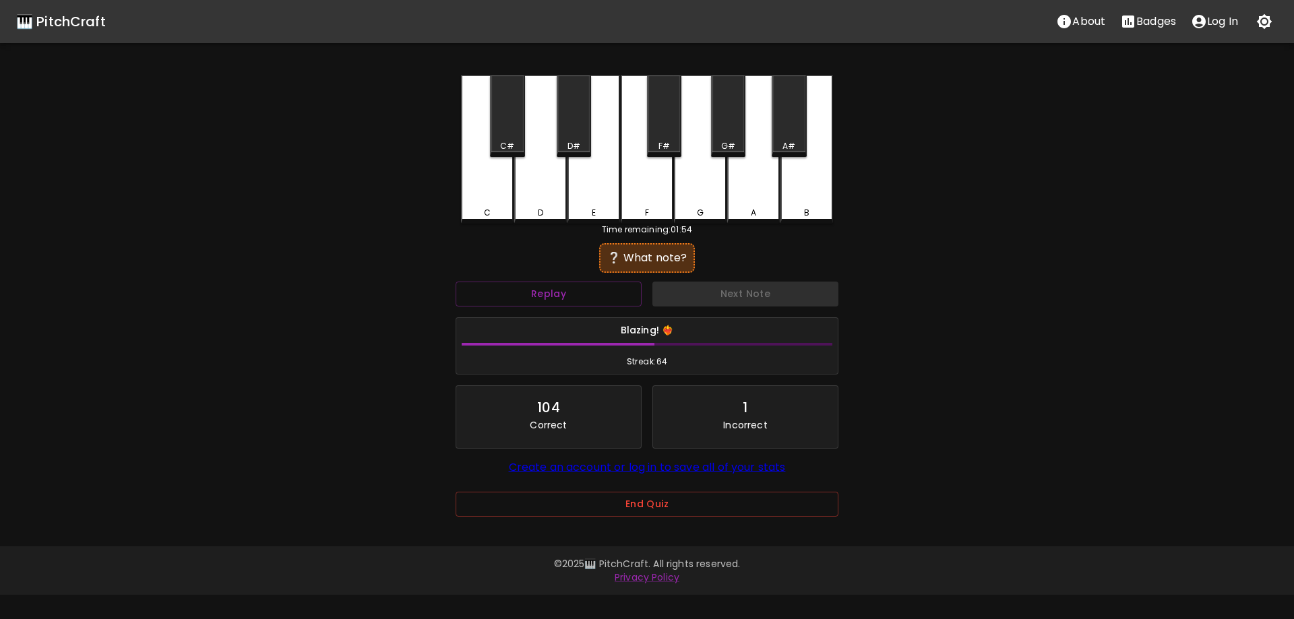
click at [590, 191] on div "E" at bounding box center [593, 149] width 53 height 148
click at [709, 298] on button "Next Note" at bounding box center [745, 294] width 186 height 25
click at [590, 185] on div "E" at bounding box center [593, 149] width 53 height 148
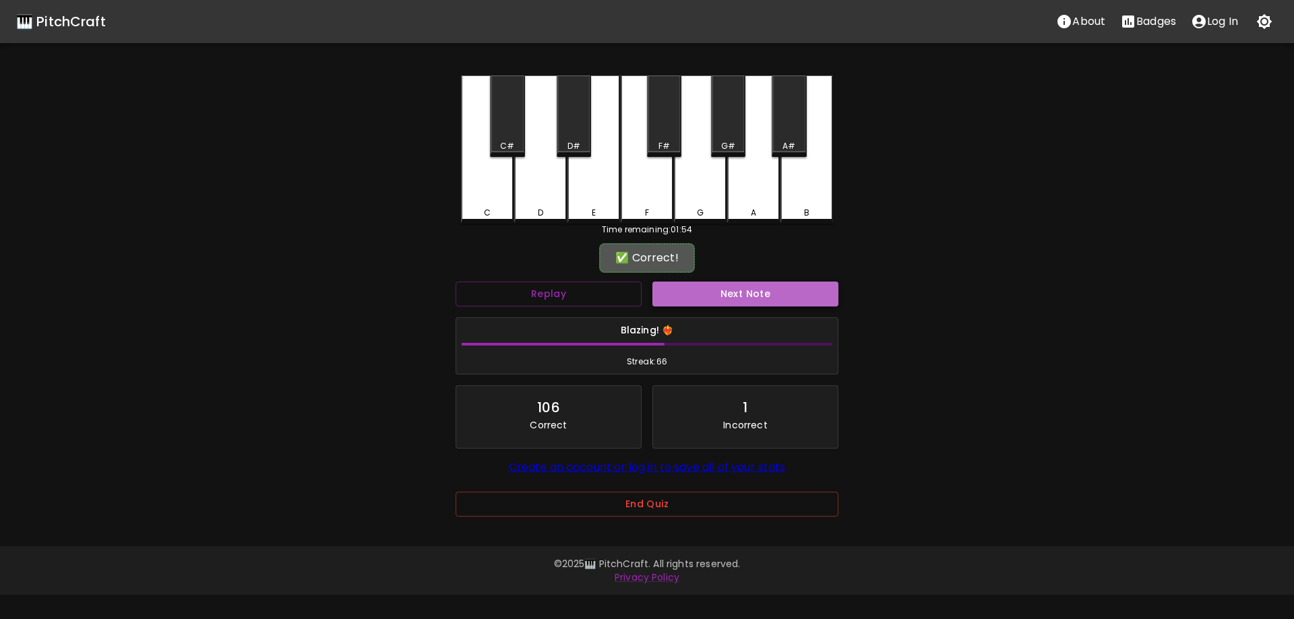
click at [698, 299] on button "Next Note" at bounding box center [745, 294] width 186 height 25
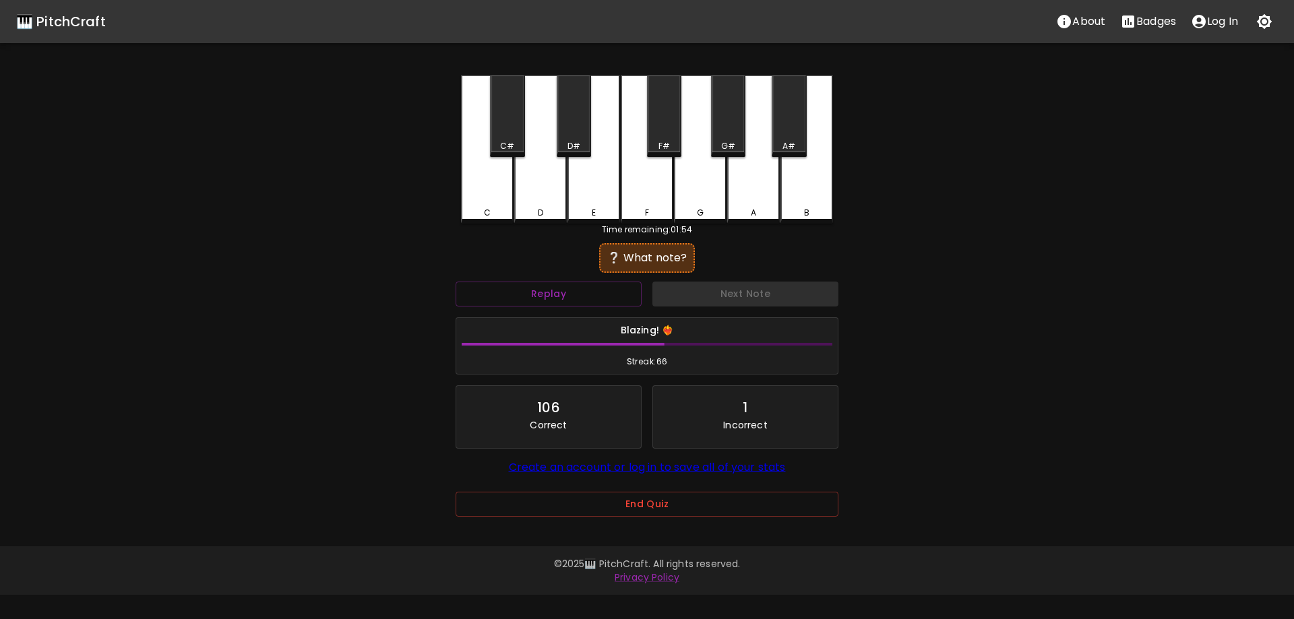
click at [752, 200] on div "A" at bounding box center [753, 149] width 53 height 148
click at [729, 301] on button "Next Note" at bounding box center [745, 294] width 186 height 25
click at [718, 135] on div "G#" at bounding box center [728, 116] width 34 height 82
click at [743, 288] on button "Next Note" at bounding box center [745, 294] width 186 height 25
click at [598, 192] on div "E" at bounding box center [593, 149] width 53 height 148
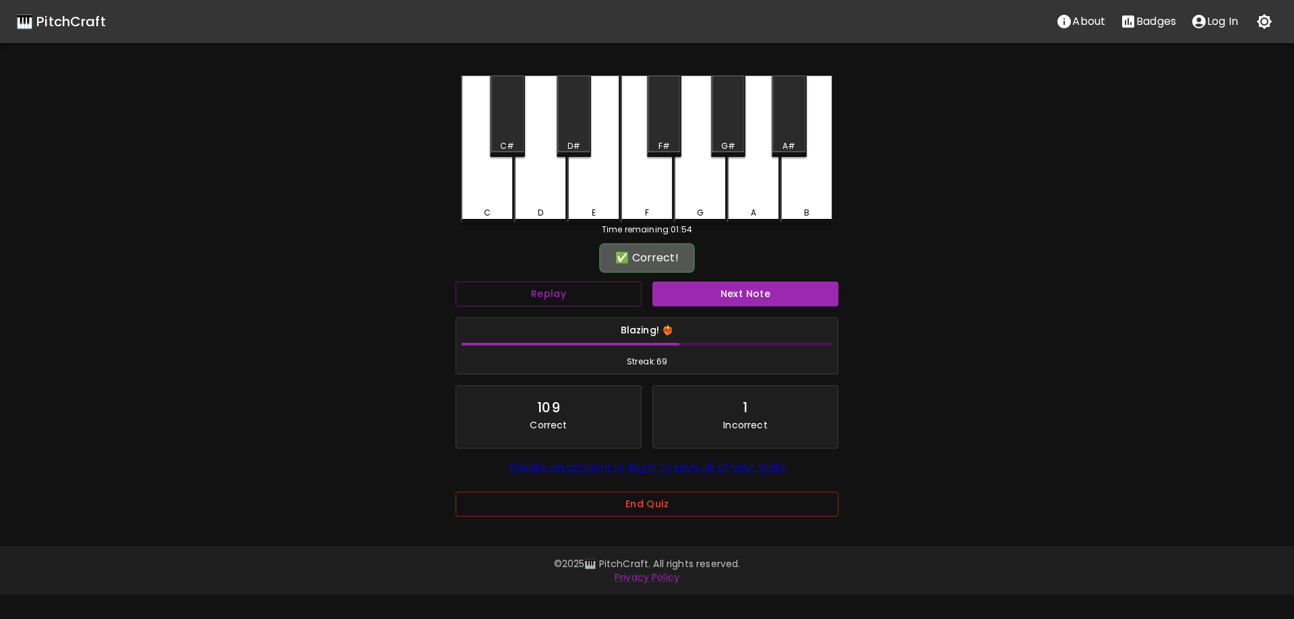
click at [708, 280] on div "Next Note" at bounding box center [745, 294] width 197 height 36
click at [714, 299] on button "Next Note" at bounding box center [745, 294] width 186 height 25
click at [567, 125] on div "D#" at bounding box center [574, 116] width 34 height 82
click at [676, 296] on button "Next Note" at bounding box center [745, 294] width 186 height 25
click at [772, 191] on div "A" at bounding box center [753, 149] width 53 height 148
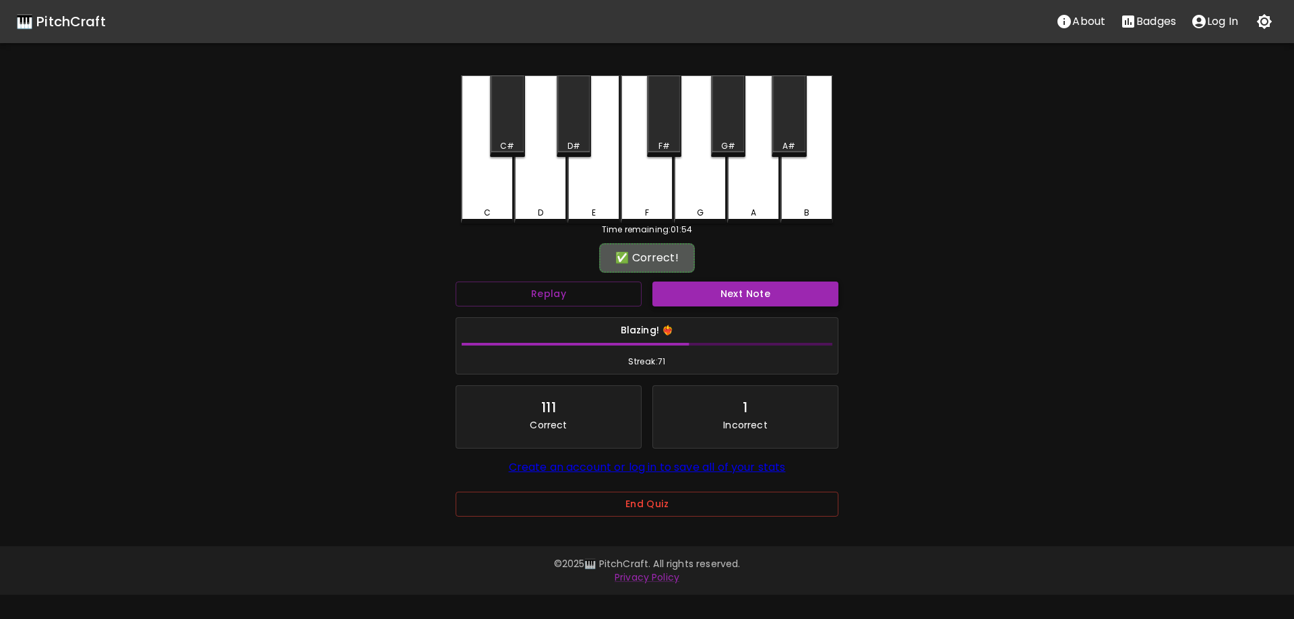
click at [704, 306] on button "Next Note" at bounding box center [745, 294] width 186 height 25
click at [646, 177] on div "F" at bounding box center [647, 149] width 53 height 148
click at [718, 288] on button "Next Note" at bounding box center [745, 294] width 186 height 25
click at [703, 190] on div "G" at bounding box center [700, 148] width 53 height 146
click at [697, 310] on div "Next Note" at bounding box center [745, 294] width 197 height 36
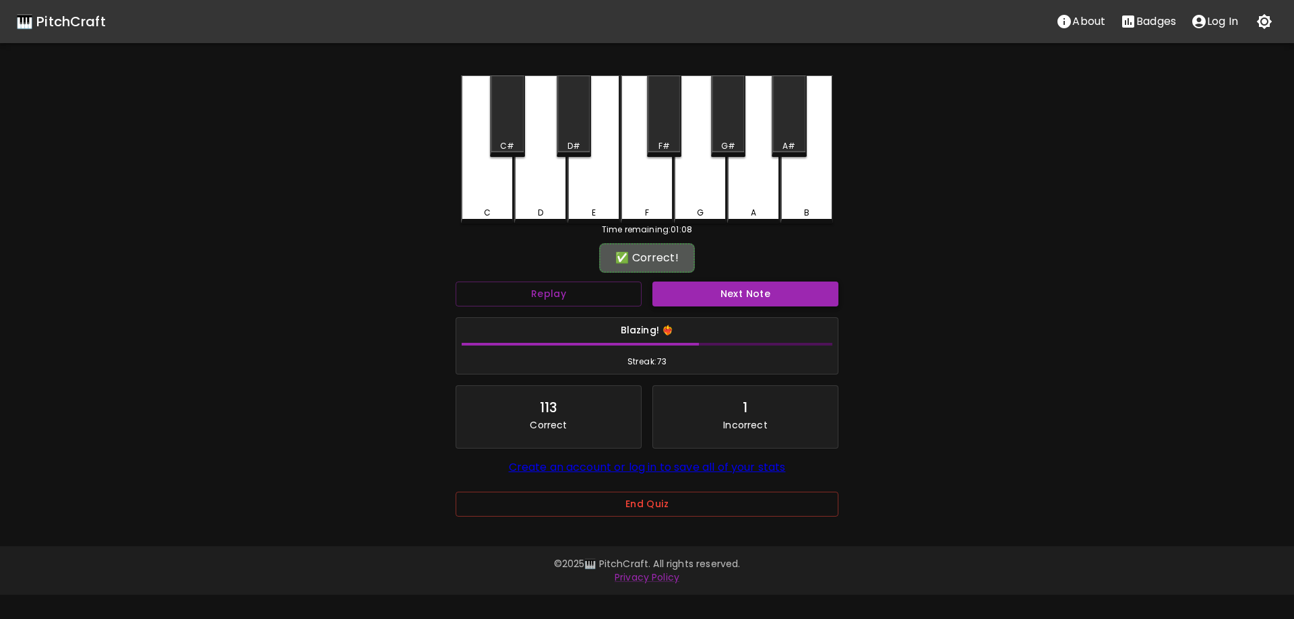
click at [691, 294] on button "Next Note" at bounding box center [745, 294] width 186 height 25
click at [665, 132] on div "F#" at bounding box center [664, 116] width 34 height 82
click at [702, 309] on div "Next Note" at bounding box center [745, 294] width 197 height 36
click at [691, 296] on button "Next Note" at bounding box center [745, 294] width 186 height 25
click at [591, 182] on div "E" at bounding box center [593, 149] width 53 height 148
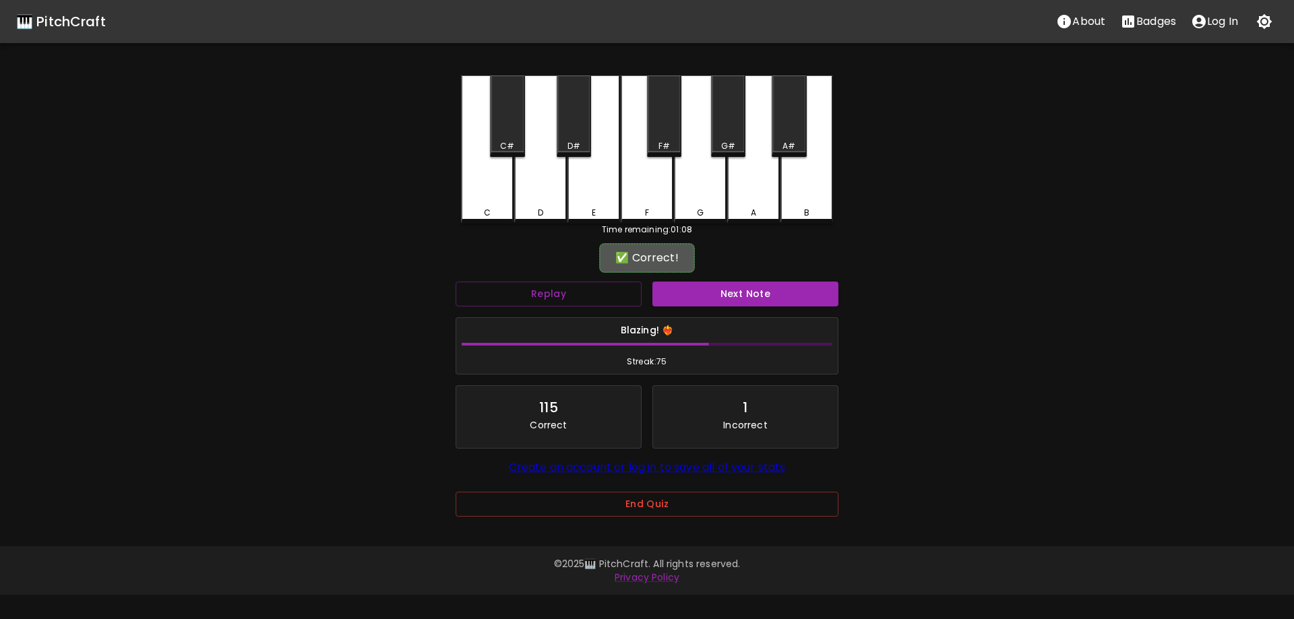
click at [703, 303] on button "Next Note" at bounding box center [745, 294] width 186 height 25
click at [603, 175] on div "E" at bounding box center [593, 149] width 53 height 148
click at [710, 290] on button "Next Note" at bounding box center [745, 294] width 186 height 25
click at [682, 198] on div "G" at bounding box center [700, 148] width 53 height 146
click at [712, 312] on div "Blazing! ❤️‍🔥 Streak: 77" at bounding box center [647, 346] width 394 height 69
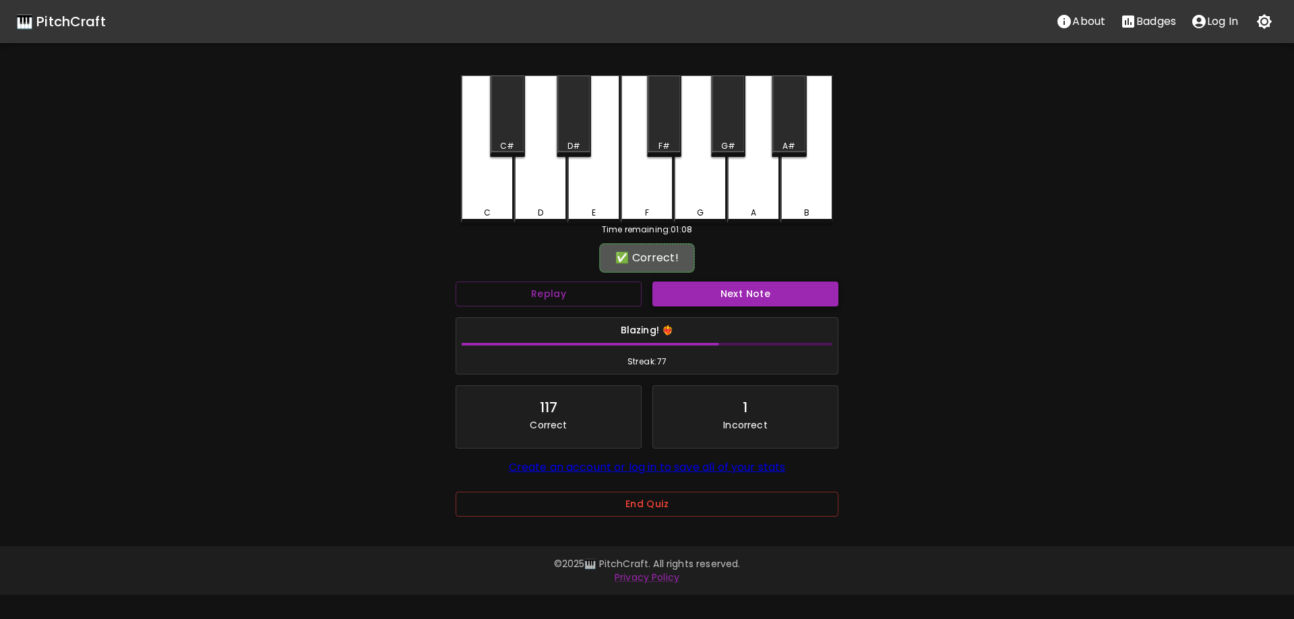
click at [706, 303] on button "Next Note" at bounding box center [745, 294] width 186 height 25
drag, startPoint x: 720, startPoint y: 210, endPoint x: 717, endPoint y: 217, distance: 8.1
click at [720, 210] on div "G" at bounding box center [700, 210] width 50 height 12
click at [716, 300] on button "Next Note" at bounding box center [745, 294] width 186 height 25
click at [607, 207] on div "E" at bounding box center [594, 213] width 50 height 12
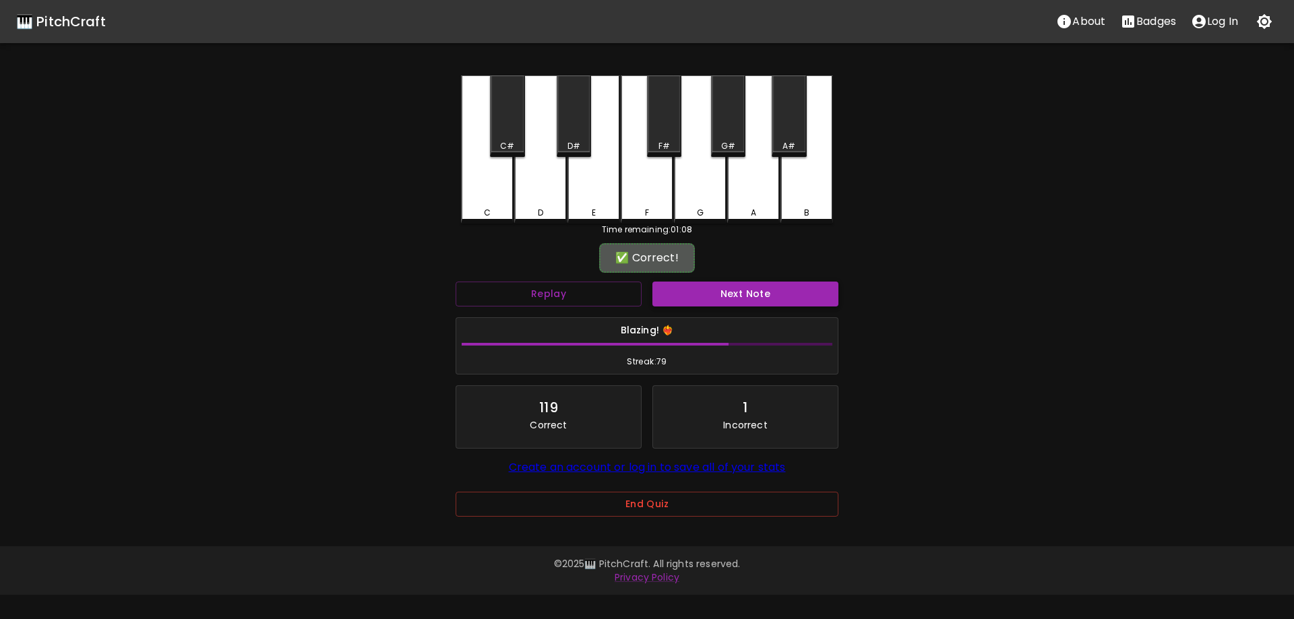
click at [694, 299] on button "Next Note" at bounding box center [745, 294] width 186 height 25
click at [579, 126] on div "D#" at bounding box center [574, 116] width 34 height 82
click at [672, 285] on button "Next Note" at bounding box center [745, 294] width 186 height 25
click at [571, 140] on div "D#" at bounding box center [573, 146] width 13 height 12
click at [667, 301] on button "Next Note" at bounding box center [745, 294] width 186 height 25
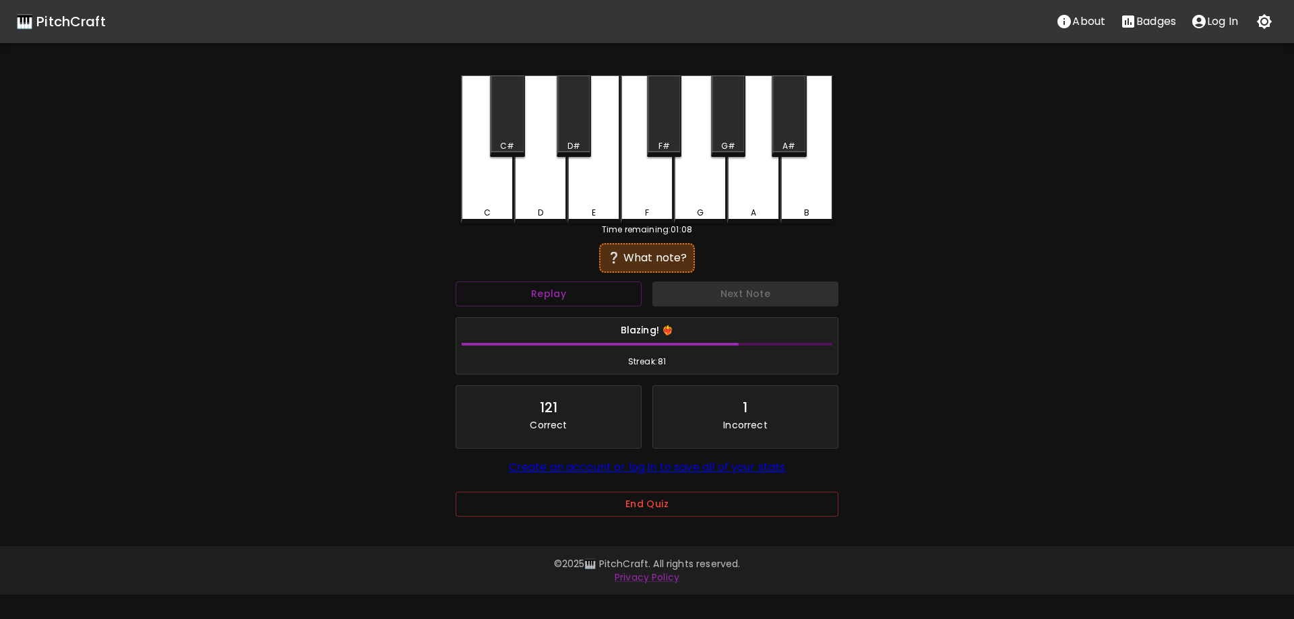
click at [491, 185] on div "C" at bounding box center [487, 149] width 53 height 148
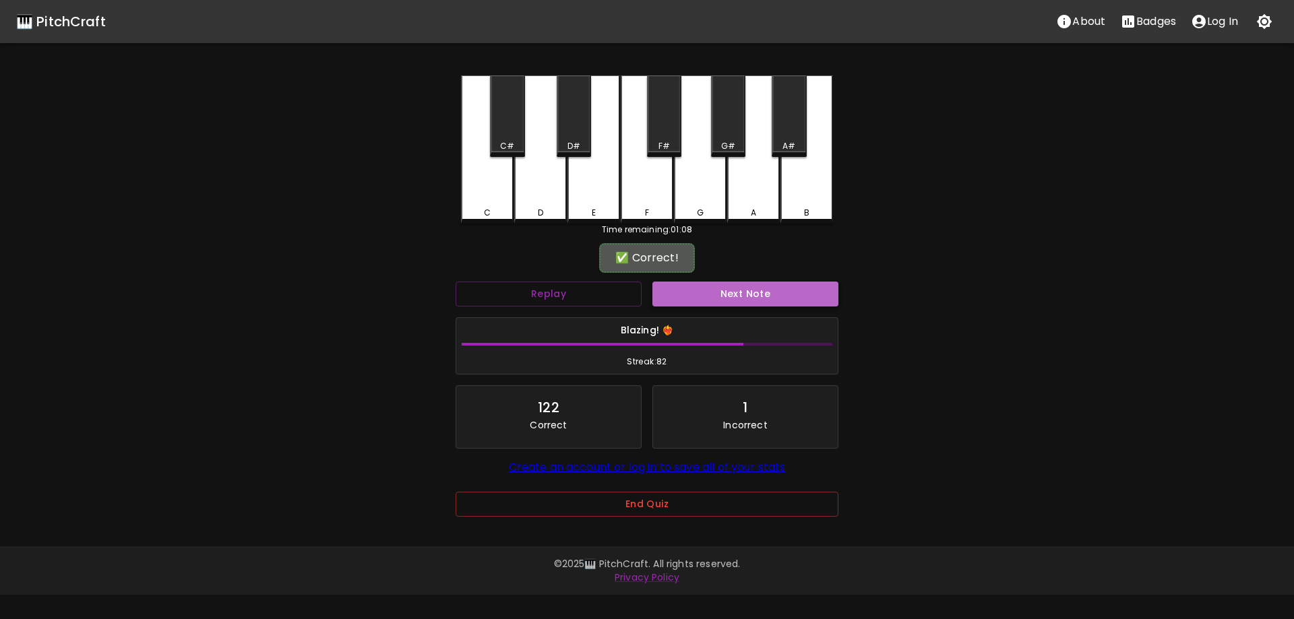
click at [696, 298] on button "Next Note" at bounding box center [745, 294] width 186 height 25
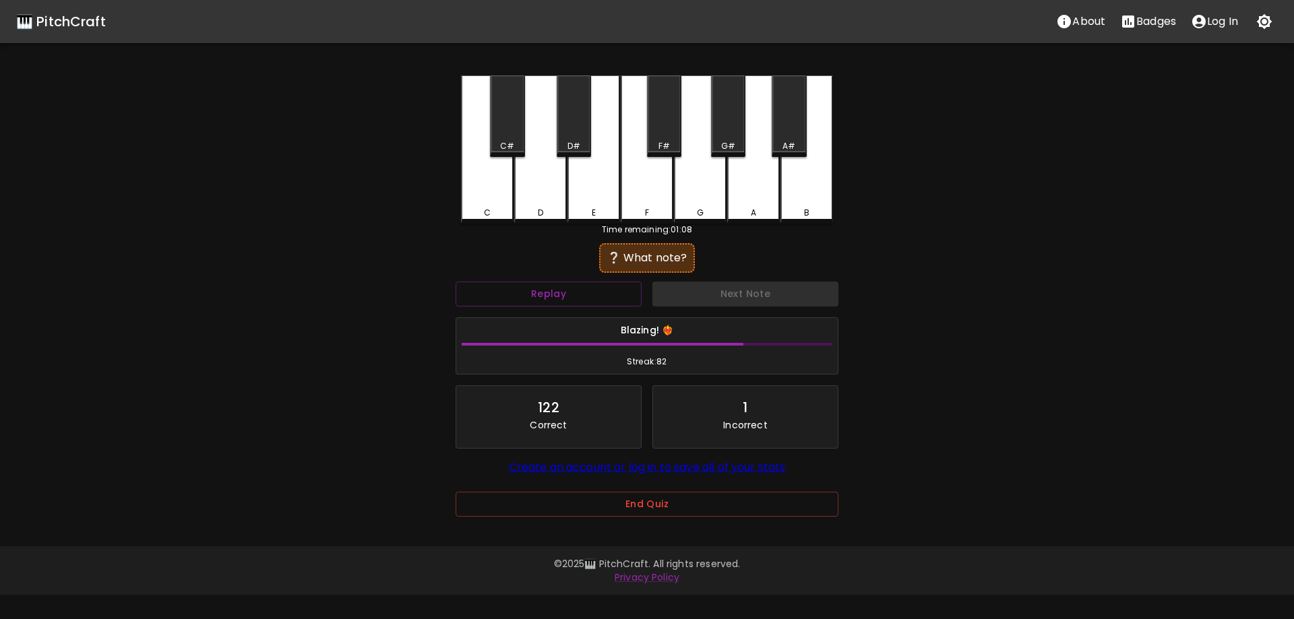
click at [724, 135] on div "G#" at bounding box center [728, 116] width 34 height 82
click at [686, 309] on div "Next Note" at bounding box center [745, 294] width 197 height 36
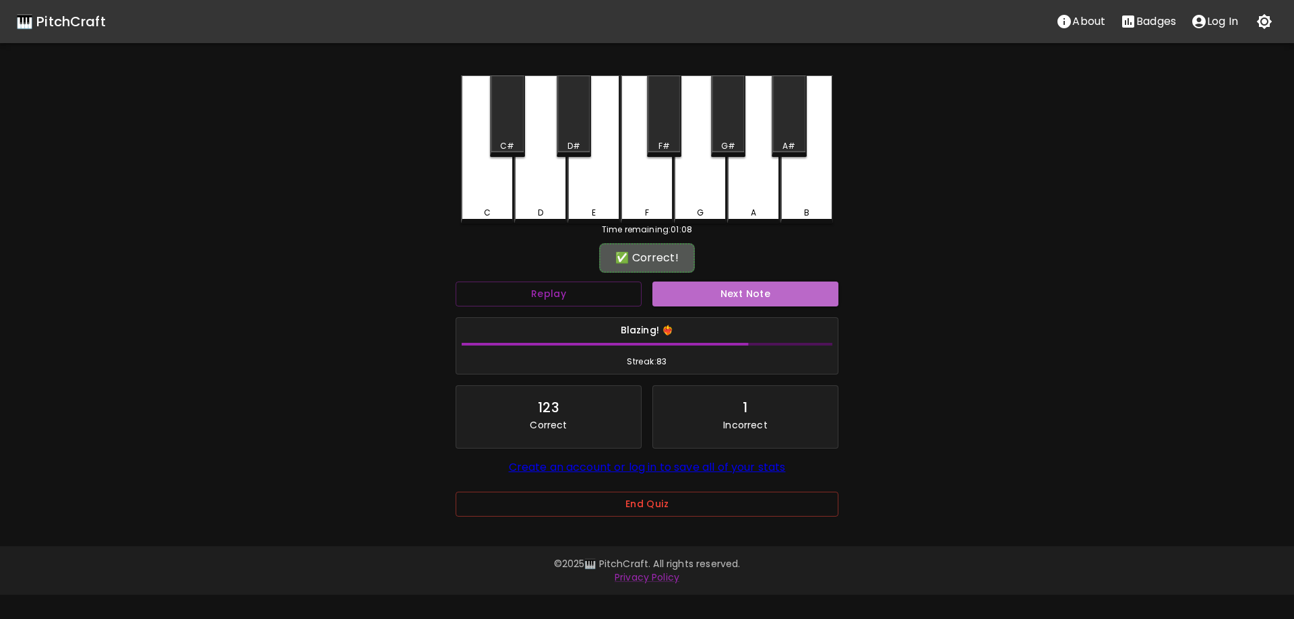
click at [683, 293] on button "Next Note" at bounding box center [745, 294] width 186 height 25
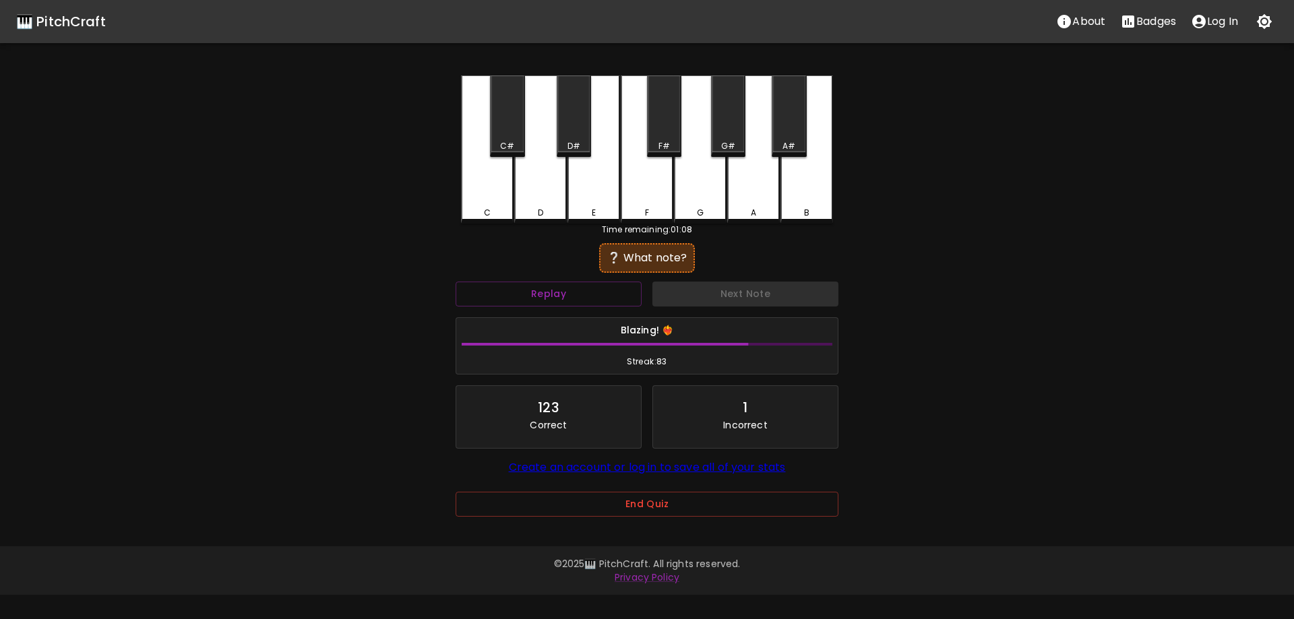
click at [760, 183] on div "A" at bounding box center [753, 149] width 53 height 148
click at [701, 272] on div "✅ Correct!" at bounding box center [647, 258] width 383 height 34
click at [705, 288] on button "Next Note" at bounding box center [745, 294] width 186 height 25
click at [660, 141] on div "F#" at bounding box center [663, 146] width 11 height 12
click at [659, 299] on button "Next Note" at bounding box center [745, 294] width 186 height 25
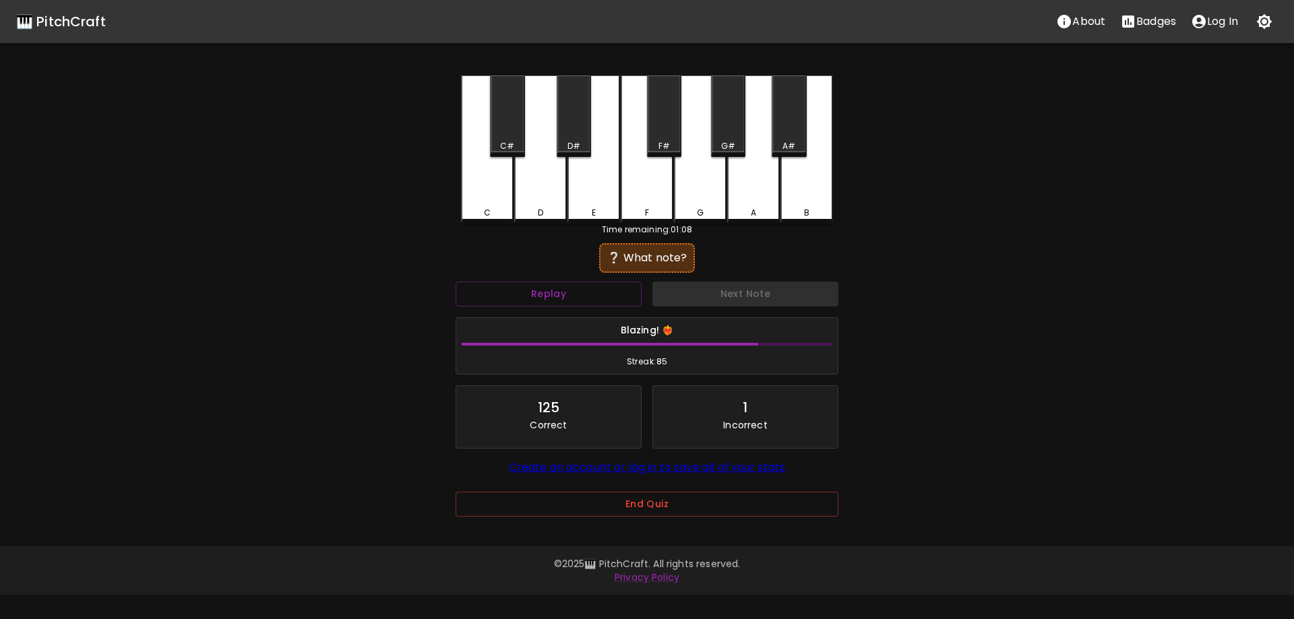
click at [574, 127] on div "D#" at bounding box center [574, 116] width 34 height 82
click at [699, 315] on div "Blazing! ❤️‍🔥 Streak: 86" at bounding box center [647, 346] width 394 height 69
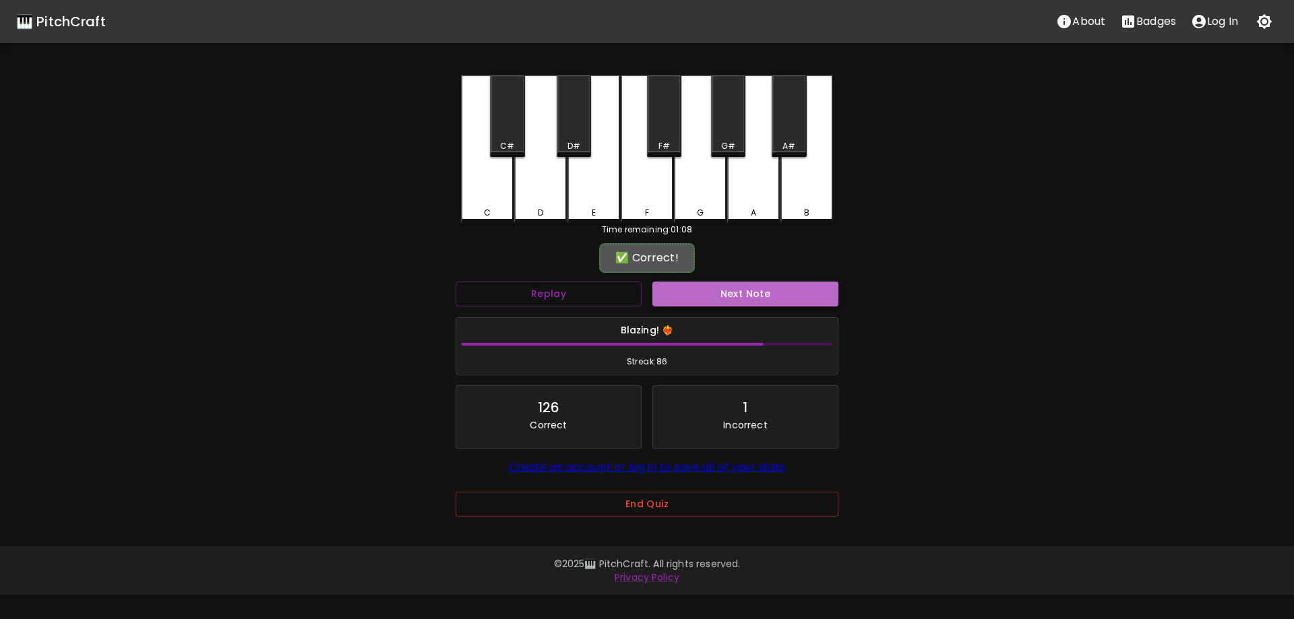
click at [688, 299] on button "Next Note" at bounding box center [745, 294] width 186 height 25
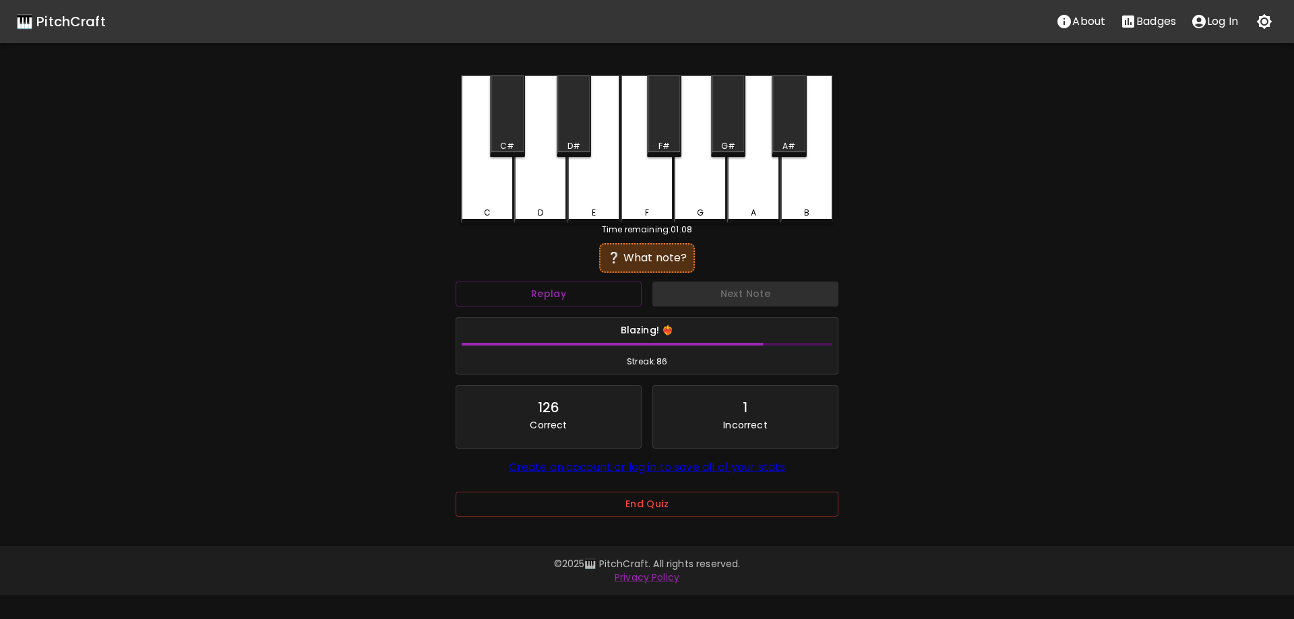
click at [812, 182] on div "B" at bounding box center [806, 149] width 53 height 148
click at [746, 301] on button "Next Note" at bounding box center [745, 294] width 186 height 25
click at [495, 199] on div "C" at bounding box center [487, 148] width 53 height 146
click at [751, 292] on button "Next Note" at bounding box center [745, 294] width 186 height 25
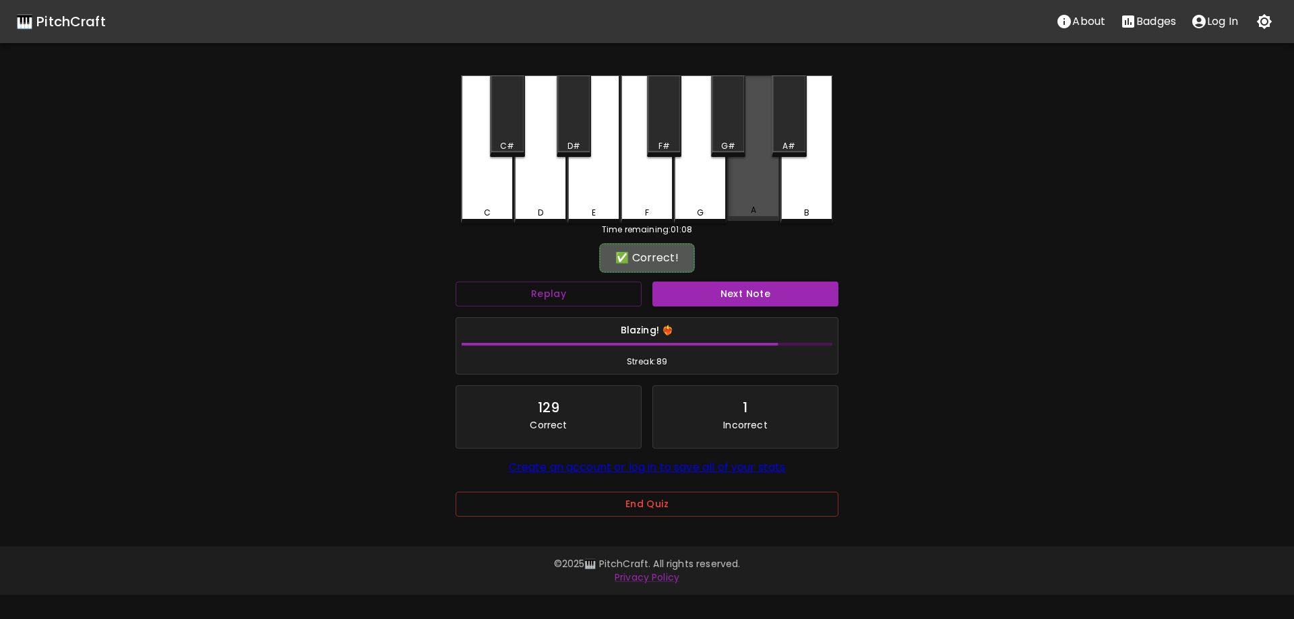
click at [761, 192] on div "A" at bounding box center [753, 148] width 53 height 146
click at [767, 275] on div "✅ Correct! Replay Next Note Blazing! ❤️‍🔥 Streak: 89 129 Correct 1 Incorrect Cr…" at bounding box center [647, 394] width 383 height 294
click at [766, 290] on button "Next Note" at bounding box center [745, 294] width 186 height 25
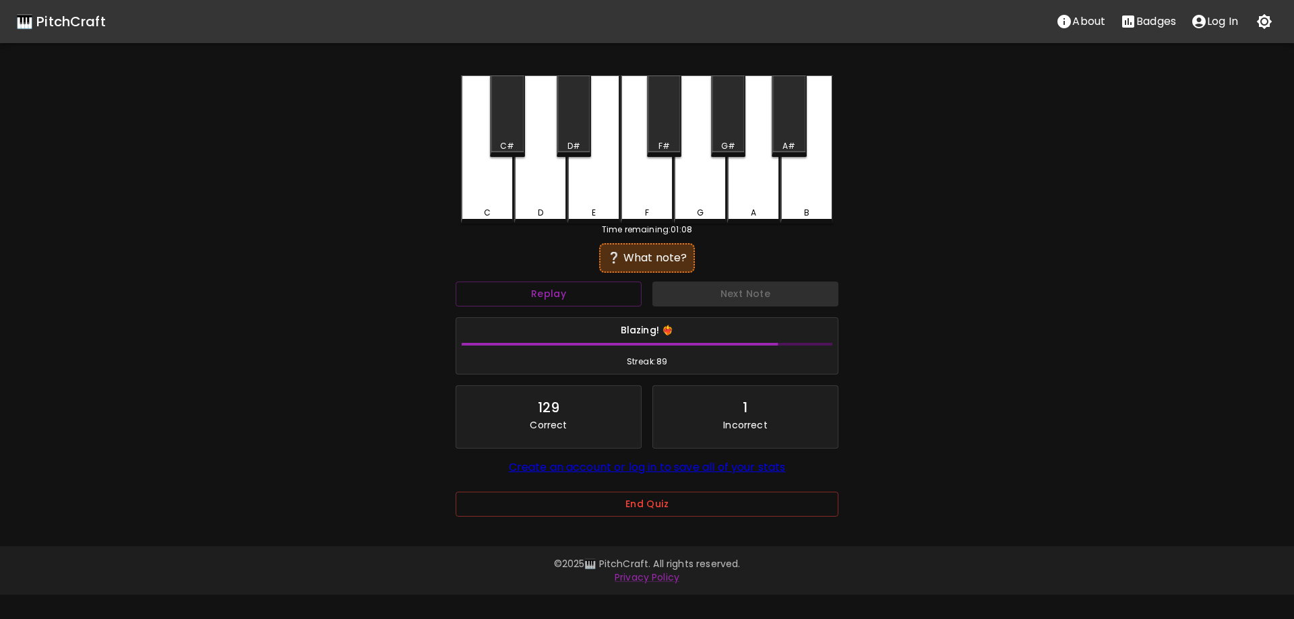
click at [757, 177] on div "A" at bounding box center [753, 149] width 53 height 148
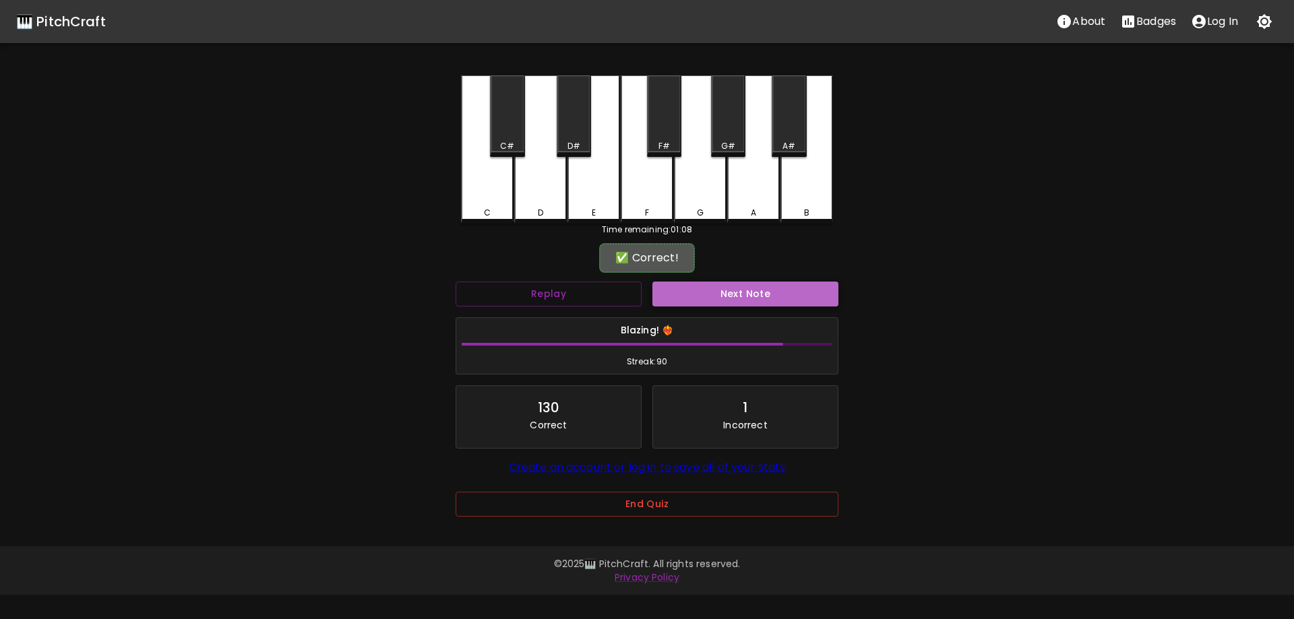
click at [771, 288] on button "Next Note" at bounding box center [745, 294] width 186 height 25
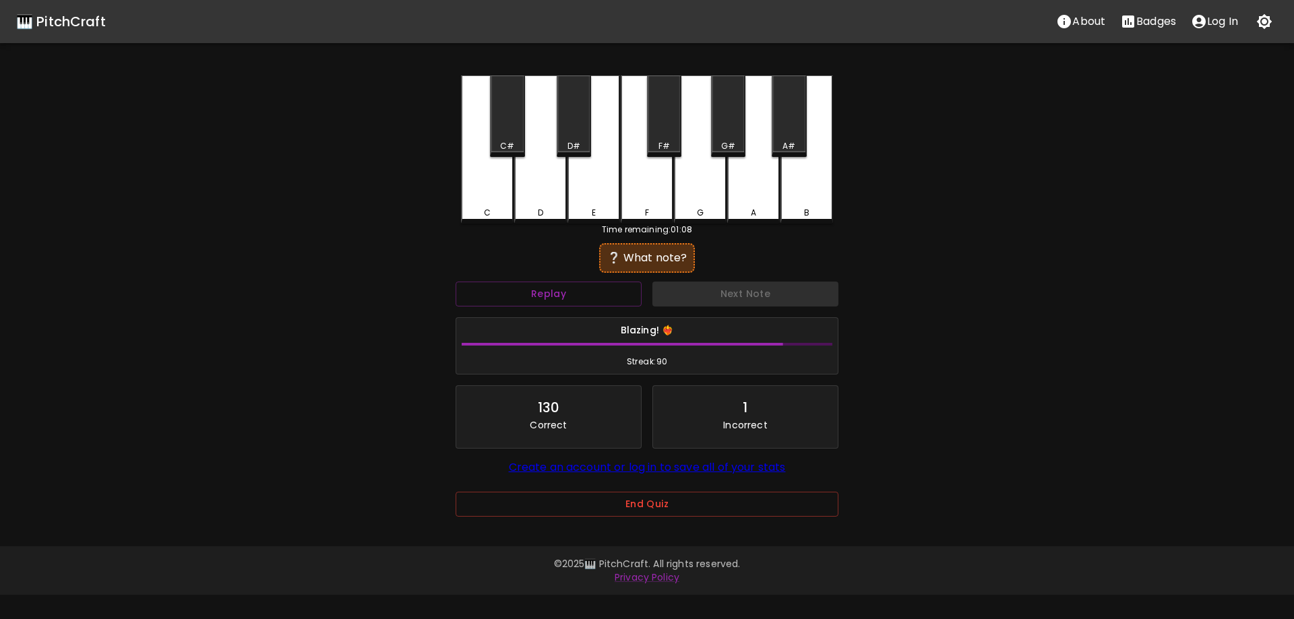
click at [499, 139] on div "C#" at bounding box center [507, 116] width 34 height 82
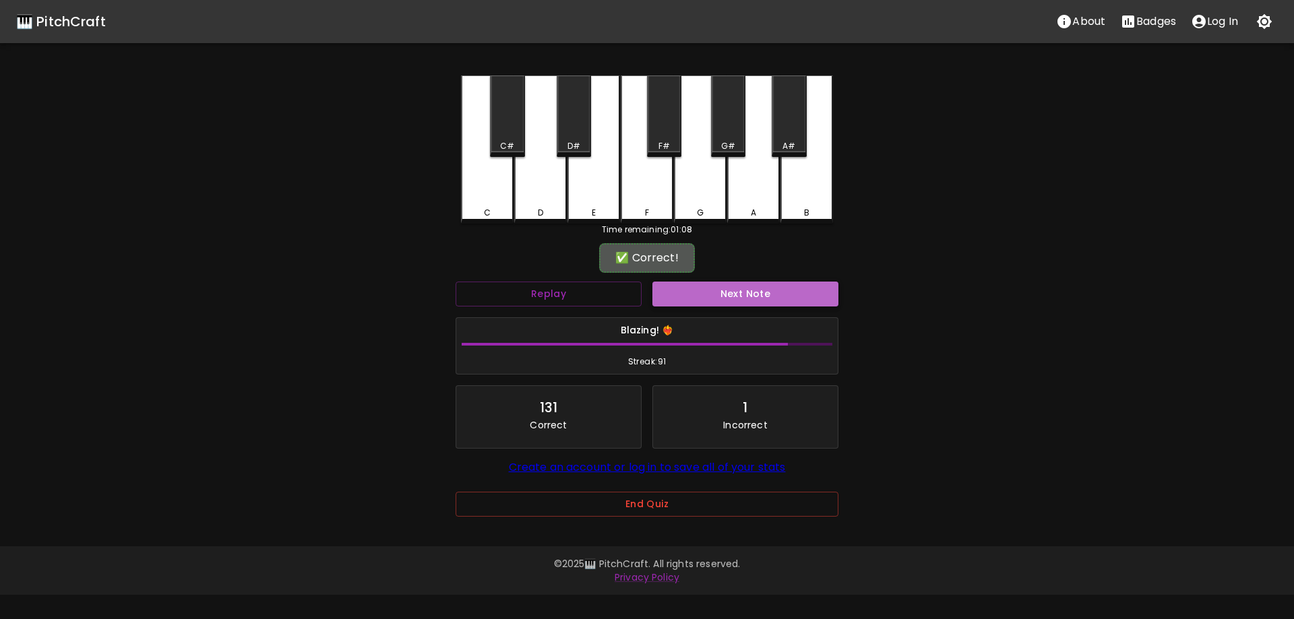
click at [741, 293] on button "Next Note" at bounding box center [745, 294] width 186 height 25
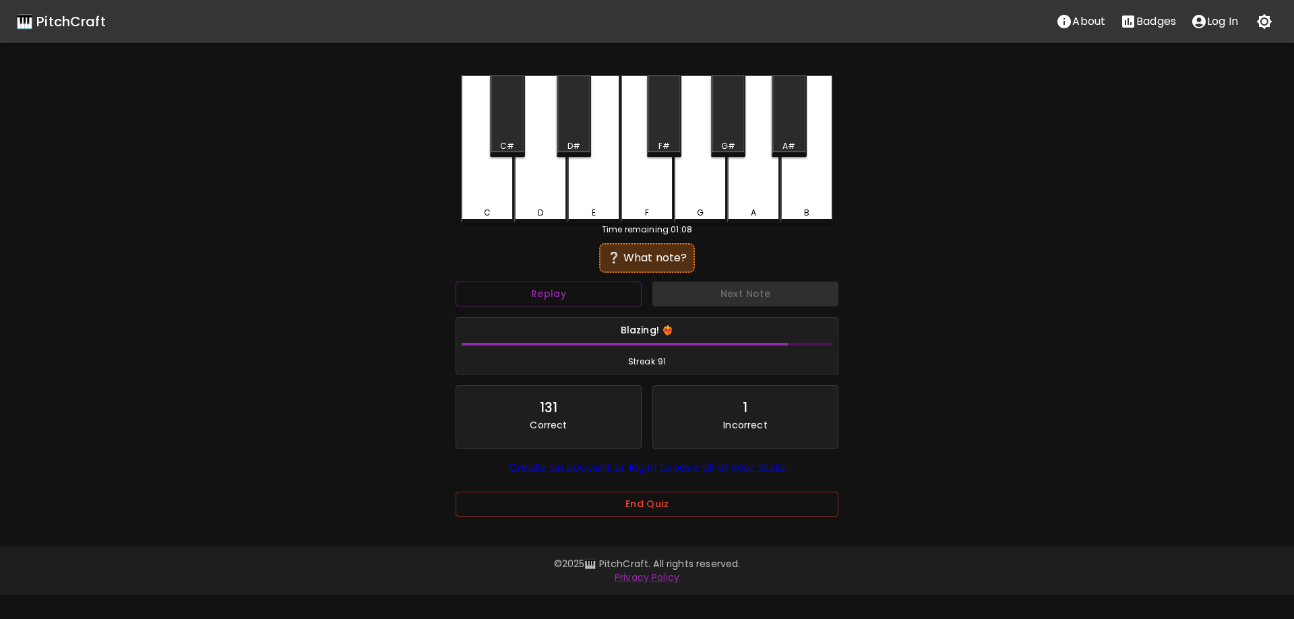
click at [535, 190] on div "D" at bounding box center [540, 149] width 53 height 148
click at [769, 291] on button "Next Note" at bounding box center [745, 294] width 186 height 25
click at [499, 188] on div "C" at bounding box center [487, 149] width 53 height 148
click at [768, 308] on div "Next Note" at bounding box center [745, 294] width 197 height 36
click at [760, 293] on button "Next Note" at bounding box center [745, 294] width 186 height 25
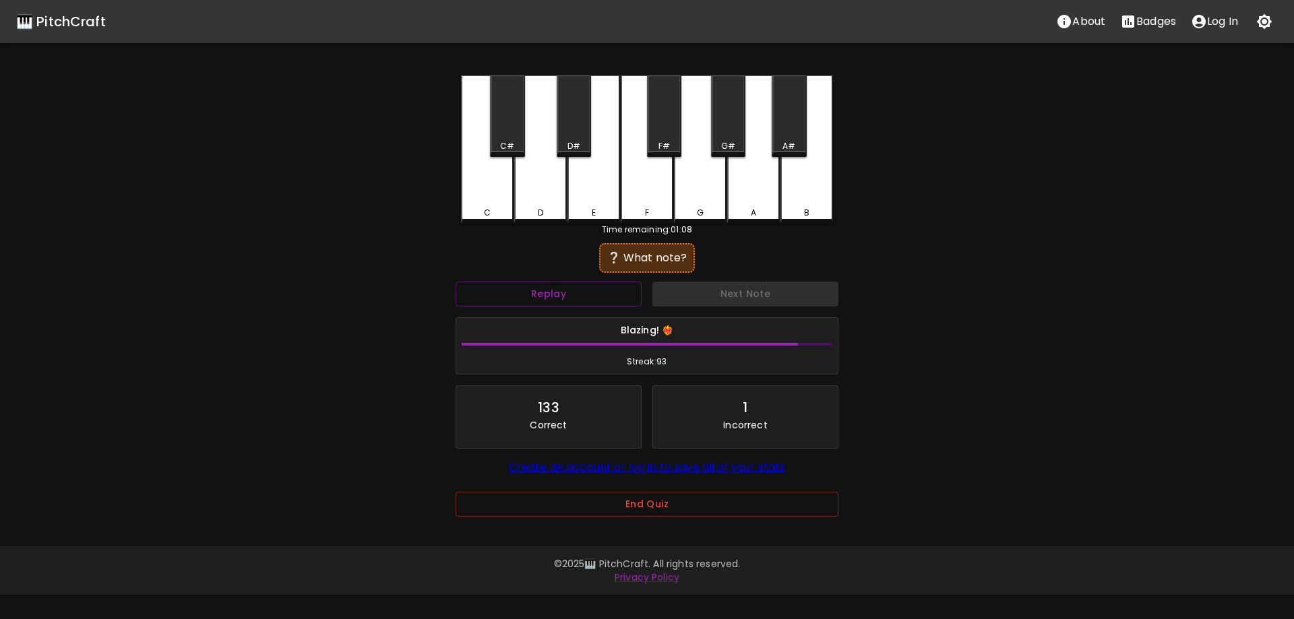
click at [572, 127] on div "D#" at bounding box center [574, 116] width 34 height 82
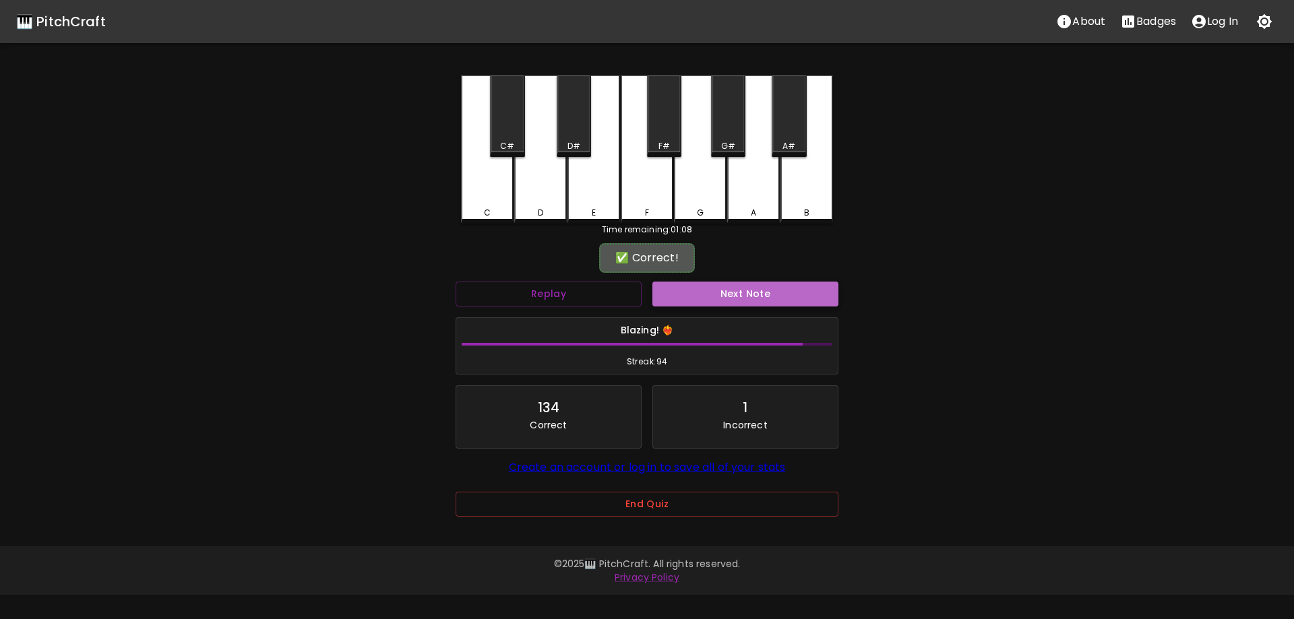
click at [734, 291] on button "Next Note" at bounding box center [745, 294] width 186 height 25
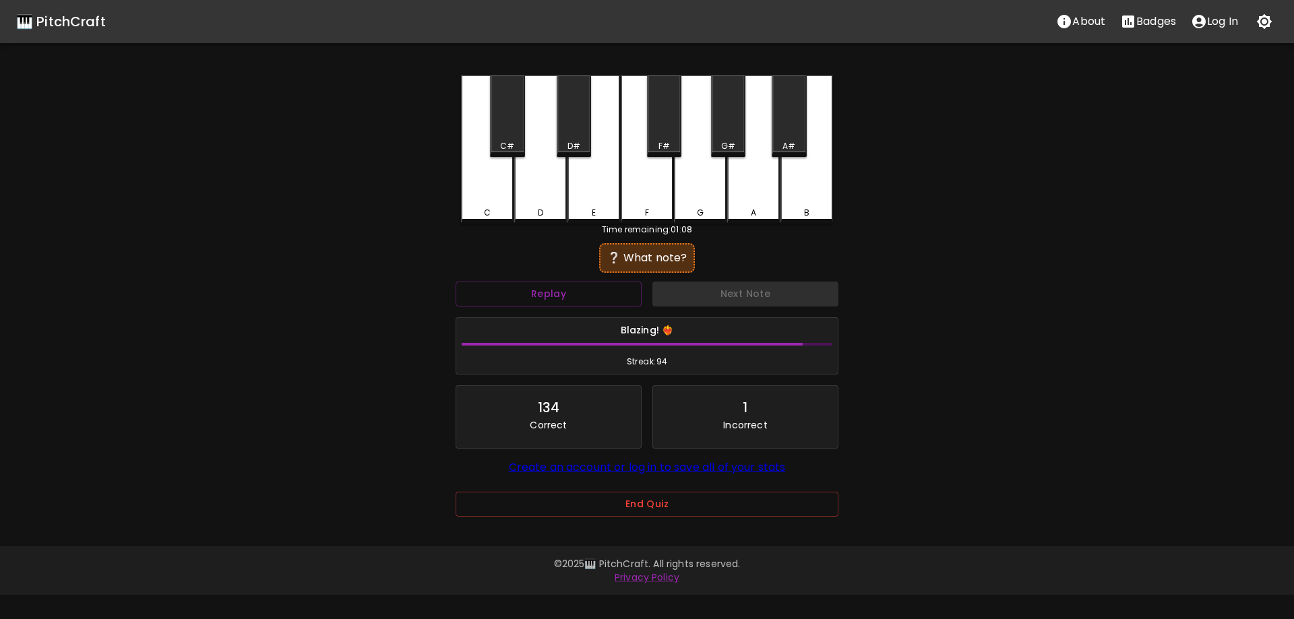
click at [574, 130] on div "D#" at bounding box center [574, 116] width 34 height 82
click at [719, 285] on button "Next Note" at bounding box center [745, 294] width 186 height 25
click at [695, 192] on div "G" at bounding box center [700, 149] width 53 height 148
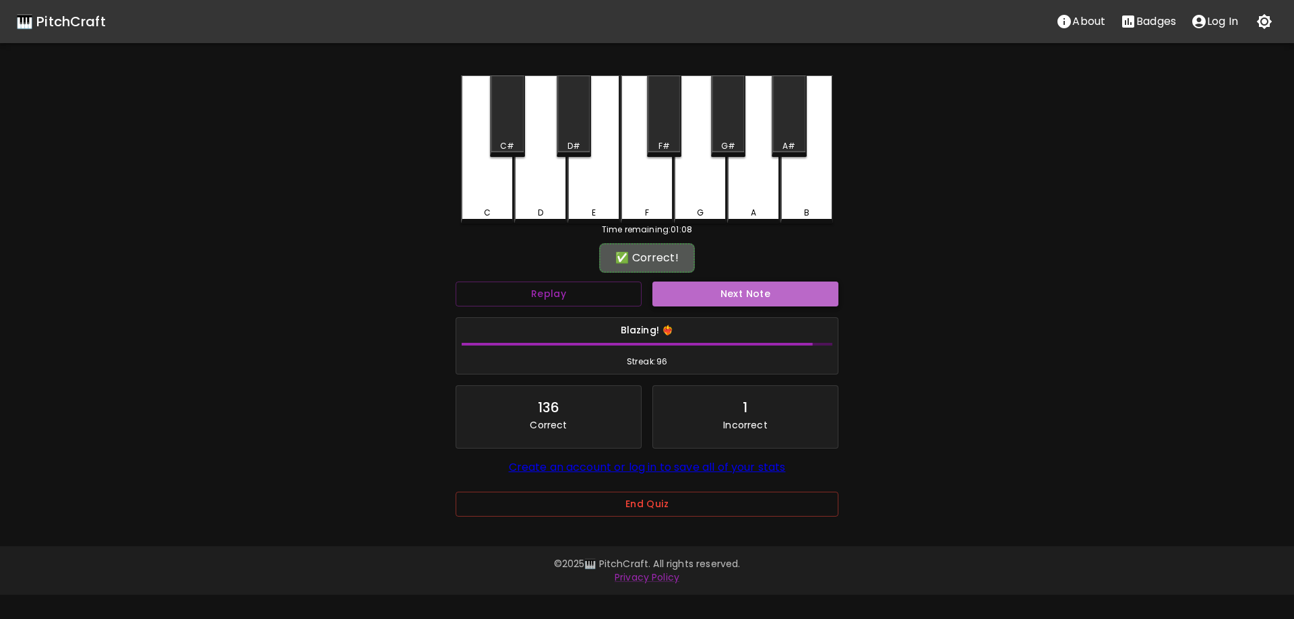
click at [732, 287] on button "Next Note" at bounding box center [745, 294] width 186 height 25
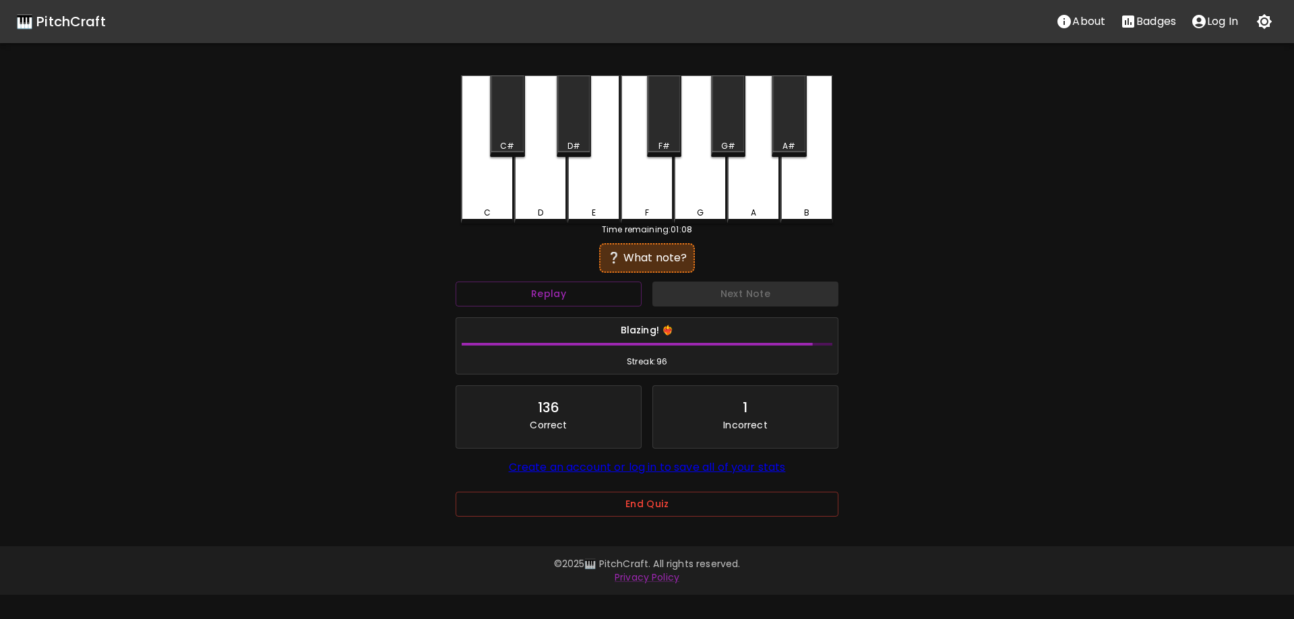
drag, startPoint x: 737, startPoint y: 195, endPoint x: 748, endPoint y: 214, distance: 21.7
click at [739, 195] on div "A" at bounding box center [753, 149] width 53 height 148
click at [747, 290] on button "Next Note" at bounding box center [745, 294] width 186 height 25
click at [759, 184] on div "A" at bounding box center [753, 149] width 53 height 148
click at [743, 306] on button "Next Note" at bounding box center [745, 294] width 186 height 25
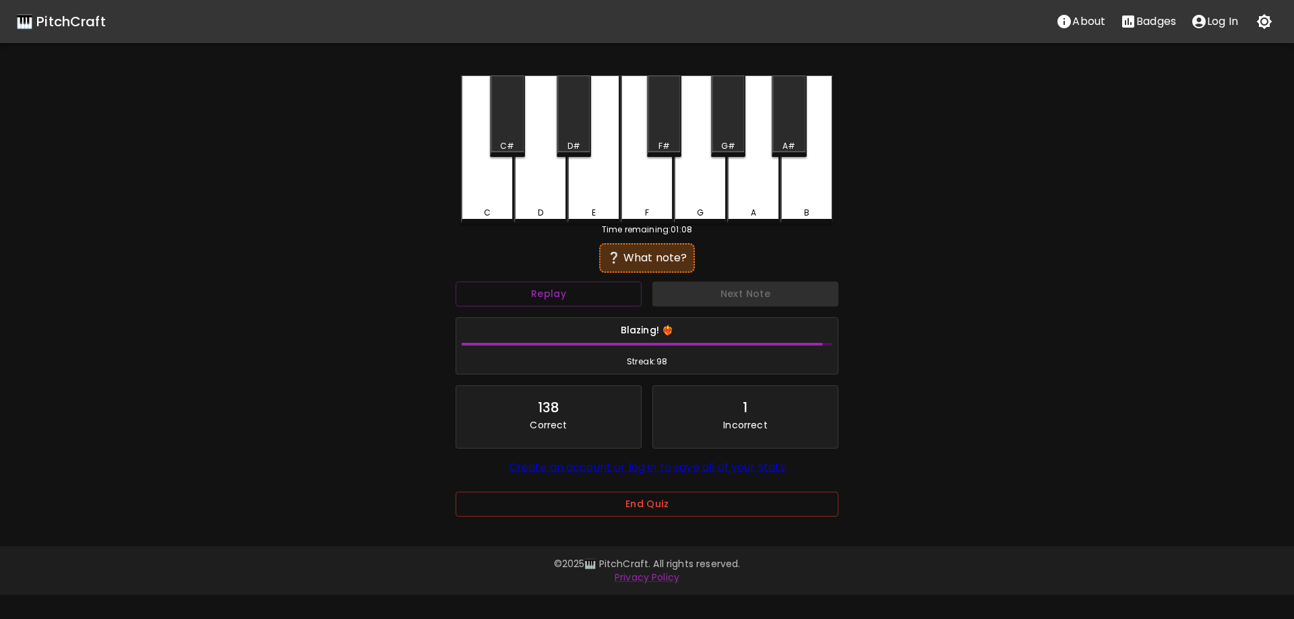
drag, startPoint x: 707, startPoint y: 199, endPoint x: 716, endPoint y: 270, distance: 71.3
click at [706, 199] on div "G" at bounding box center [700, 149] width 53 height 148
click at [720, 288] on button "Next Note" at bounding box center [745, 294] width 186 height 25
click at [794, 208] on div "B" at bounding box center [807, 213] width 50 height 12
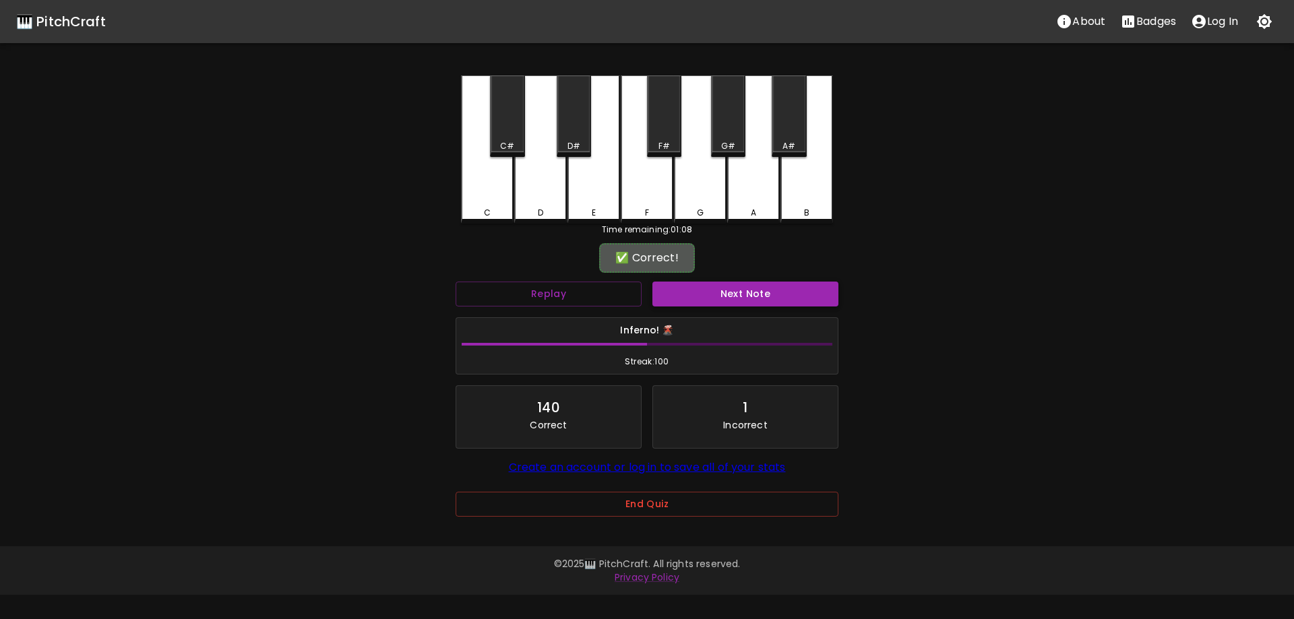
click at [756, 284] on button "Next Note" at bounding box center [745, 294] width 186 height 25
click at [579, 135] on div "D#" at bounding box center [574, 116] width 34 height 82
click at [688, 297] on button "Next Note" at bounding box center [745, 294] width 186 height 25
click at [503, 179] on div "C" at bounding box center [487, 149] width 53 height 148
click at [710, 294] on button "Next Note" at bounding box center [745, 294] width 186 height 25
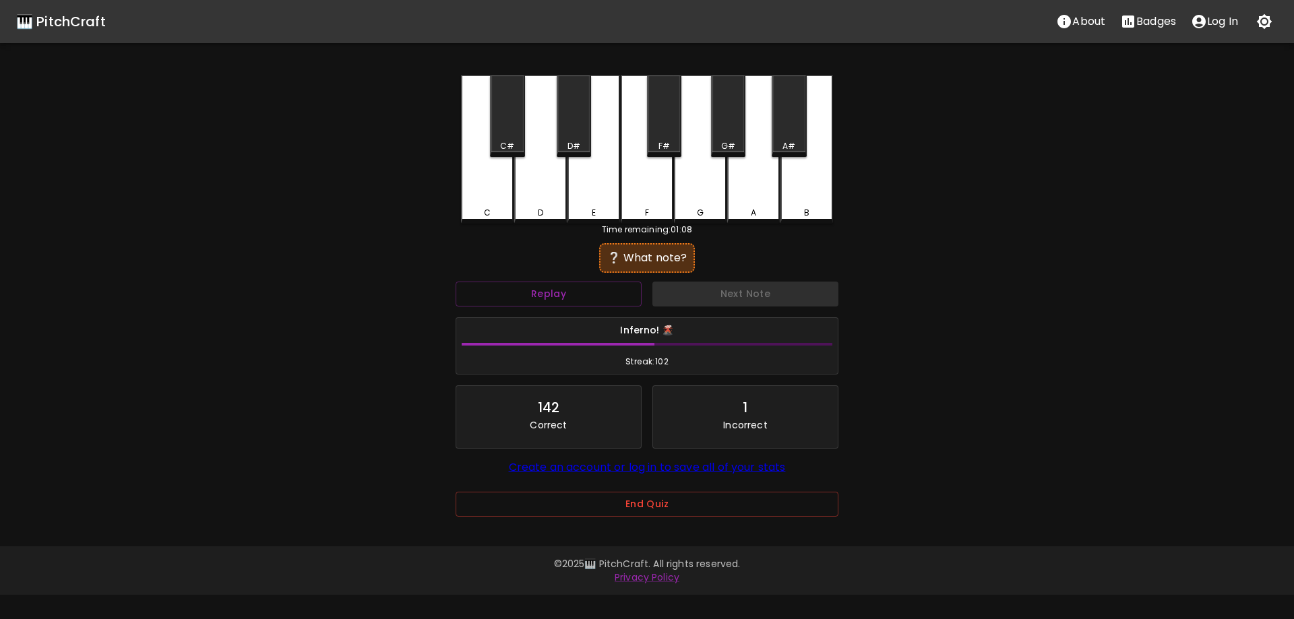
click at [499, 129] on div "C#" at bounding box center [507, 116] width 34 height 82
click at [714, 296] on button "Next Note" at bounding box center [745, 294] width 186 height 25
click at [547, 185] on div "D" at bounding box center [540, 149] width 53 height 148
click at [739, 298] on button "Next Note" at bounding box center [745, 294] width 186 height 25
click at [811, 170] on div "B" at bounding box center [806, 149] width 53 height 148
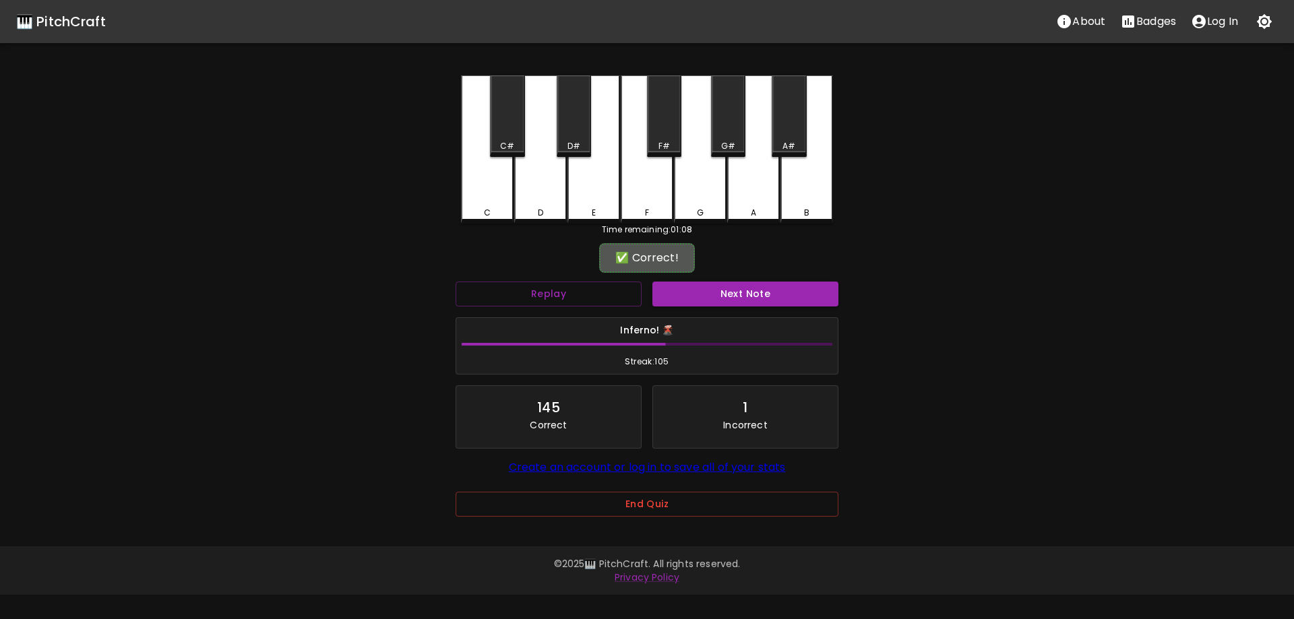
click at [779, 302] on button "Next Note" at bounding box center [745, 294] width 186 height 25
click at [506, 140] on div "C#" at bounding box center [507, 146] width 14 height 12
click at [712, 292] on button "Next Note" at bounding box center [745, 294] width 186 height 25
click at [681, 197] on div "G" at bounding box center [700, 149] width 53 height 148
click at [691, 303] on button "Next Note" at bounding box center [745, 294] width 186 height 25
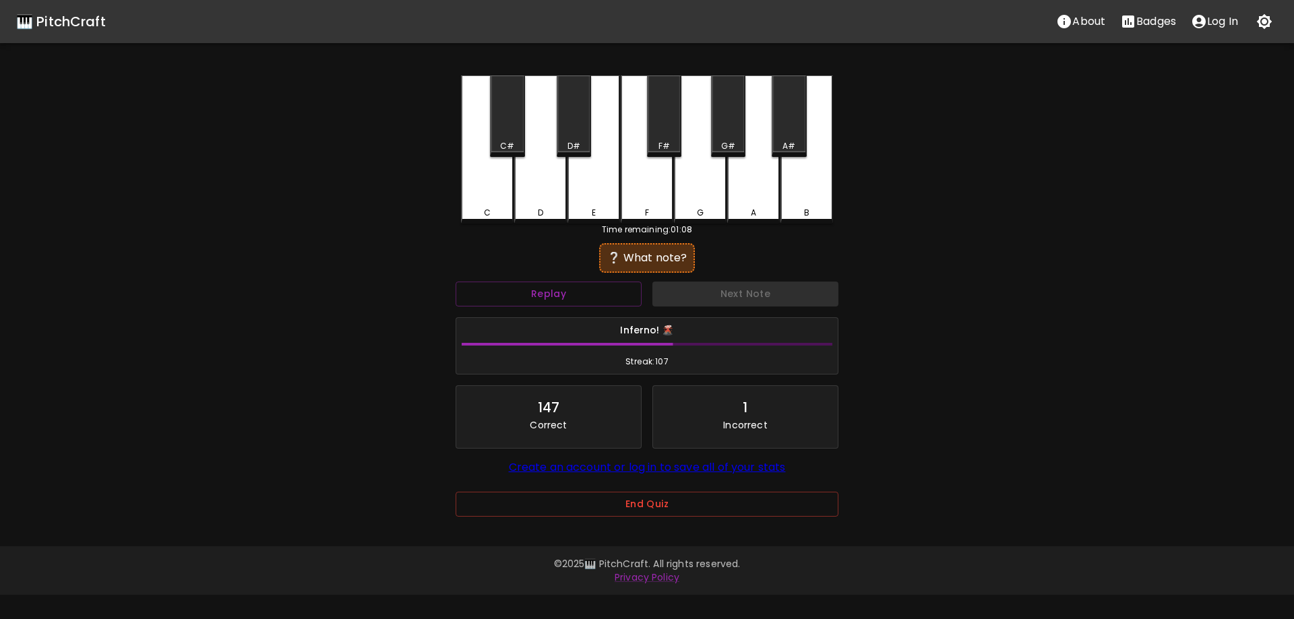
click at [652, 168] on div "F" at bounding box center [647, 149] width 53 height 148
click at [735, 307] on div "Next Note" at bounding box center [745, 294] width 197 height 36
click at [721, 293] on button "Next Note" at bounding box center [745, 294] width 186 height 25
click at [538, 187] on div "D" at bounding box center [540, 149] width 53 height 148
click at [681, 282] on button "Next Note" at bounding box center [745, 294] width 186 height 25
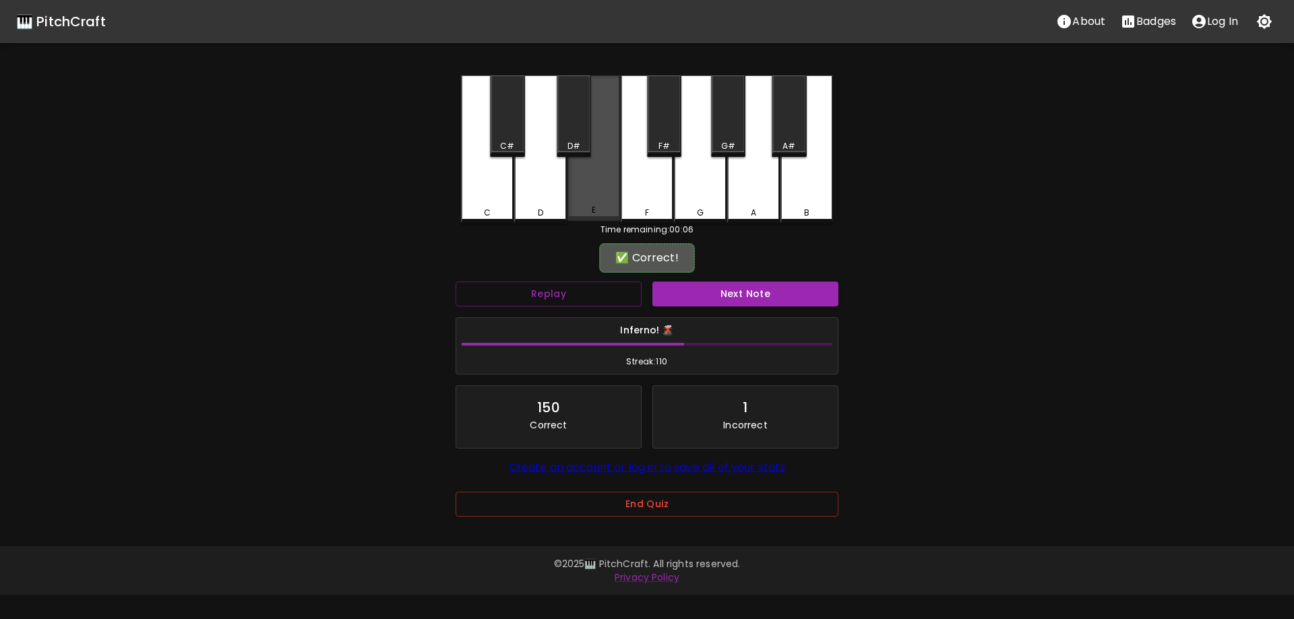
click at [594, 178] on div "E" at bounding box center [593, 148] width 53 height 146
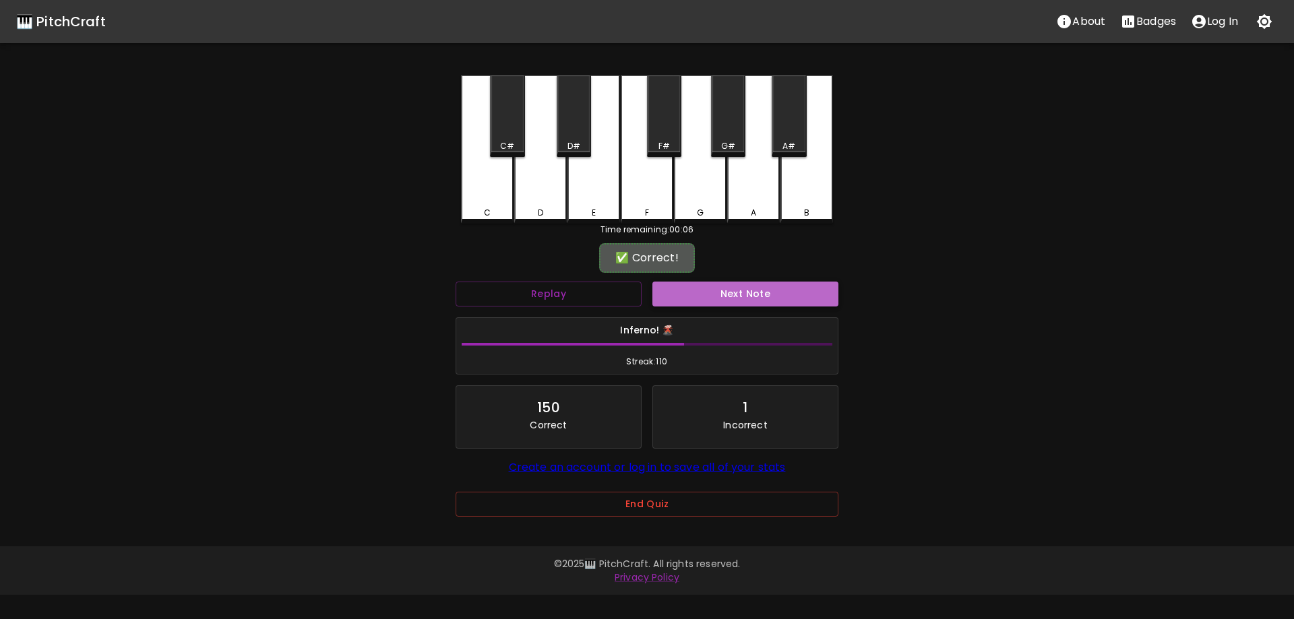
click at [734, 296] on button "Next Note" at bounding box center [745, 294] width 186 height 25
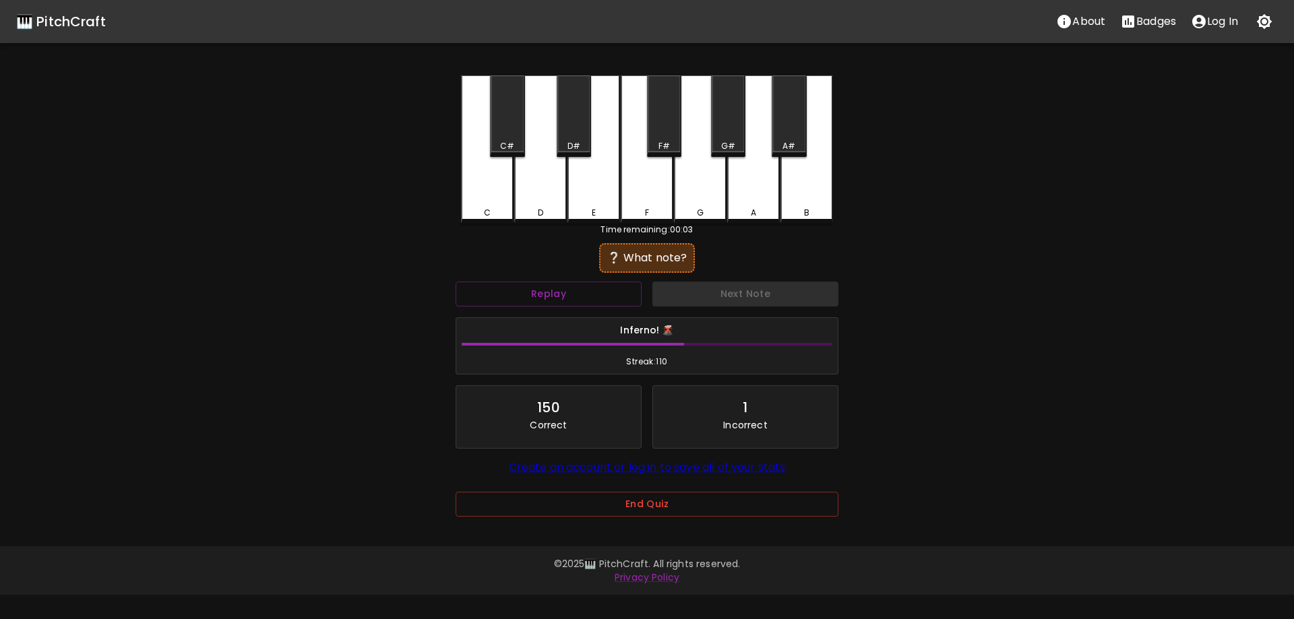
click at [784, 139] on div "A#" at bounding box center [789, 116] width 34 height 82
click at [726, 137] on div "G#" at bounding box center [728, 116] width 34 height 82
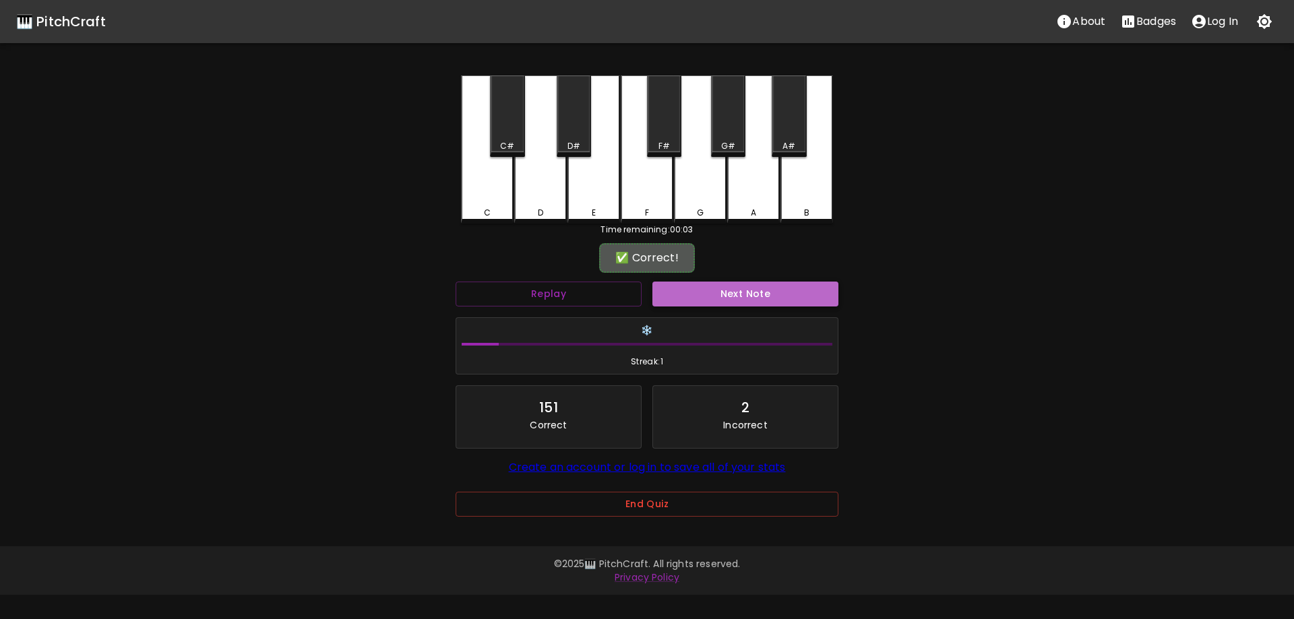
click at [705, 291] on button "Next Note" at bounding box center [745, 294] width 186 height 25
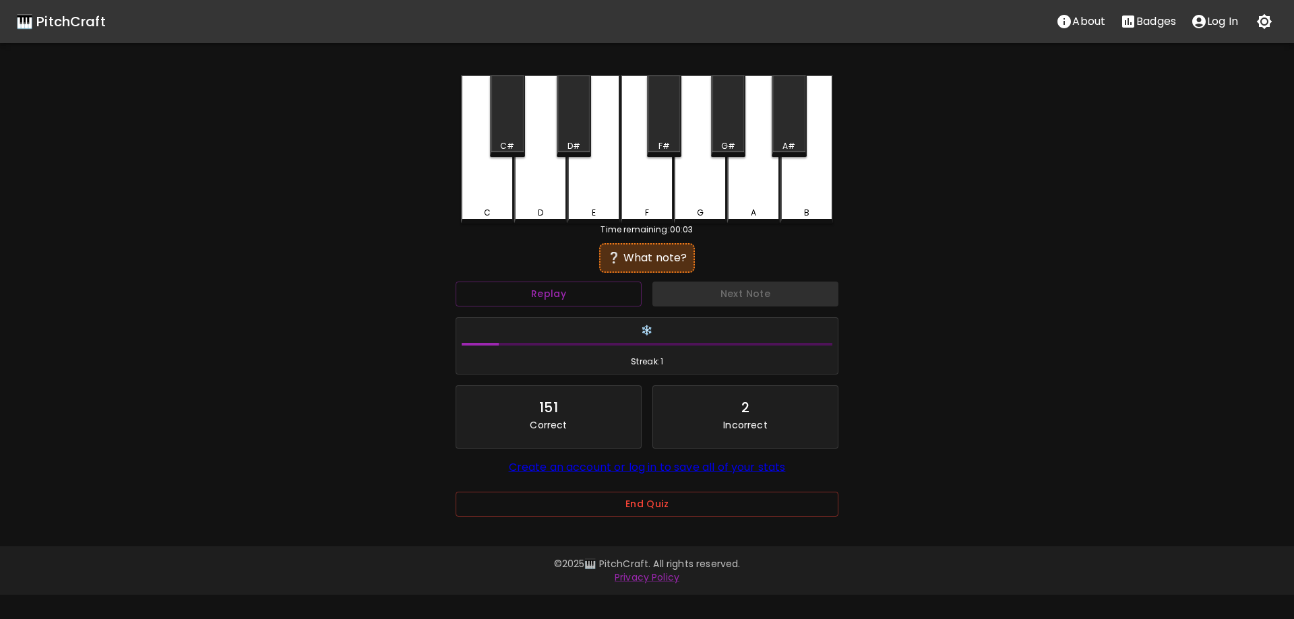
click at [792, 123] on div "A#" at bounding box center [789, 116] width 34 height 82
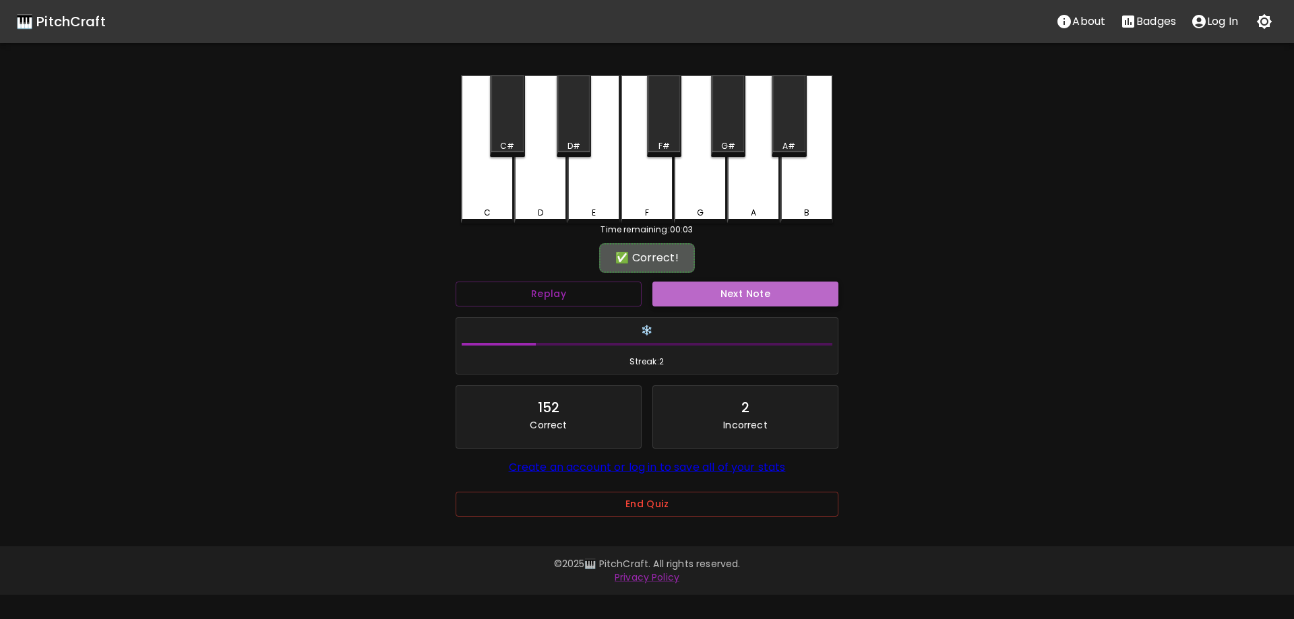
click at [724, 286] on button "Next Note" at bounding box center [745, 294] width 186 height 25
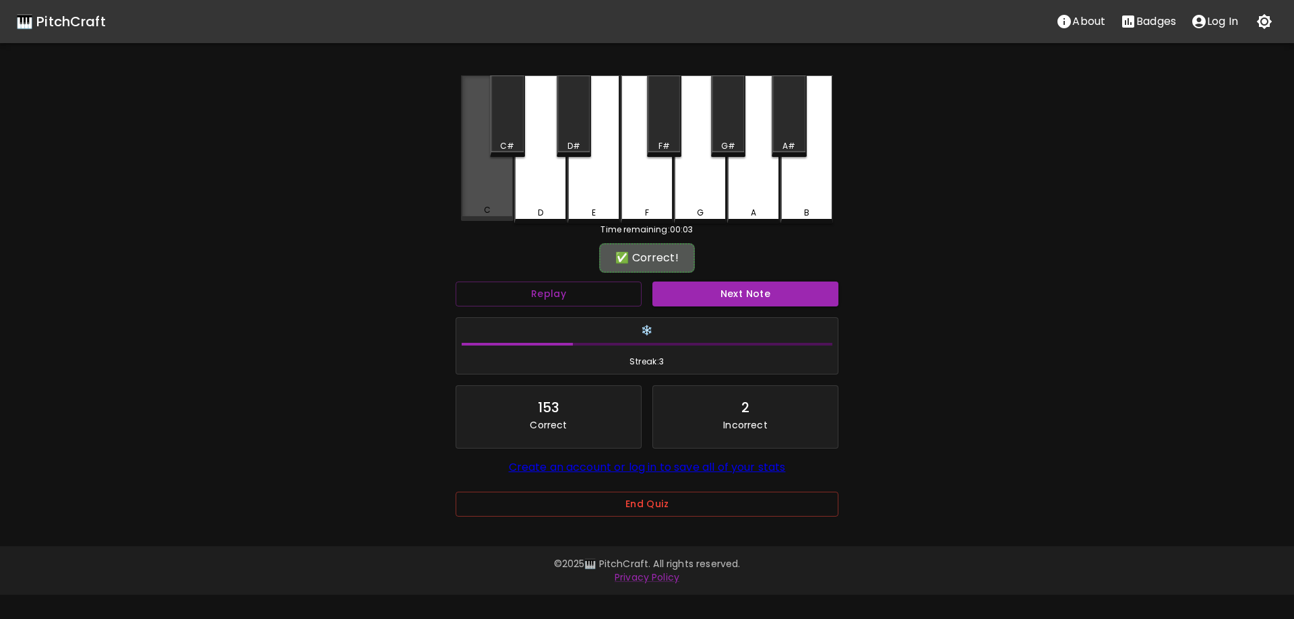
click at [501, 184] on div "C" at bounding box center [487, 148] width 53 height 146
click at [726, 313] on div "❄️ Streak: 3" at bounding box center [647, 346] width 394 height 69
click at [718, 297] on button "Next Note" at bounding box center [745, 294] width 186 height 25
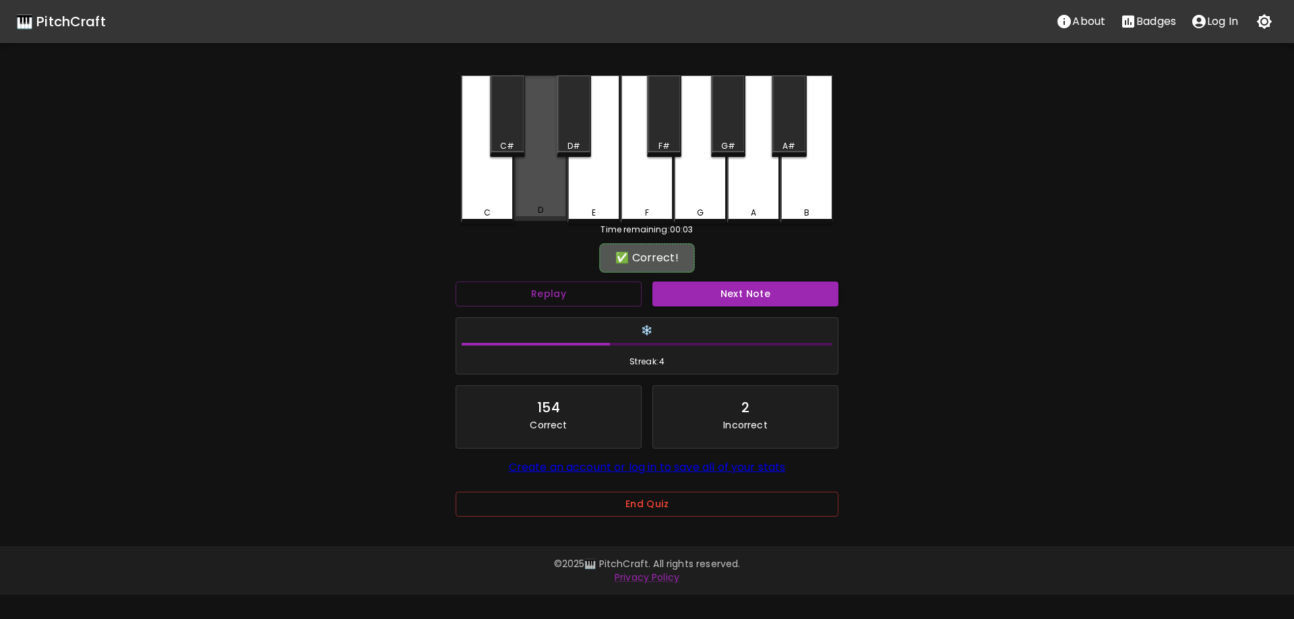
click at [549, 180] on div "D" at bounding box center [540, 148] width 53 height 146
click at [737, 299] on button "Next Note" at bounding box center [745, 294] width 186 height 25
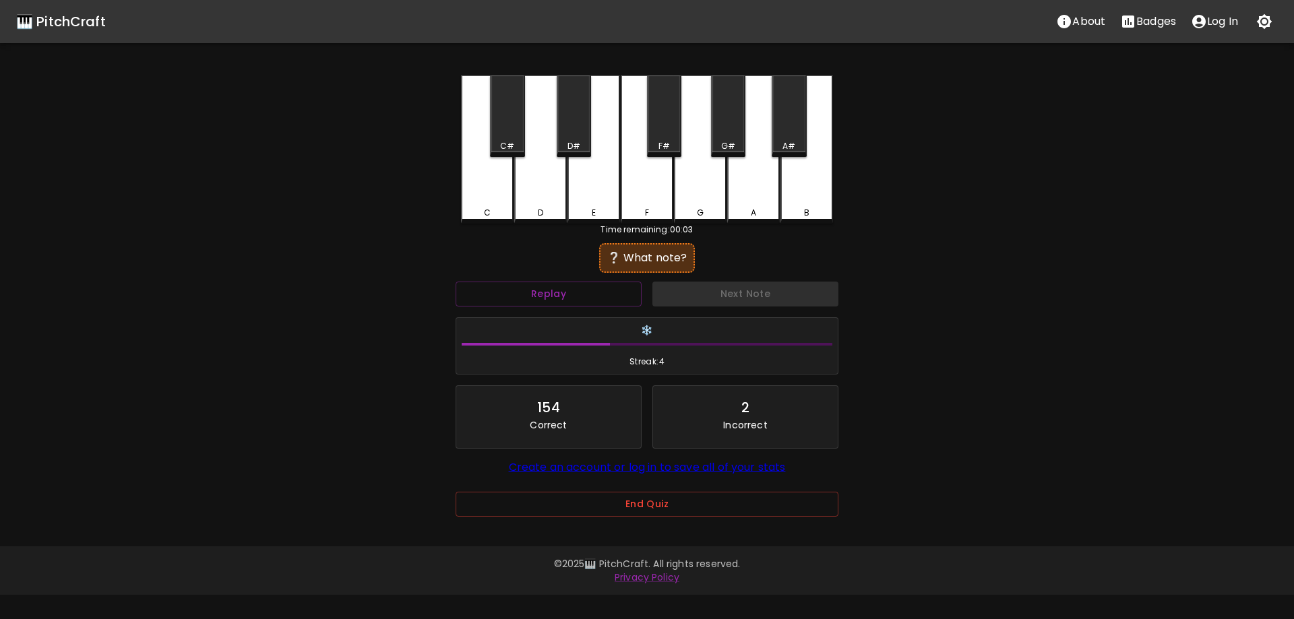
click at [700, 187] on div "G" at bounding box center [700, 149] width 53 height 148
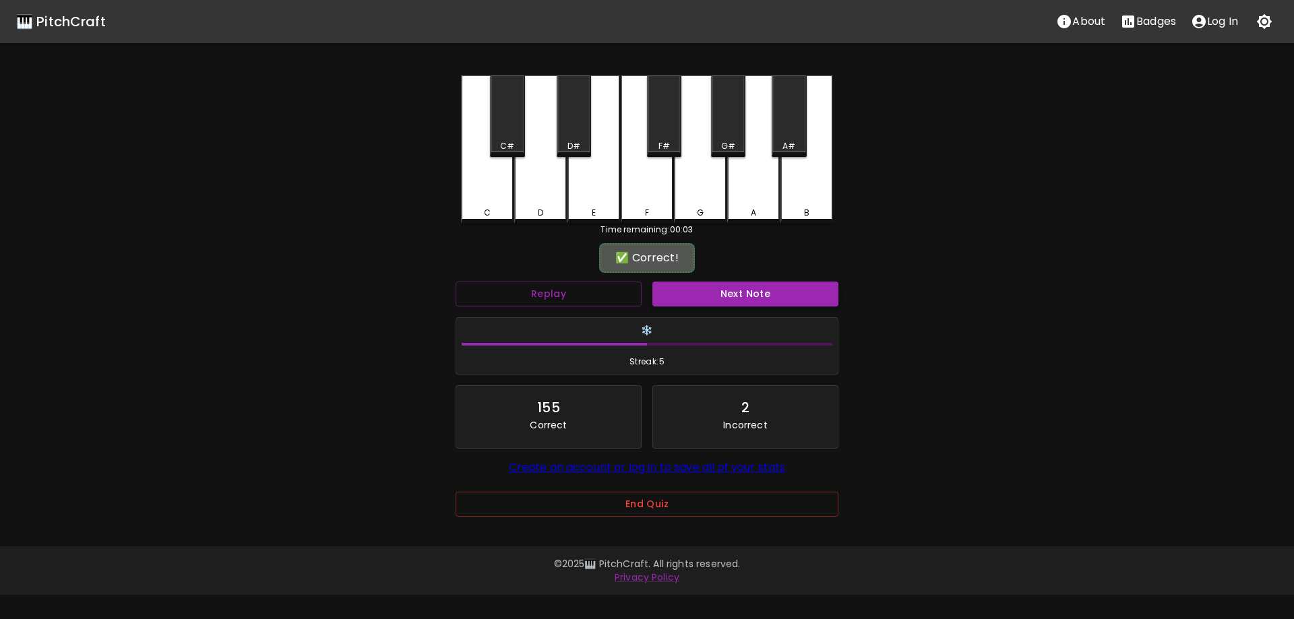
click at [732, 305] on button "Next Note" at bounding box center [745, 294] width 186 height 25
click at [718, 290] on div "Next Note" at bounding box center [745, 294] width 197 height 36
click at [769, 212] on div "A" at bounding box center [753, 213] width 50 height 12
click at [749, 292] on button "Next Note" at bounding box center [745, 294] width 186 height 25
click at [667, 139] on div "F#" at bounding box center [664, 116] width 34 height 82
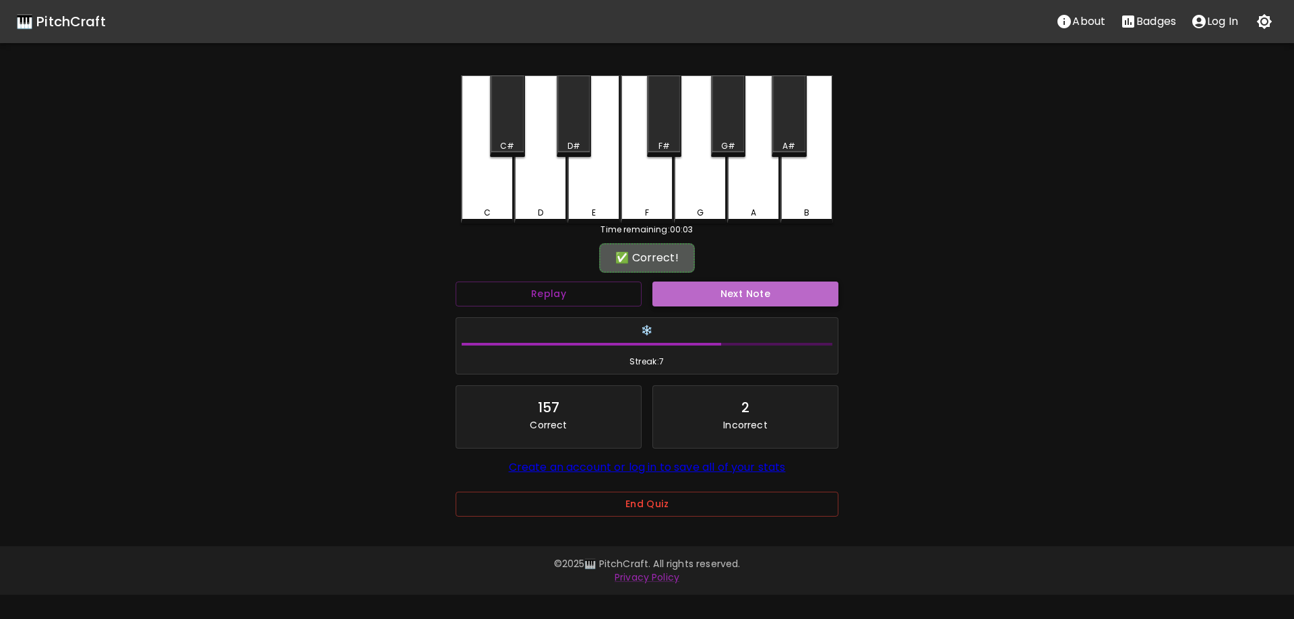
click at [743, 300] on button "Next Note" at bounding box center [745, 294] width 186 height 25
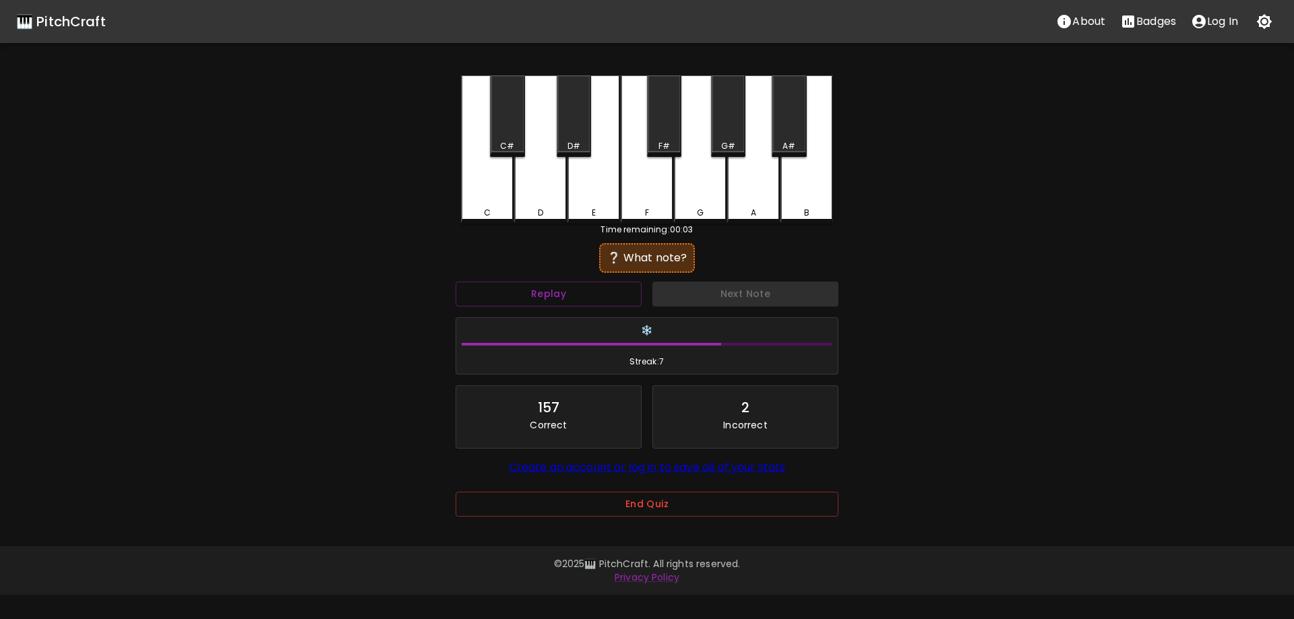
click at [503, 123] on div "C#" at bounding box center [507, 116] width 34 height 82
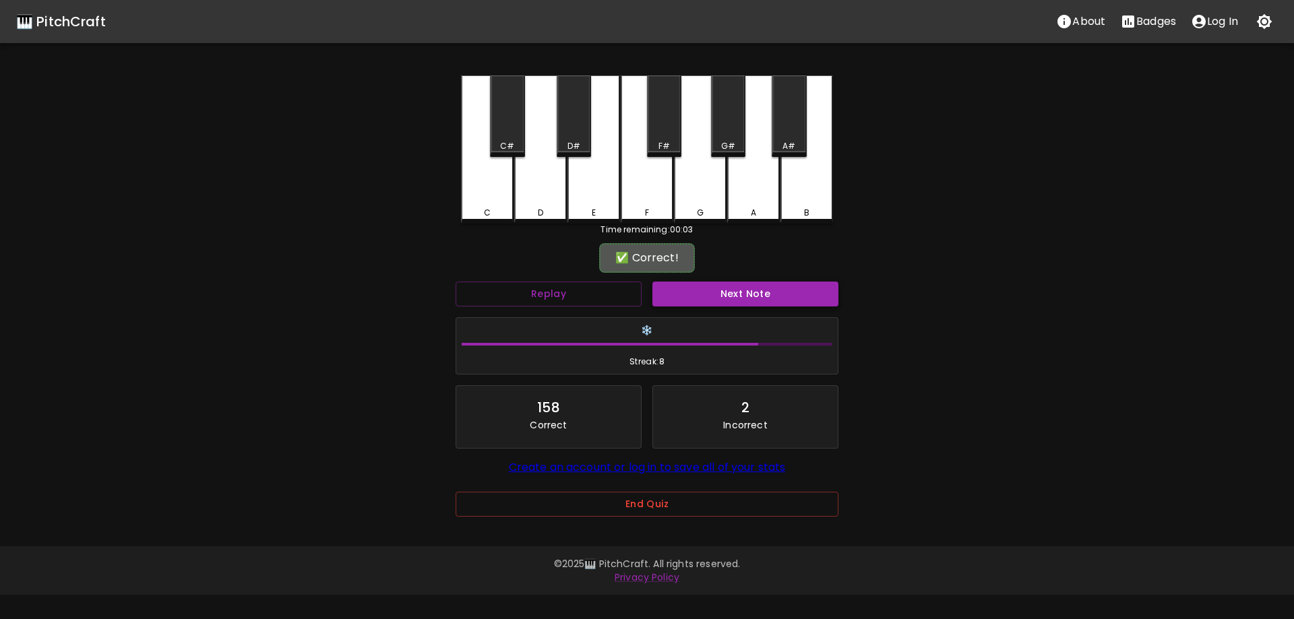
click at [780, 301] on button "Next Note" at bounding box center [745, 294] width 186 height 25
click at [646, 192] on div "F" at bounding box center [647, 149] width 53 height 148
click at [759, 287] on button "Next Note" at bounding box center [745, 294] width 186 height 25
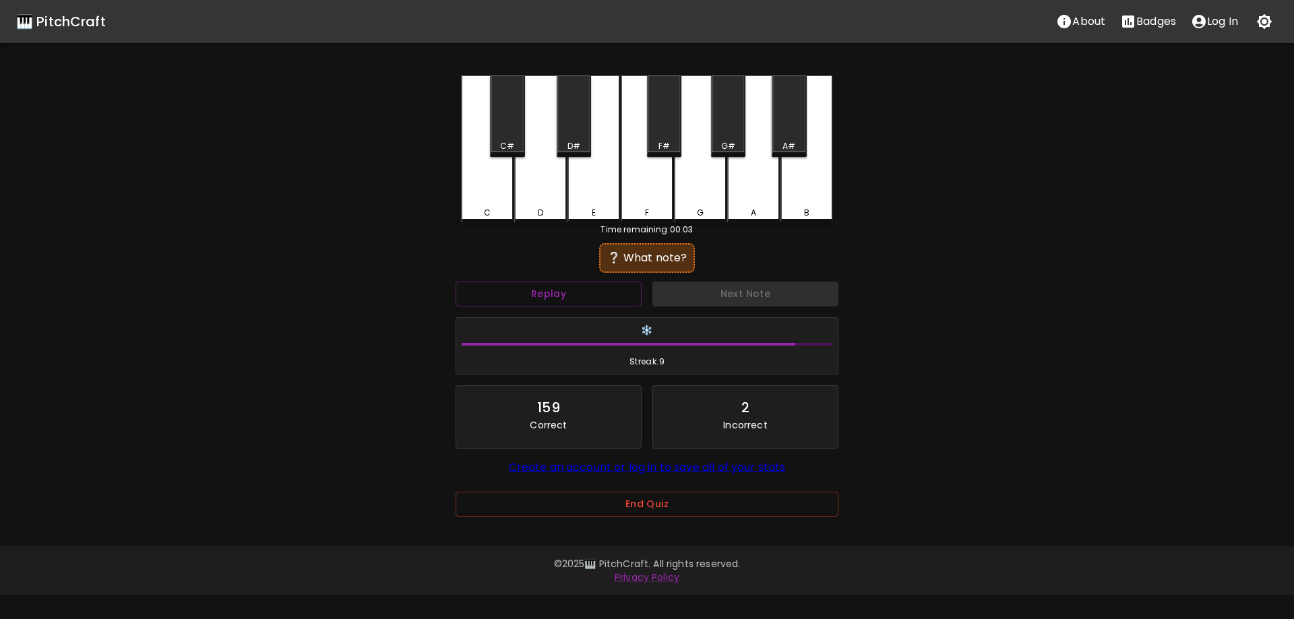
click at [484, 177] on div "C" at bounding box center [487, 149] width 53 height 148
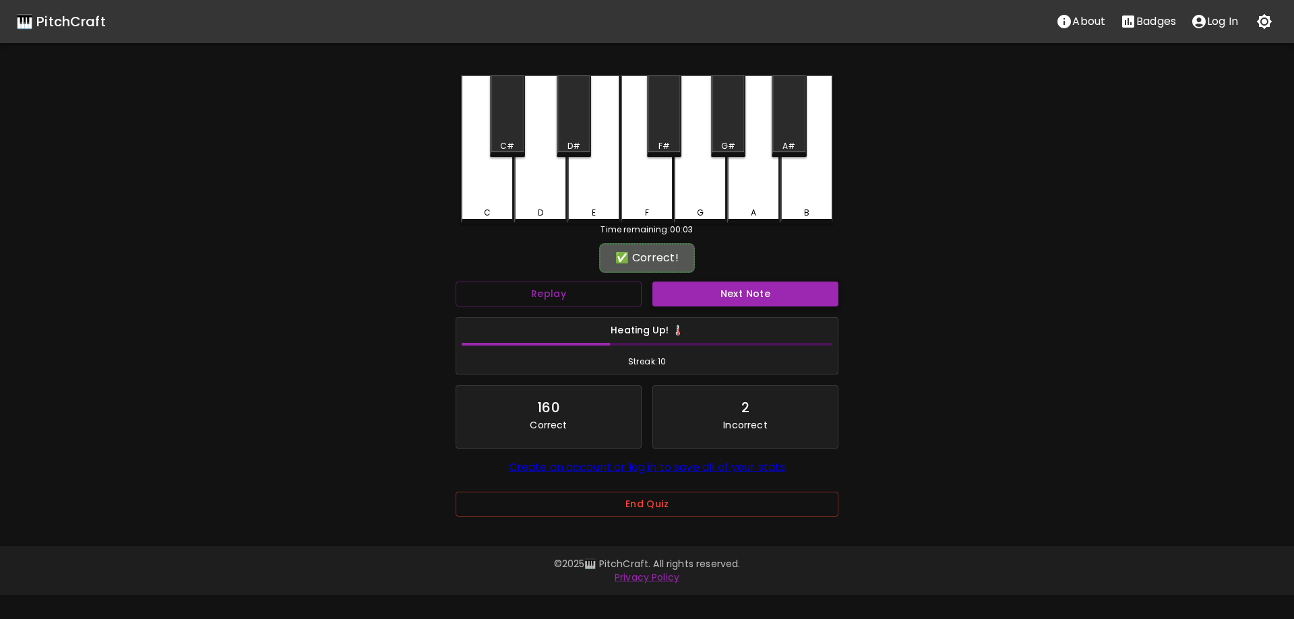
click at [750, 290] on button "Next Note" at bounding box center [745, 294] width 186 height 25
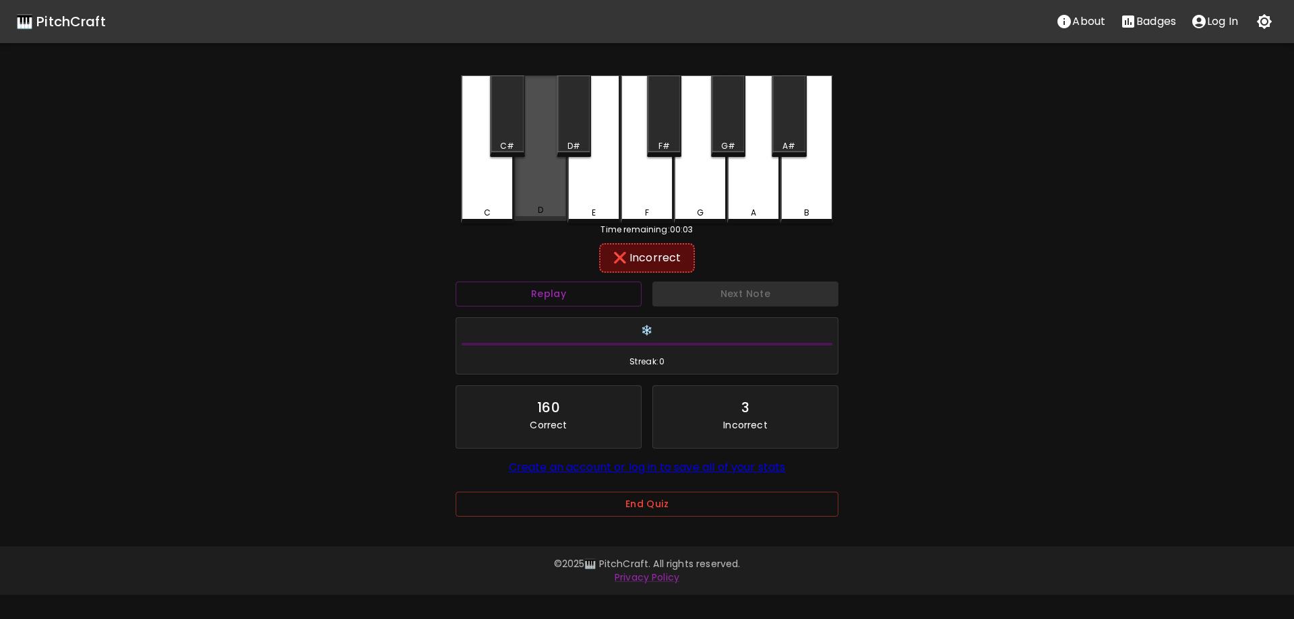
click at [551, 177] on div "D" at bounding box center [540, 148] width 53 height 146
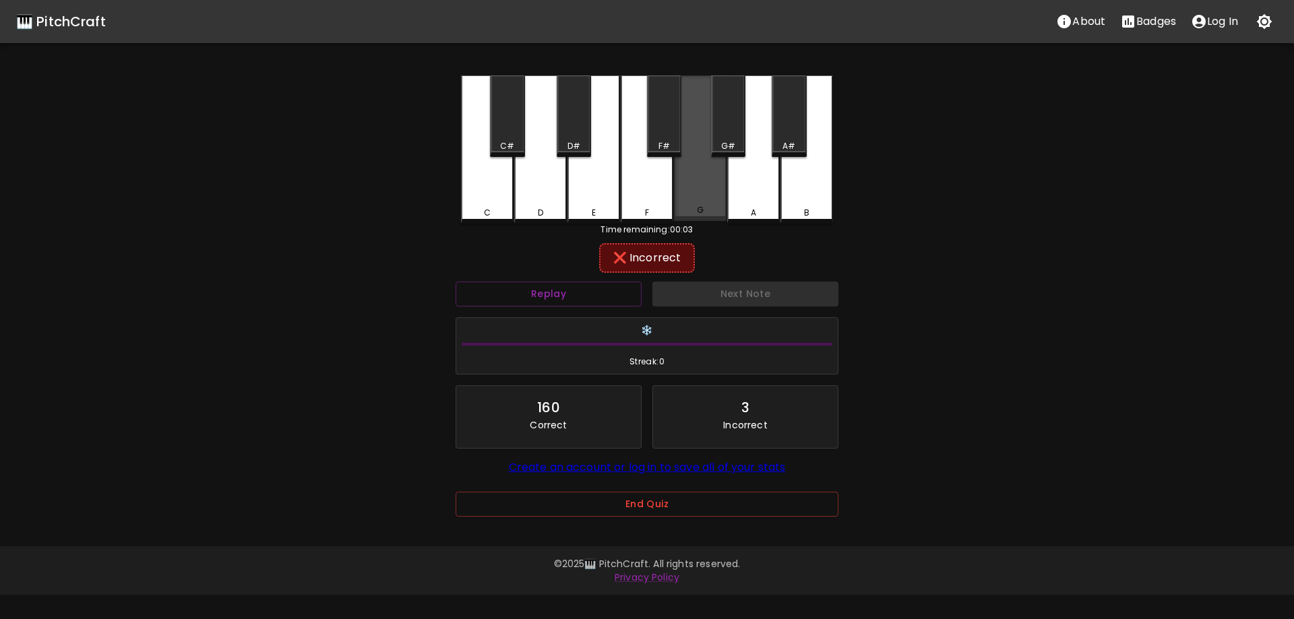
click at [695, 181] on div "G" at bounding box center [700, 148] width 53 height 146
click at [646, 168] on div "F" at bounding box center [647, 149] width 53 height 148
click at [577, 173] on div "E" at bounding box center [593, 149] width 53 height 148
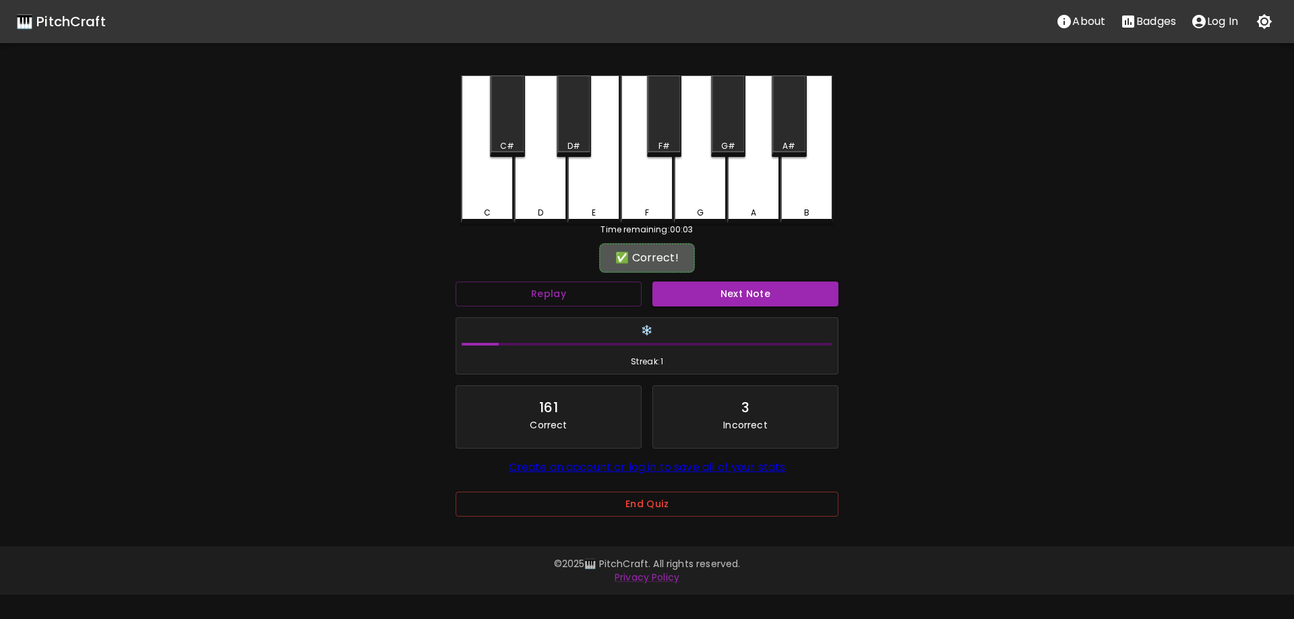
click at [711, 277] on div "Next Note" at bounding box center [745, 294] width 197 height 36
click at [726, 290] on button "Next Note" at bounding box center [745, 294] width 186 height 25
click at [787, 129] on div "A#" at bounding box center [789, 116] width 34 height 82
click at [765, 296] on button "Next Note" at bounding box center [745, 294] width 186 height 25
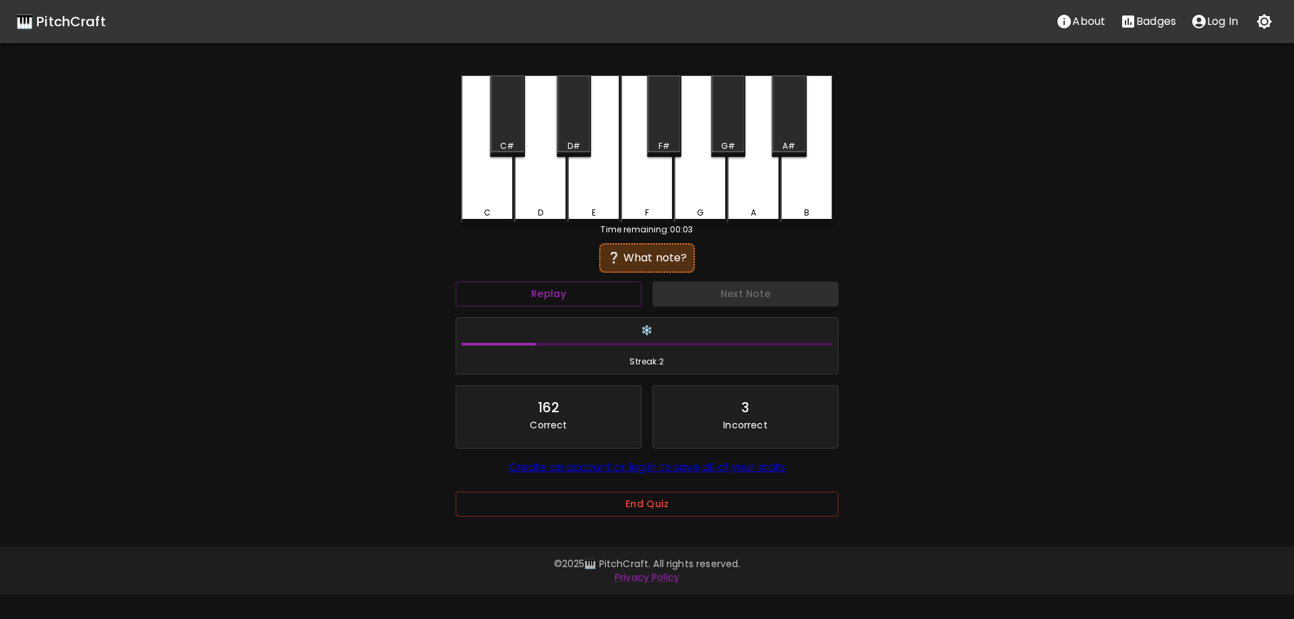
click at [456, 170] on div "C C# D D# E F F# G G# A A# B Time remaining: 00:03 ❔ What note? Replay Next Not…" at bounding box center [647, 305] width 404 height 460
drag, startPoint x: 514, startPoint y: 189, endPoint x: 548, endPoint y: 214, distance: 41.9
click at [509, 191] on div "C C# D D# E F F# G G# A A# B" at bounding box center [647, 149] width 372 height 148
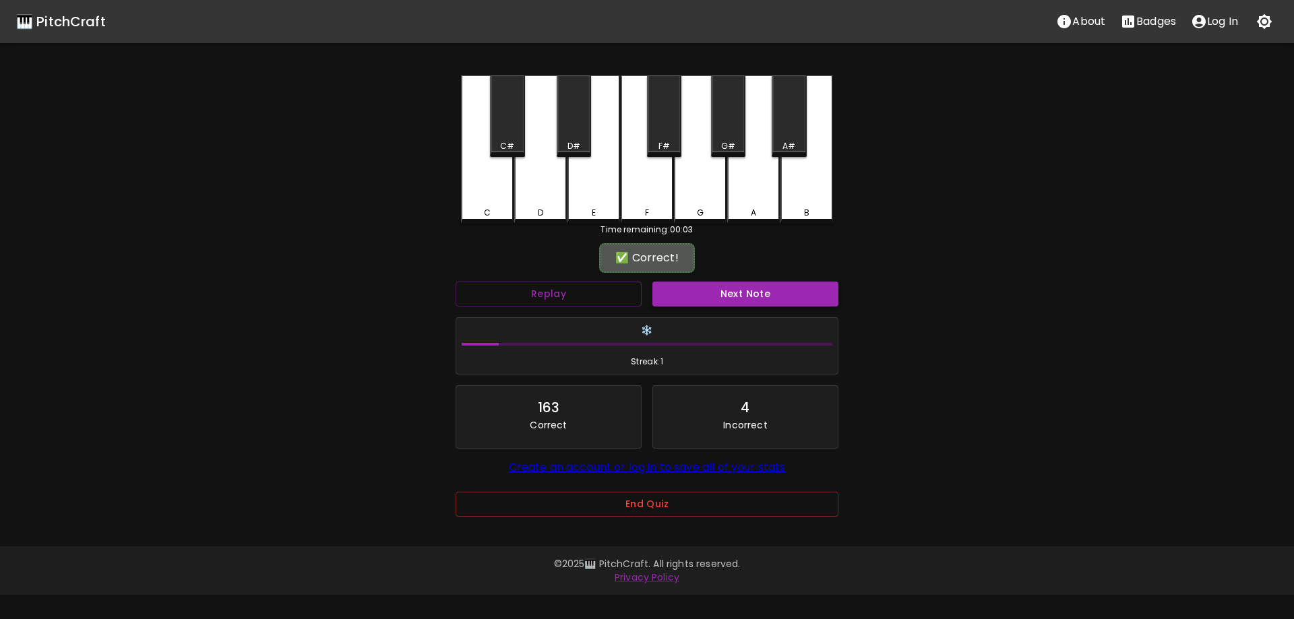
click at [746, 298] on button "Next Note" at bounding box center [745, 294] width 186 height 25
click at [706, 190] on div "G" at bounding box center [700, 149] width 53 height 148
click at [706, 294] on button "Next Note" at bounding box center [745, 294] width 186 height 25
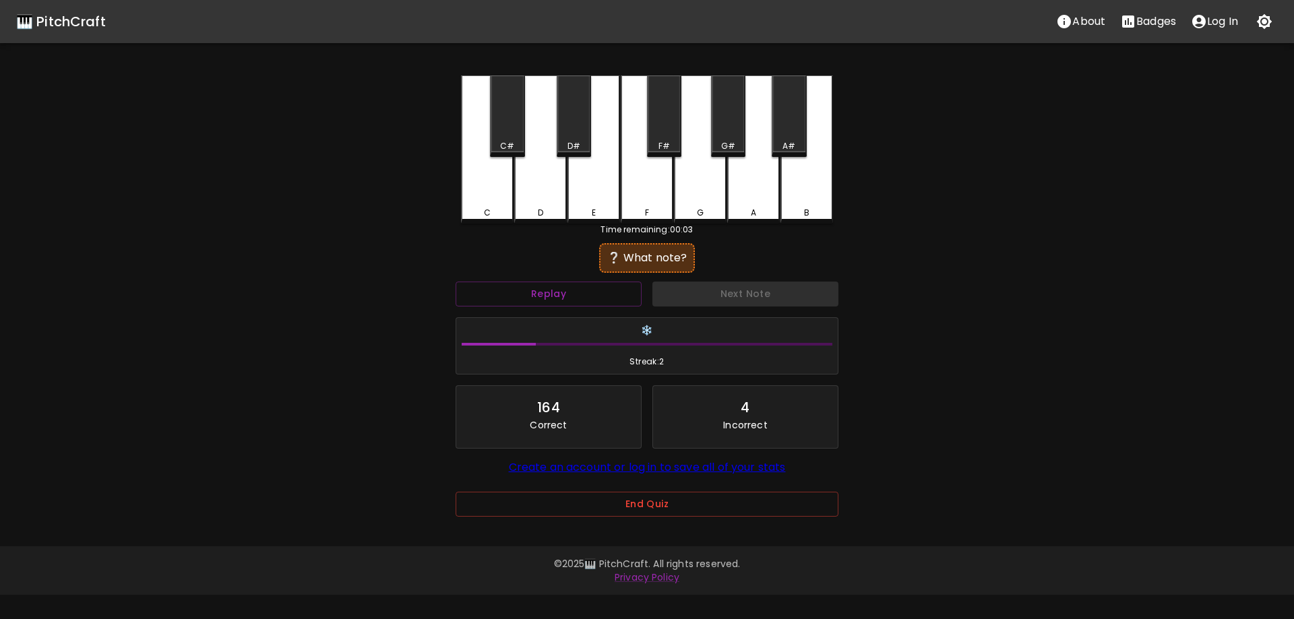
click at [811, 177] on div "B" at bounding box center [806, 149] width 53 height 148
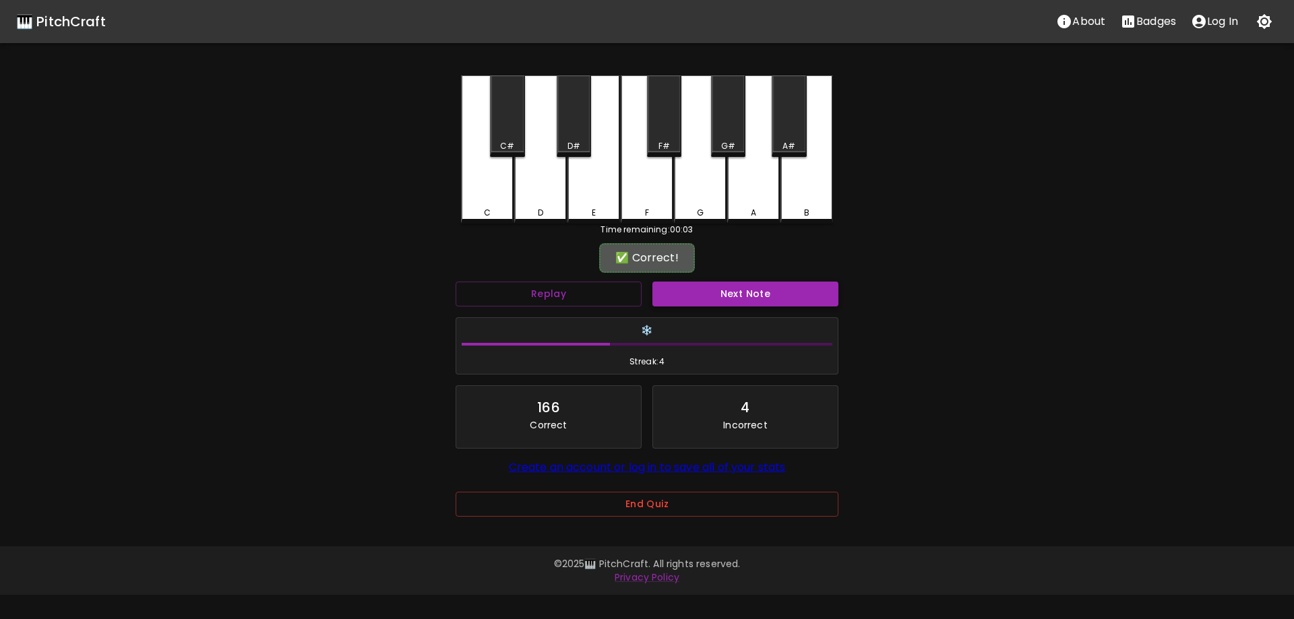
click at [722, 295] on button "Next Note" at bounding box center [745, 294] width 186 height 25
click at [693, 207] on div "G" at bounding box center [700, 213] width 50 height 12
click at [689, 288] on button "Next Note" at bounding box center [745, 294] width 186 height 25
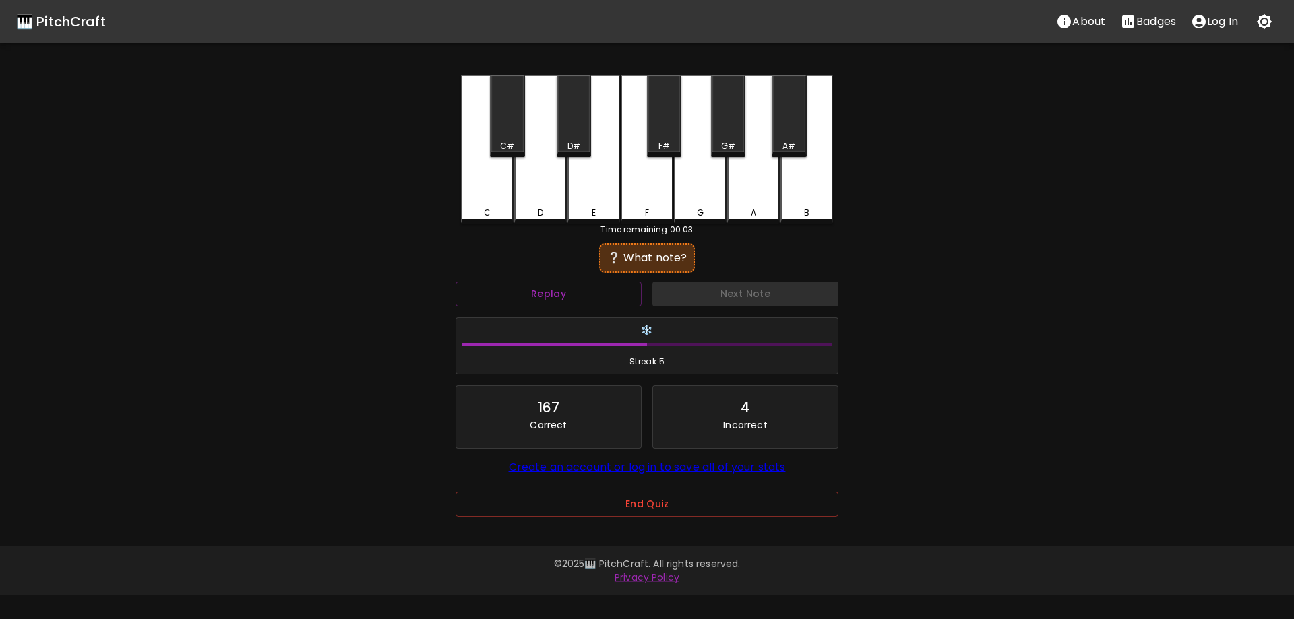
click at [536, 185] on div "D" at bounding box center [540, 149] width 53 height 148
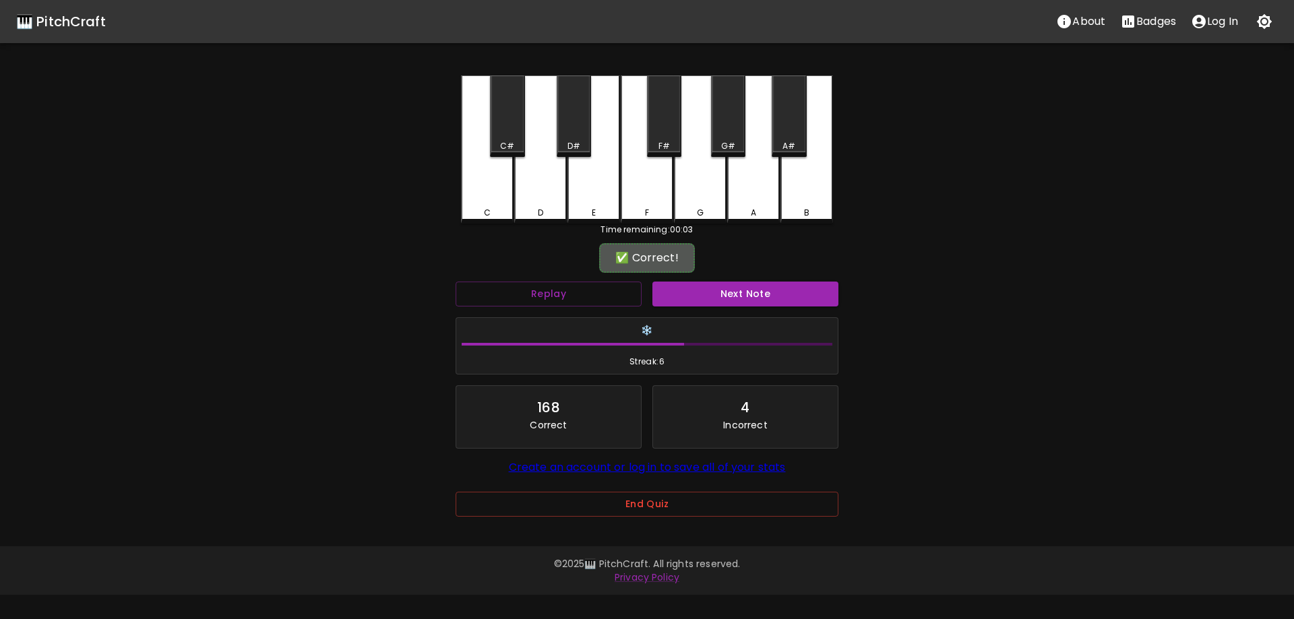
click at [722, 277] on div "Next Note" at bounding box center [745, 294] width 197 height 36
click at [729, 296] on button "Next Note" at bounding box center [745, 294] width 186 height 25
click at [794, 195] on div "B" at bounding box center [806, 148] width 53 height 146
click at [752, 294] on button "Next Note" at bounding box center [745, 294] width 186 height 25
click at [663, 134] on div "F#" at bounding box center [664, 116] width 34 height 82
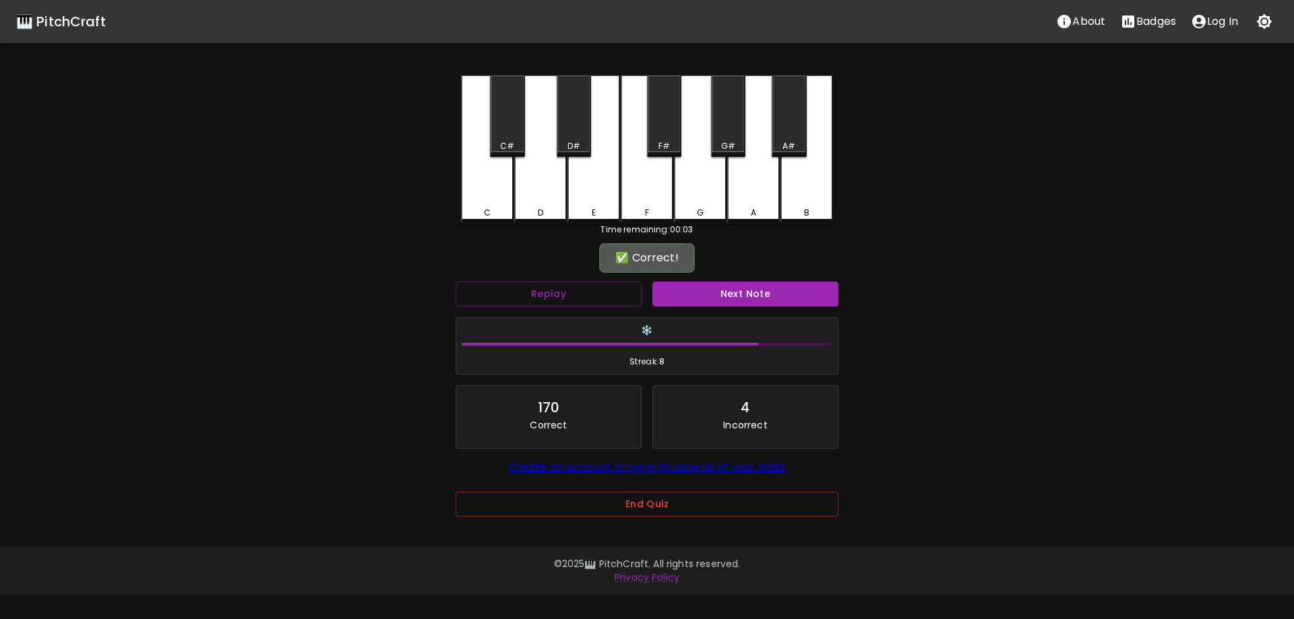
click at [741, 292] on button "Next Note" at bounding box center [745, 294] width 186 height 25
click at [759, 177] on div "A" at bounding box center [753, 148] width 53 height 146
click at [741, 302] on button "Next Note" at bounding box center [745, 294] width 186 height 25
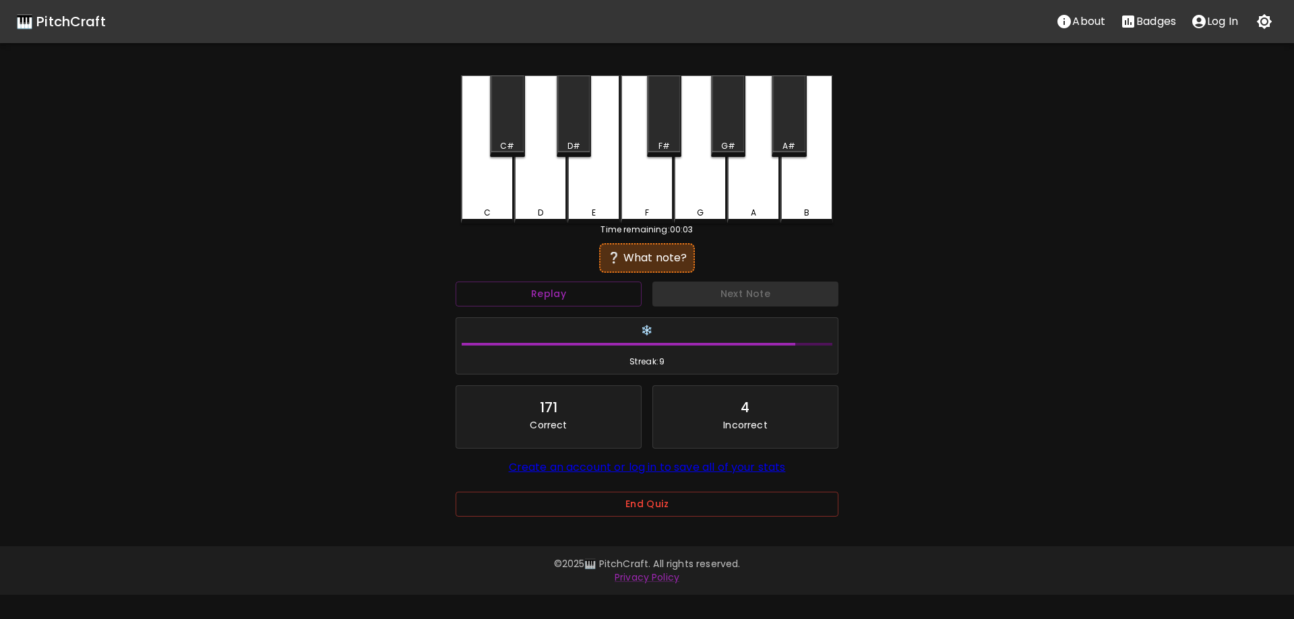
click at [782, 144] on div "A#" at bounding box center [789, 146] width 32 height 12
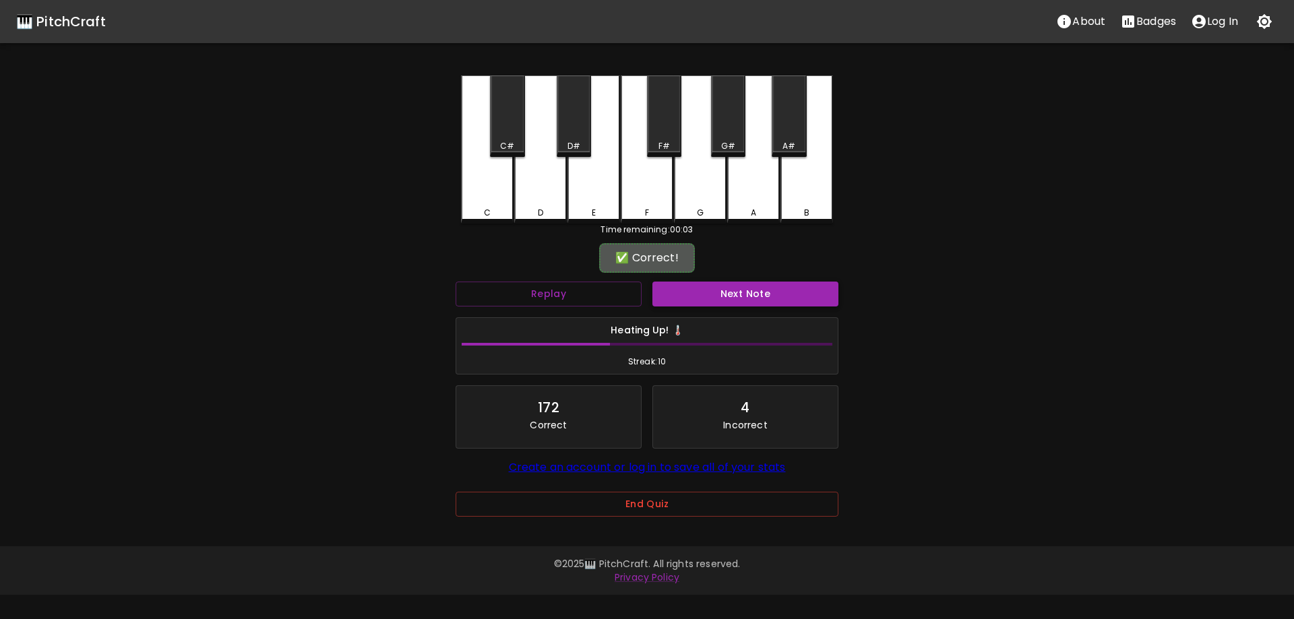
click at [745, 301] on button "Next Note" at bounding box center [745, 294] width 186 height 25
click at [691, 197] on div "G" at bounding box center [700, 149] width 53 height 148
click at [691, 290] on button "Next Note" at bounding box center [745, 294] width 186 height 25
click at [793, 131] on div "A#" at bounding box center [789, 116] width 34 height 82
click at [734, 288] on button "Next Note" at bounding box center [745, 294] width 186 height 25
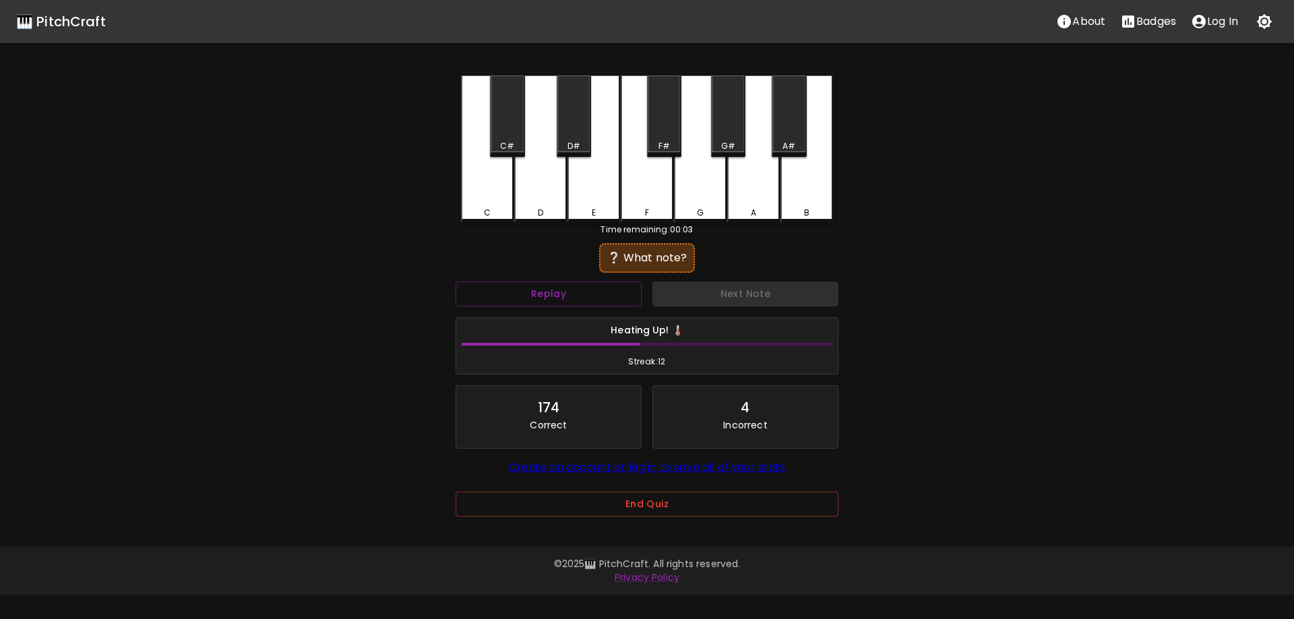
click at [546, 177] on div "D" at bounding box center [540, 149] width 53 height 148
click at [763, 297] on button "Next Note" at bounding box center [745, 294] width 186 height 25
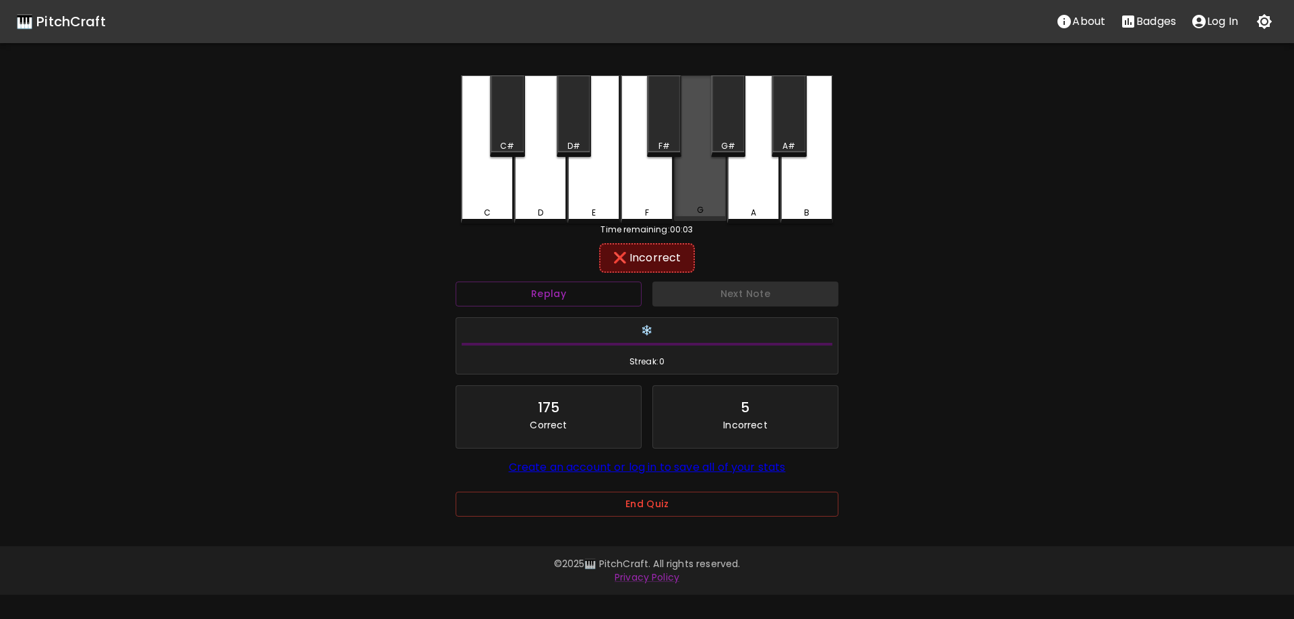
click at [695, 184] on div "G" at bounding box center [700, 148] width 53 height 146
drag, startPoint x: 643, startPoint y: 199, endPoint x: 673, endPoint y: 263, distance: 71.4
click at [644, 199] on div "F" at bounding box center [647, 149] width 53 height 148
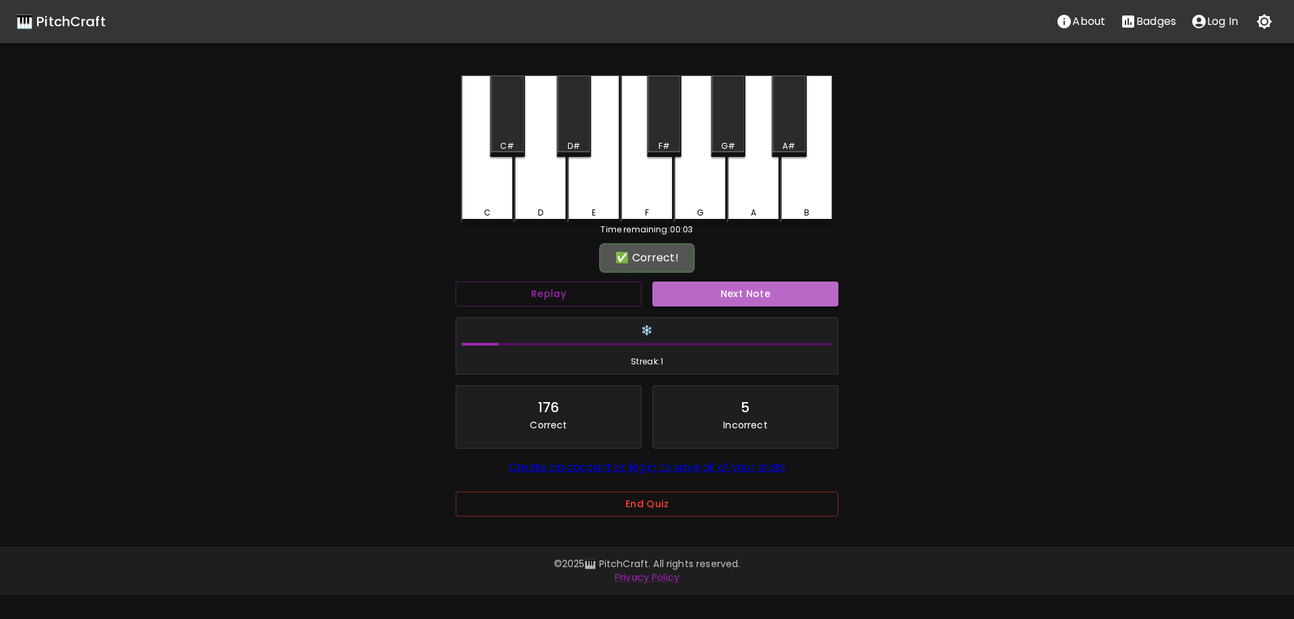
click at [699, 284] on button "Next Note" at bounding box center [745, 294] width 186 height 25
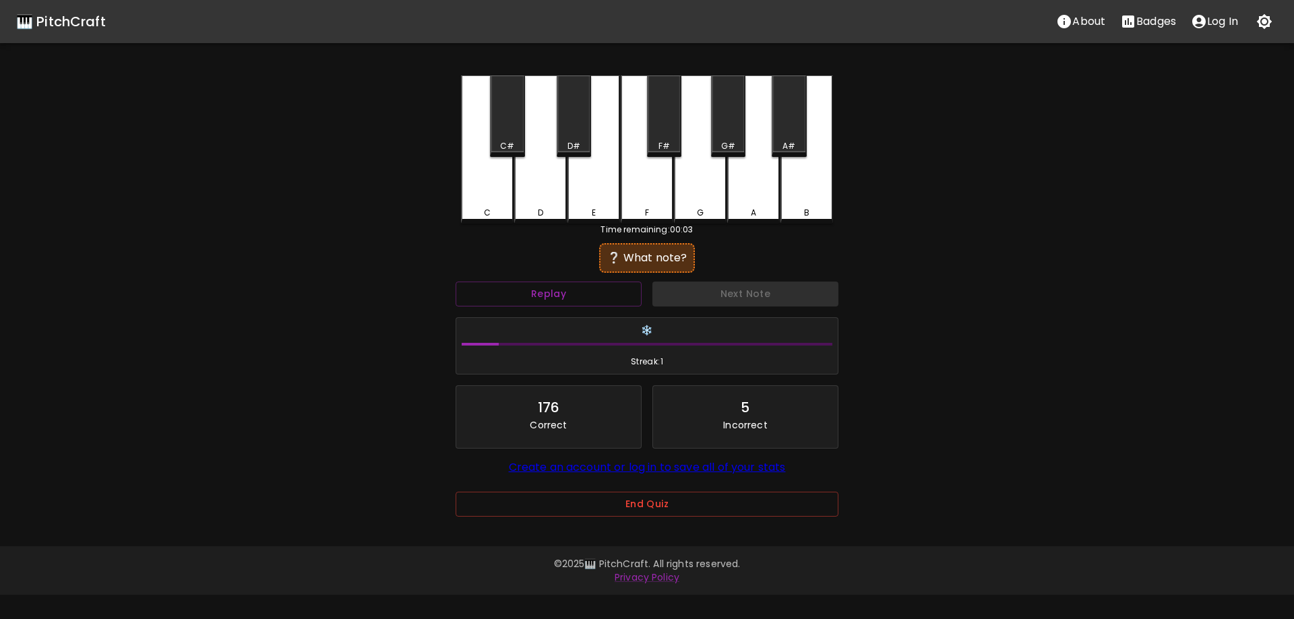
drag, startPoint x: 743, startPoint y: 181, endPoint x: 737, endPoint y: 168, distance: 14.8
click at [738, 170] on div "A" at bounding box center [753, 149] width 53 height 148
click at [740, 119] on div "G#" at bounding box center [728, 116] width 34 height 82
click at [747, 301] on button "Next Note" at bounding box center [745, 294] width 186 height 25
click at [581, 137] on div "D#" at bounding box center [574, 116] width 34 height 82
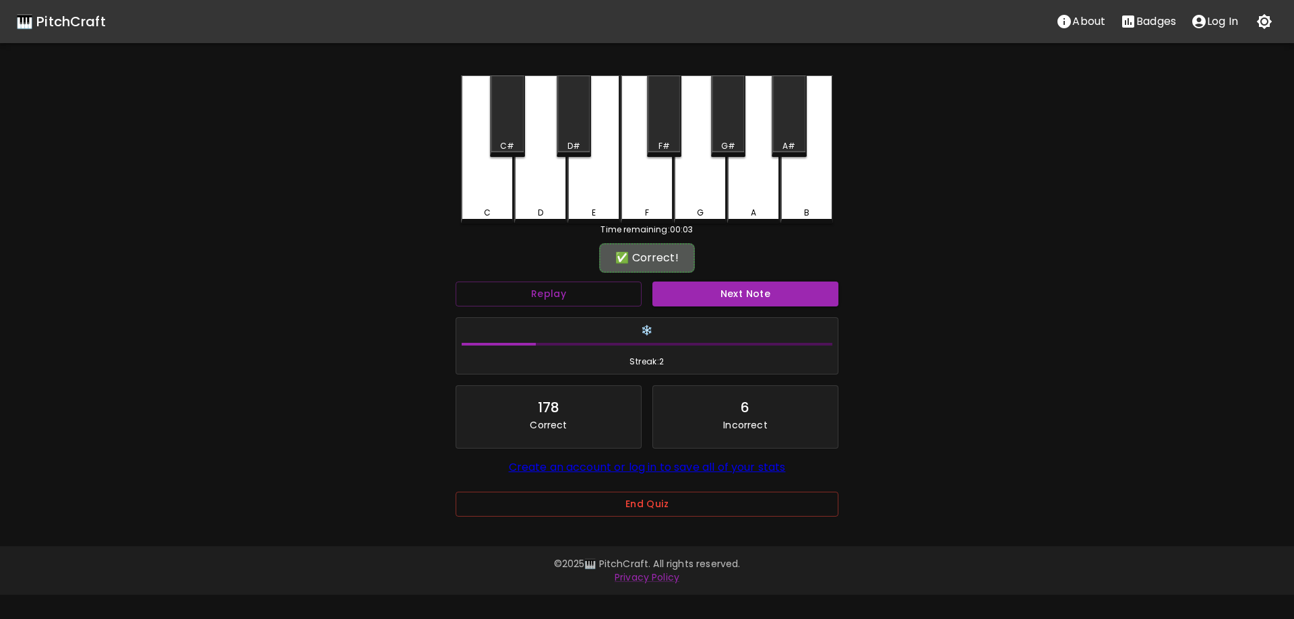
click at [723, 311] on div "Next Note" at bounding box center [745, 294] width 197 height 36
click at [710, 301] on button "Next Note" at bounding box center [745, 294] width 186 height 25
click at [482, 181] on div "C" at bounding box center [487, 149] width 53 height 148
click at [701, 286] on button "Next Note" at bounding box center [745, 294] width 186 height 25
click at [785, 129] on div "A#" at bounding box center [789, 116] width 34 height 82
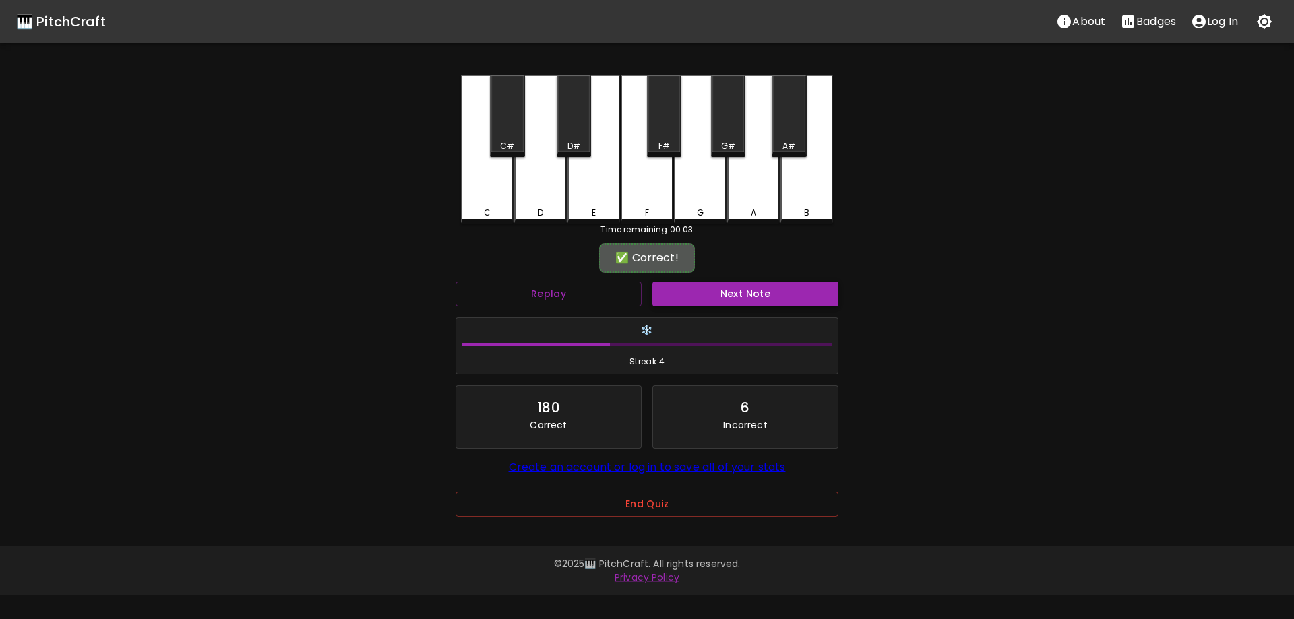
click at [722, 298] on button "Next Note" at bounding box center [745, 294] width 186 height 25
click at [513, 125] on div "C#" at bounding box center [507, 116] width 34 height 82
drag, startPoint x: 708, startPoint y: 269, endPoint x: 714, endPoint y: 288, distance: 19.6
click at [708, 270] on div "✅ Correct!" at bounding box center [647, 258] width 383 height 34
click at [714, 288] on button "Next Note" at bounding box center [745, 294] width 186 height 25
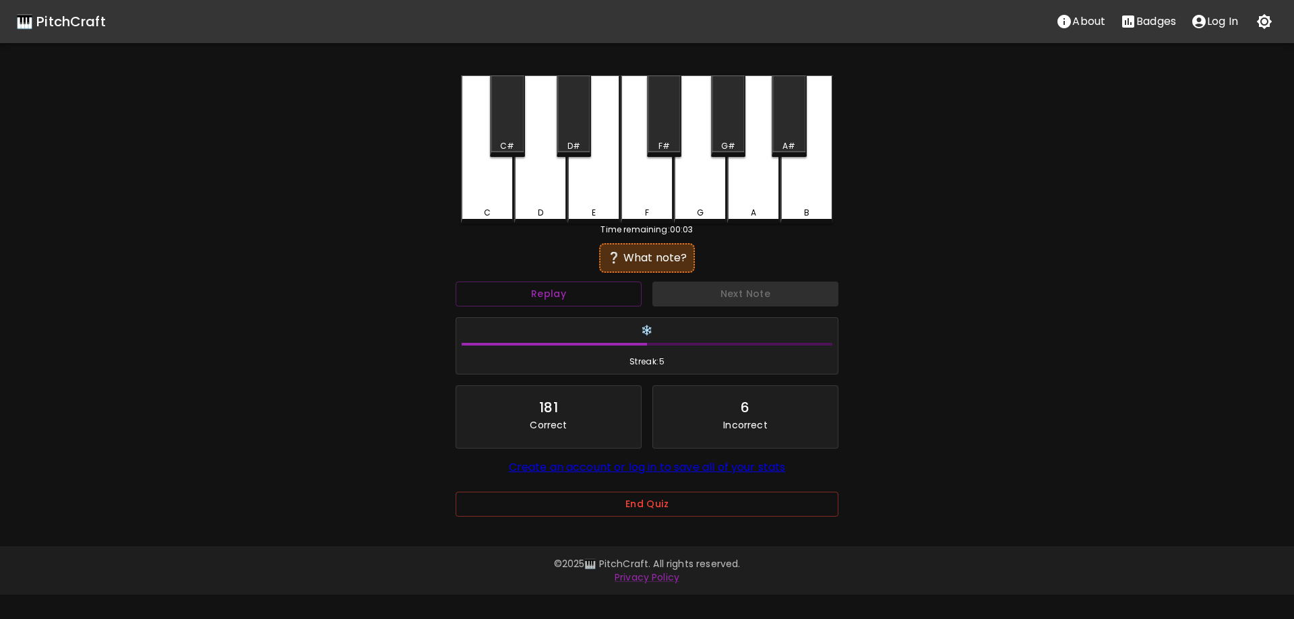
click at [502, 134] on div "C#" at bounding box center [507, 116] width 34 height 82
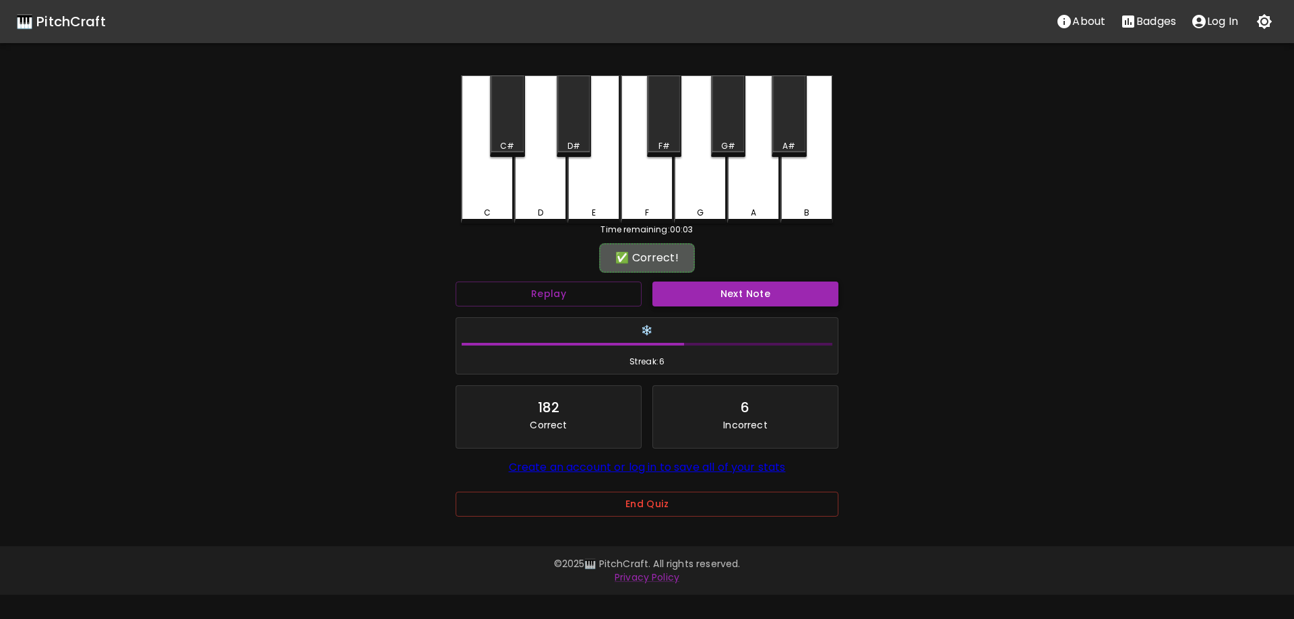
click at [717, 292] on button "Next Note" at bounding box center [745, 294] width 186 height 25
drag, startPoint x: 516, startPoint y: 125, endPoint x: 535, endPoint y: 150, distance: 31.3
click at [514, 126] on div "C#" at bounding box center [507, 116] width 34 height 82
click at [679, 290] on button "Next Note" at bounding box center [745, 294] width 186 height 25
click at [765, 175] on div "A" at bounding box center [753, 149] width 53 height 148
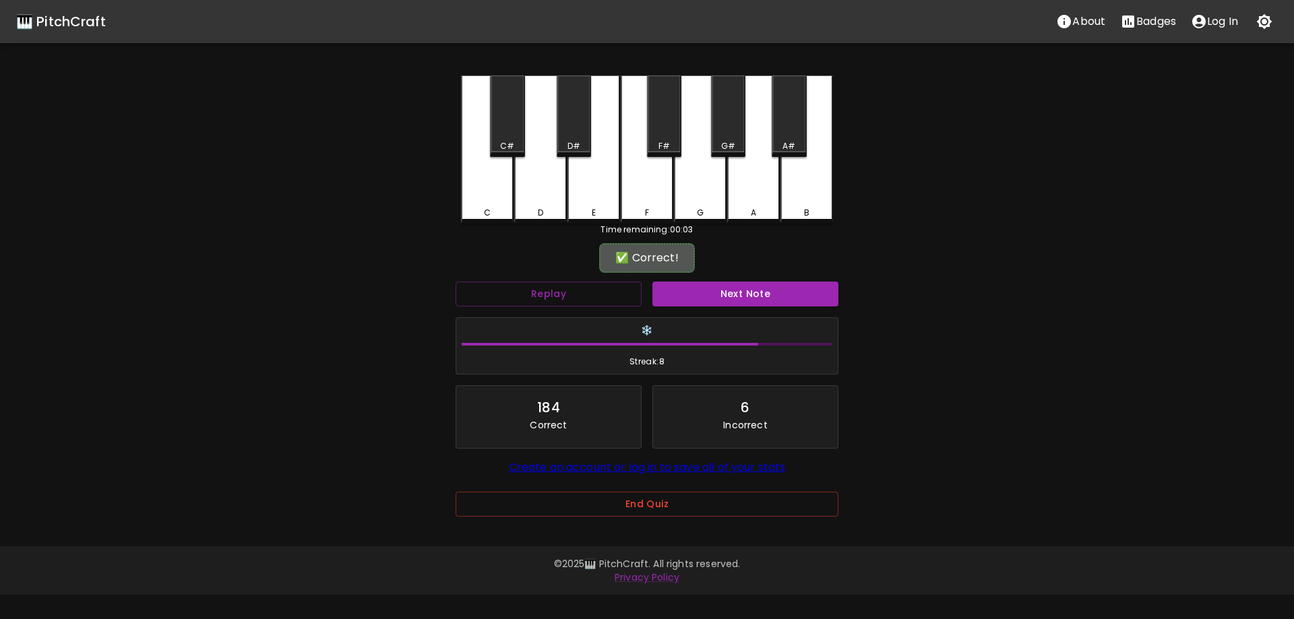
click at [708, 293] on button "Next Note" at bounding box center [745, 294] width 186 height 25
click at [503, 135] on div "C#" at bounding box center [507, 116] width 34 height 82
click at [740, 280] on div "Next Note" at bounding box center [745, 294] width 197 height 36
click at [738, 296] on button "Next Note" at bounding box center [745, 294] width 186 height 25
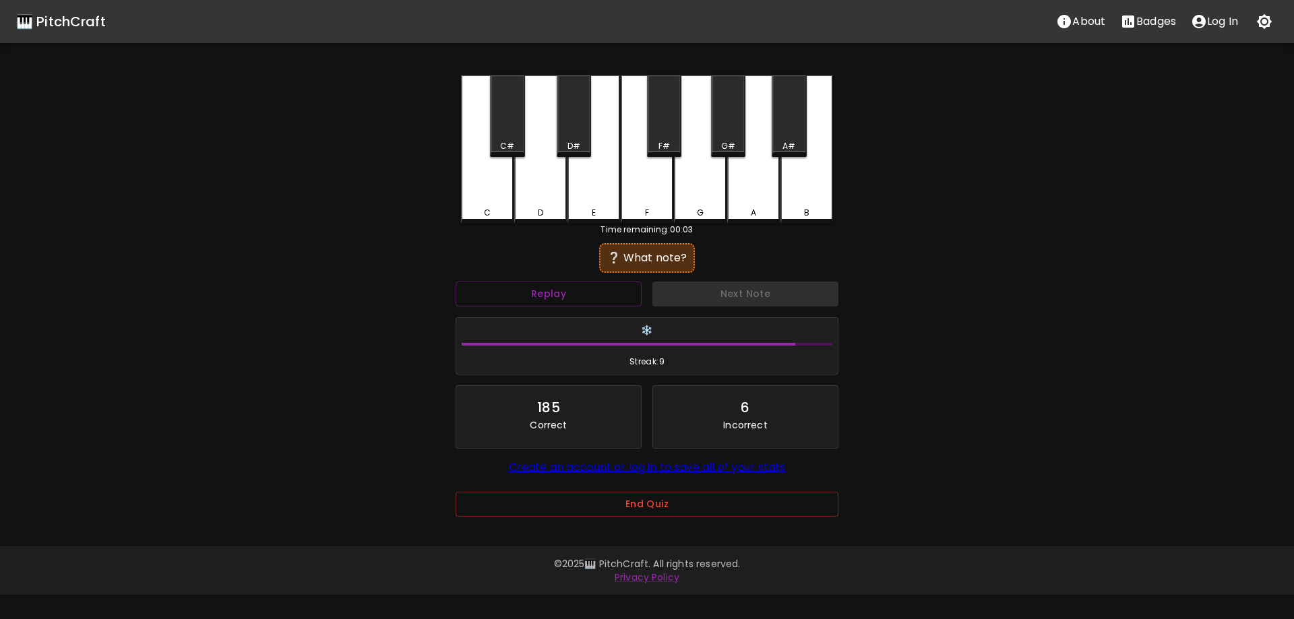
click at [786, 138] on div "A#" at bounding box center [789, 116] width 34 height 82
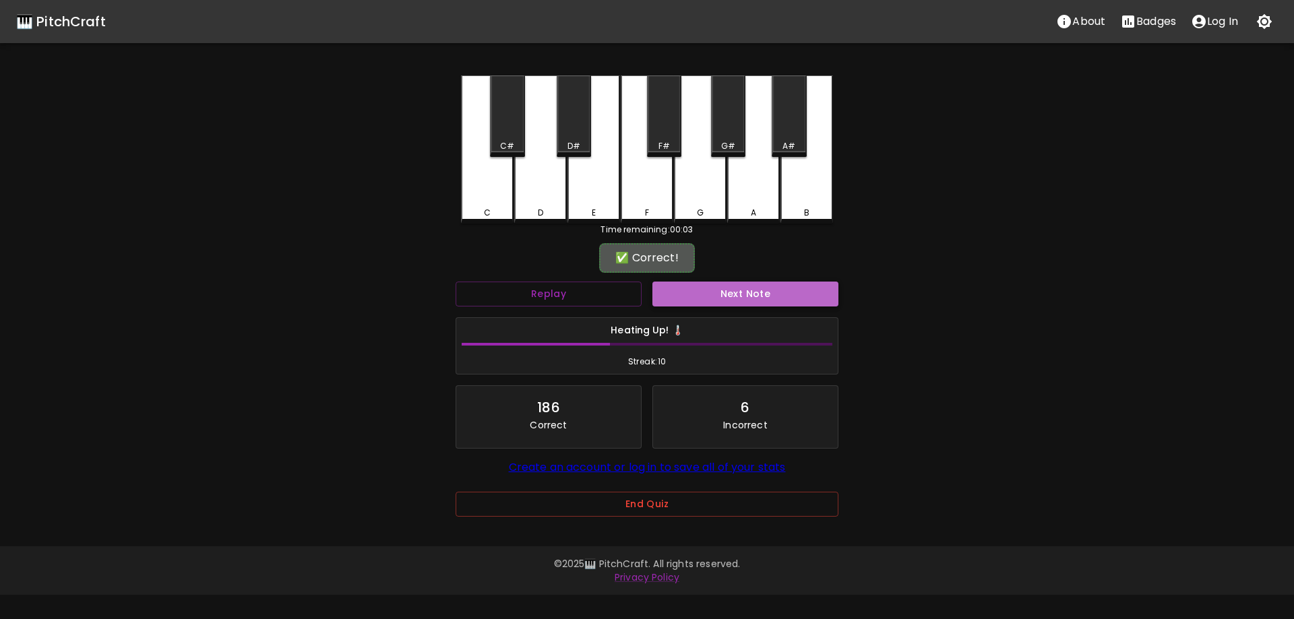
click at [735, 297] on button "Next Note" at bounding box center [745, 294] width 186 height 25
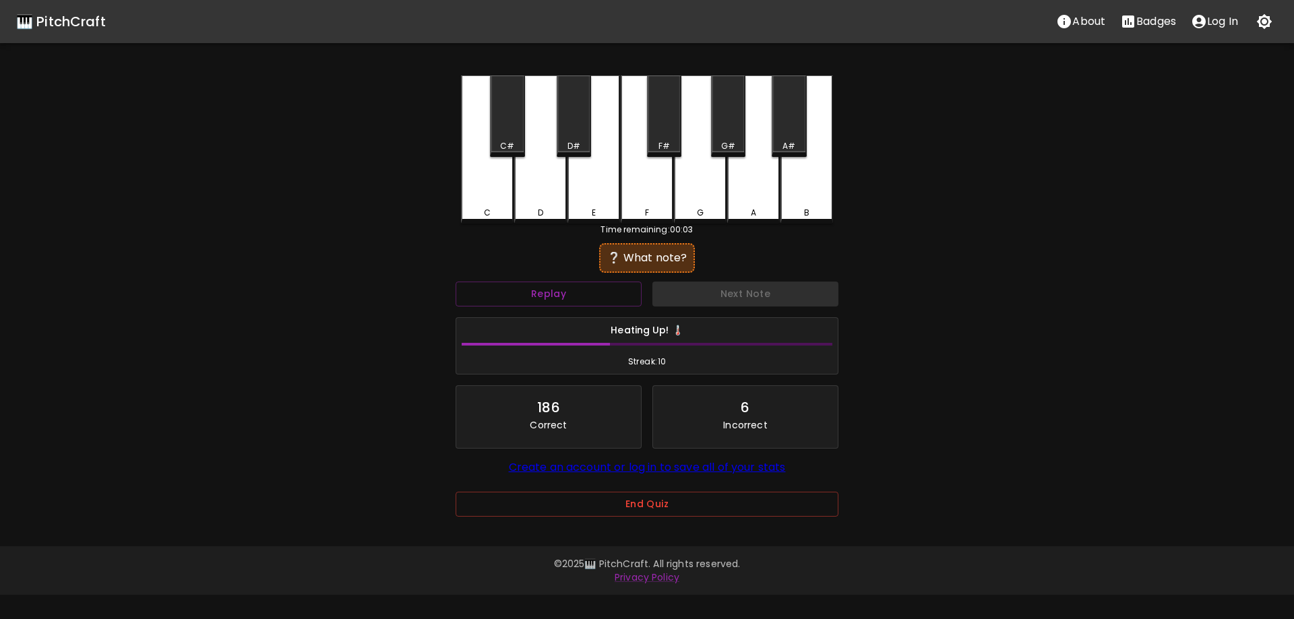
click at [664, 126] on div "F#" at bounding box center [664, 116] width 34 height 82
click at [740, 309] on div "Next Note" at bounding box center [745, 294] width 197 height 36
click at [731, 288] on button "Next Note" at bounding box center [745, 294] width 186 height 25
click at [705, 174] on div "G" at bounding box center [700, 149] width 53 height 148
click at [747, 307] on div "Next Note" at bounding box center [745, 294] width 197 height 36
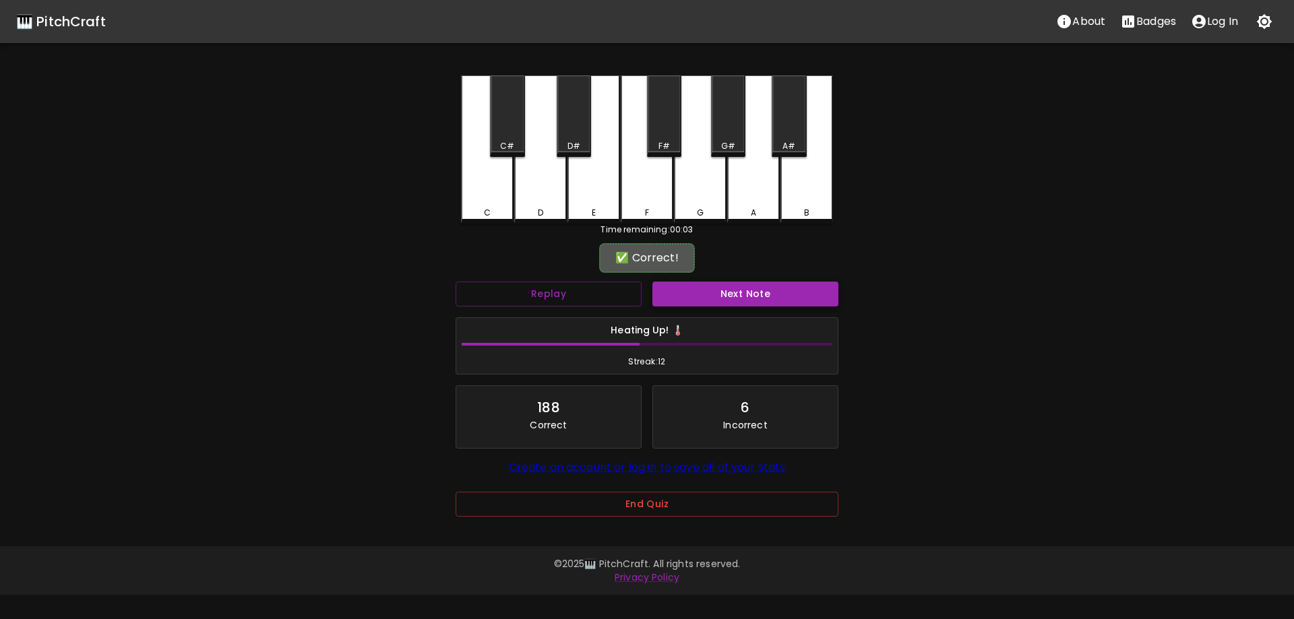
click at [734, 294] on button "Next Note" at bounding box center [745, 294] width 186 height 25
click at [498, 190] on div "C" at bounding box center [487, 149] width 53 height 148
click at [758, 294] on button "Next Note" at bounding box center [745, 294] width 186 height 25
click at [759, 183] on div "A" at bounding box center [753, 149] width 53 height 148
click at [757, 297] on button "Next Note" at bounding box center [745, 294] width 186 height 25
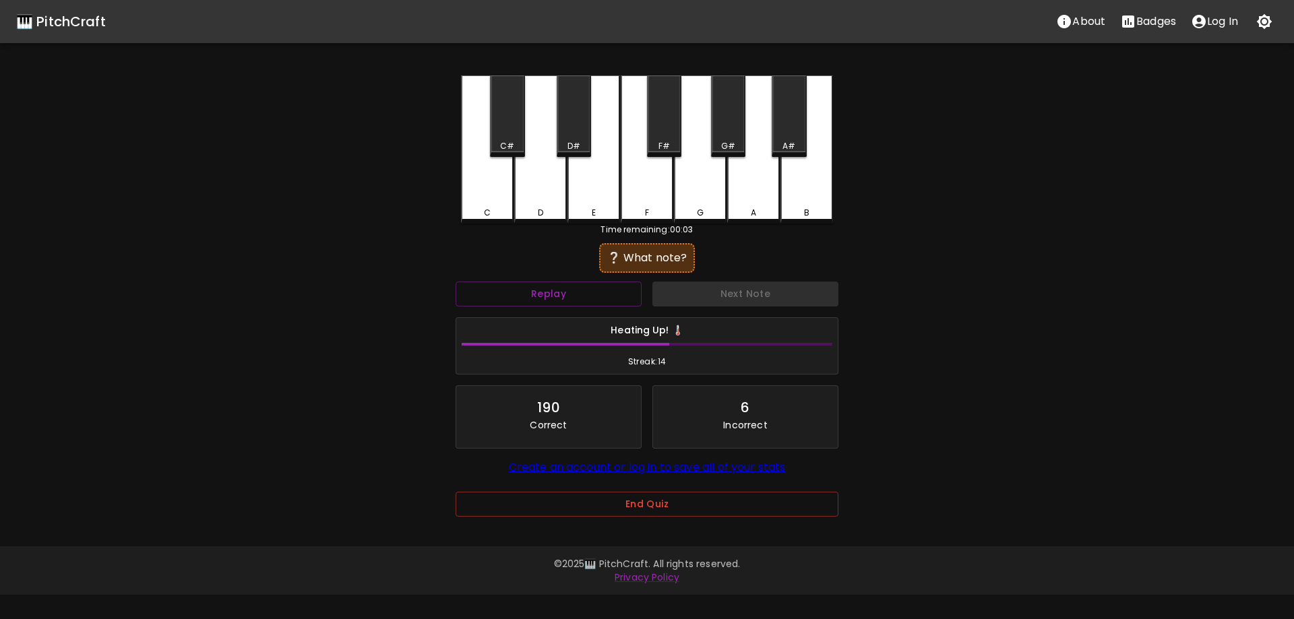
click at [799, 165] on div "B" at bounding box center [806, 149] width 53 height 148
click at [825, 284] on button "Next Note" at bounding box center [745, 294] width 186 height 25
click at [794, 133] on div "A#" at bounding box center [789, 116] width 34 height 82
drag, startPoint x: 747, startPoint y: 277, endPoint x: 749, endPoint y: 302, distance: 25.1
click at [747, 282] on div "Next Note" at bounding box center [745, 294] width 197 height 36
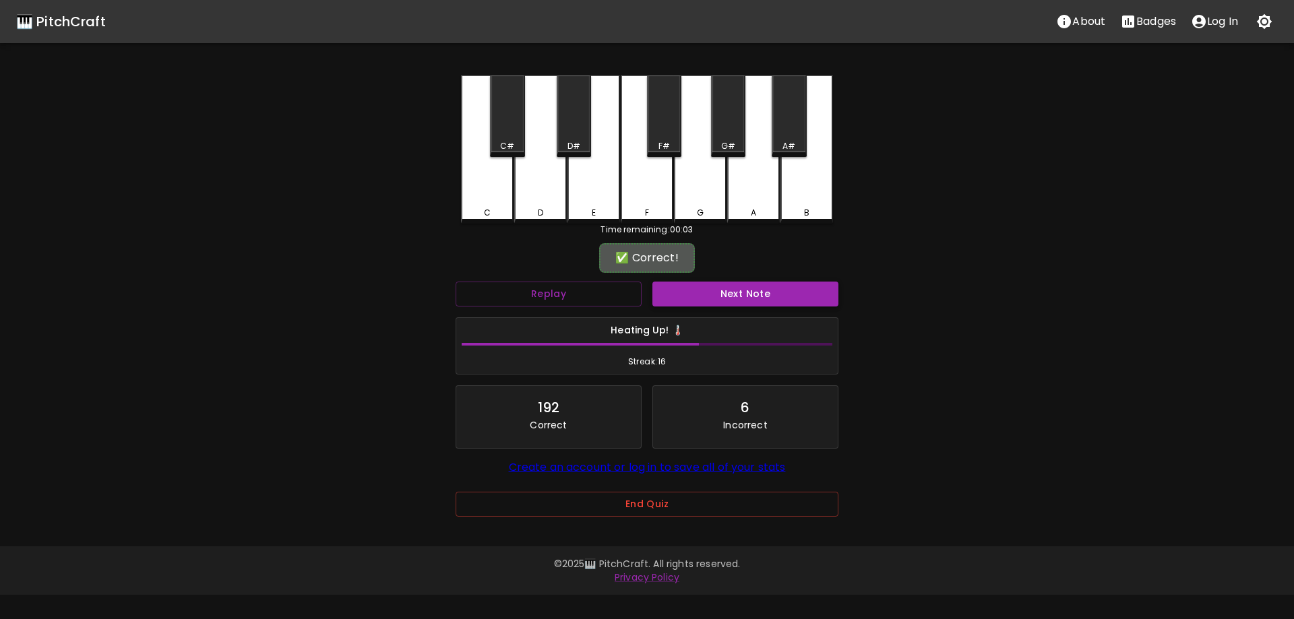
click at [749, 302] on button "Next Note" at bounding box center [745, 294] width 186 height 25
click at [683, 123] on div "G" at bounding box center [700, 149] width 53 height 148
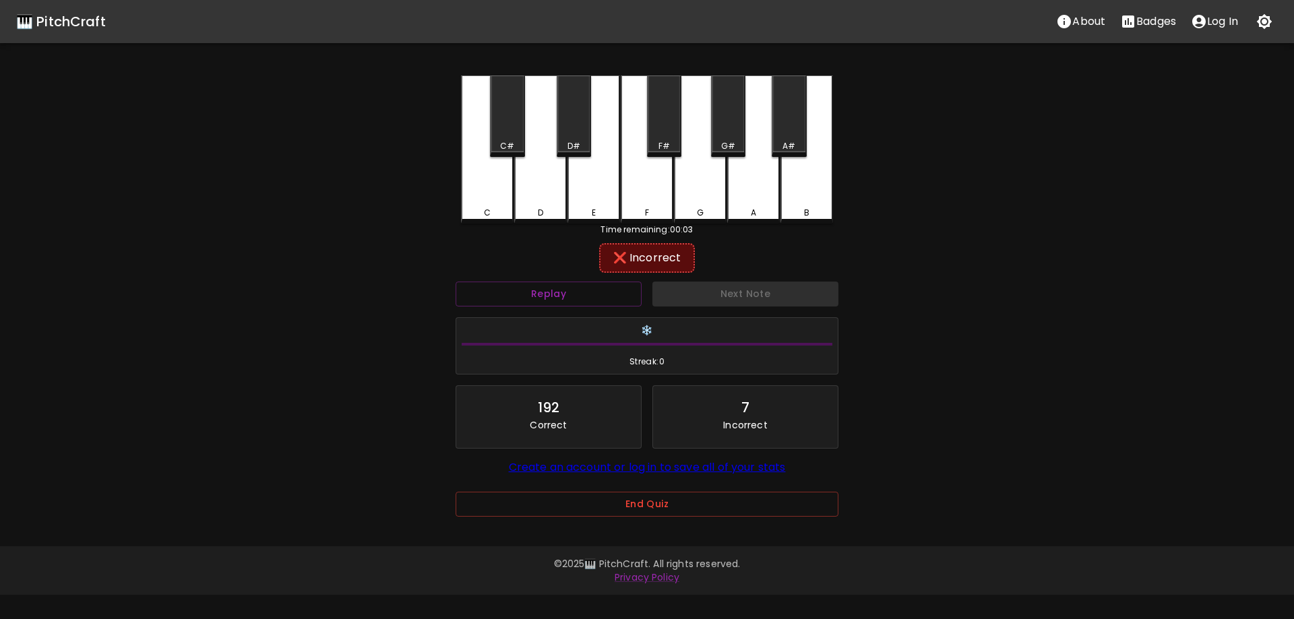
click at [665, 131] on div "F#" at bounding box center [664, 116] width 34 height 82
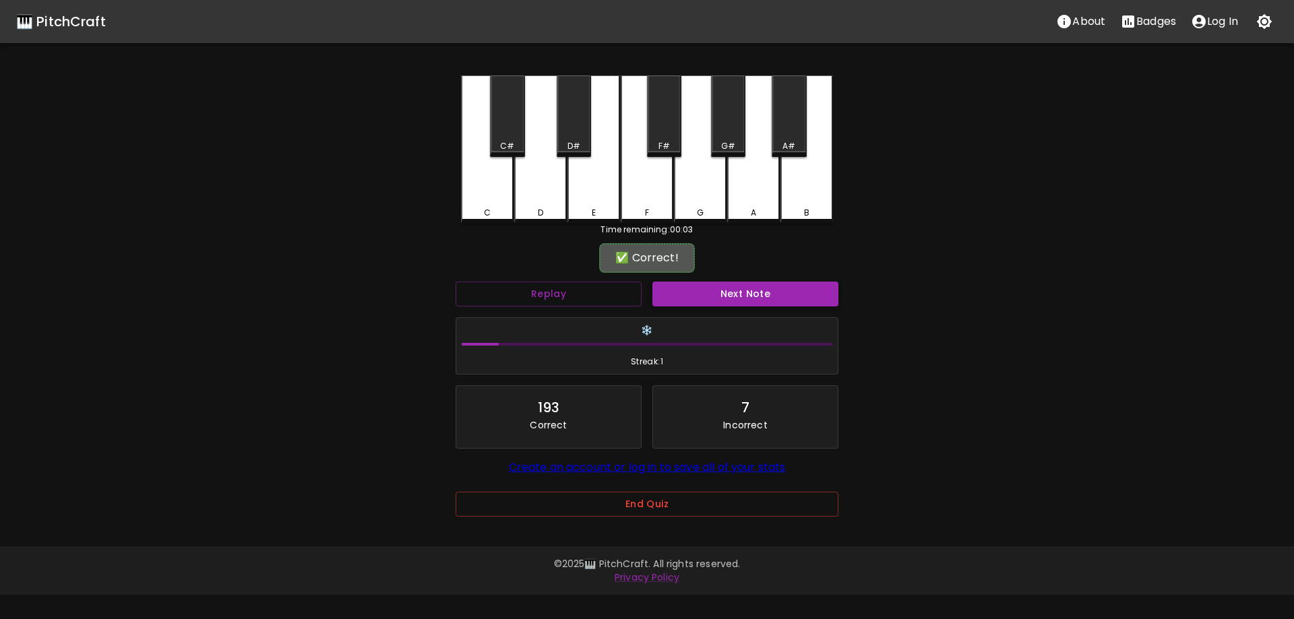
click at [718, 303] on button "Next Note" at bounding box center [745, 294] width 186 height 25
click at [590, 189] on div "E" at bounding box center [593, 149] width 53 height 148
click at [695, 292] on button "Next Note" at bounding box center [745, 294] width 186 height 25
click at [529, 176] on div "D" at bounding box center [540, 148] width 53 height 146
click at [693, 289] on button "Next Note" at bounding box center [745, 294] width 186 height 25
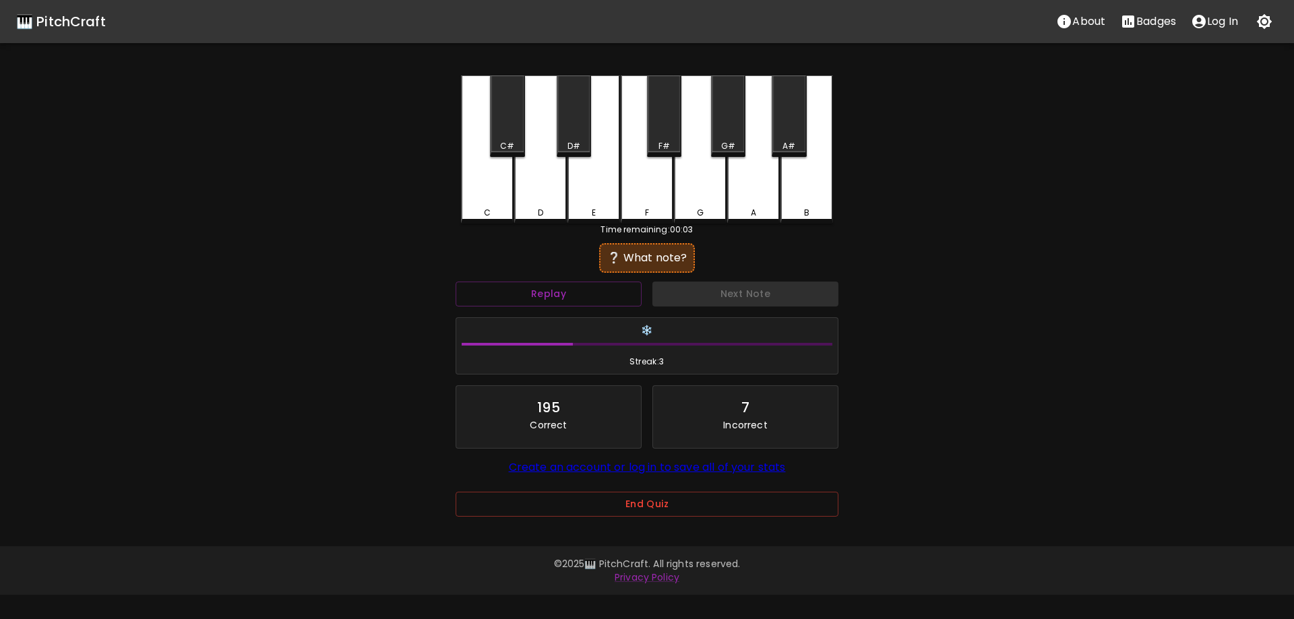
click at [555, 199] on div "D" at bounding box center [540, 149] width 53 height 148
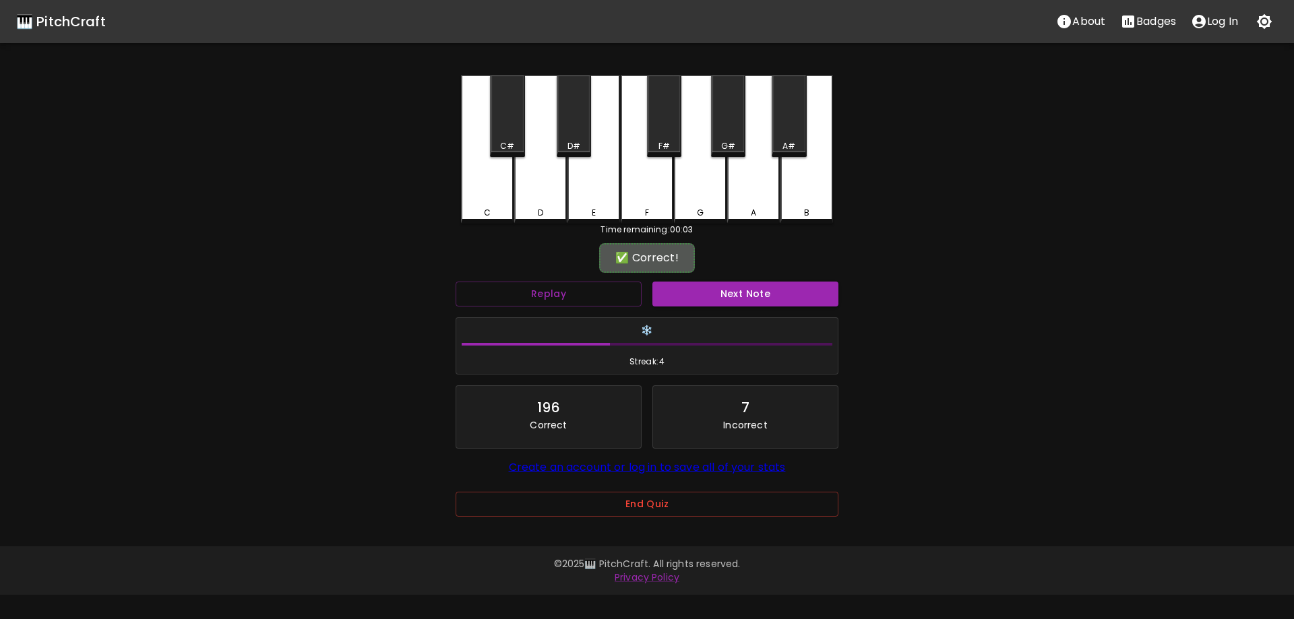
click at [688, 283] on button "Next Note" at bounding box center [745, 294] width 186 height 25
drag, startPoint x: 587, startPoint y: 133, endPoint x: 587, endPoint y: 142, distance: 8.8
click at [586, 134] on div "D#" at bounding box center [574, 116] width 34 height 82
click at [703, 304] on button "Next Note" at bounding box center [745, 294] width 186 height 25
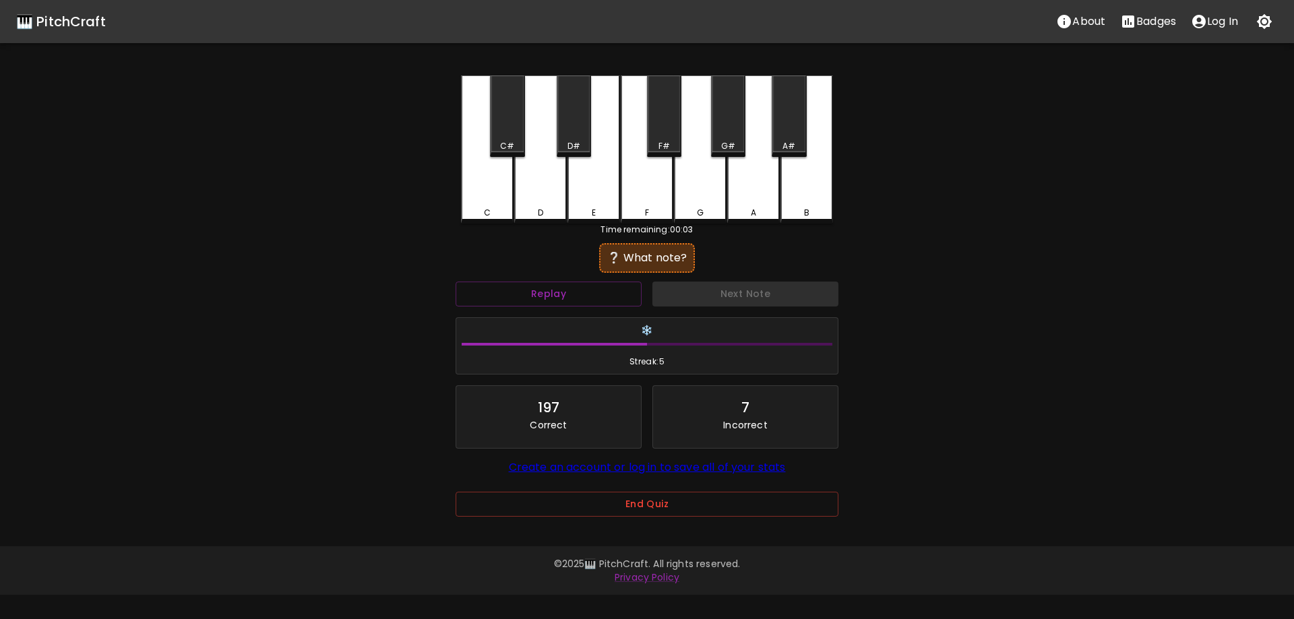
click at [699, 289] on div "Next Note" at bounding box center [745, 294] width 197 height 36
click at [685, 167] on div "G" at bounding box center [700, 149] width 53 height 148
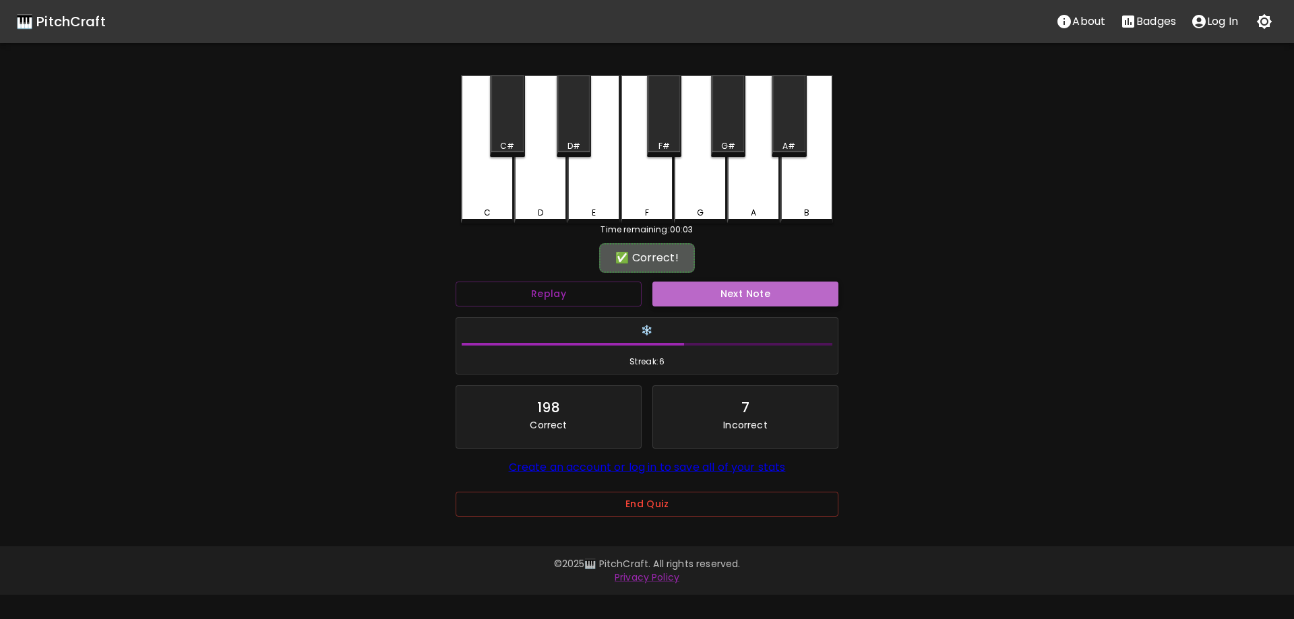
click at [735, 284] on button "Next Note" at bounding box center [745, 294] width 186 height 25
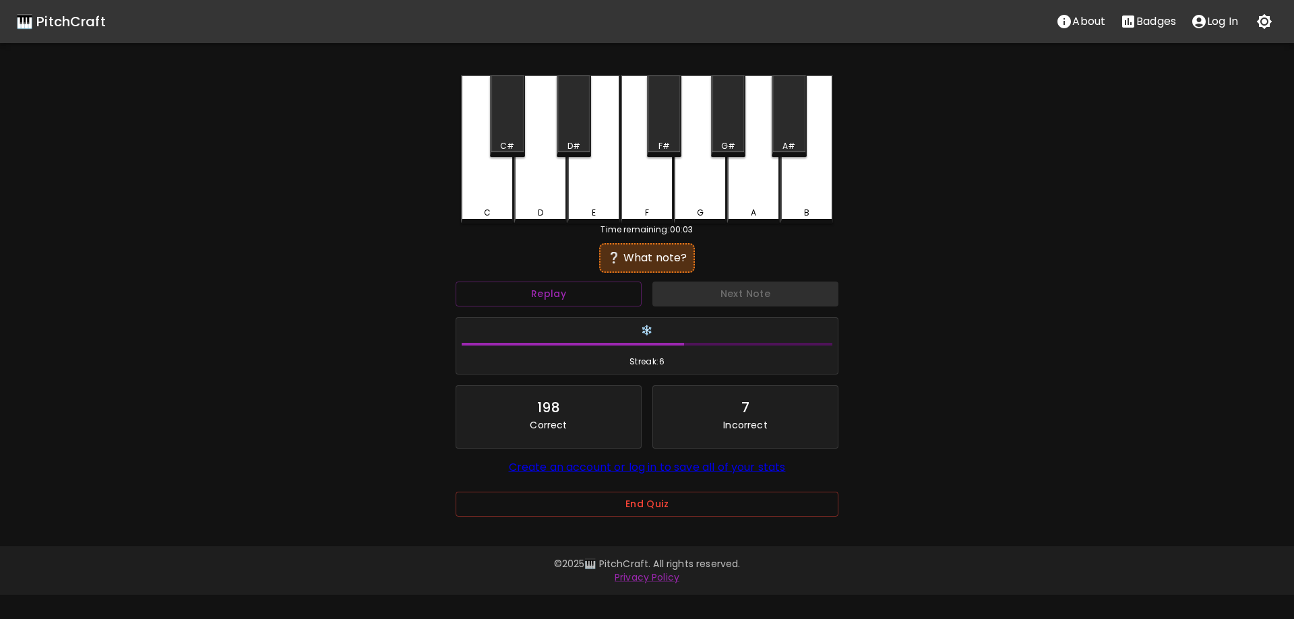
click at [692, 194] on div "G" at bounding box center [700, 149] width 53 height 148
click at [715, 289] on button "Next Note" at bounding box center [745, 294] width 186 height 25
click at [782, 139] on div "A#" at bounding box center [789, 116] width 34 height 82
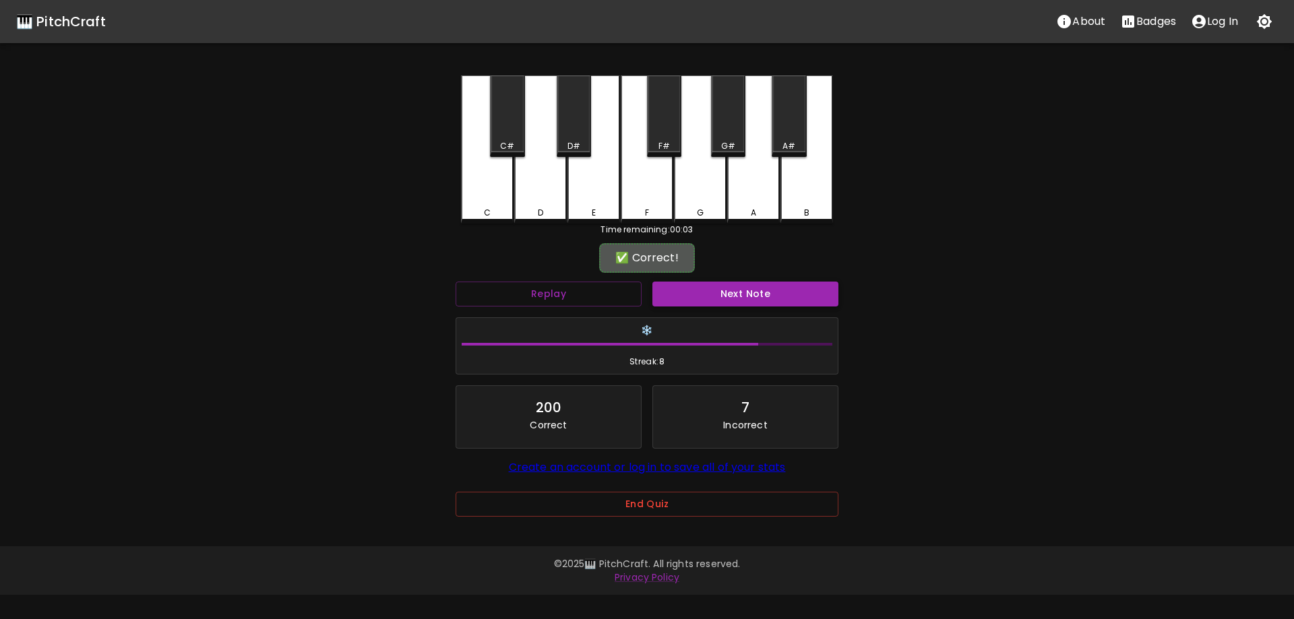
click at [734, 293] on button "Next Note" at bounding box center [745, 294] width 186 height 25
click at [581, 187] on div "E" at bounding box center [593, 149] width 53 height 148
click at [735, 291] on button "Next Note" at bounding box center [745, 294] width 186 height 25
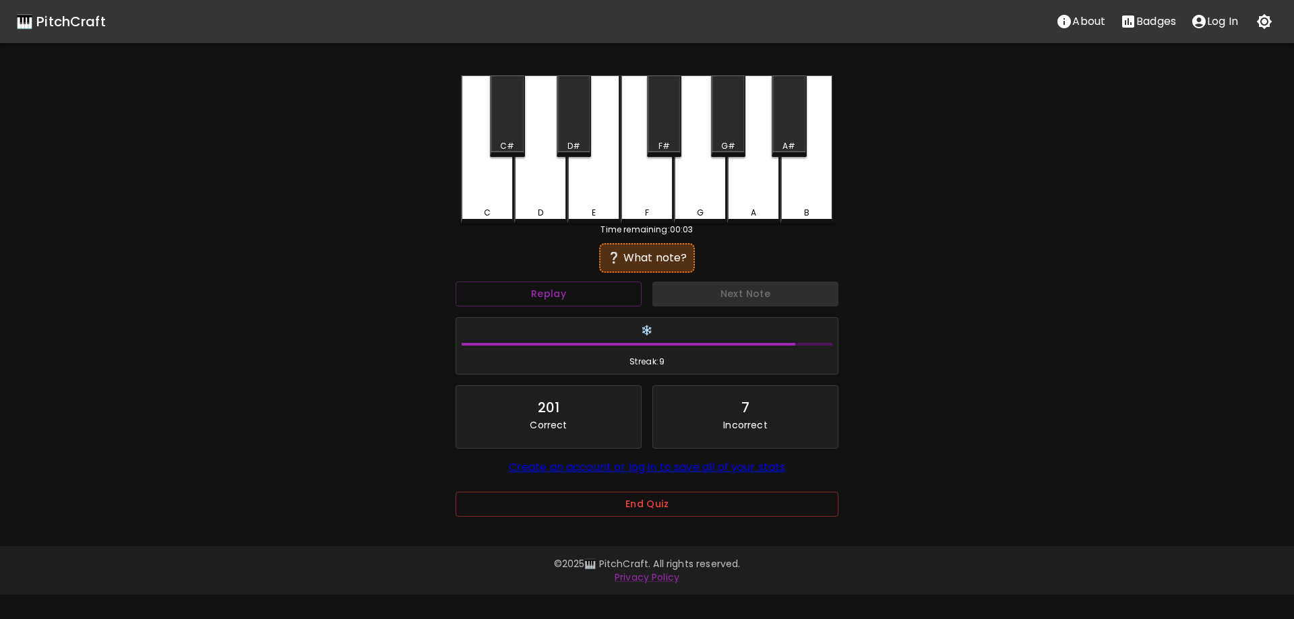
click at [593, 184] on div "E" at bounding box center [593, 149] width 53 height 148
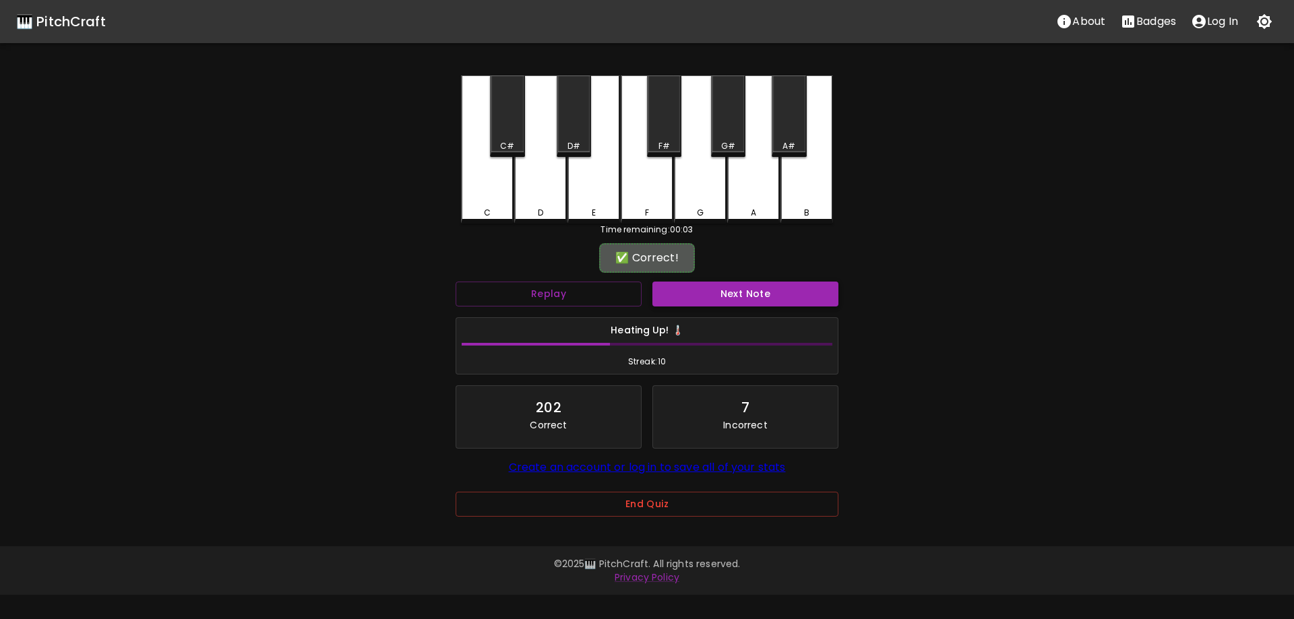
click at [714, 284] on button "Next Note" at bounding box center [745, 294] width 186 height 25
click at [593, 196] on div "E" at bounding box center [593, 149] width 53 height 148
click at [760, 296] on button "Next Note" at bounding box center [745, 294] width 186 height 25
click at [546, 161] on div "D" at bounding box center [540, 149] width 53 height 148
click at [763, 282] on button "Next Note" at bounding box center [745, 294] width 186 height 25
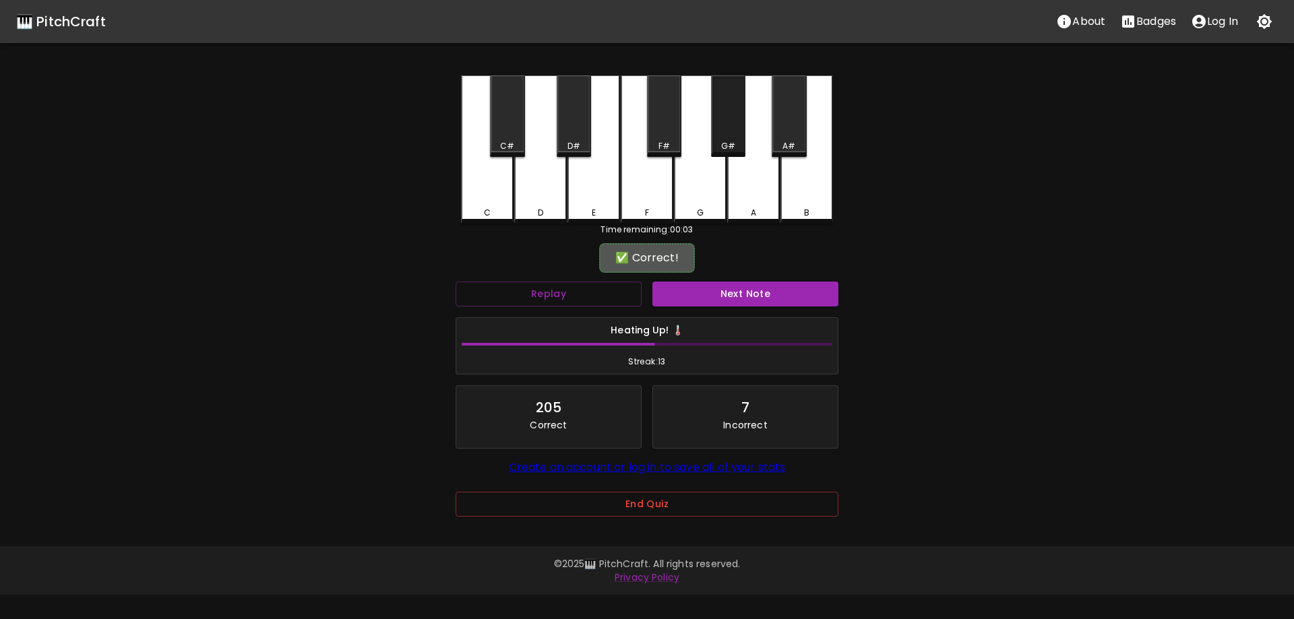
click at [717, 137] on div "G#" at bounding box center [728, 116] width 34 height 82
click at [727, 286] on button "Next Note" at bounding box center [745, 294] width 186 height 25
click at [670, 127] on div "F#" at bounding box center [664, 116] width 34 height 82
click at [730, 282] on button "Next Note" at bounding box center [745, 294] width 186 height 25
click at [757, 185] on div "A" at bounding box center [753, 149] width 53 height 148
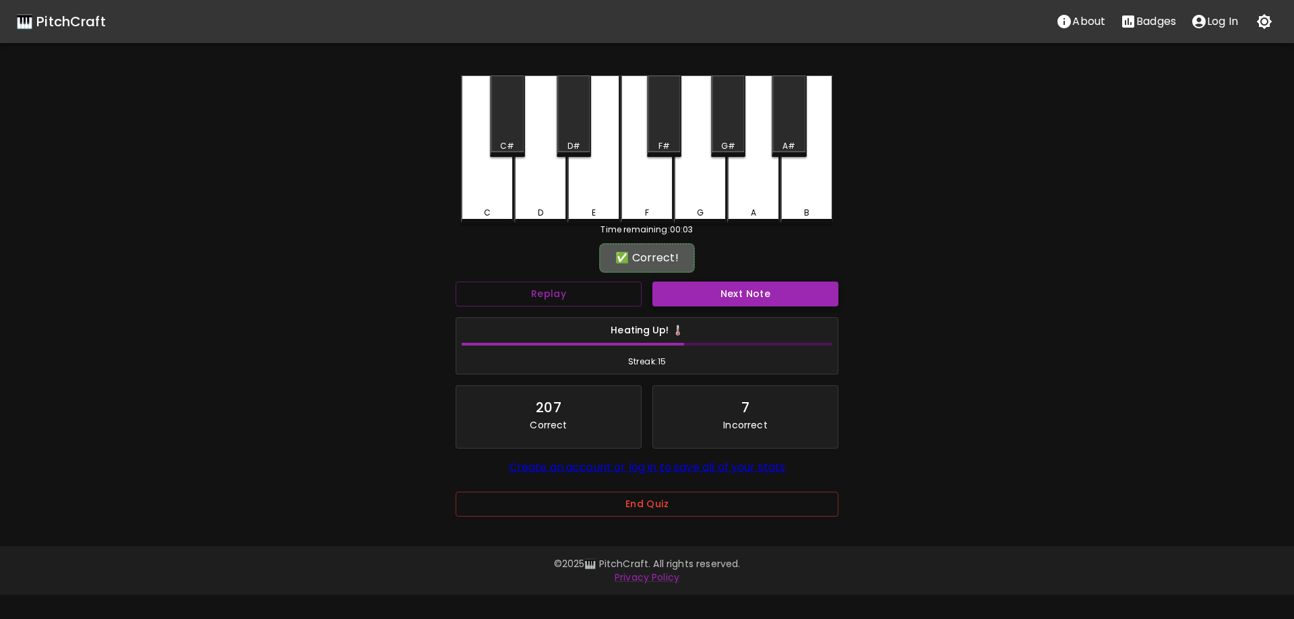
click at [709, 305] on button "Next Note" at bounding box center [745, 294] width 186 height 25
click at [542, 191] on div "D" at bounding box center [540, 149] width 53 height 148
click at [756, 295] on button "Next Note" at bounding box center [745, 294] width 186 height 25
click at [695, 161] on div "G" at bounding box center [700, 149] width 53 height 148
click at [727, 293] on button "Next Note" at bounding box center [745, 294] width 186 height 25
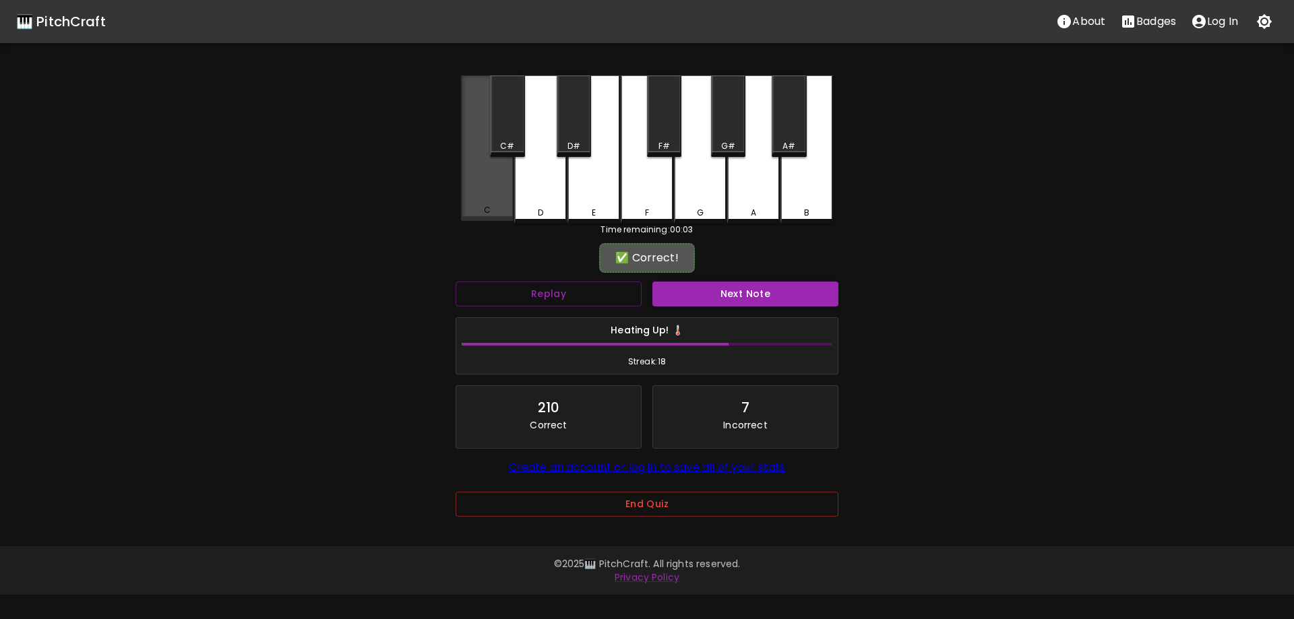
click at [476, 175] on div "C" at bounding box center [487, 148] width 53 height 146
click at [734, 265] on div "✅ Correct!" at bounding box center [647, 258] width 383 height 34
click at [761, 292] on button "Next Note" at bounding box center [745, 294] width 186 height 25
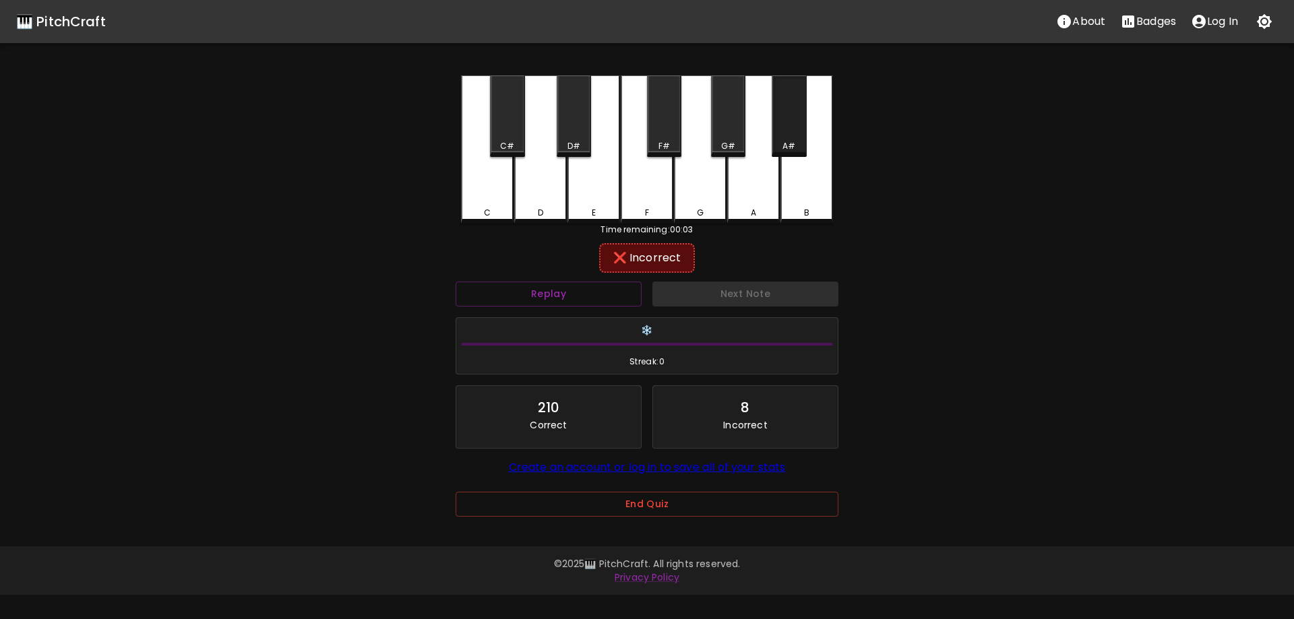
click at [789, 134] on div "A#" at bounding box center [789, 116] width 34 height 82
click at [722, 139] on div "G#" at bounding box center [728, 116] width 34 height 82
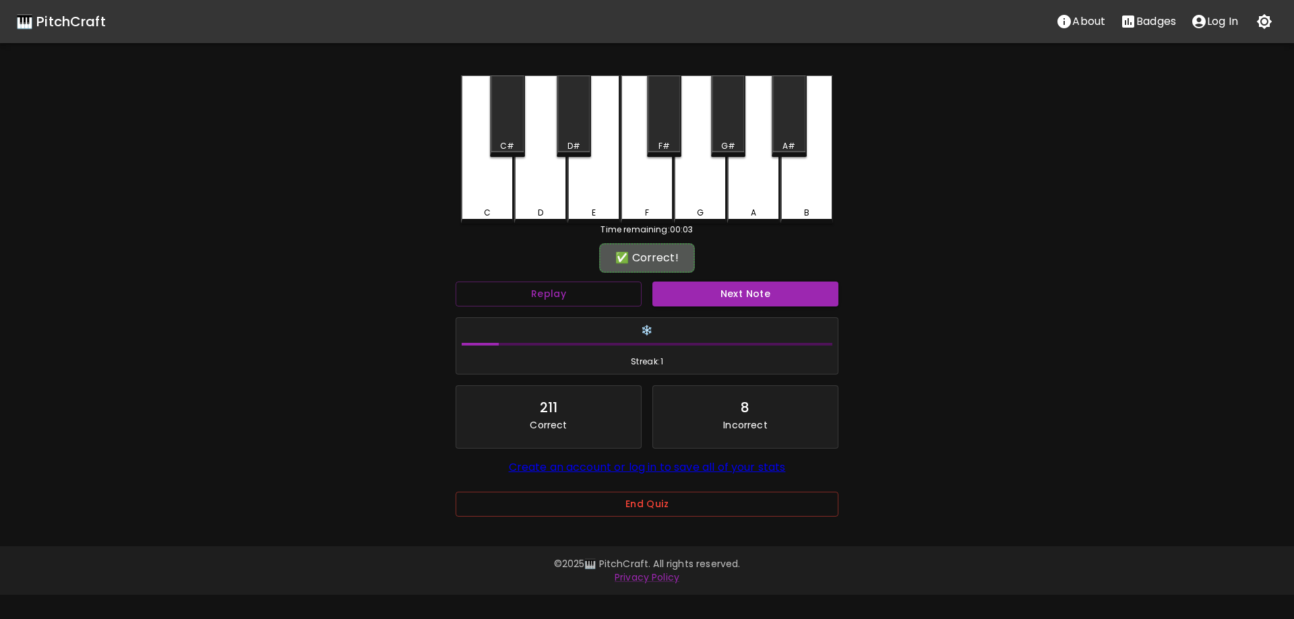
click at [732, 275] on div "✅ Correct! Replay Next Note ❄️ Streak: 1 211 Correct 8 Incorrect Create an acco…" at bounding box center [647, 394] width 383 height 294
click at [734, 280] on div "Next Note" at bounding box center [745, 294] width 197 height 36
click at [737, 294] on body "🎹 PitchCraft About Badges Log In C C# D D# E F F# G G# A A# B Time remaining: 0…" at bounding box center [647, 297] width 1294 height 595
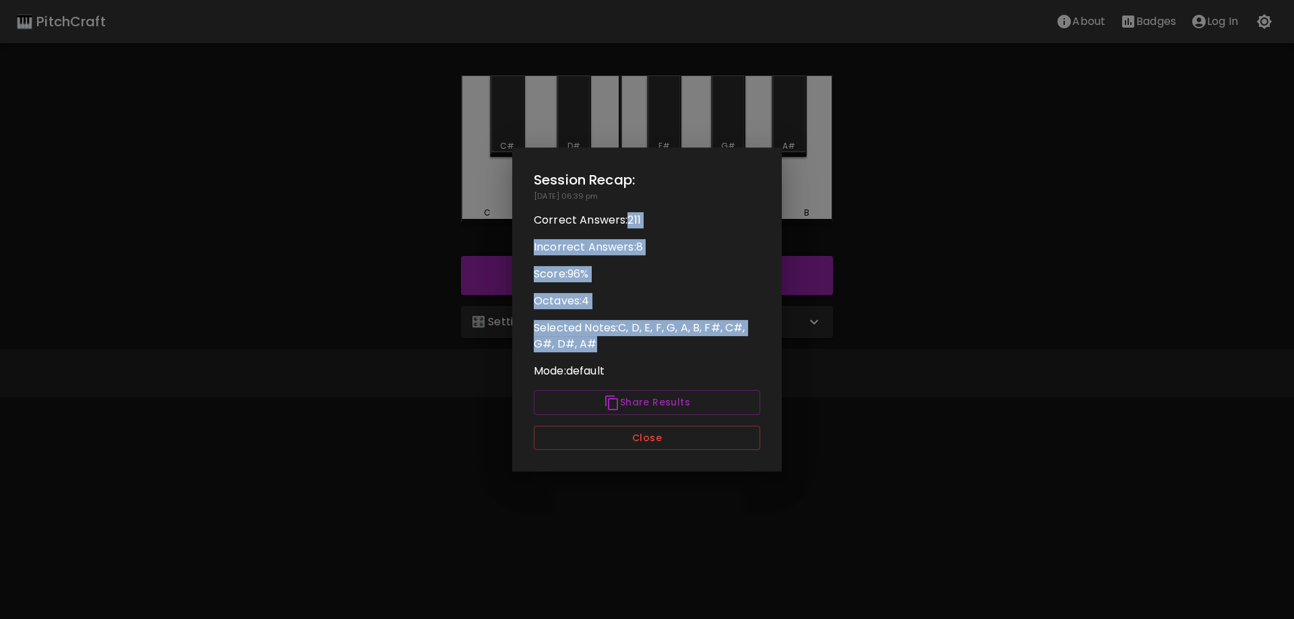
drag, startPoint x: 626, startPoint y: 215, endPoint x: 659, endPoint y: 347, distance: 136.1
click at [659, 347] on div "Session Recap: 10/03/2025 - 06:39 pm Correct Answers: 211 Incorrect Answers: 8 …" at bounding box center [647, 310] width 270 height 325
click at [654, 347] on p "Selected Notes: C, D, E, F, G, A, B, F#, C#, G#, D#, A#" at bounding box center [647, 336] width 226 height 32
click at [652, 347] on p "Selected Notes: C, D, E, F, G, A, B, F#, C#, G#, D#, A#" at bounding box center [647, 336] width 226 height 32
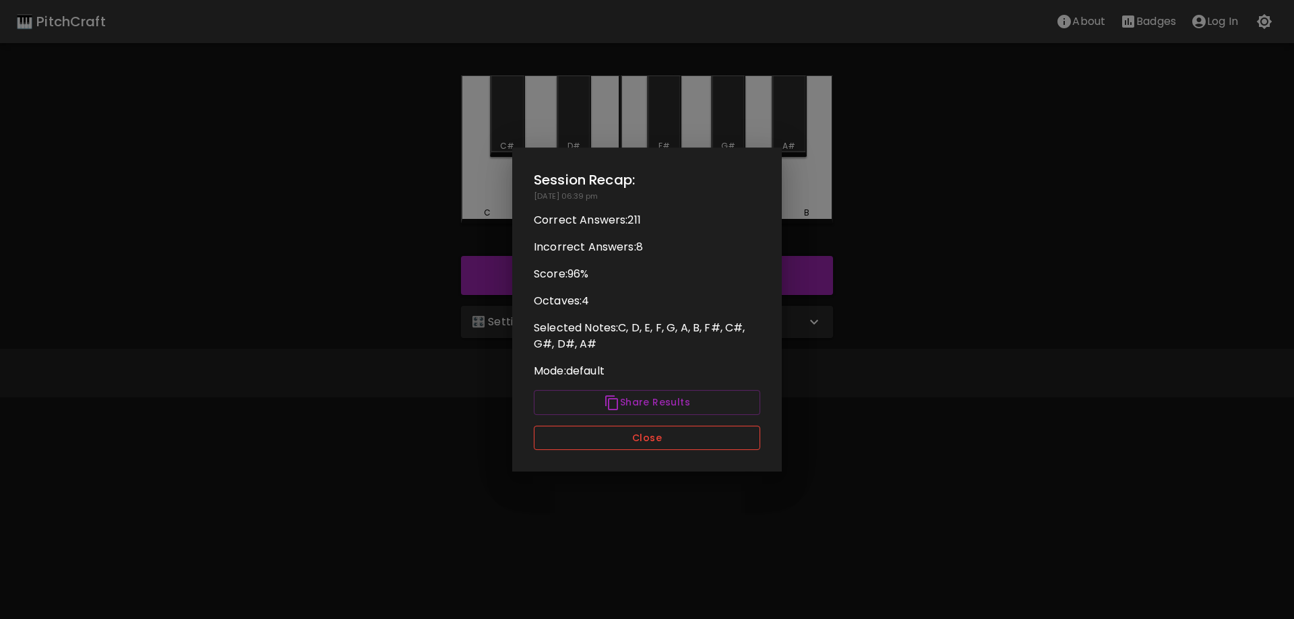
click at [668, 431] on button "Close" at bounding box center [647, 438] width 226 height 25
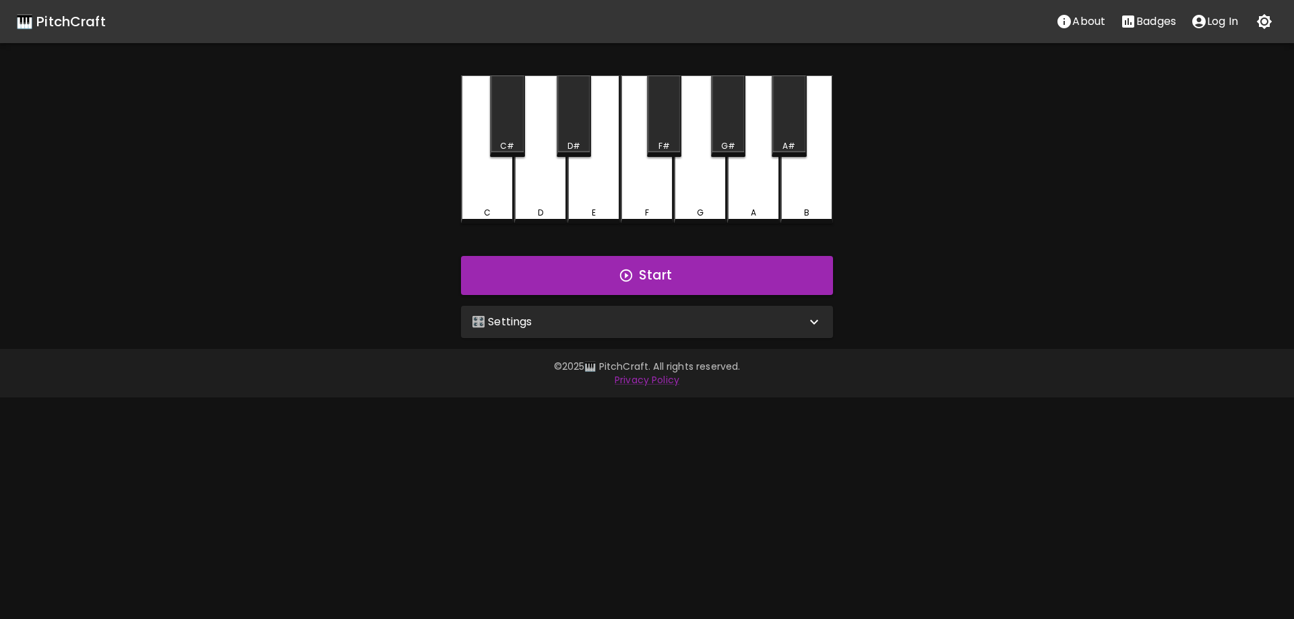
click at [617, 322] on div "🎛️ Settings" at bounding box center [639, 322] width 334 height 16
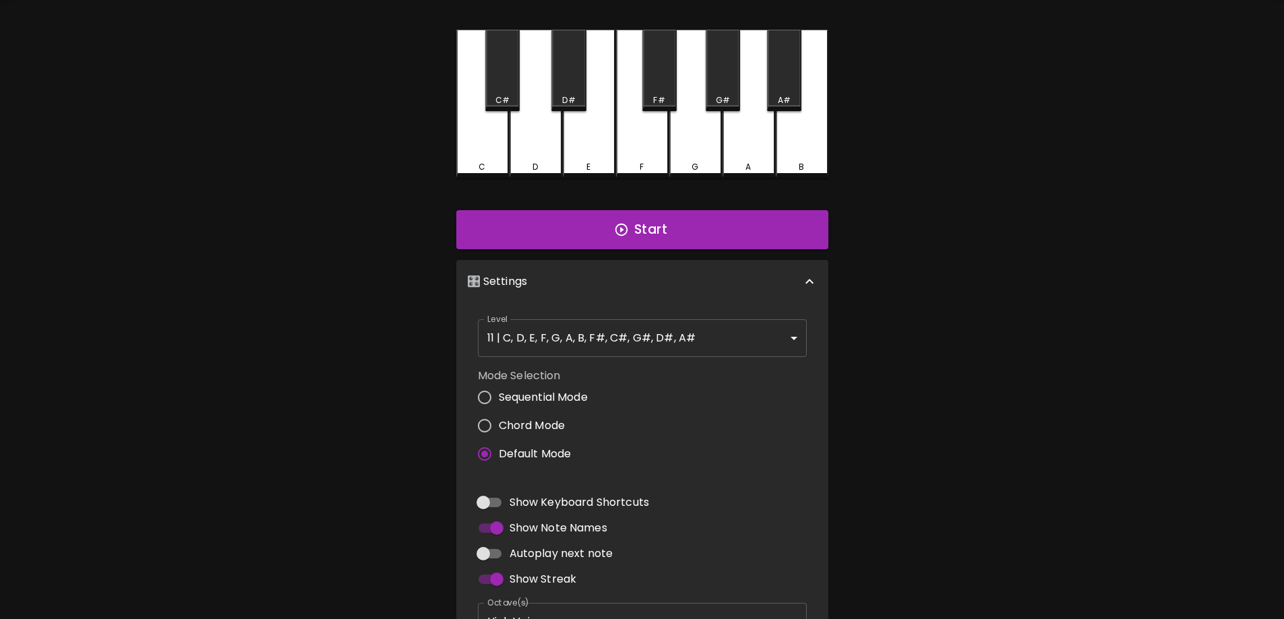
scroll to position [67, 0]
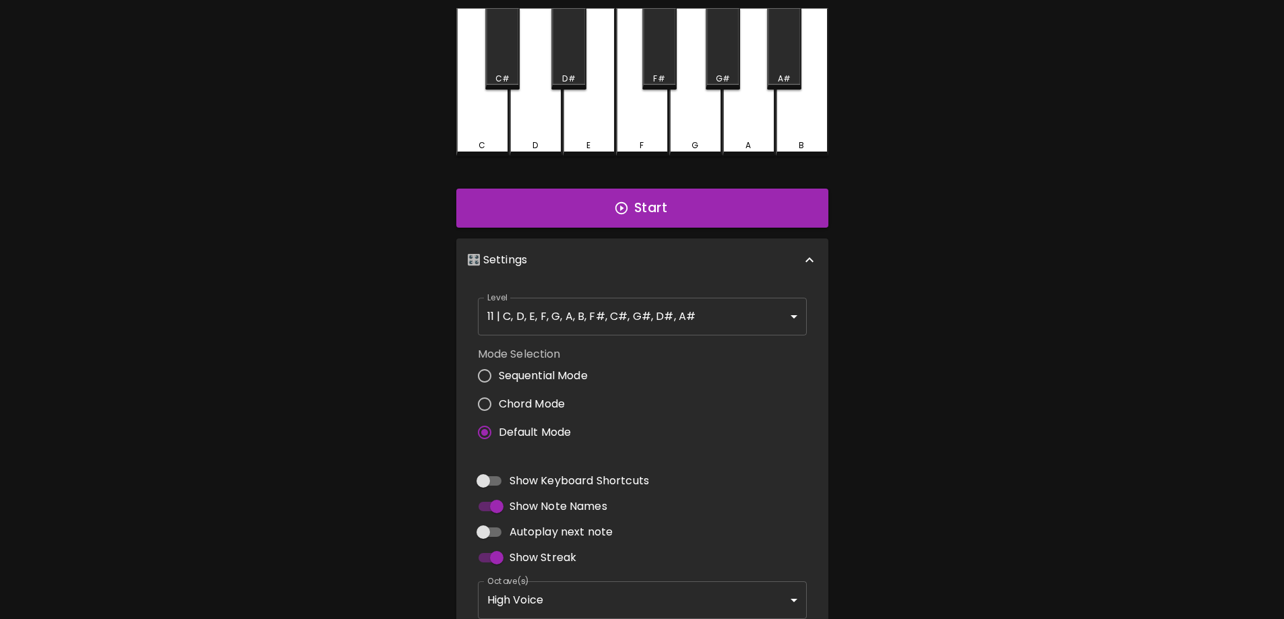
click at [517, 398] on span "Chord Mode" at bounding box center [532, 404] width 67 height 16
click at [499, 398] on input "Chord Mode" at bounding box center [484, 404] width 28 height 28
radio input "true"
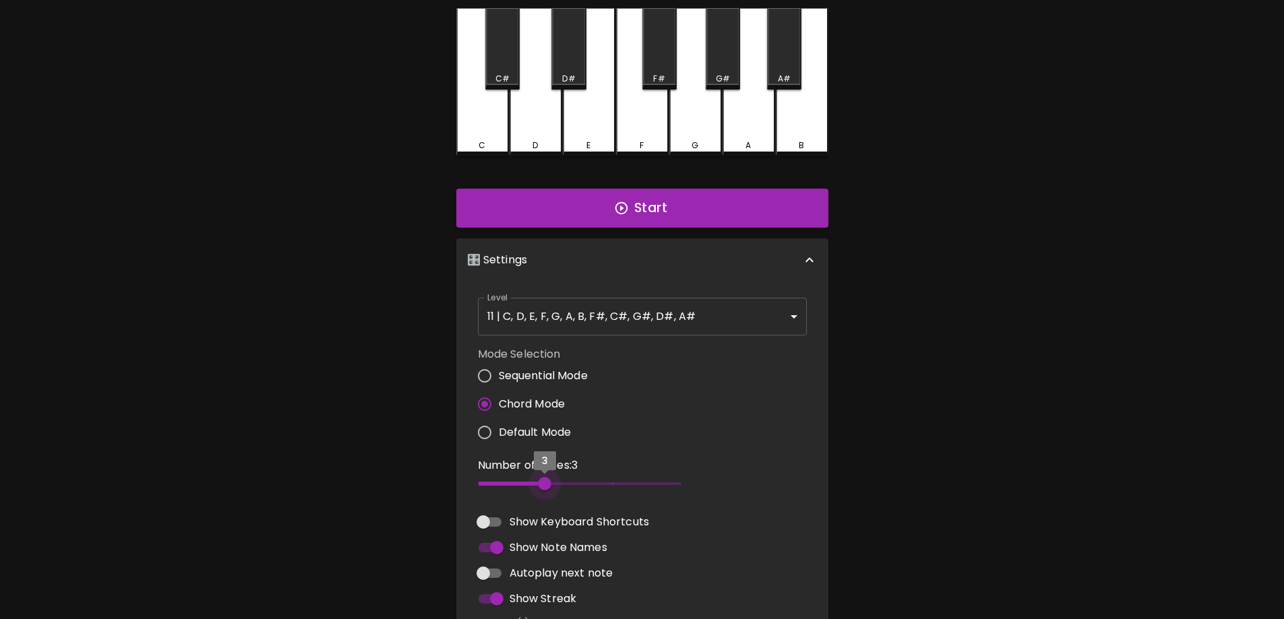
type input "2"
drag, startPoint x: 474, startPoint y: 484, endPoint x: 511, endPoint y: 488, distance: 36.6
click at [511, 488] on span "3" at bounding box center [579, 484] width 202 height 20
click at [578, 222] on button "Start" at bounding box center [642, 208] width 372 height 39
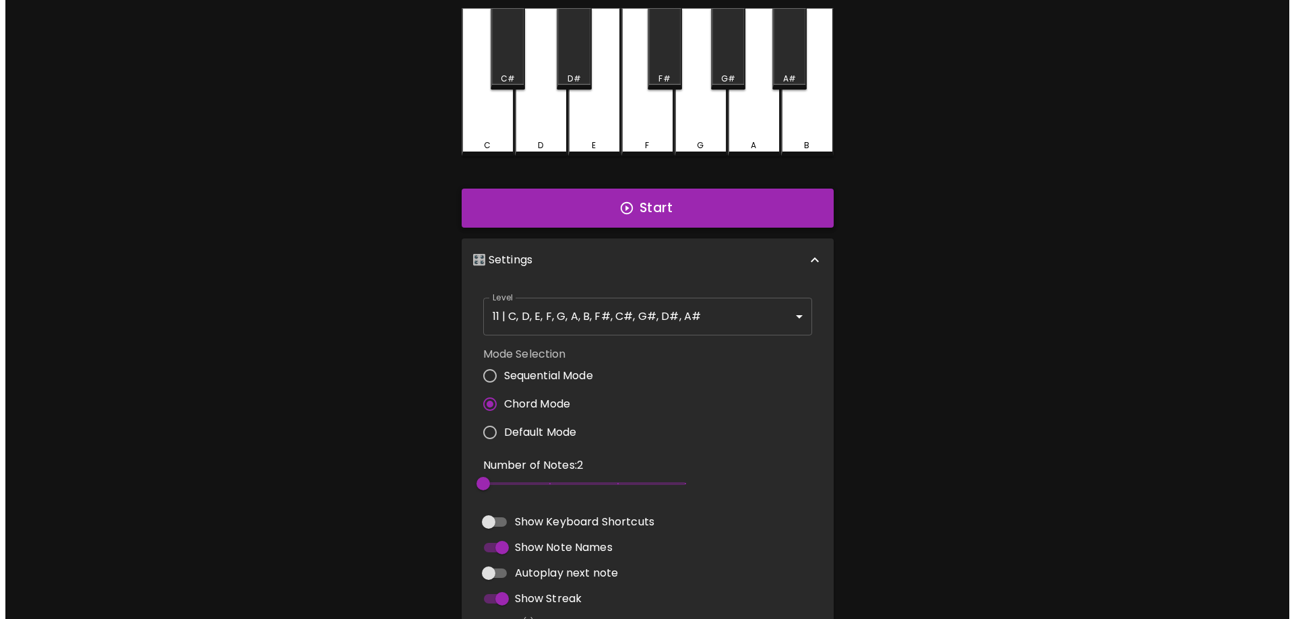
scroll to position [0, 0]
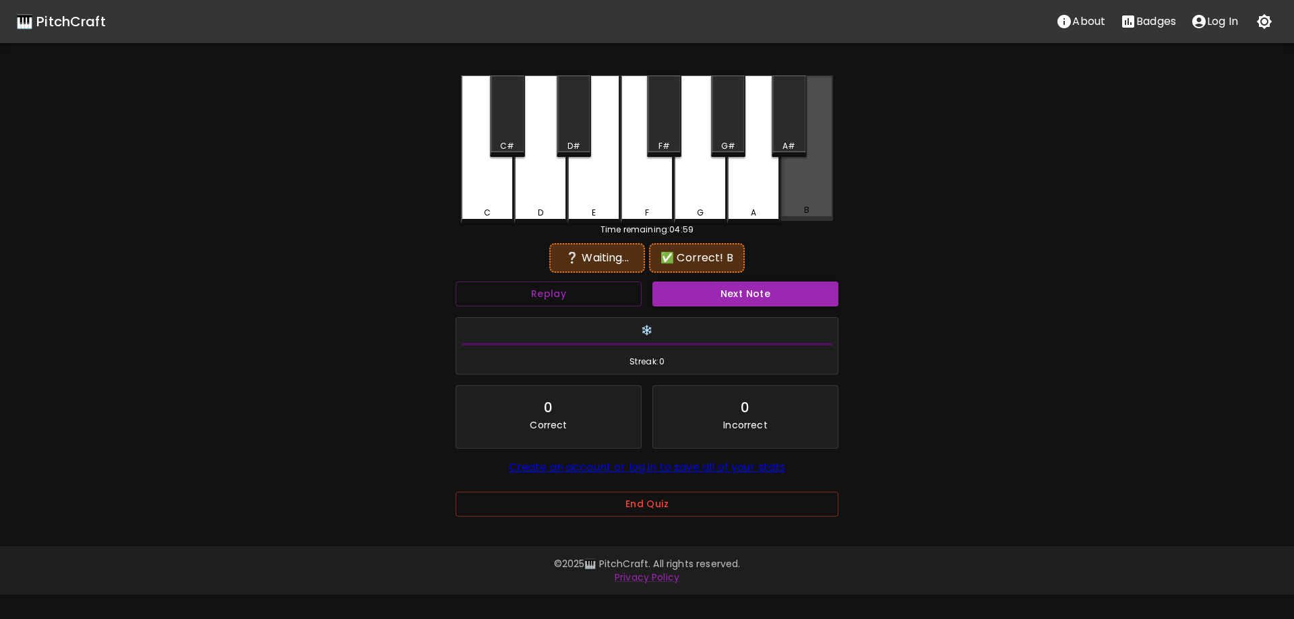
click at [807, 174] on div "B" at bounding box center [806, 148] width 53 height 146
click at [685, 202] on div "G" at bounding box center [700, 149] width 53 height 148
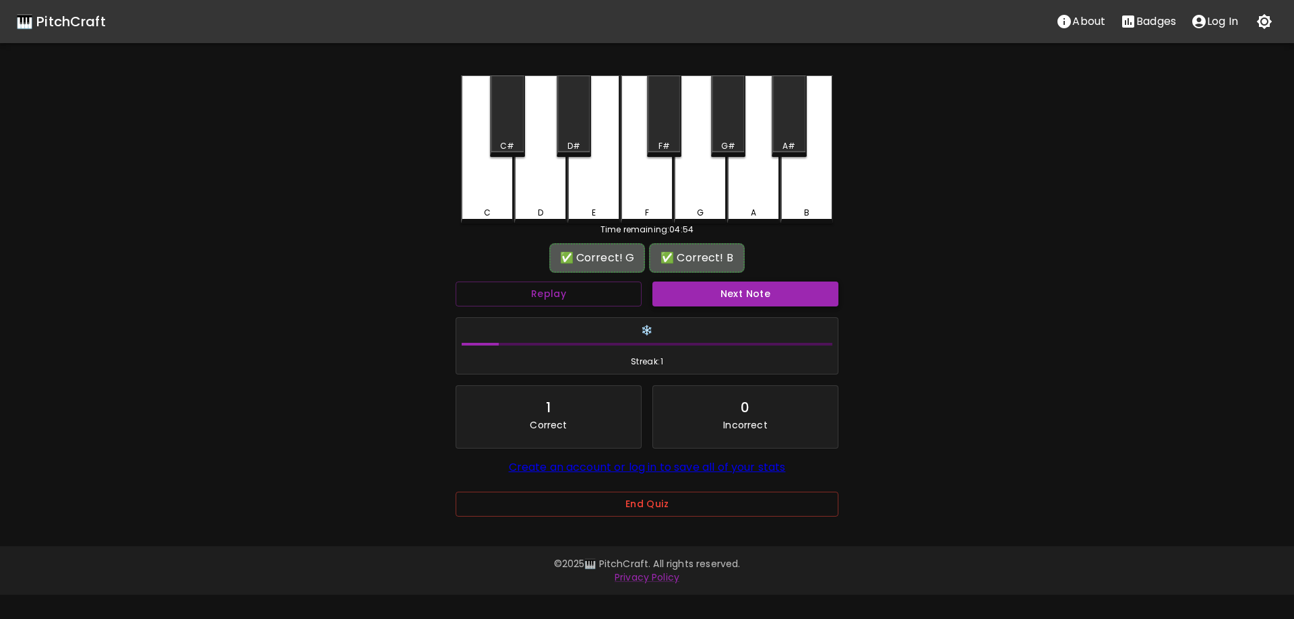
click at [702, 293] on button "Next Note" at bounding box center [745, 294] width 186 height 25
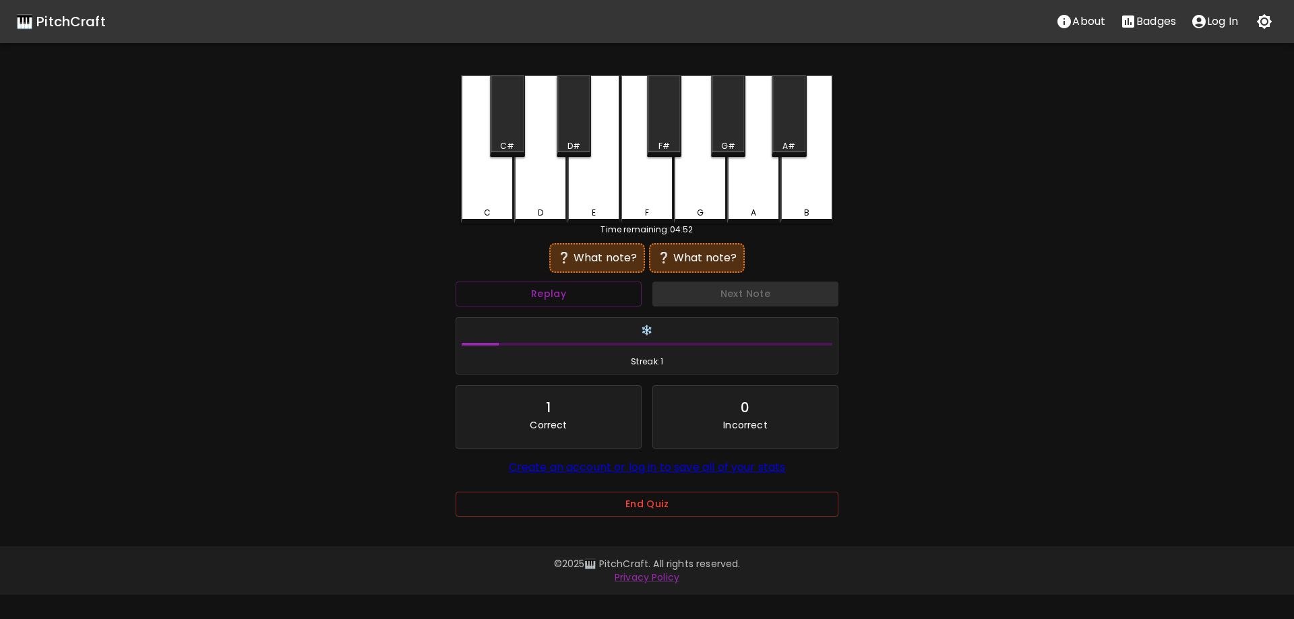
click at [490, 201] on div "C" at bounding box center [487, 149] width 53 height 148
click at [597, 195] on div "E" at bounding box center [593, 149] width 53 height 148
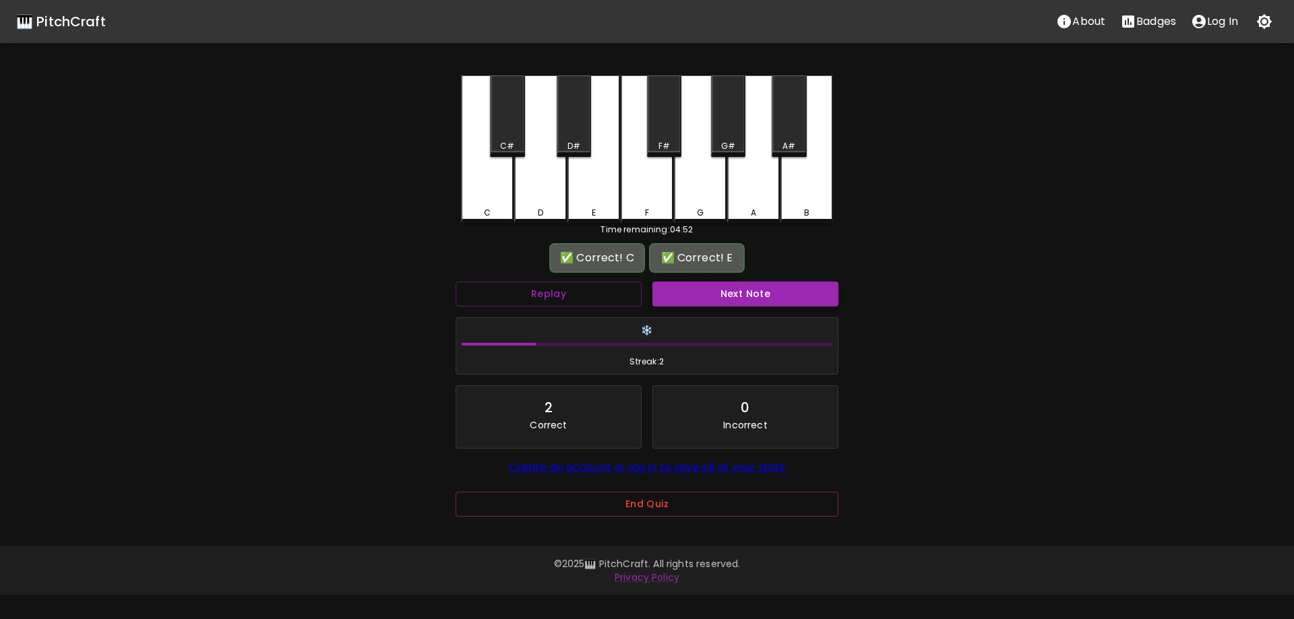
click at [705, 292] on button "Next Note" at bounding box center [745, 294] width 186 height 25
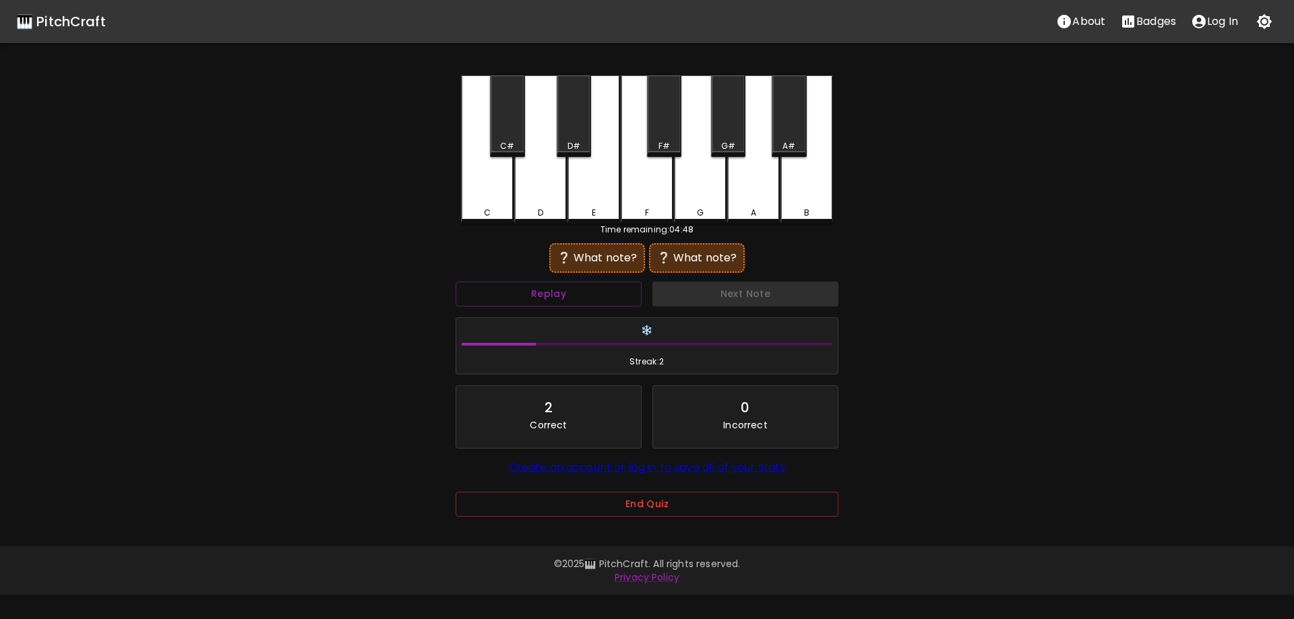
click at [804, 208] on div "B" at bounding box center [806, 213] width 5 height 12
click at [577, 122] on div "D#" at bounding box center [574, 116] width 34 height 82
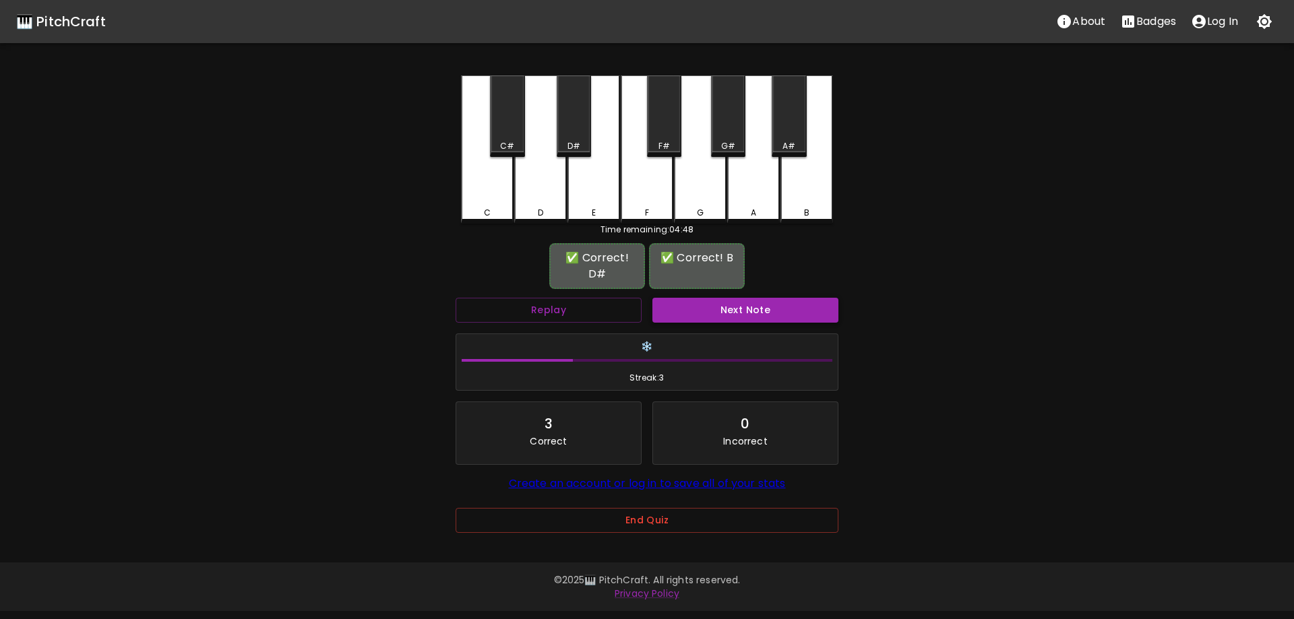
click at [698, 298] on button "Next Note" at bounding box center [745, 310] width 186 height 25
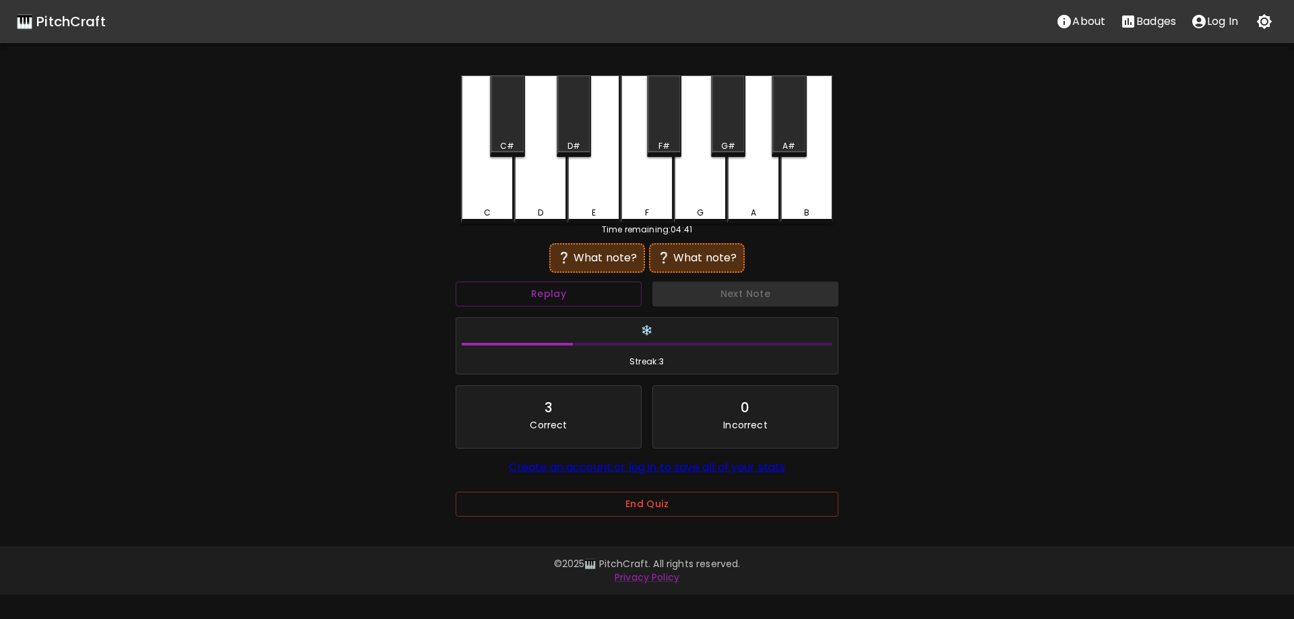
click at [495, 183] on div "C" at bounding box center [487, 149] width 53 height 148
click at [573, 143] on div "D#" at bounding box center [573, 146] width 13 height 12
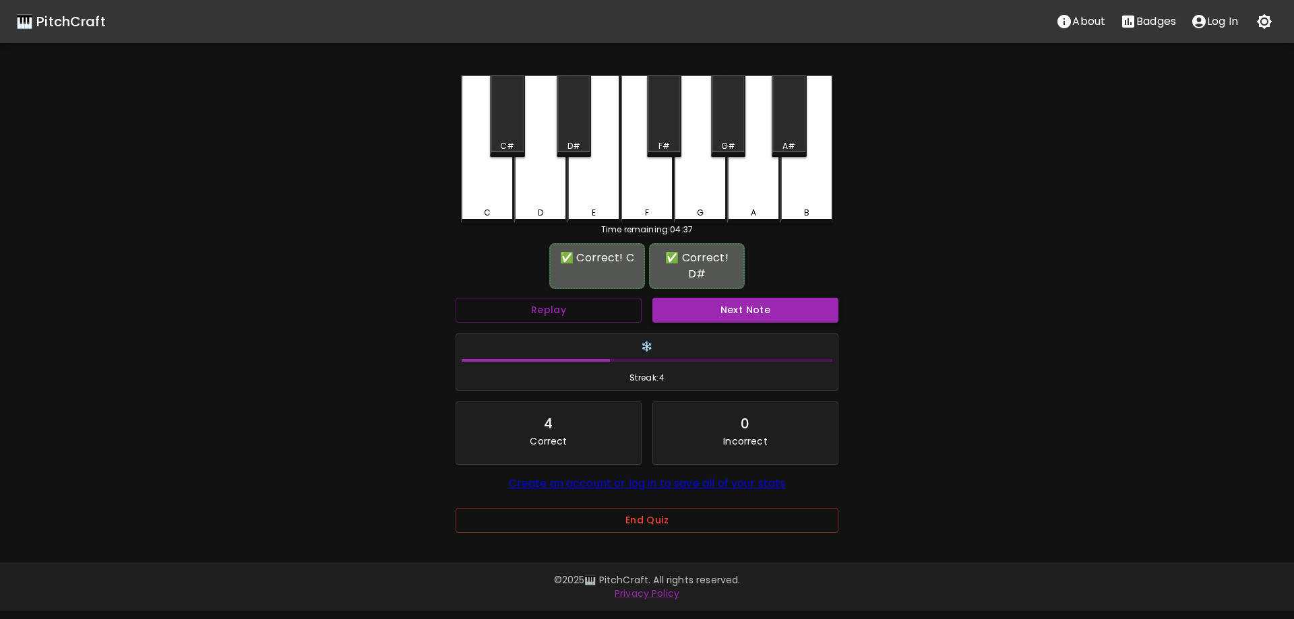
click at [708, 298] on button "Next Note" at bounding box center [745, 310] width 186 height 25
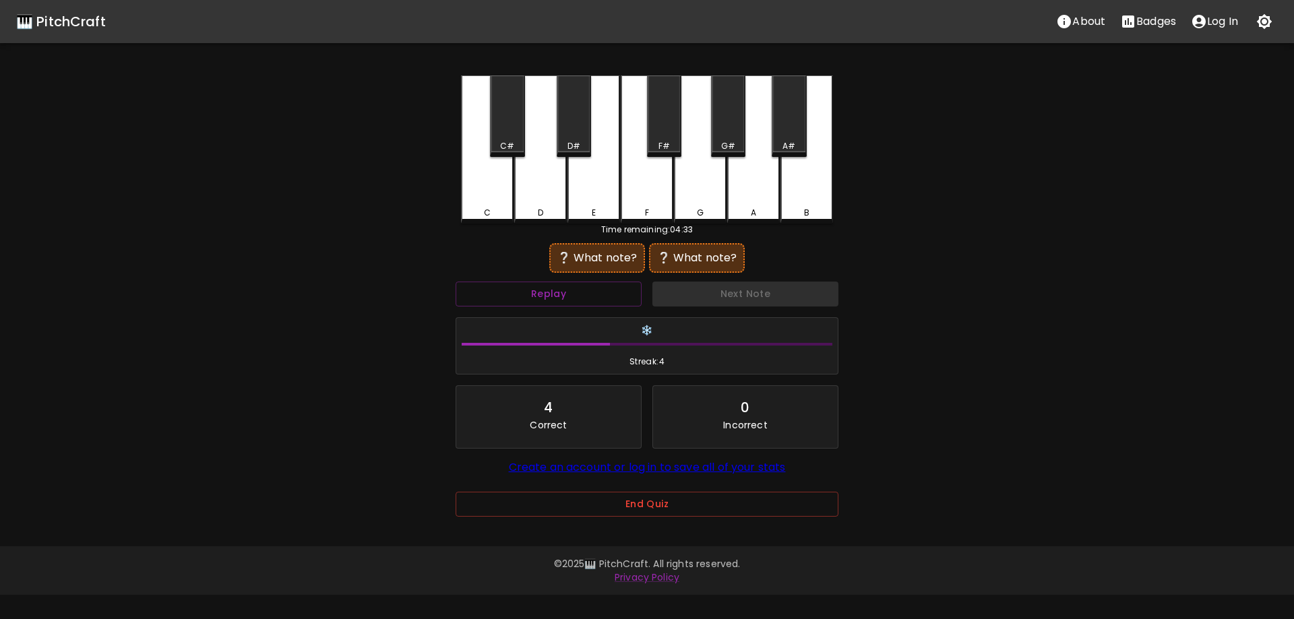
click at [604, 192] on div "E" at bounding box center [593, 149] width 53 height 148
click at [790, 174] on div "B" at bounding box center [806, 149] width 53 height 148
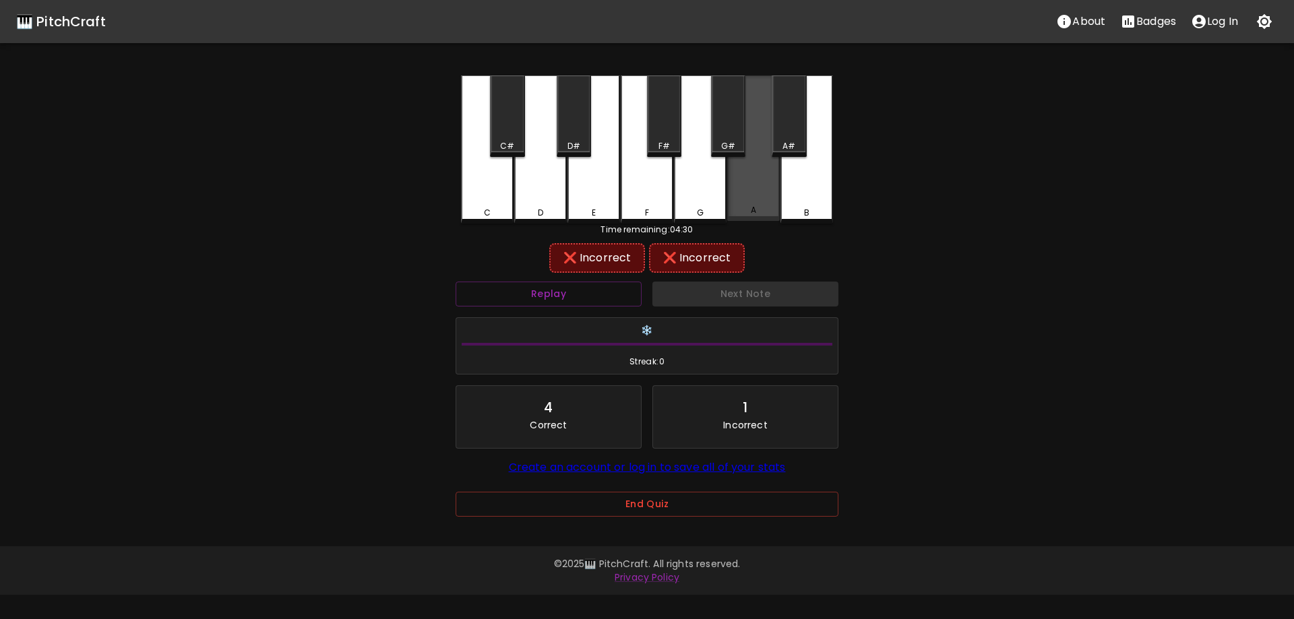
click at [749, 196] on div "A" at bounding box center [753, 148] width 53 height 146
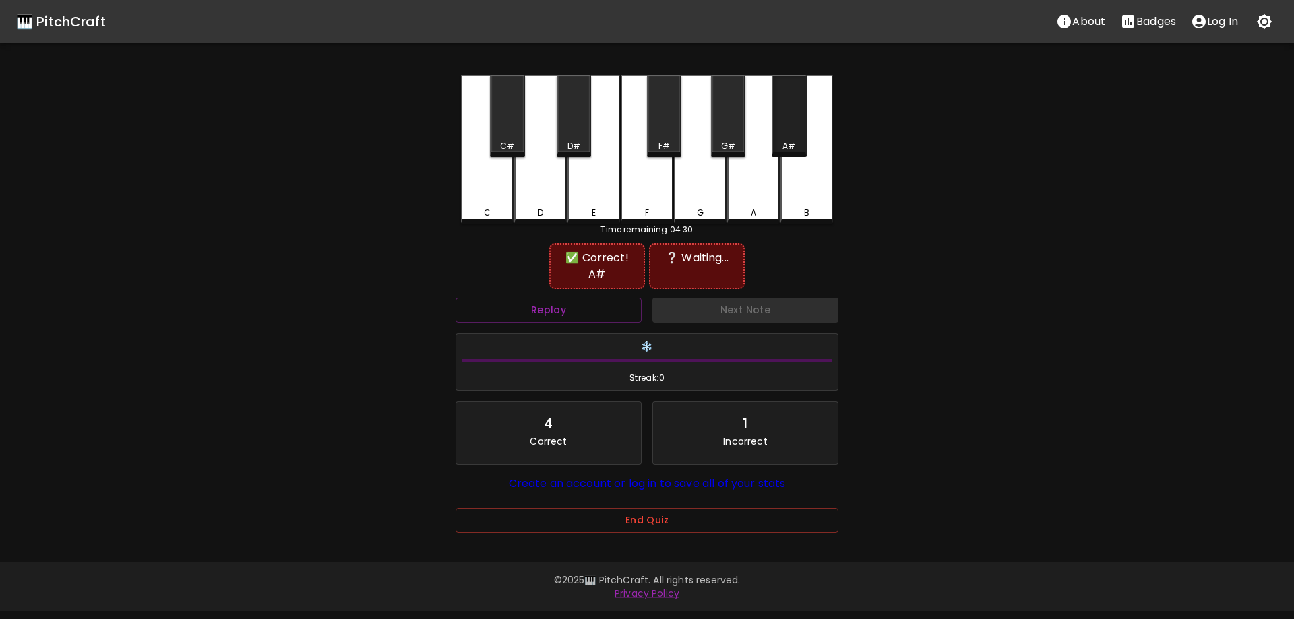
click at [782, 144] on div "A#" at bounding box center [789, 146] width 32 height 12
click at [582, 183] on div "E" at bounding box center [593, 149] width 53 height 148
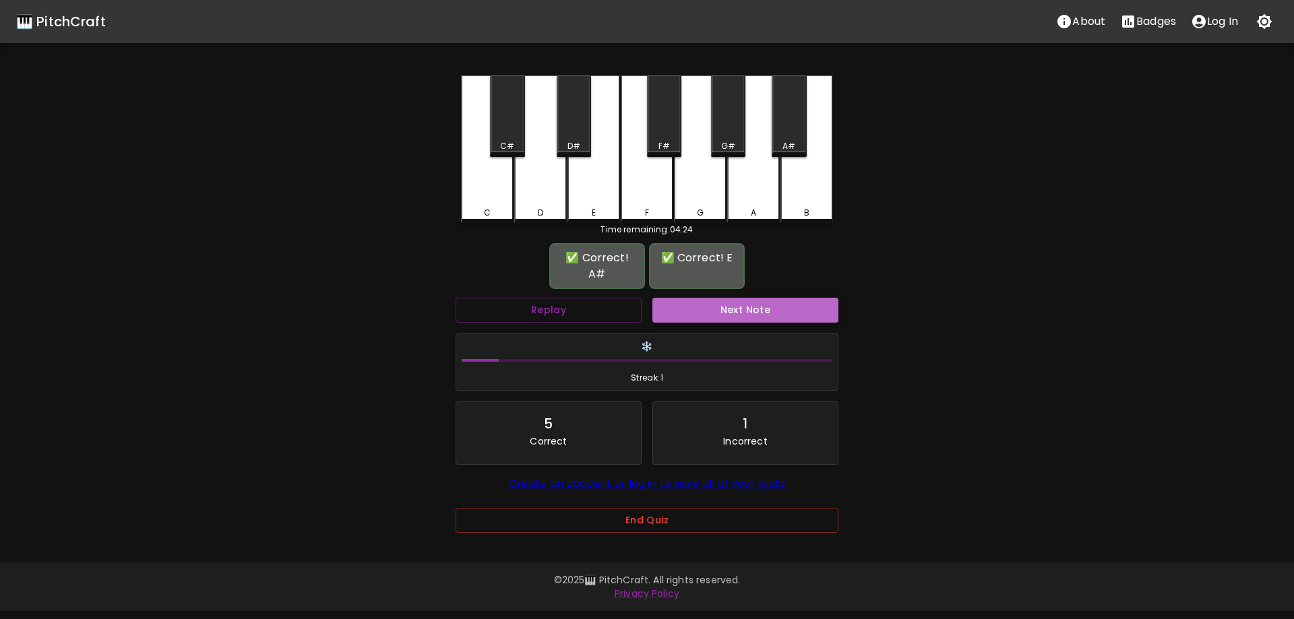
click at [711, 298] on button "Next Note" at bounding box center [745, 310] width 186 height 25
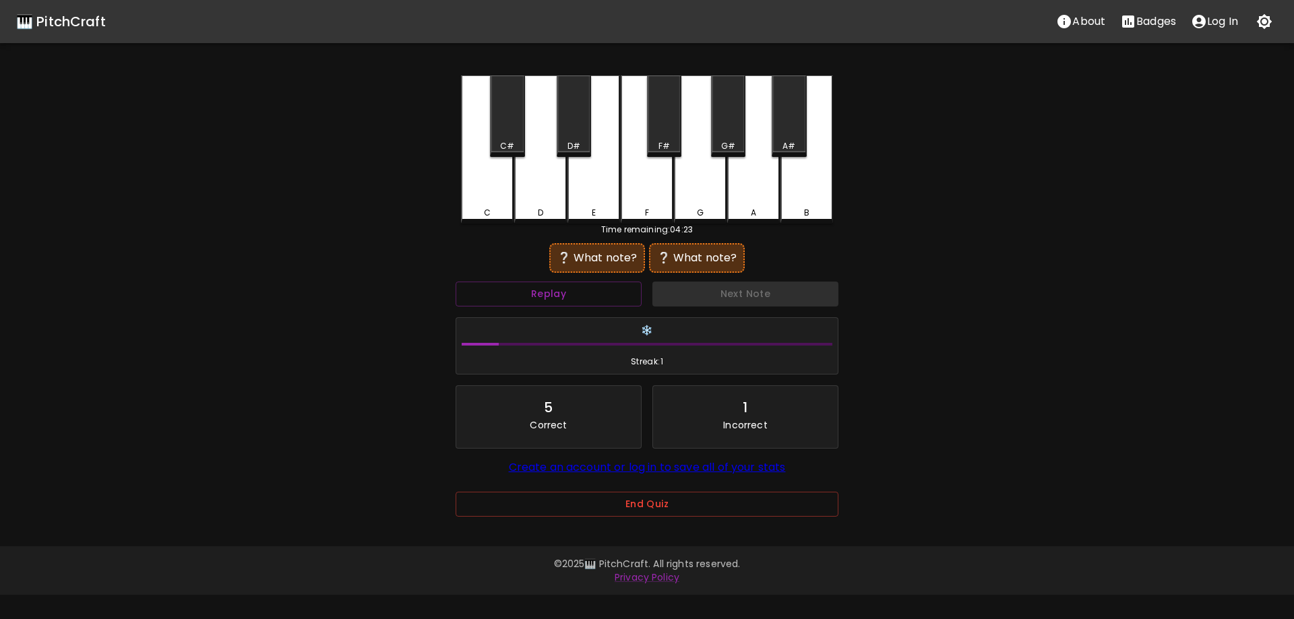
click at [579, 193] on div "E" at bounding box center [593, 149] width 53 height 148
click at [791, 194] on div "B" at bounding box center [806, 149] width 53 height 148
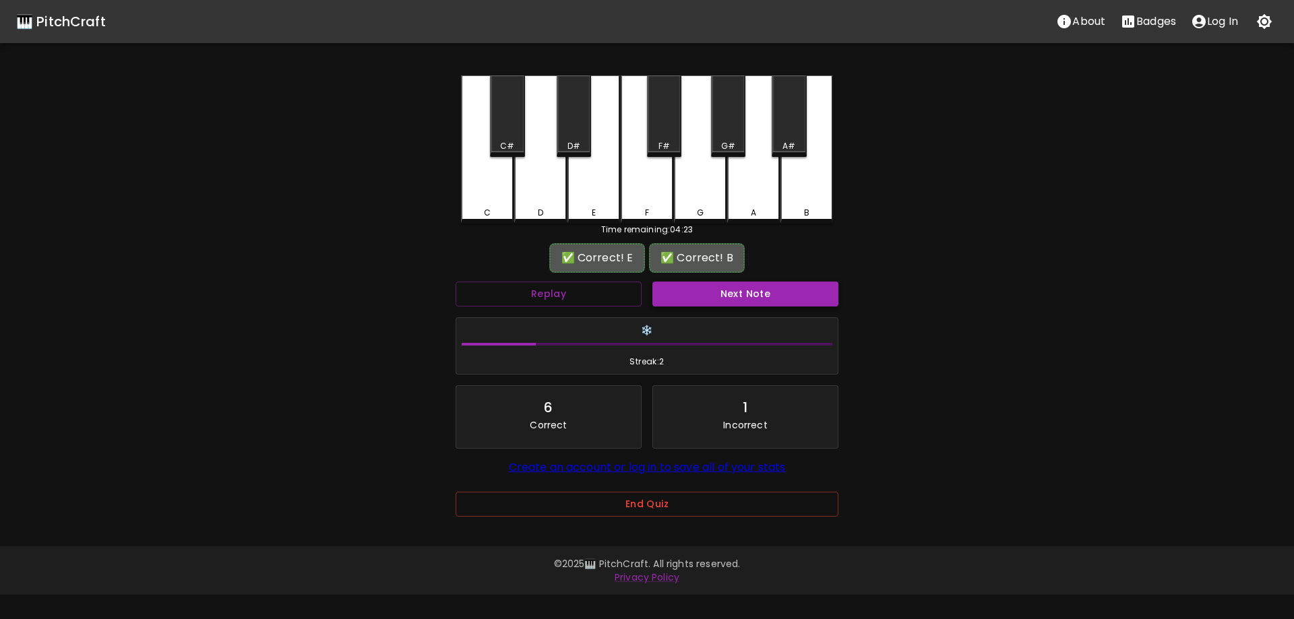
click at [726, 292] on button "Next Note" at bounding box center [745, 294] width 186 height 25
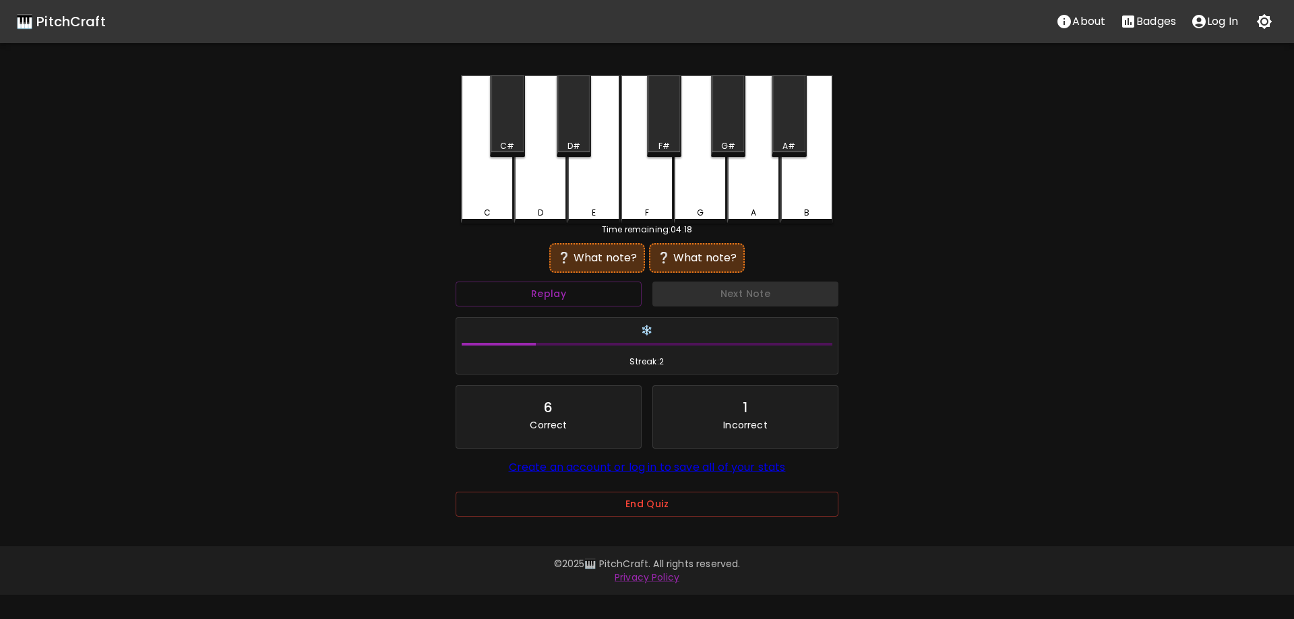
click at [686, 175] on div "G" at bounding box center [700, 149] width 53 height 148
click at [660, 170] on div "F" at bounding box center [647, 149] width 53 height 148
click at [661, 135] on div "F#" at bounding box center [664, 116] width 34 height 82
click at [598, 255] on div "❔ Waiting..." at bounding box center [597, 258] width 82 height 16
click at [602, 289] on button "Replay" at bounding box center [549, 294] width 186 height 25
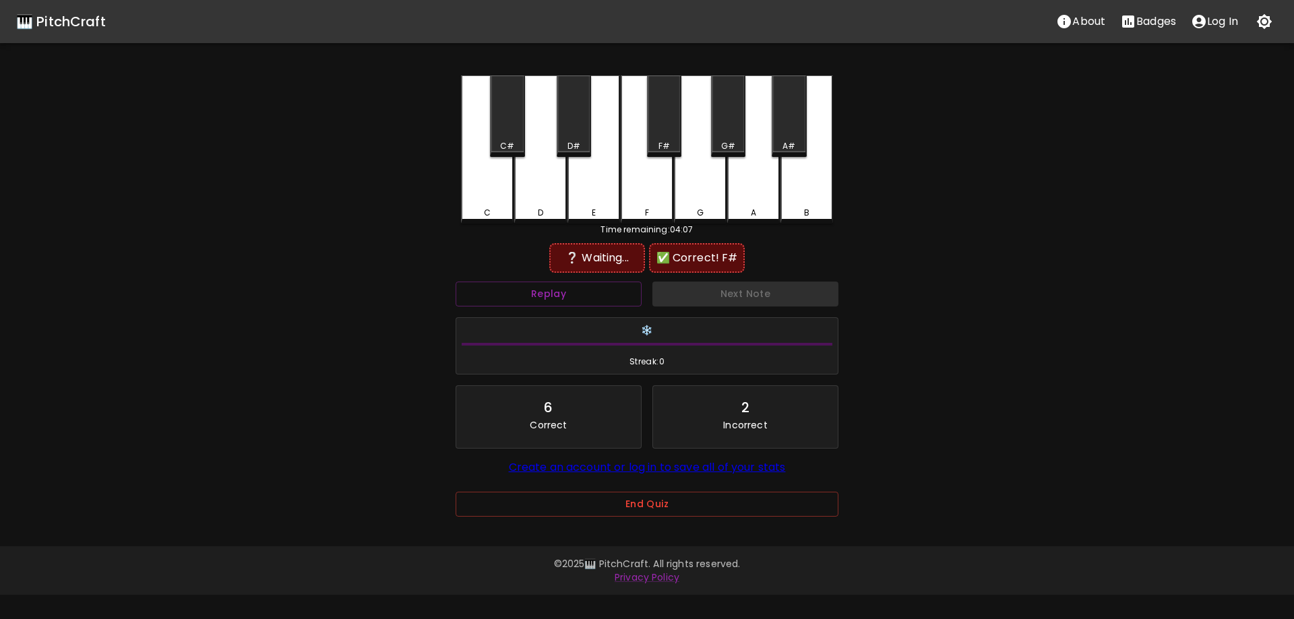
click at [697, 185] on div "G" at bounding box center [700, 149] width 53 height 148
